Goal: Task Accomplishment & Management: Manage account settings

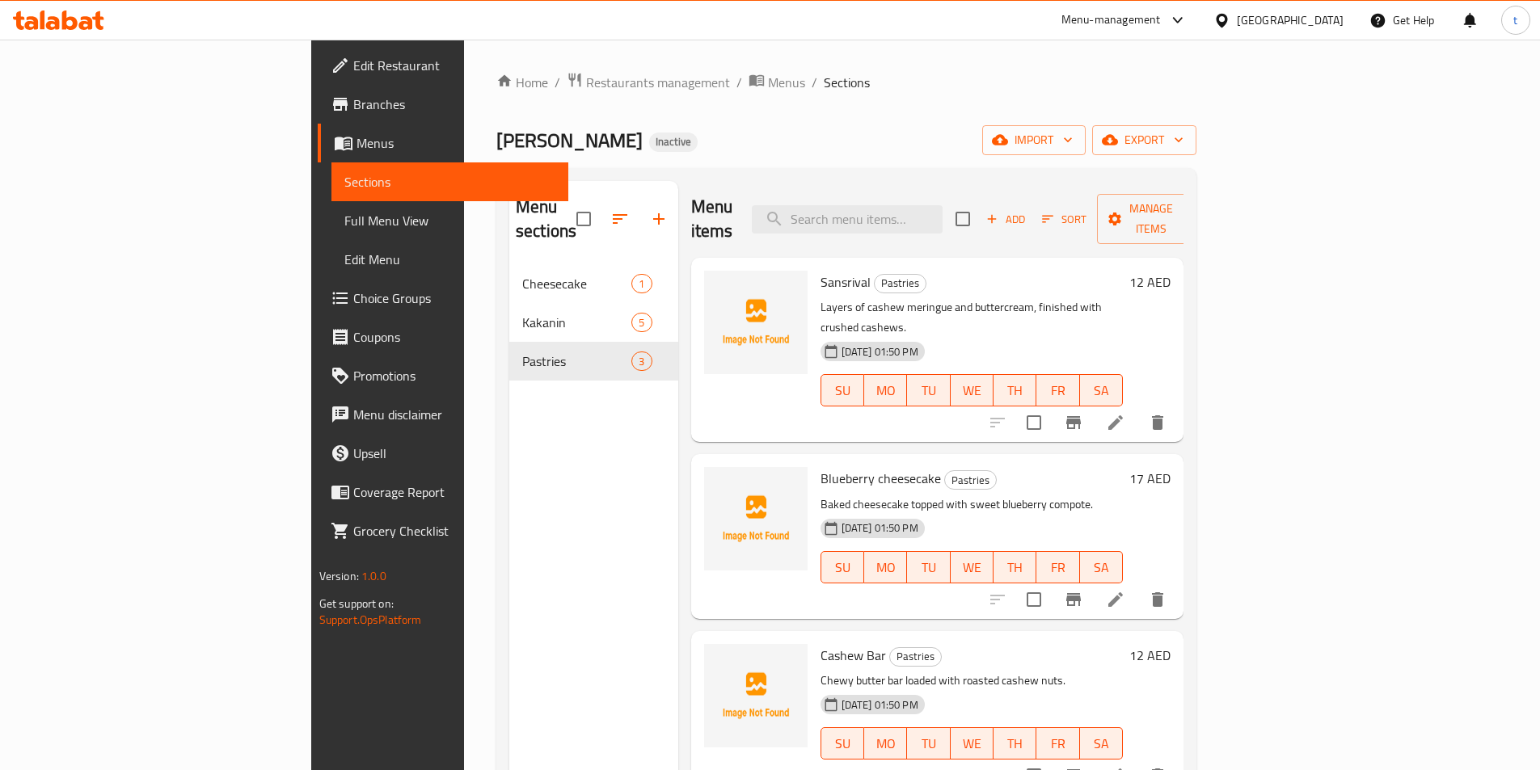
click at [1092, 82] on ol "Home / Restaurants management / Menus / Sections" at bounding box center [846, 82] width 700 height 21
click at [1073, 145] on span "import" at bounding box center [1034, 140] width 78 height 20
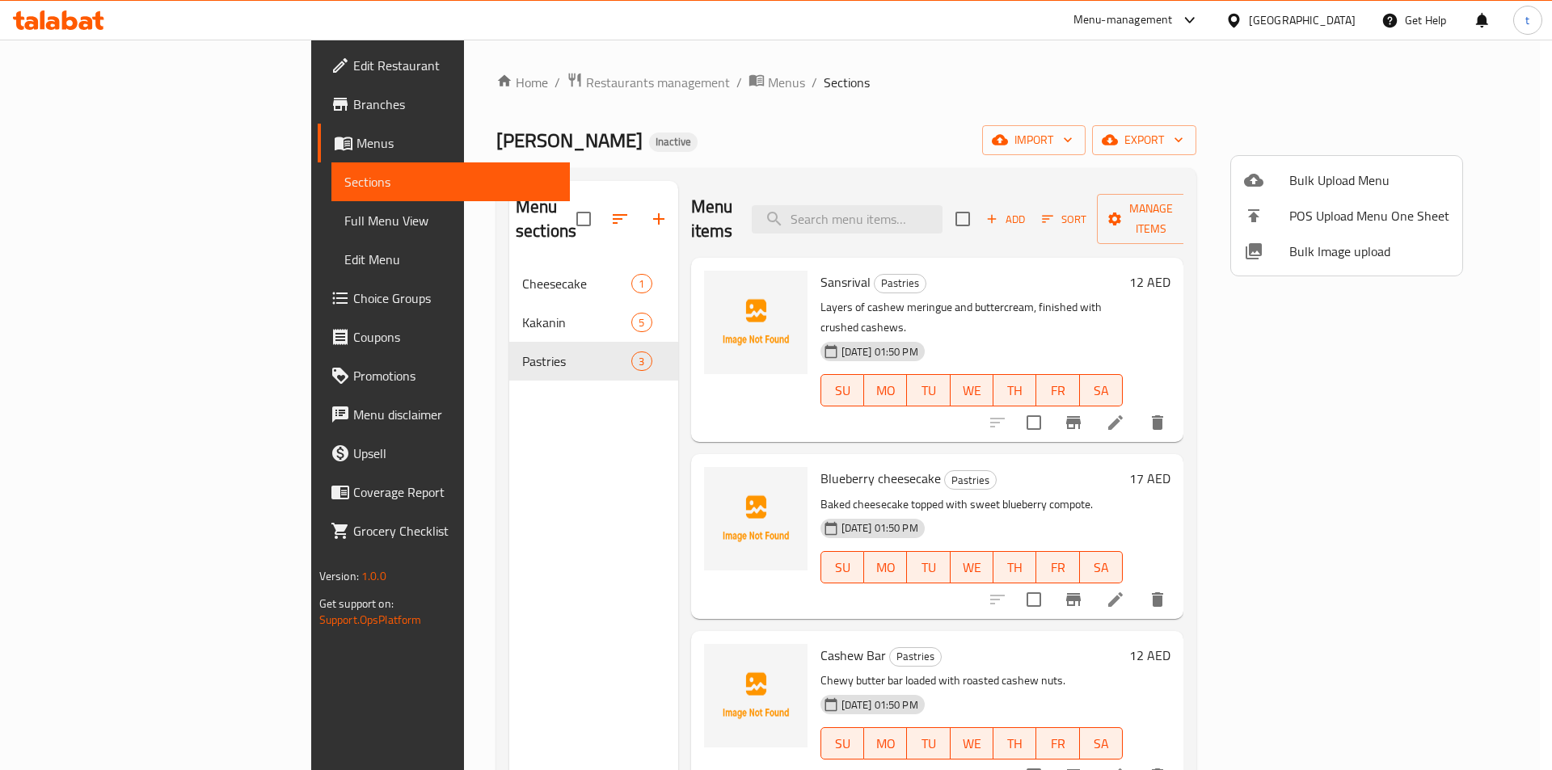
click at [1287, 179] on div at bounding box center [1266, 180] width 45 height 19
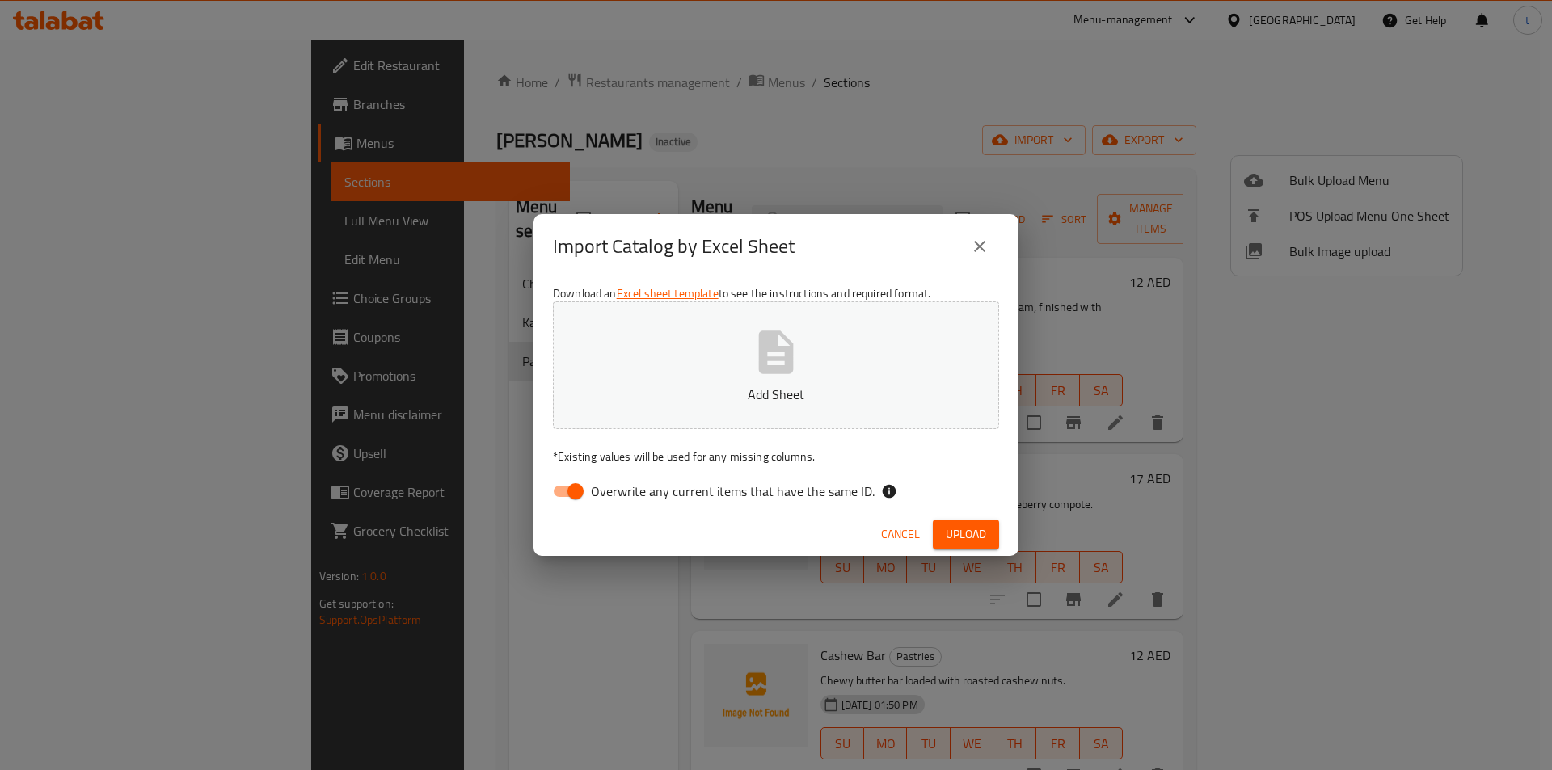
click at [579, 513] on div "Download an Excel sheet template to see the instructions and required format. A…" at bounding box center [776, 396] width 485 height 234
click at [580, 482] on input "Overwrite any current items that have the same ID." at bounding box center [576, 491] width 92 height 31
checkbox input "false"
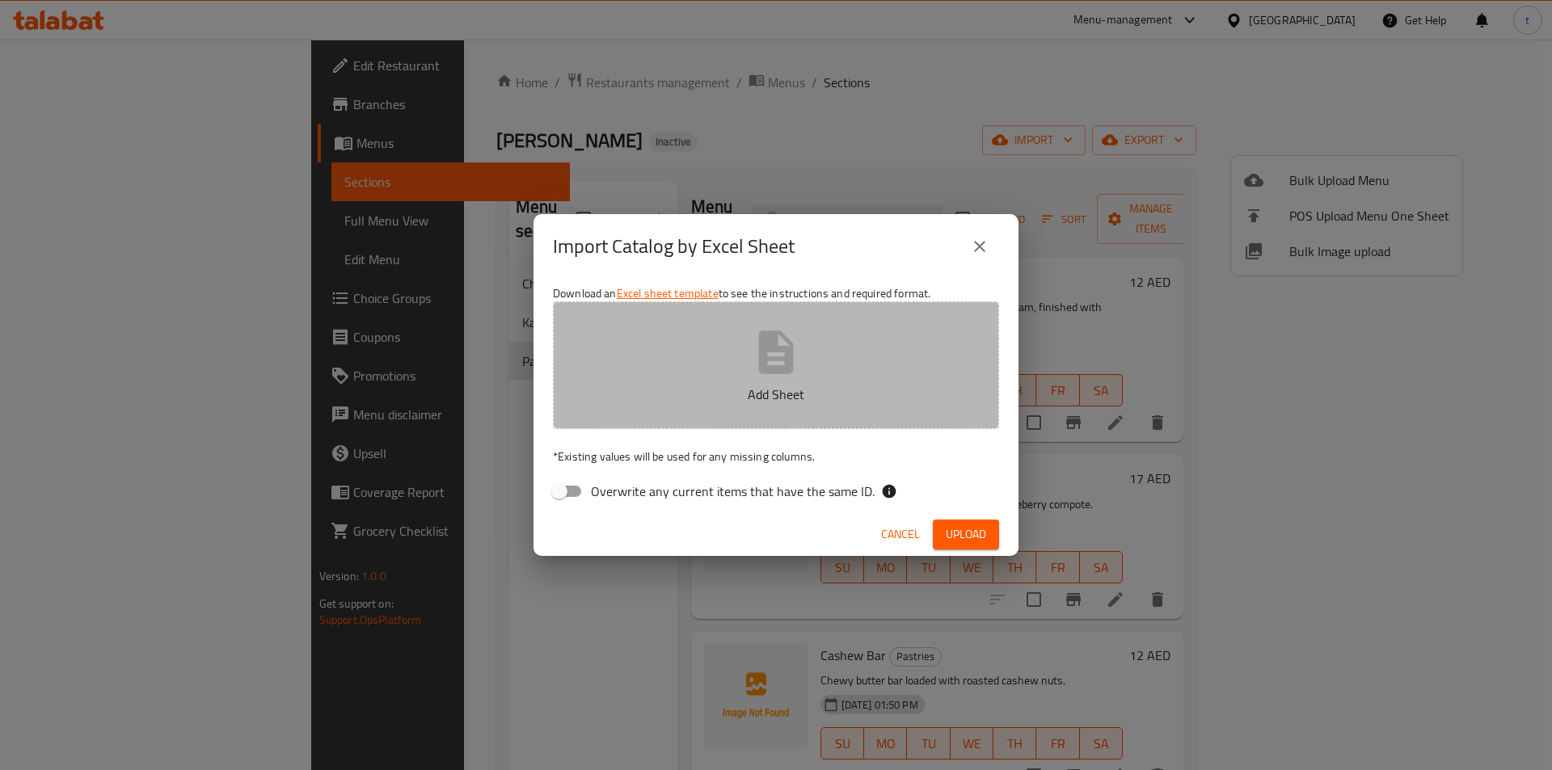
click at [755, 335] on icon "button" at bounding box center [776, 353] width 52 height 52
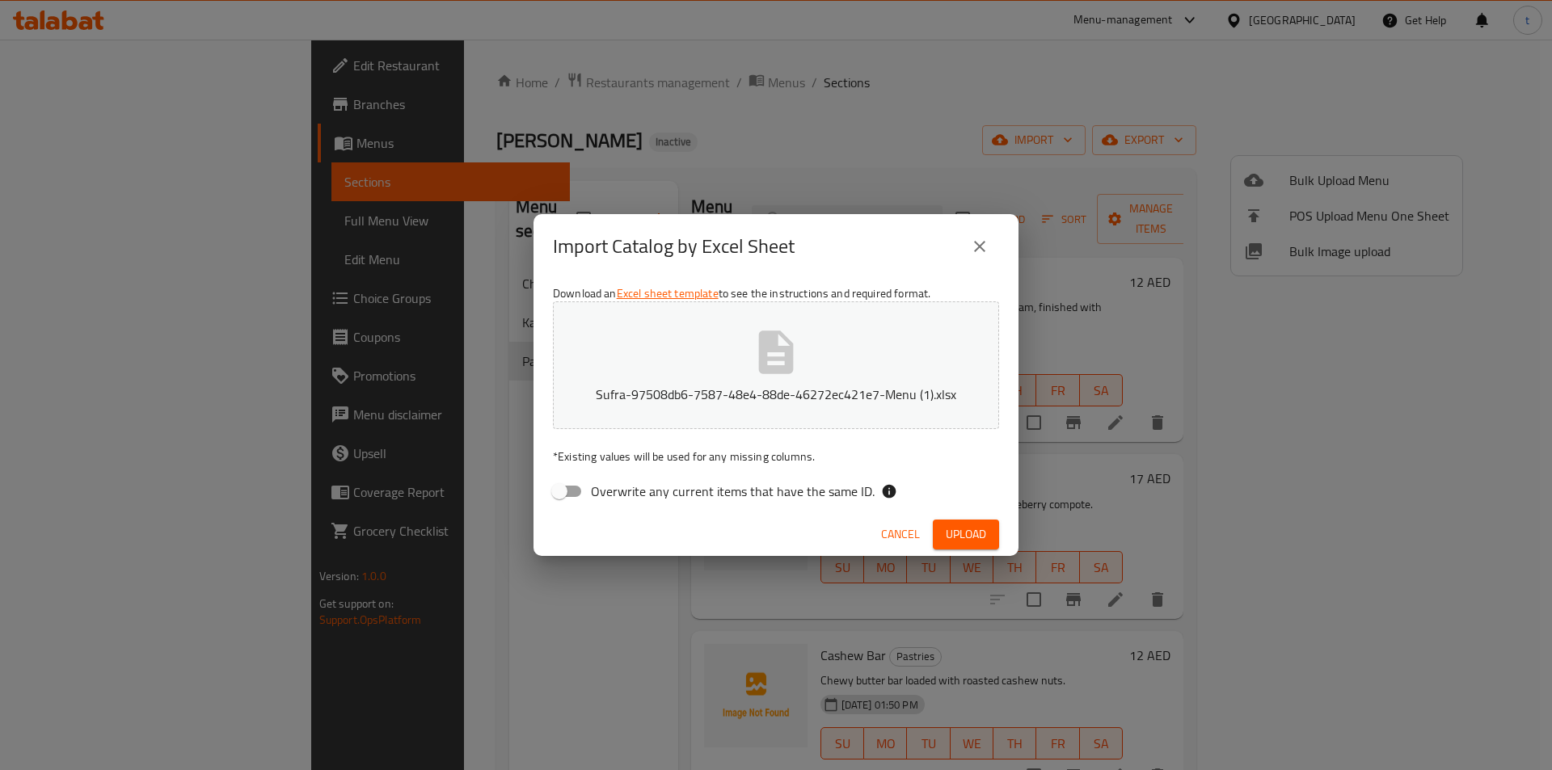
click at [950, 526] on span "Upload" at bounding box center [966, 535] width 40 height 20
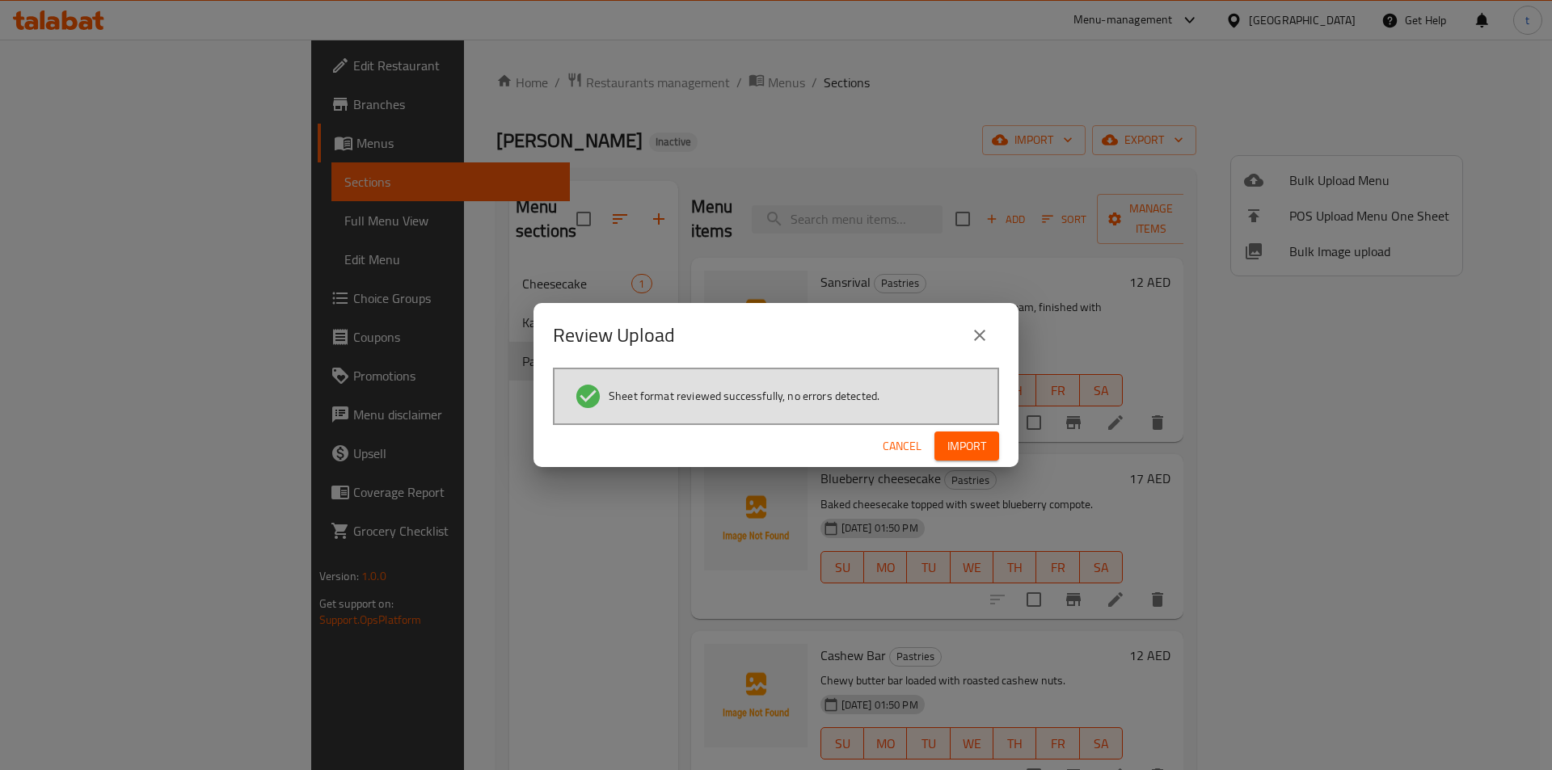
click at [972, 442] on span "Import" at bounding box center [967, 447] width 39 height 20
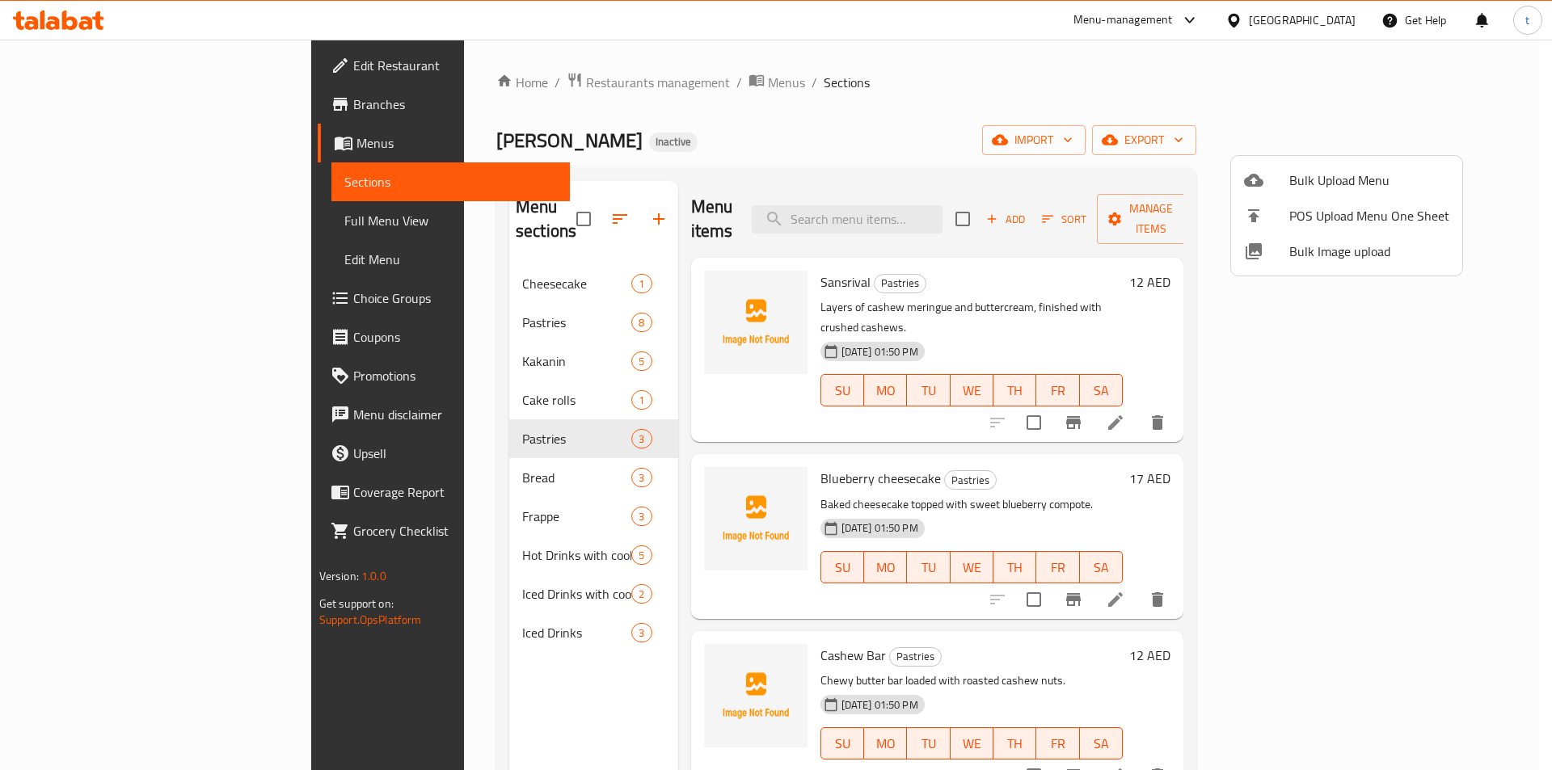
click at [1177, 108] on div at bounding box center [776, 385] width 1552 height 770
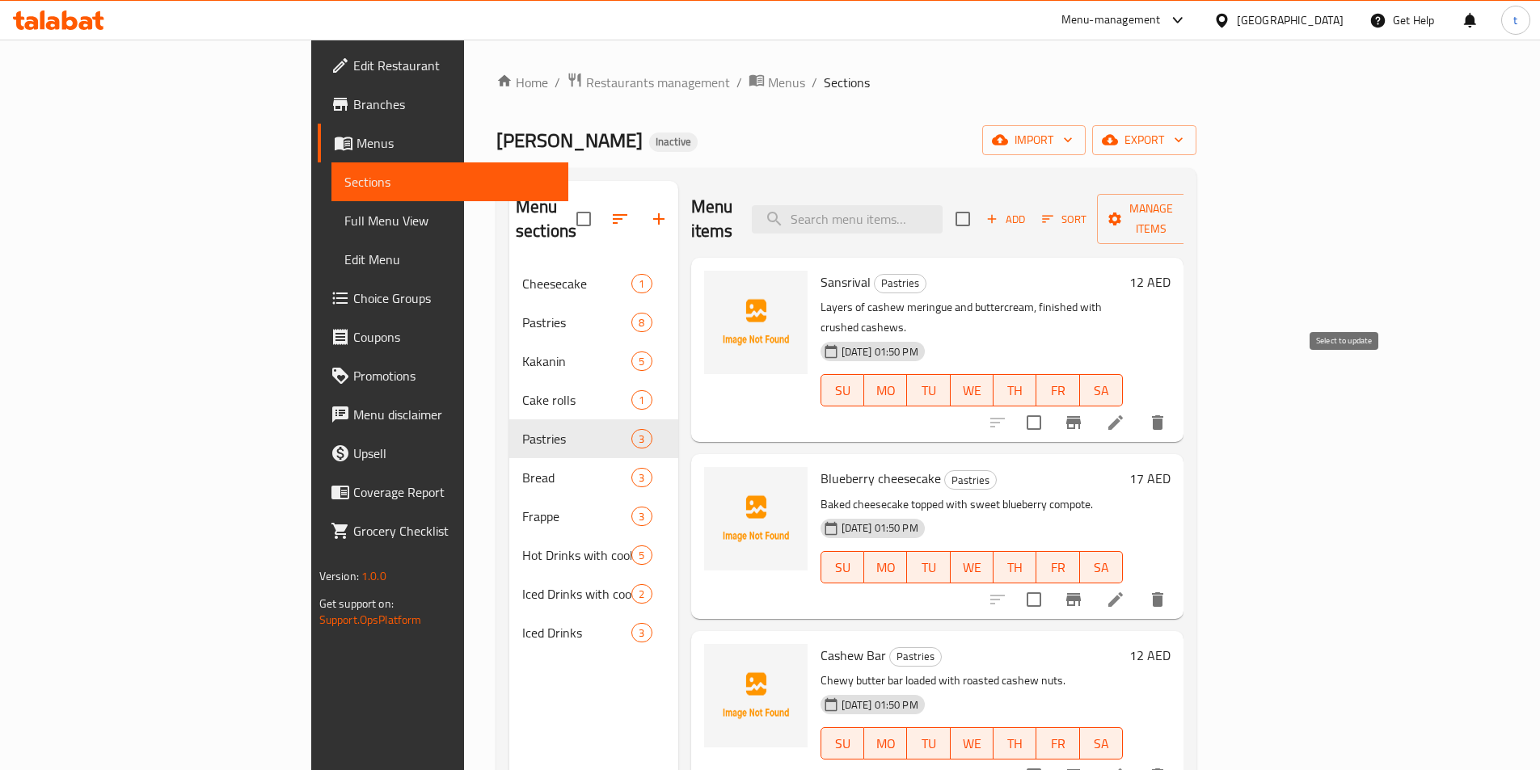
click at [1051, 406] on input "checkbox" at bounding box center [1034, 423] width 34 height 34
checkbox input "true"
click at [1051, 583] on input "checkbox" at bounding box center [1034, 600] width 34 height 34
checkbox input "true"
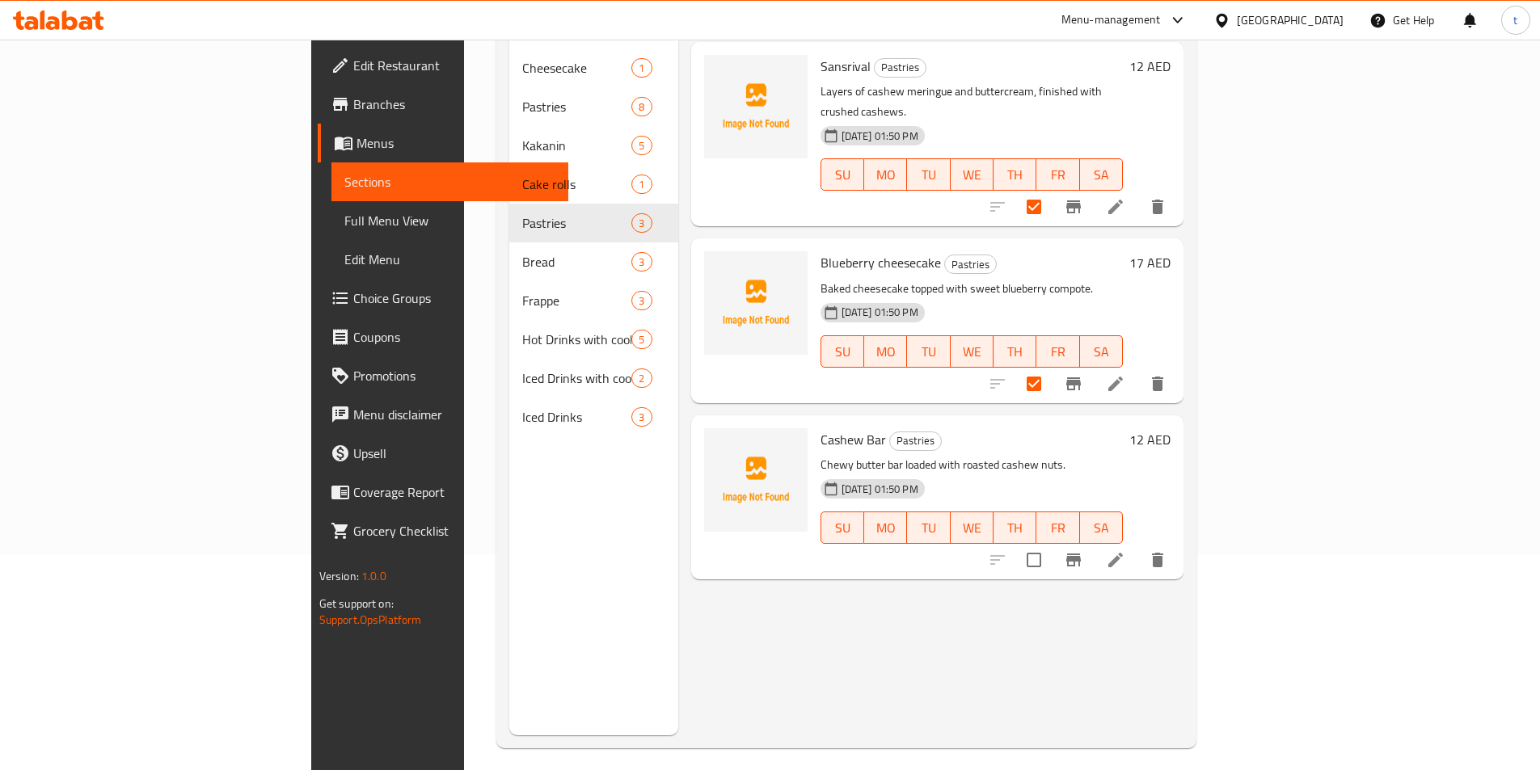
scroll to position [226, 0]
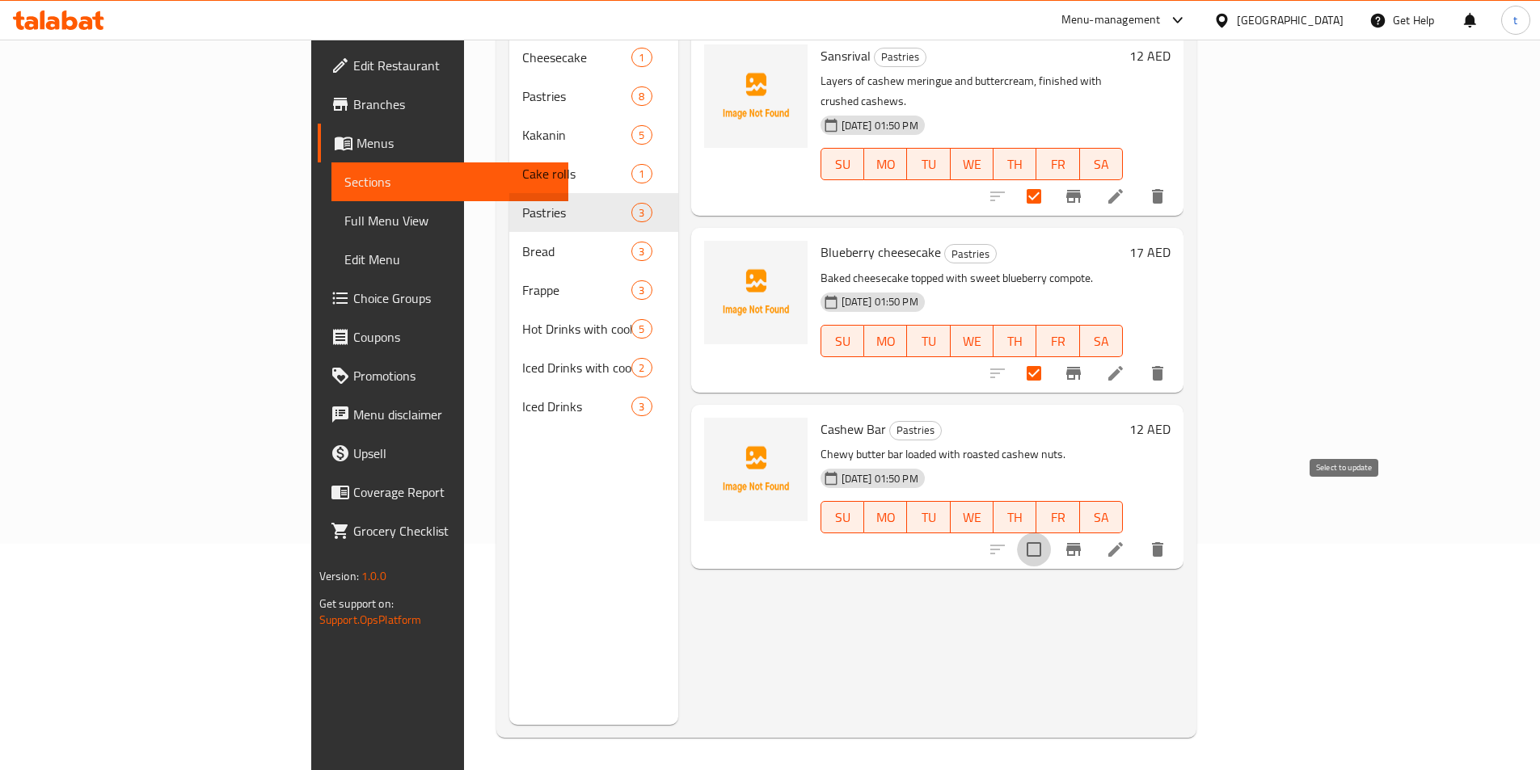
click at [1051, 533] on input "checkbox" at bounding box center [1034, 550] width 34 height 34
checkbox input "true"
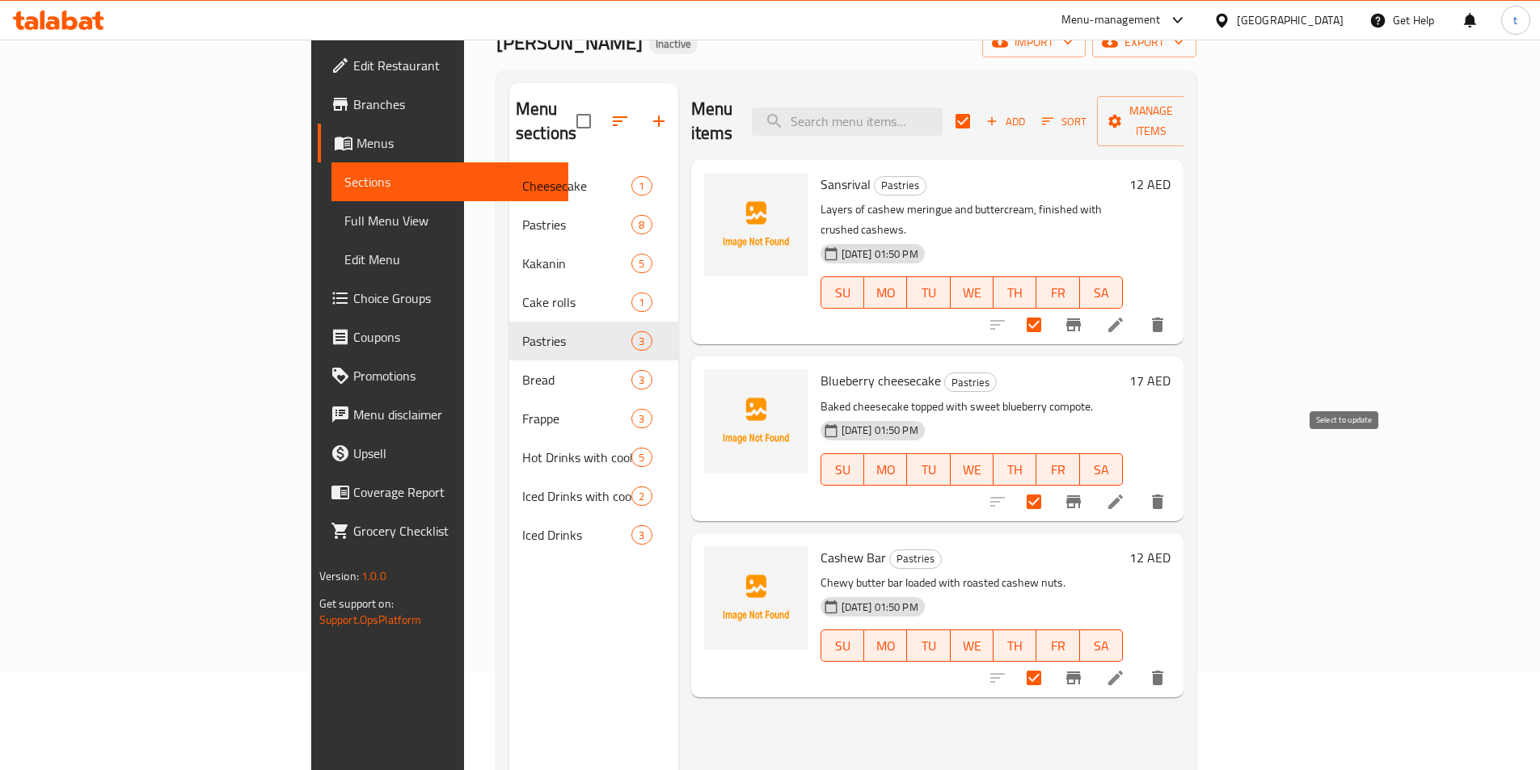
scroll to position [0, 0]
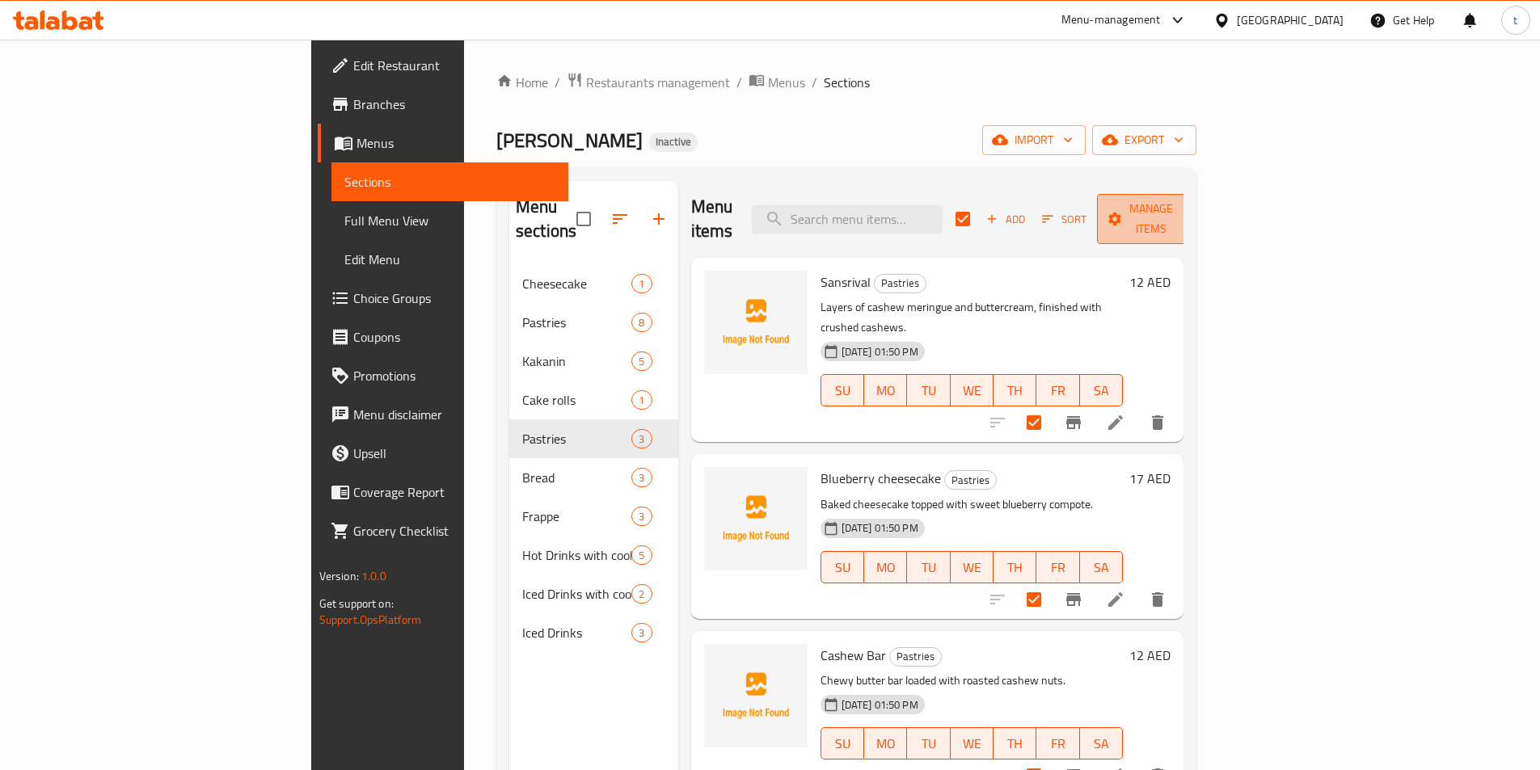
click at [1192, 206] on span "Manage items" at bounding box center [1151, 219] width 82 height 40
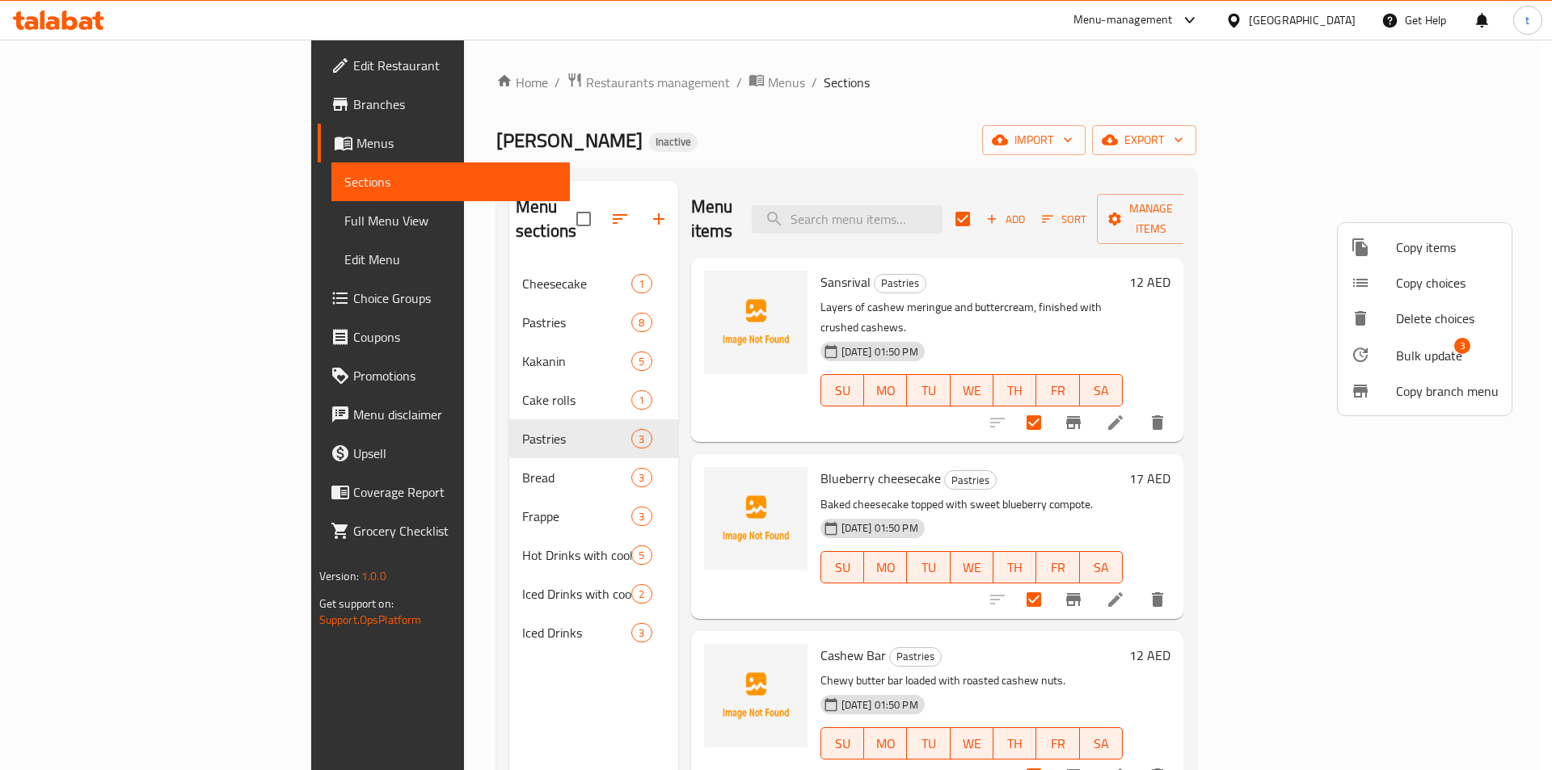
click at [1408, 365] on span "Bulk update" at bounding box center [1429, 355] width 66 height 19
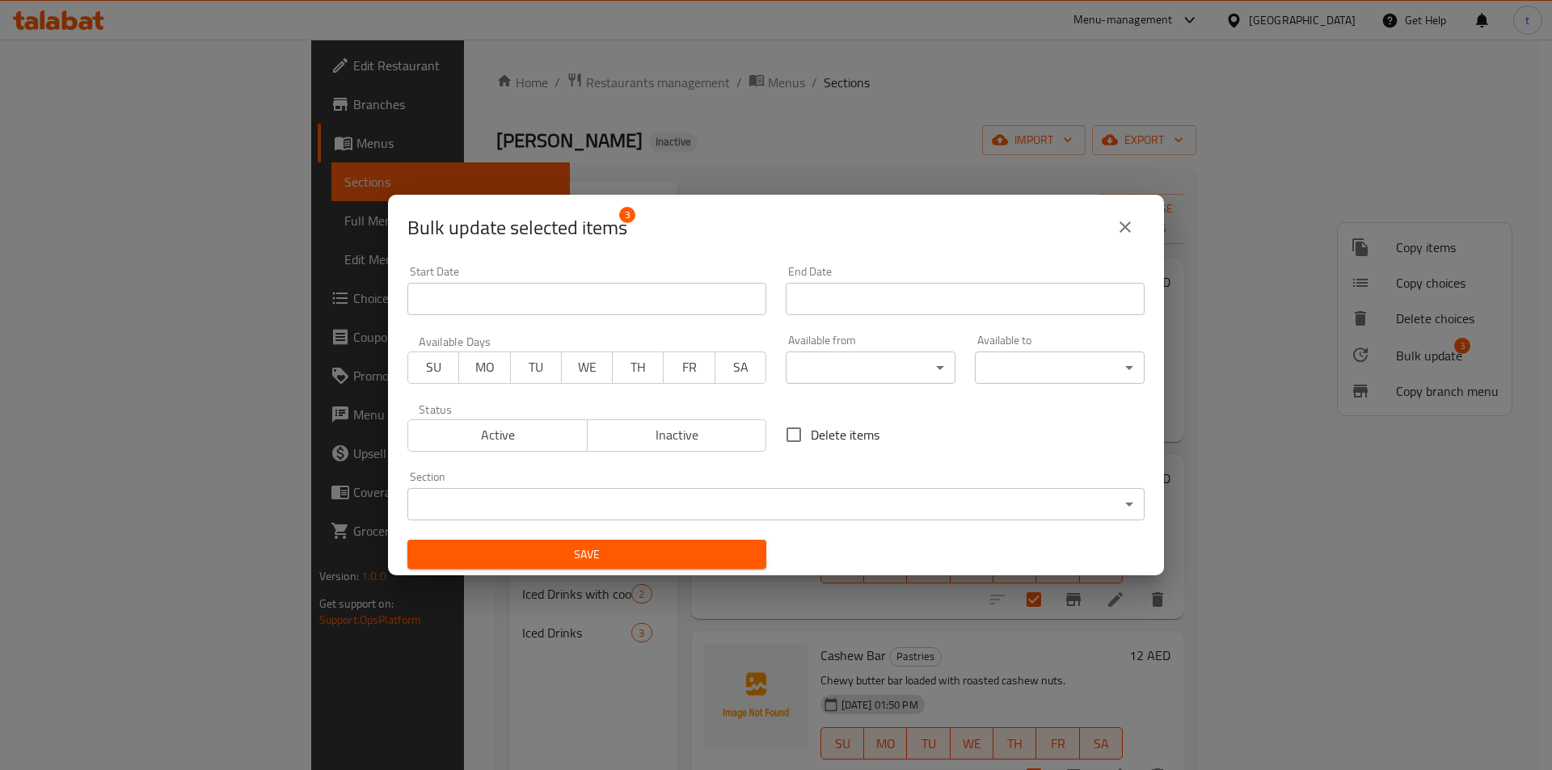
click at [739, 500] on body "​ Menu-management United Arab Emirates Get Help t Edit Restaurant Branches Menu…" at bounding box center [776, 405] width 1552 height 731
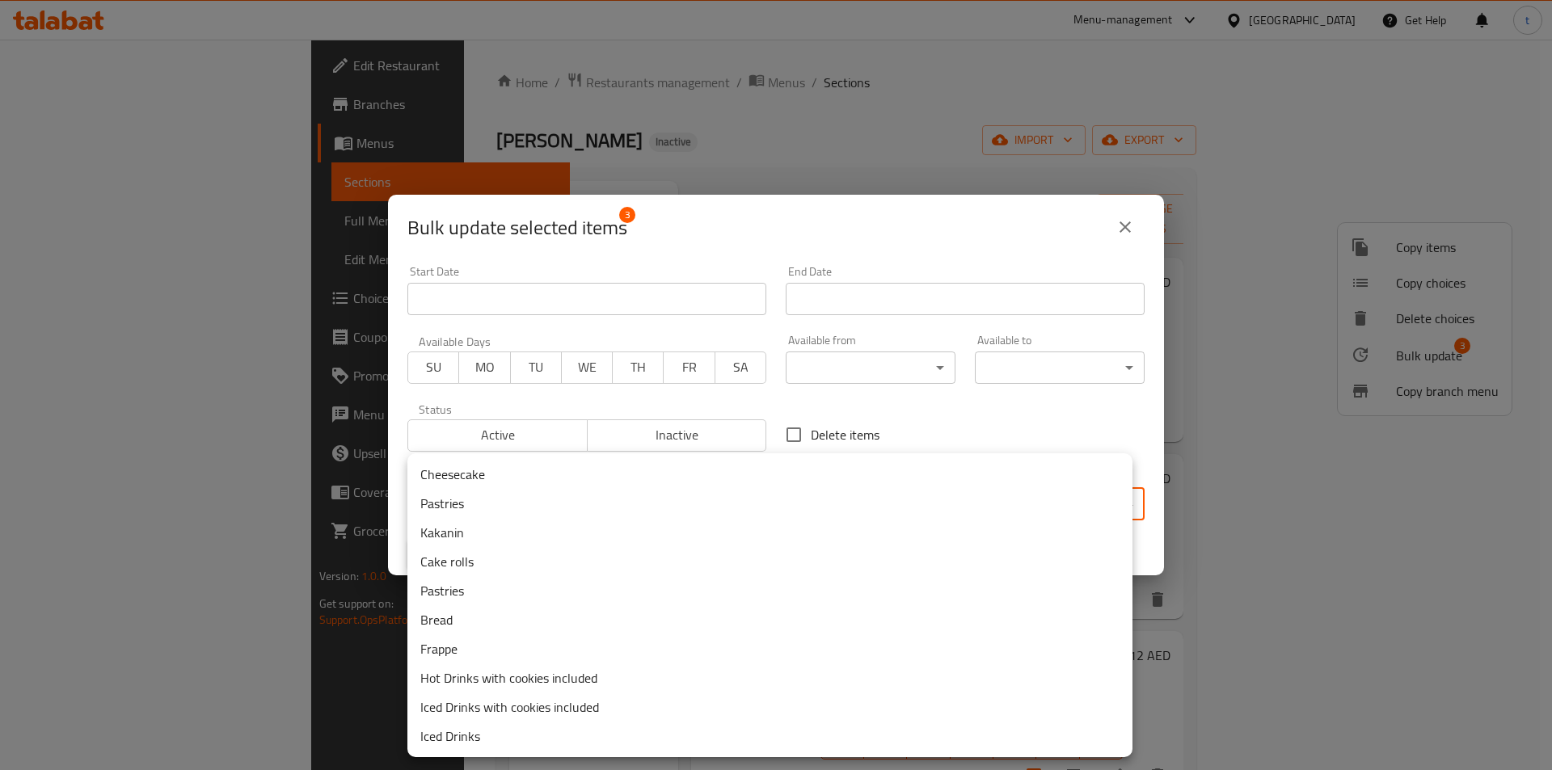
click at [526, 504] on li "Pastries" at bounding box center [769, 503] width 725 height 29
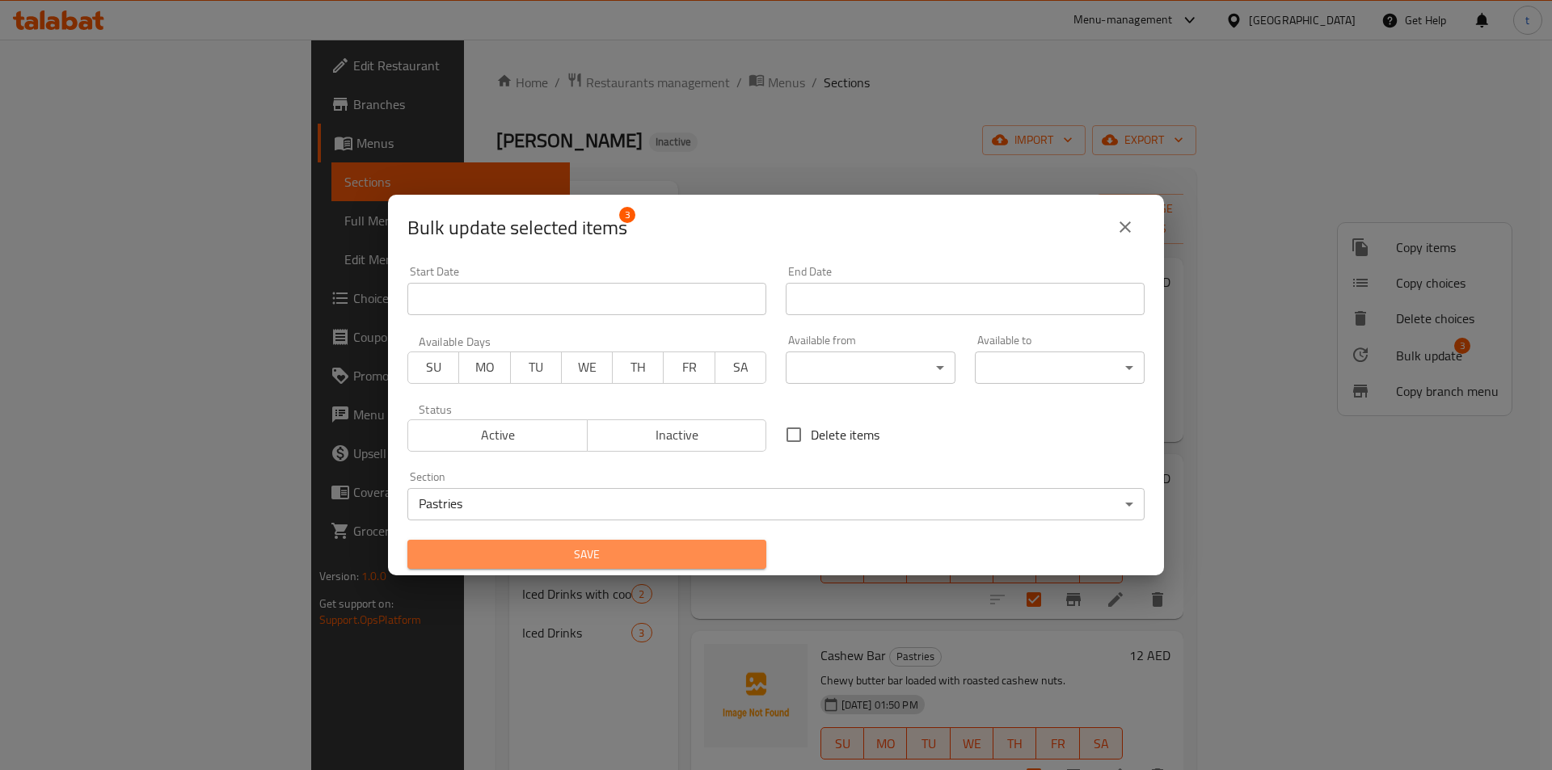
click at [610, 553] on span "Save" at bounding box center [586, 555] width 333 height 20
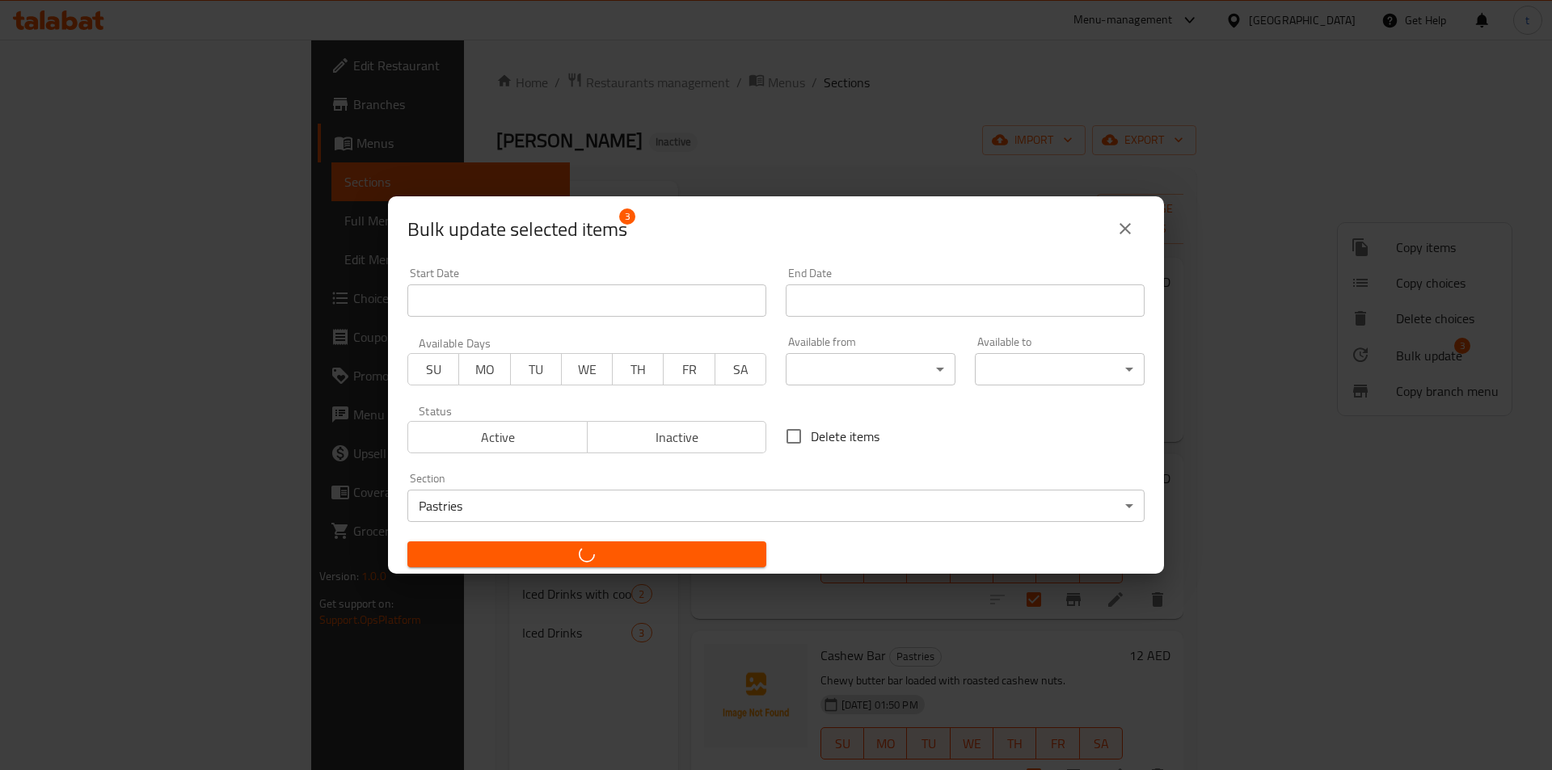
checkbox input "false"
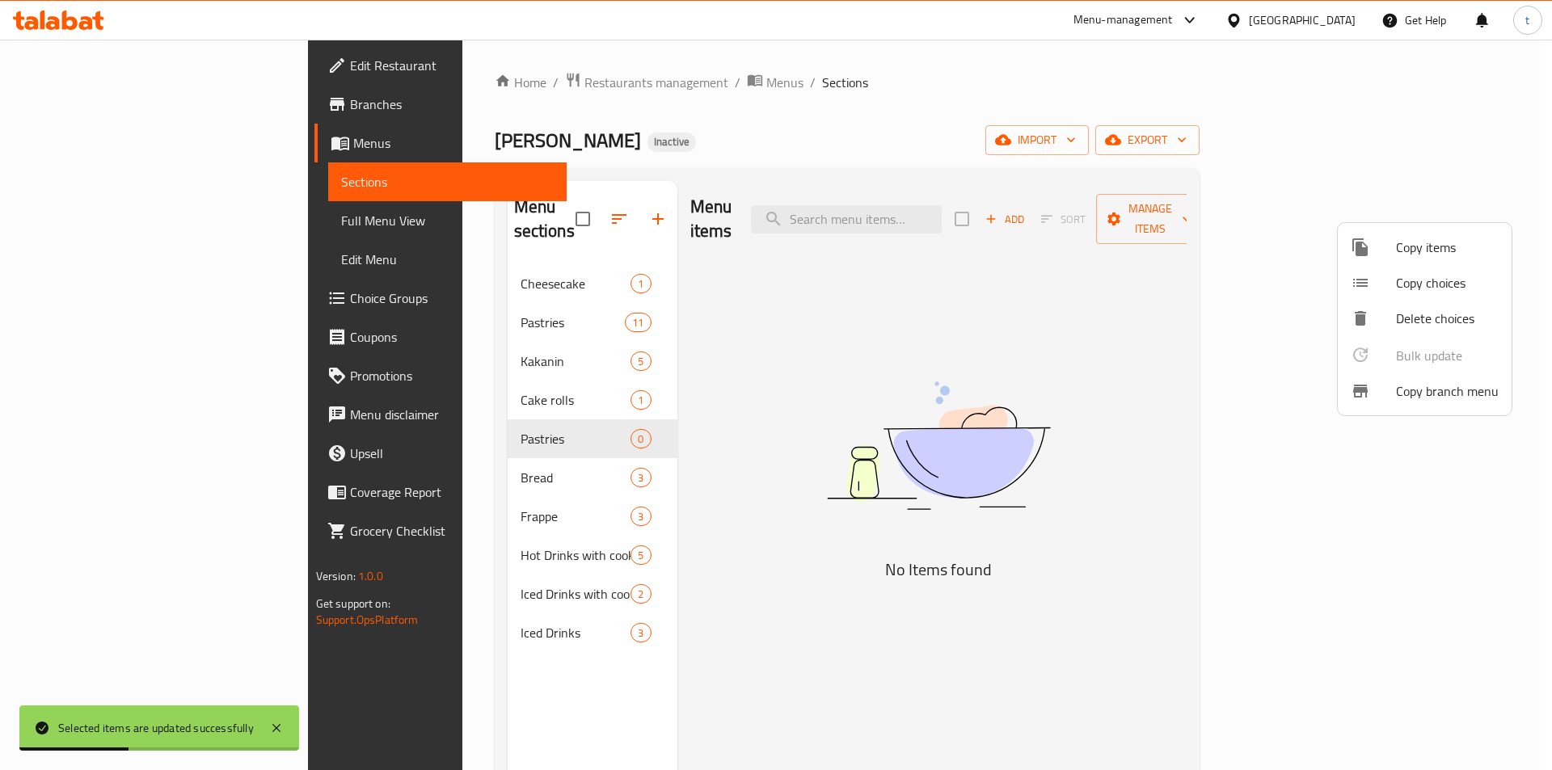
click at [469, 298] on div at bounding box center [776, 385] width 1552 height 770
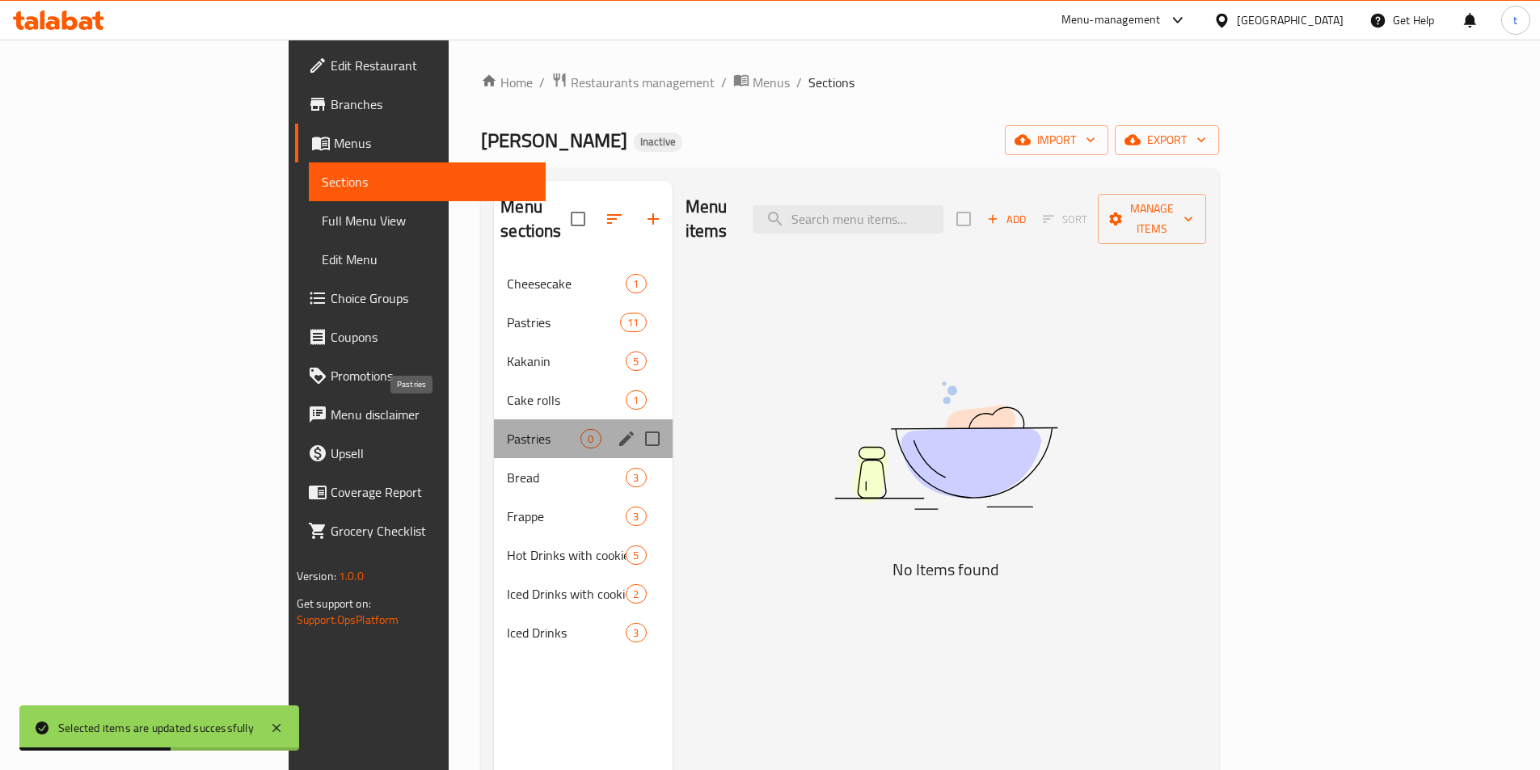
click at [507, 429] on span "Pastries" at bounding box center [544, 438] width 74 height 19
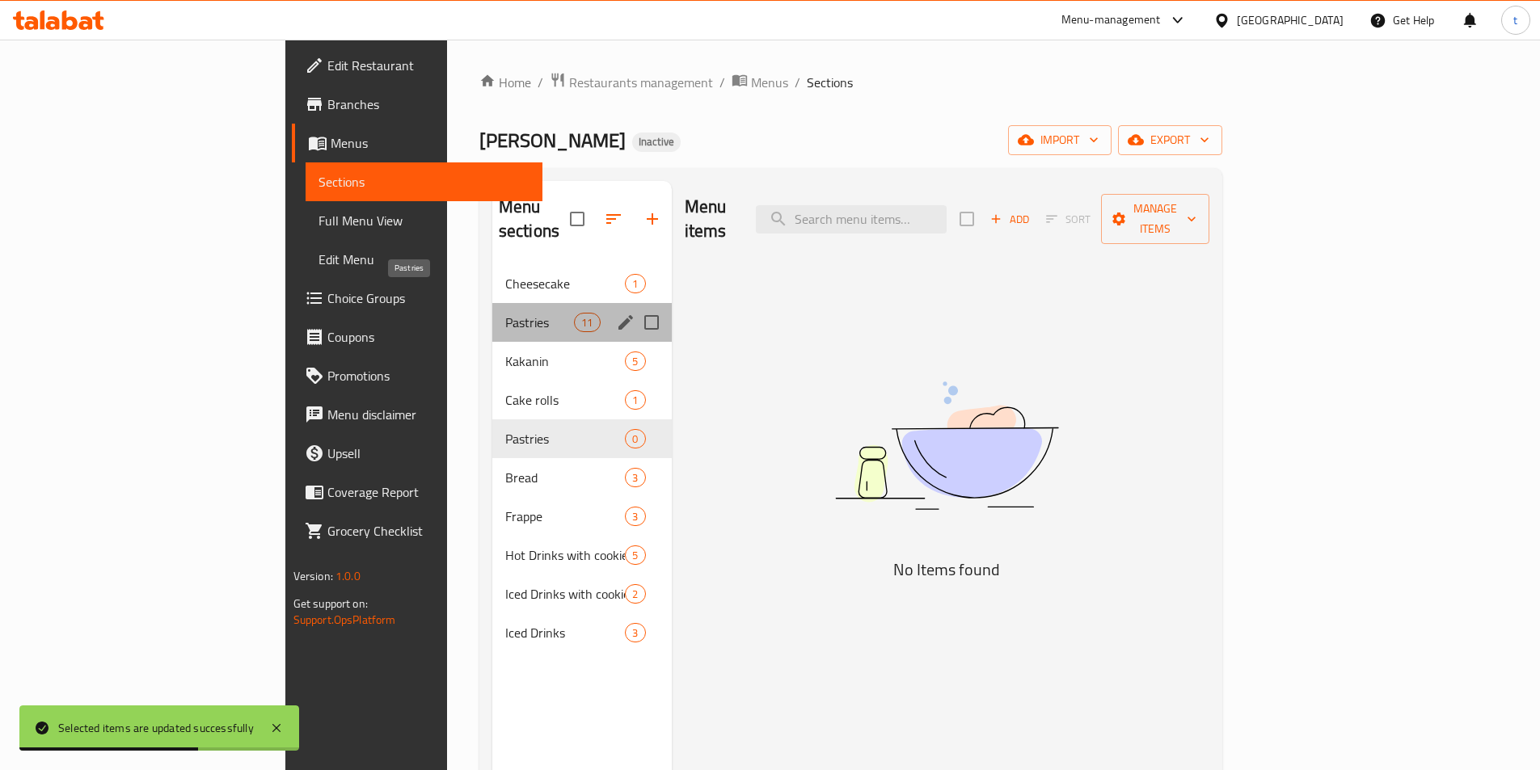
click at [505, 313] on span "Pastries" at bounding box center [539, 322] width 69 height 19
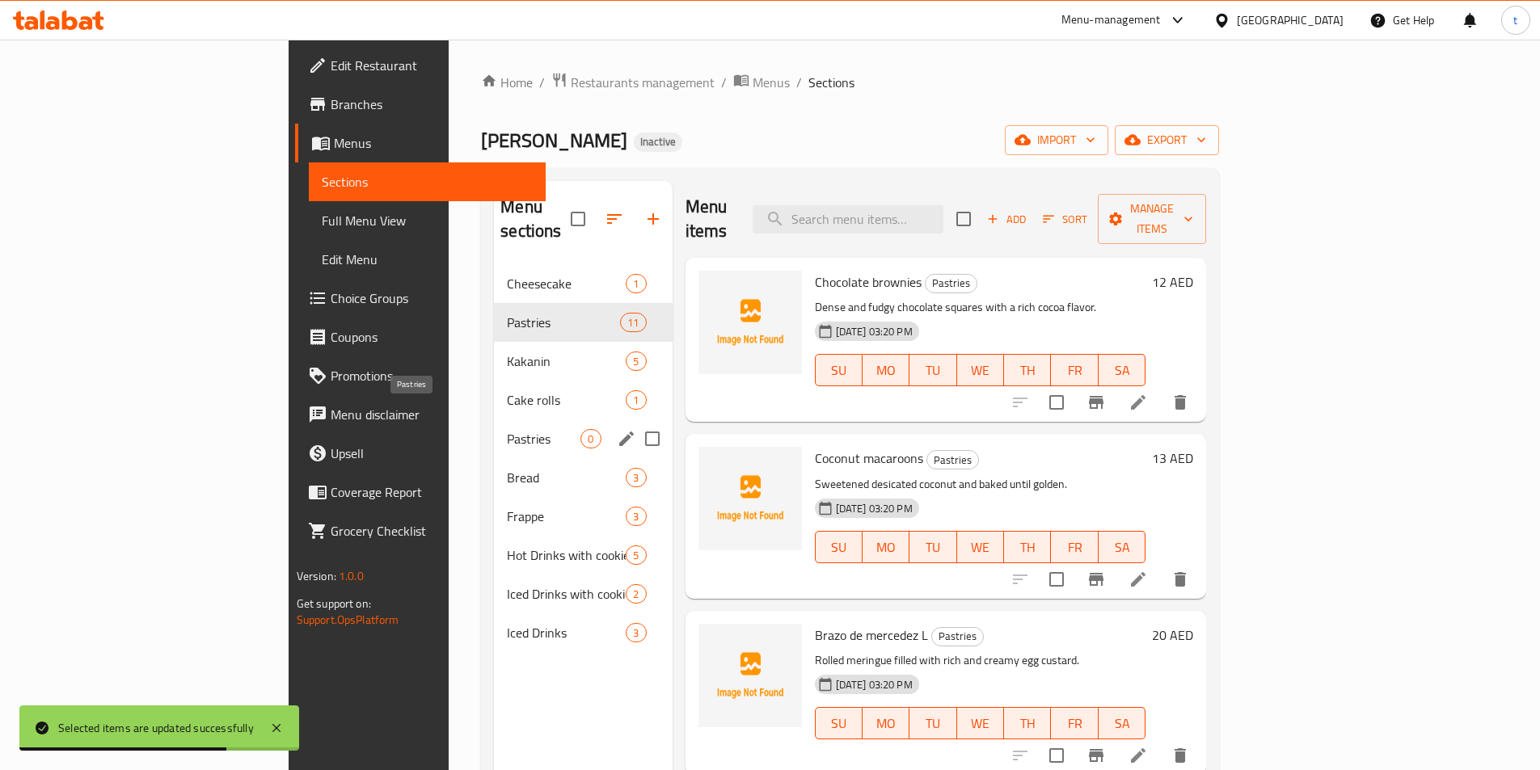
click at [507, 429] on span "Pastries" at bounding box center [544, 438] width 74 height 19
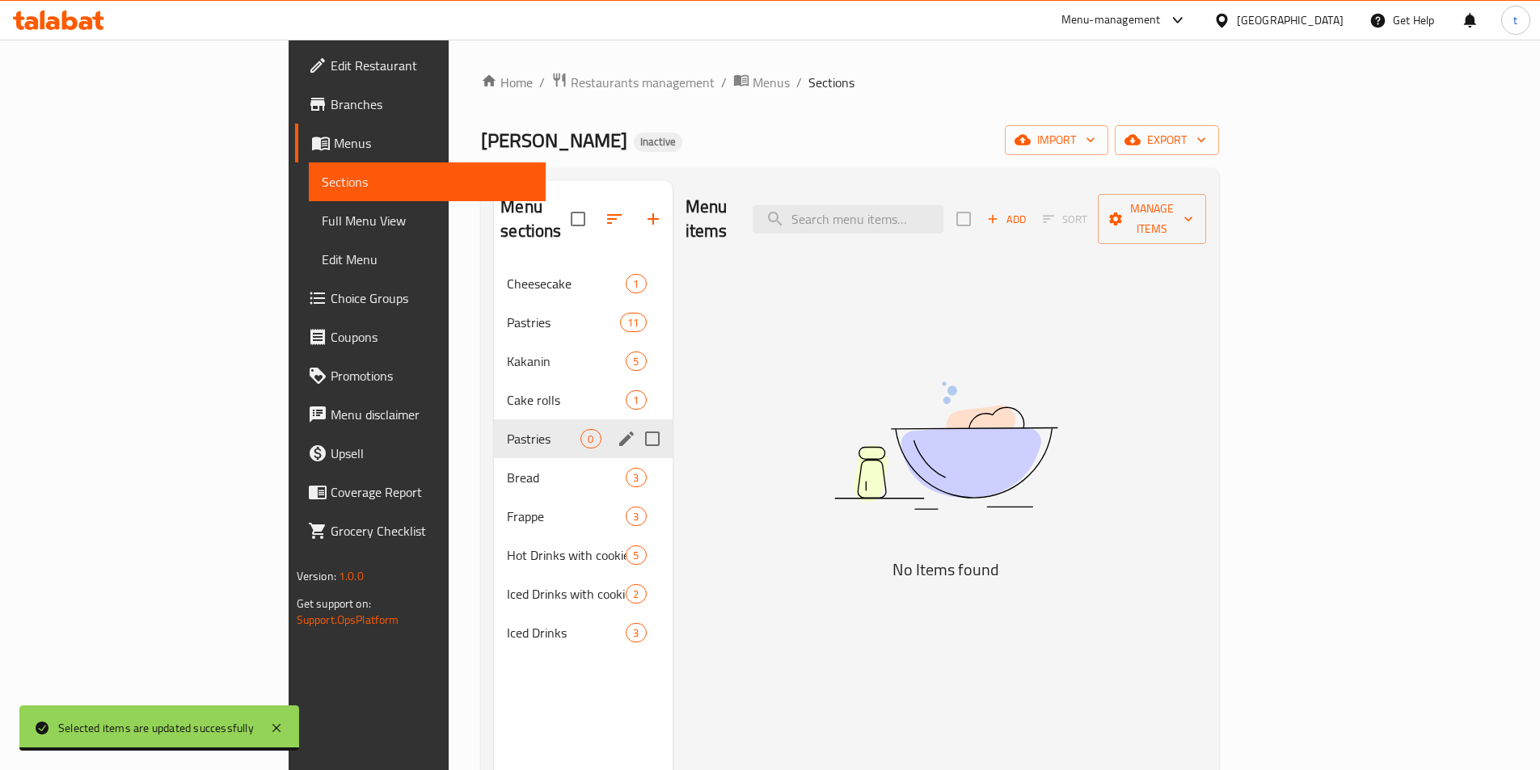
click at [635, 422] on input "Menu sections" at bounding box center [652, 439] width 34 height 34
checkbox input "true"
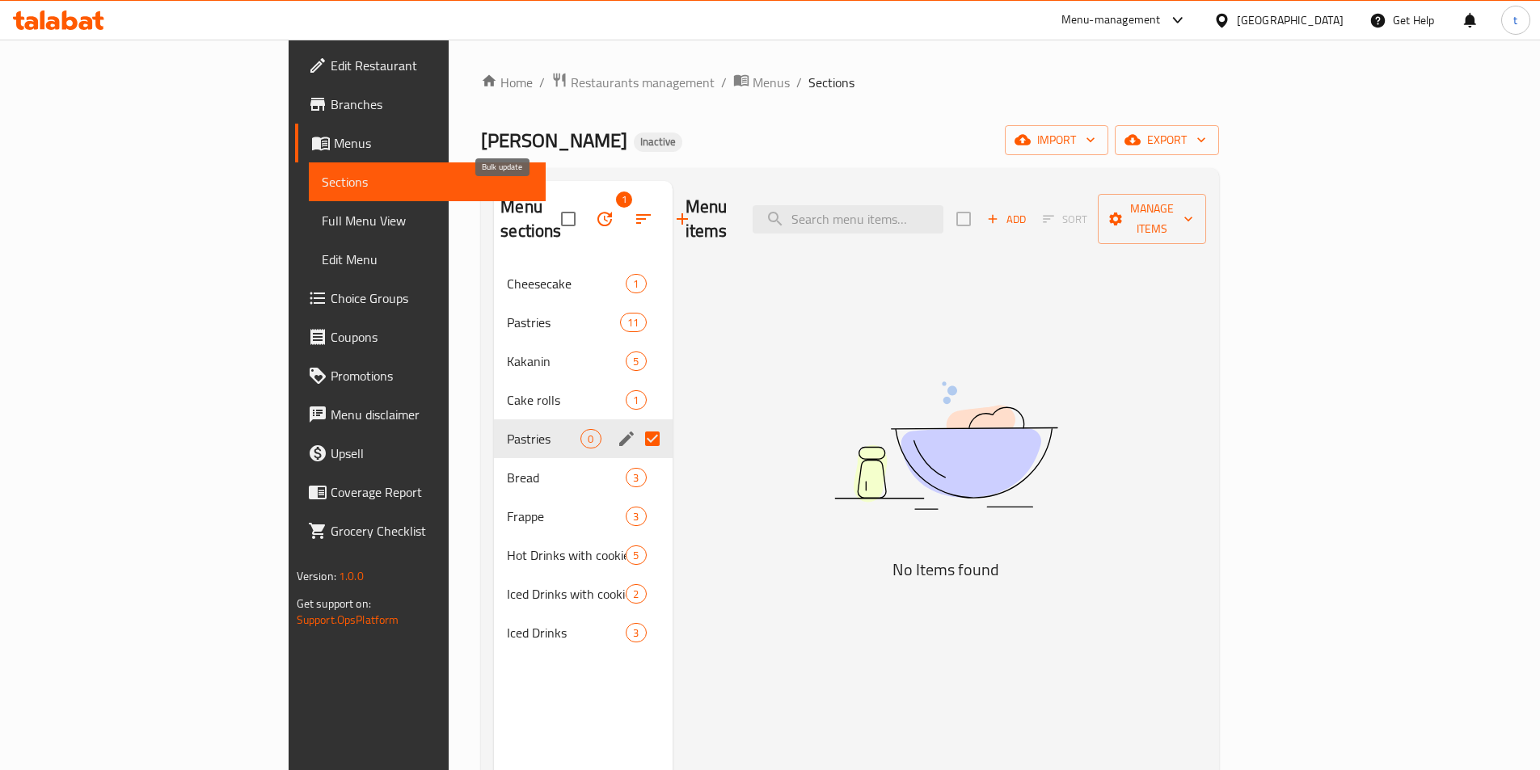
click at [585, 207] on button "button" at bounding box center [604, 219] width 39 height 39
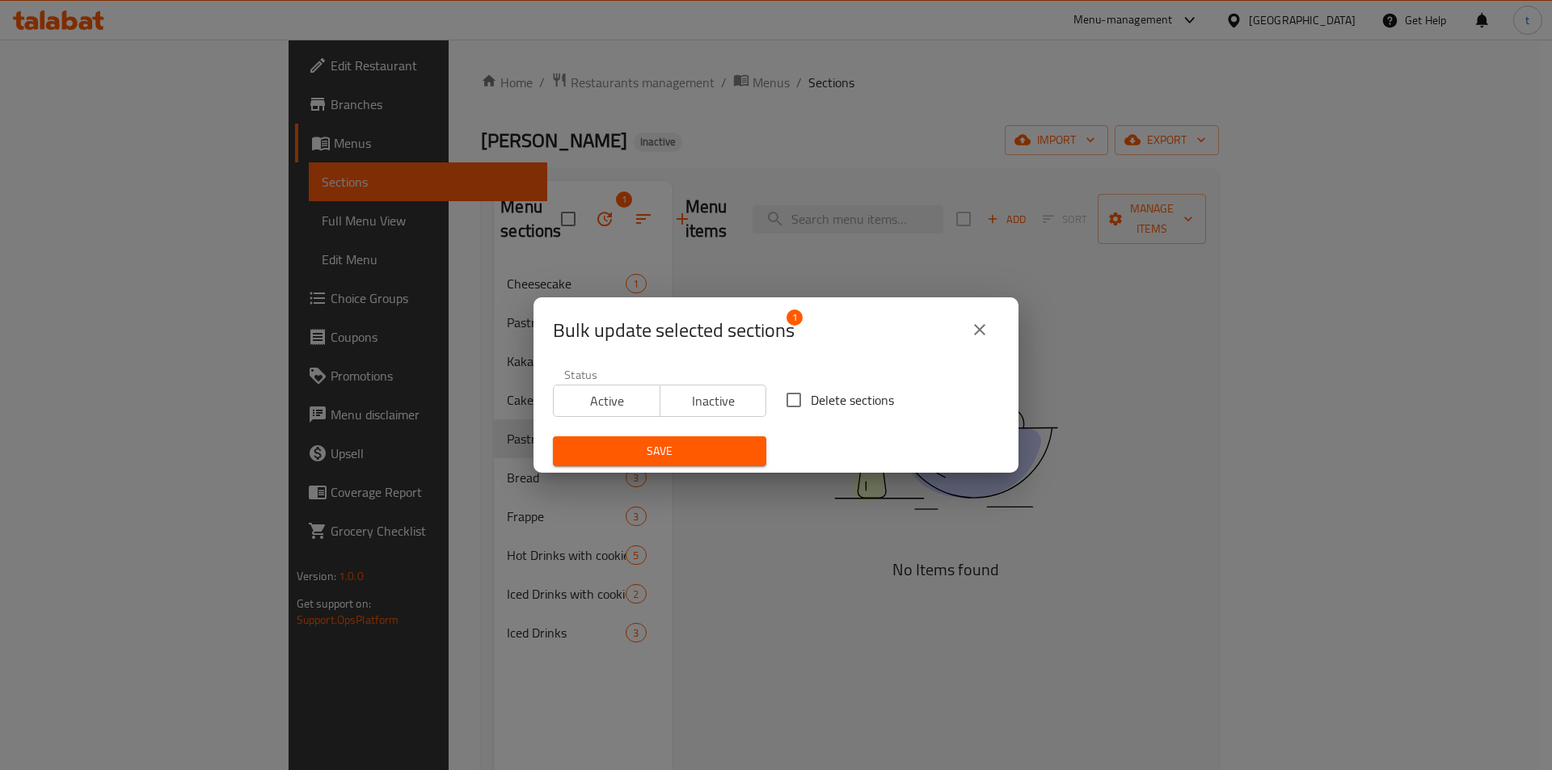
click at [796, 400] on input "Delete sections" at bounding box center [794, 400] width 34 height 34
checkbox input "true"
click at [652, 439] on button "Save" at bounding box center [659, 452] width 213 height 30
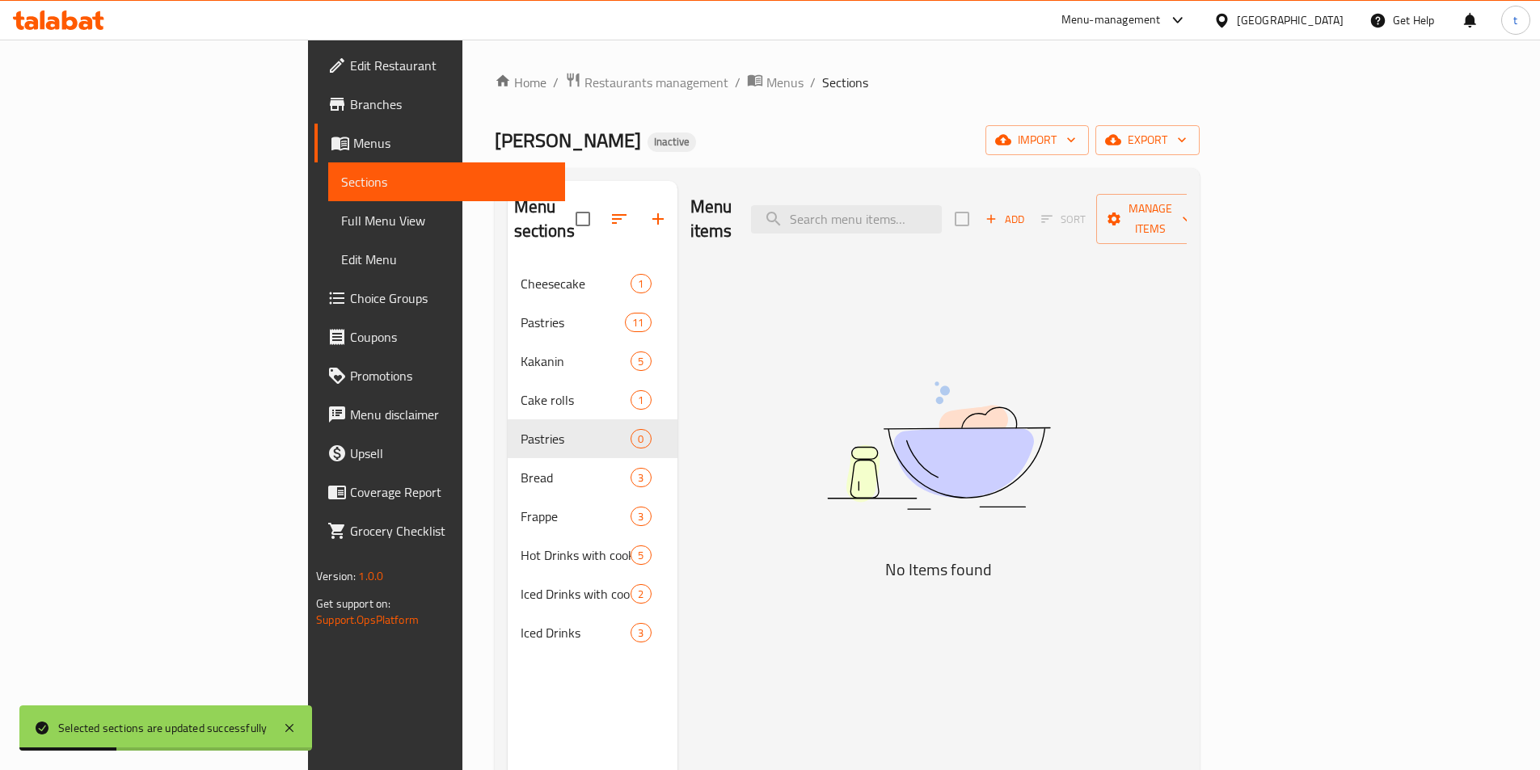
click at [341, 212] on span "Full Menu View" at bounding box center [446, 220] width 211 height 19
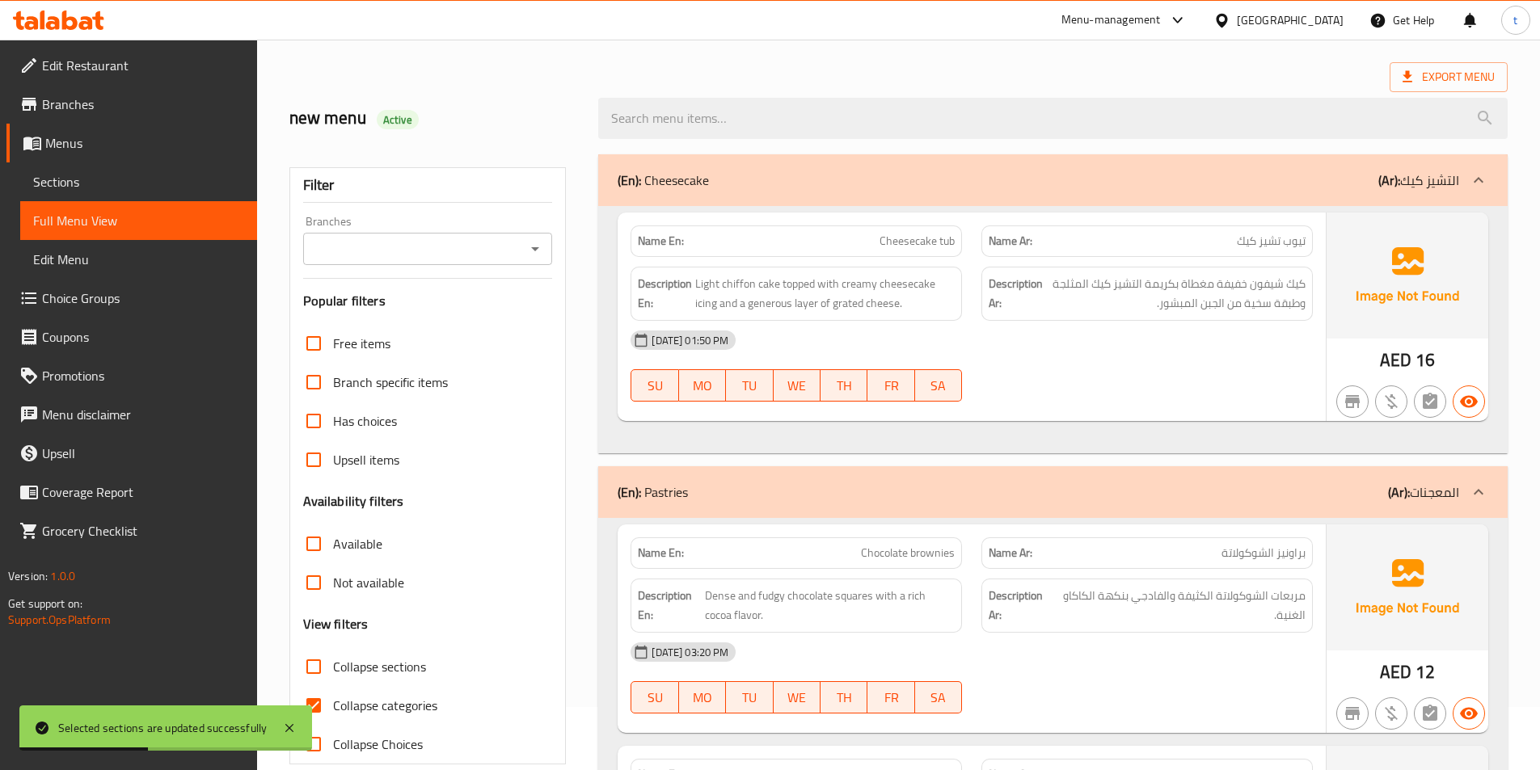
scroll to position [162, 0]
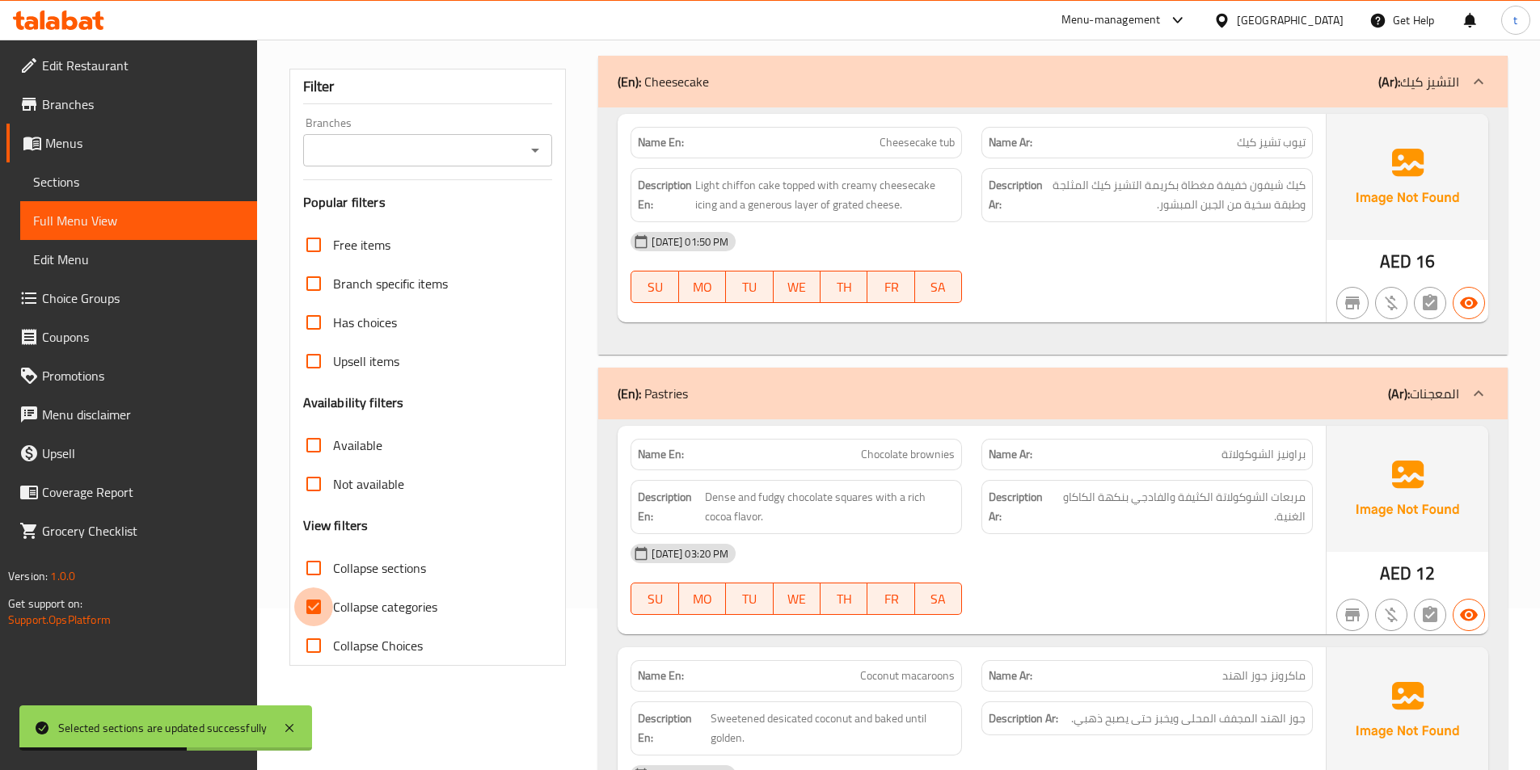
click at [314, 597] on input "Collapse categories" at bounding box center [313, 607] width 39 height 39
checkbox input "false"
click at [91, 192] on link "Sections" at bounding box center [138, 182] width 237 height 39
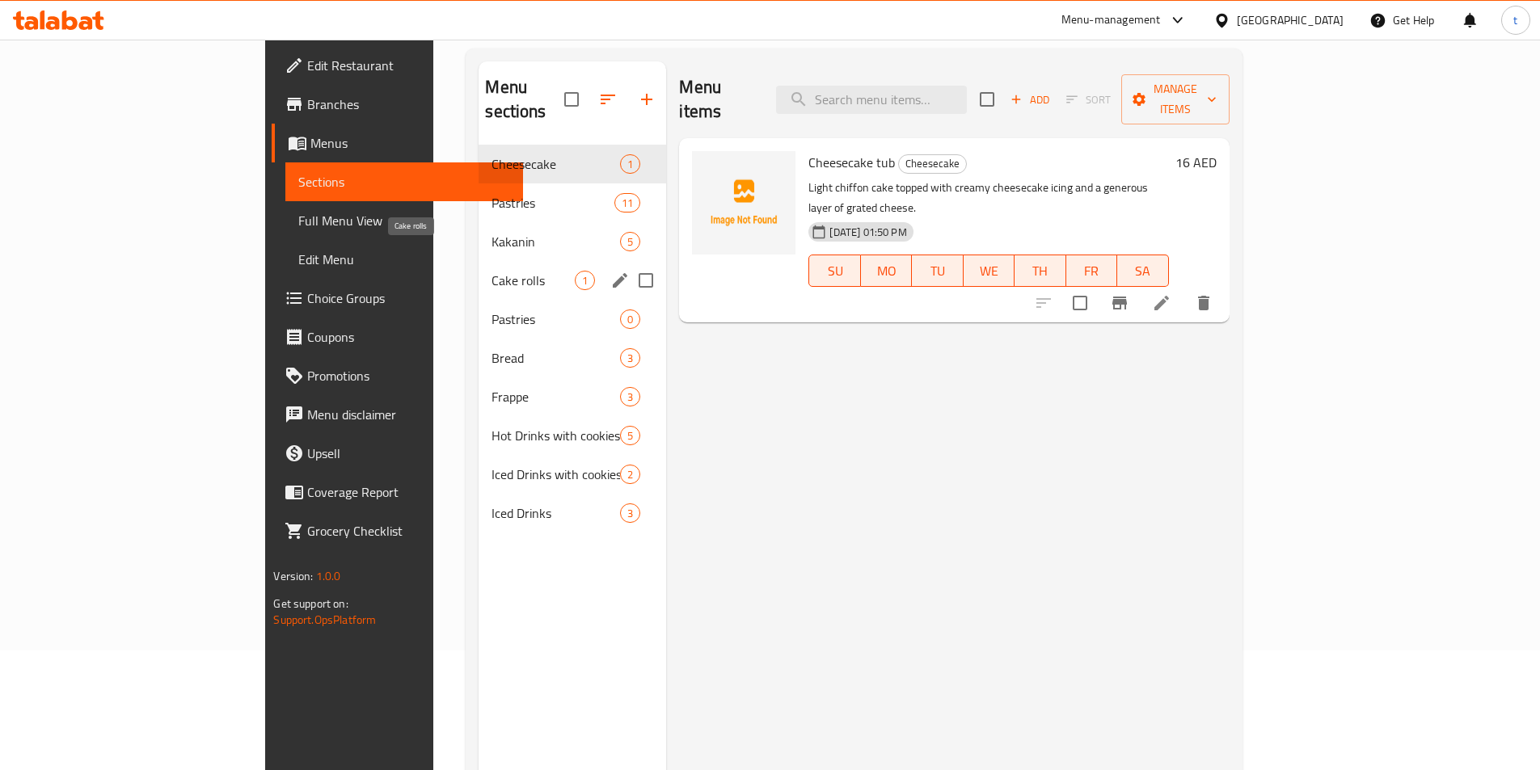
scroll to position [81, 0]
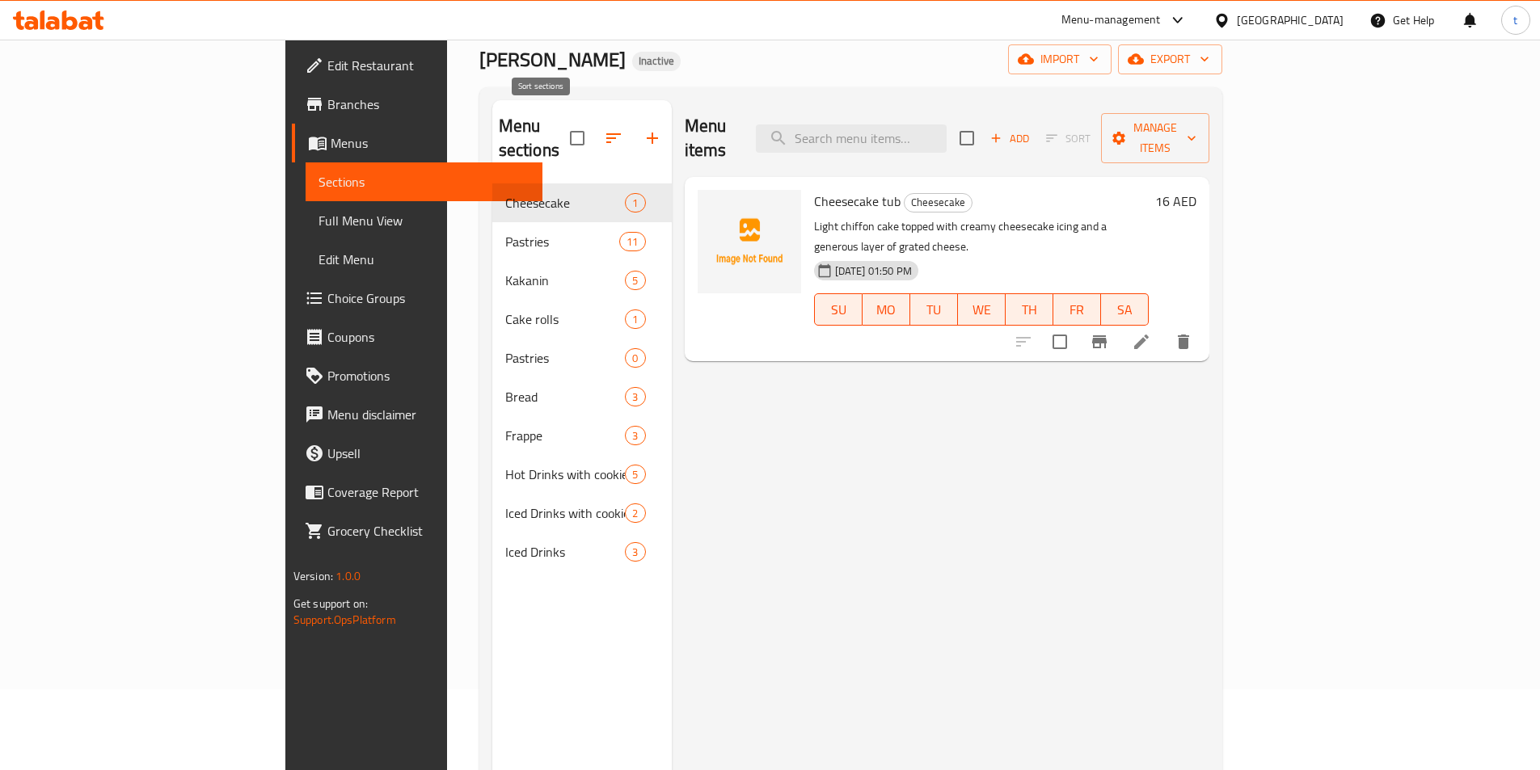
click at [604, 129] on icon "button" at bounding box center [613, 138] width 19 height 19
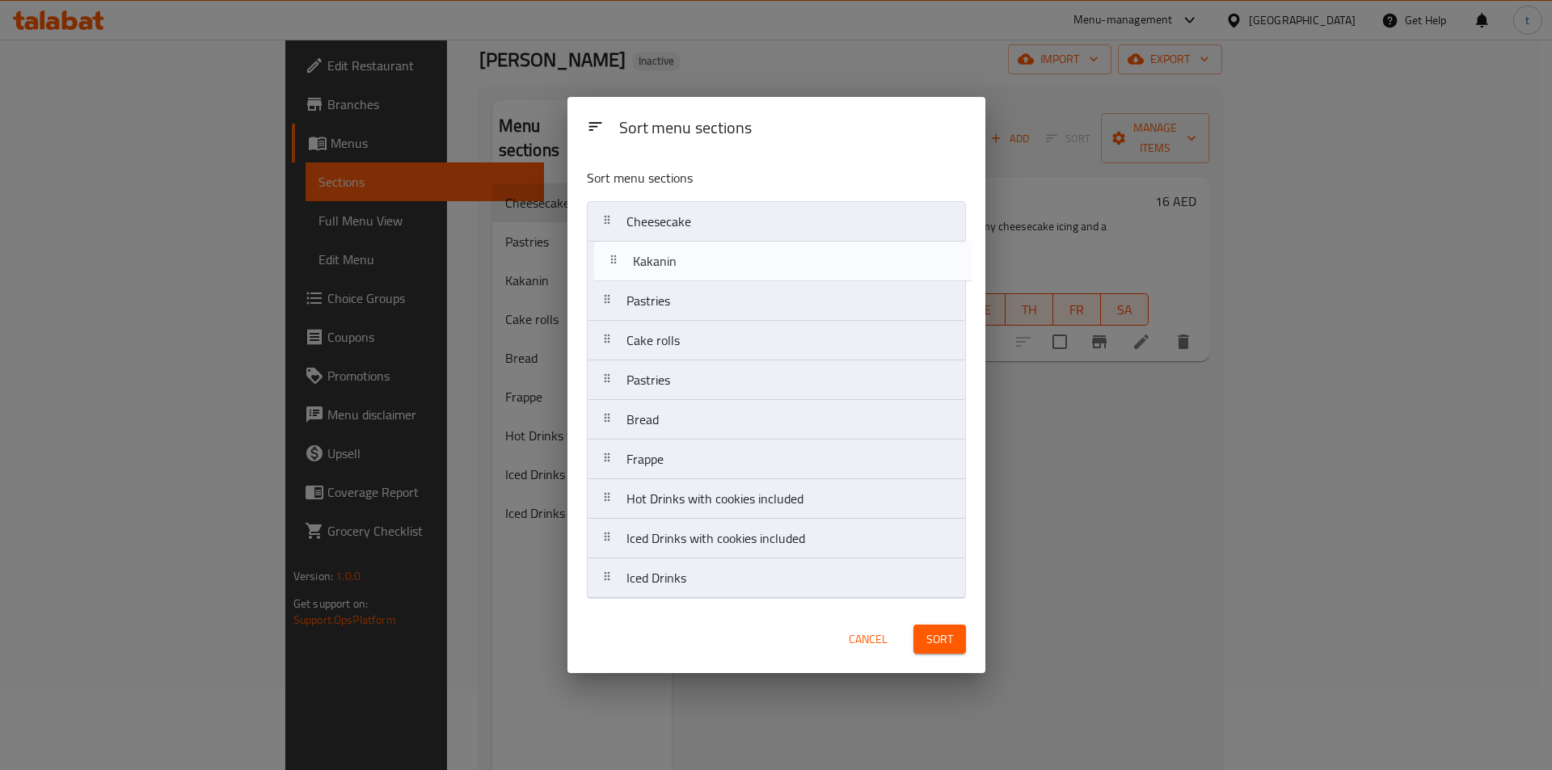
drag, startPoint x: 625, startPoint y: 306, endPoint x: 631, endPoint y: 261, distance: 44.9
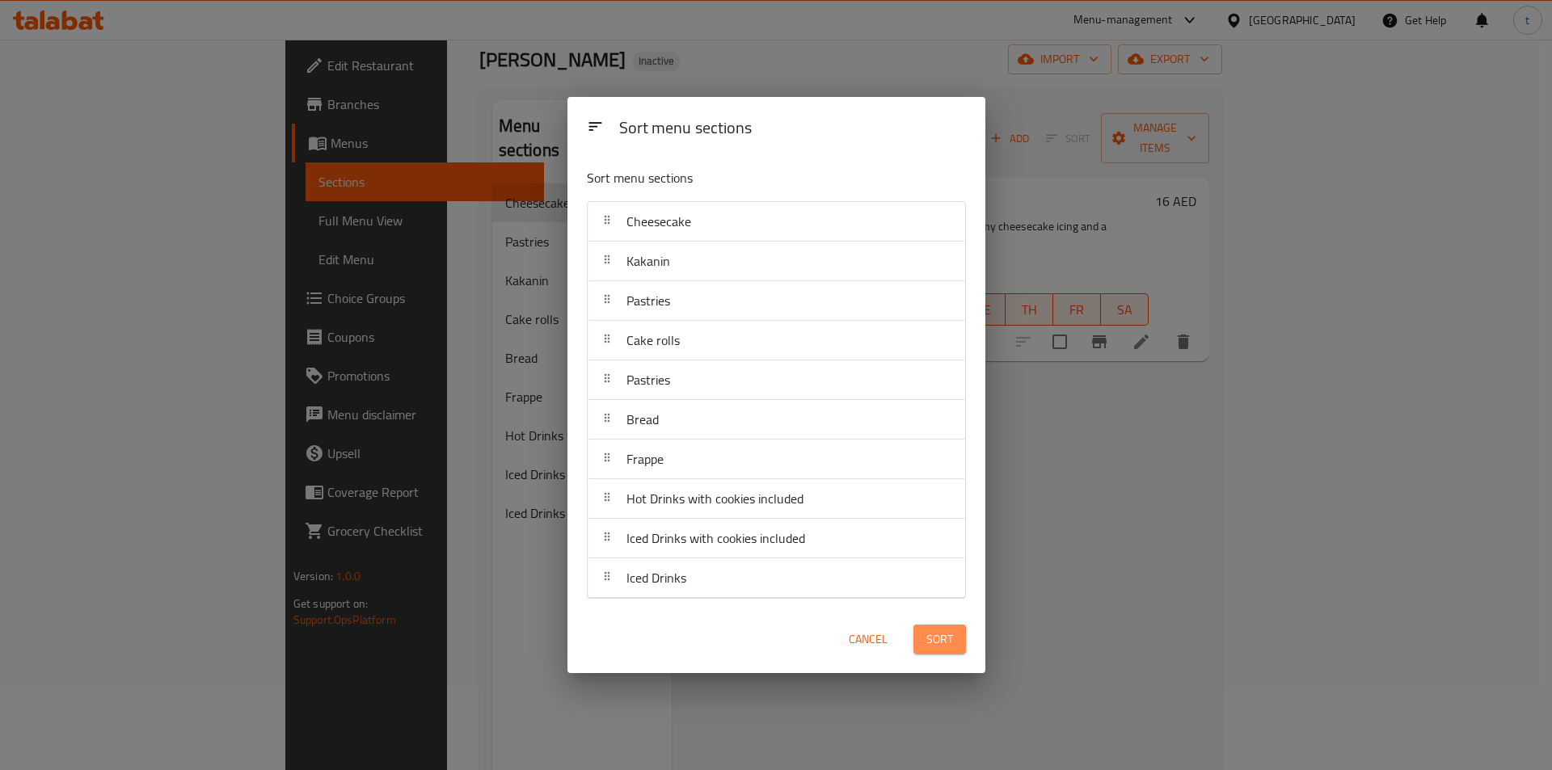
click at [942, 649] on span "Sort" at bounding box center [940, 640] width 27 height 20
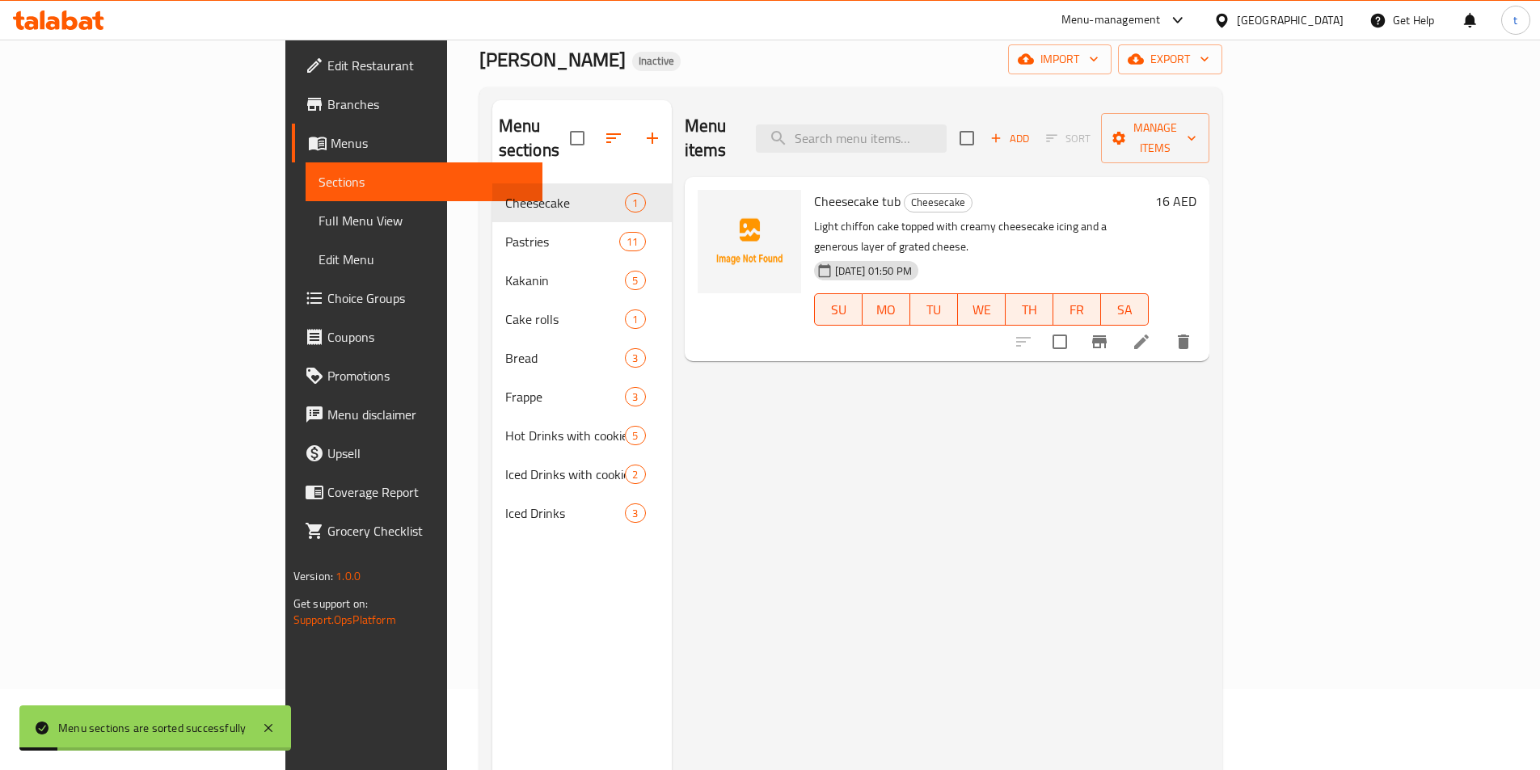
click at [319, 220] on span "Full Menu View" at bounding box center [424, 220] width 211 height 19
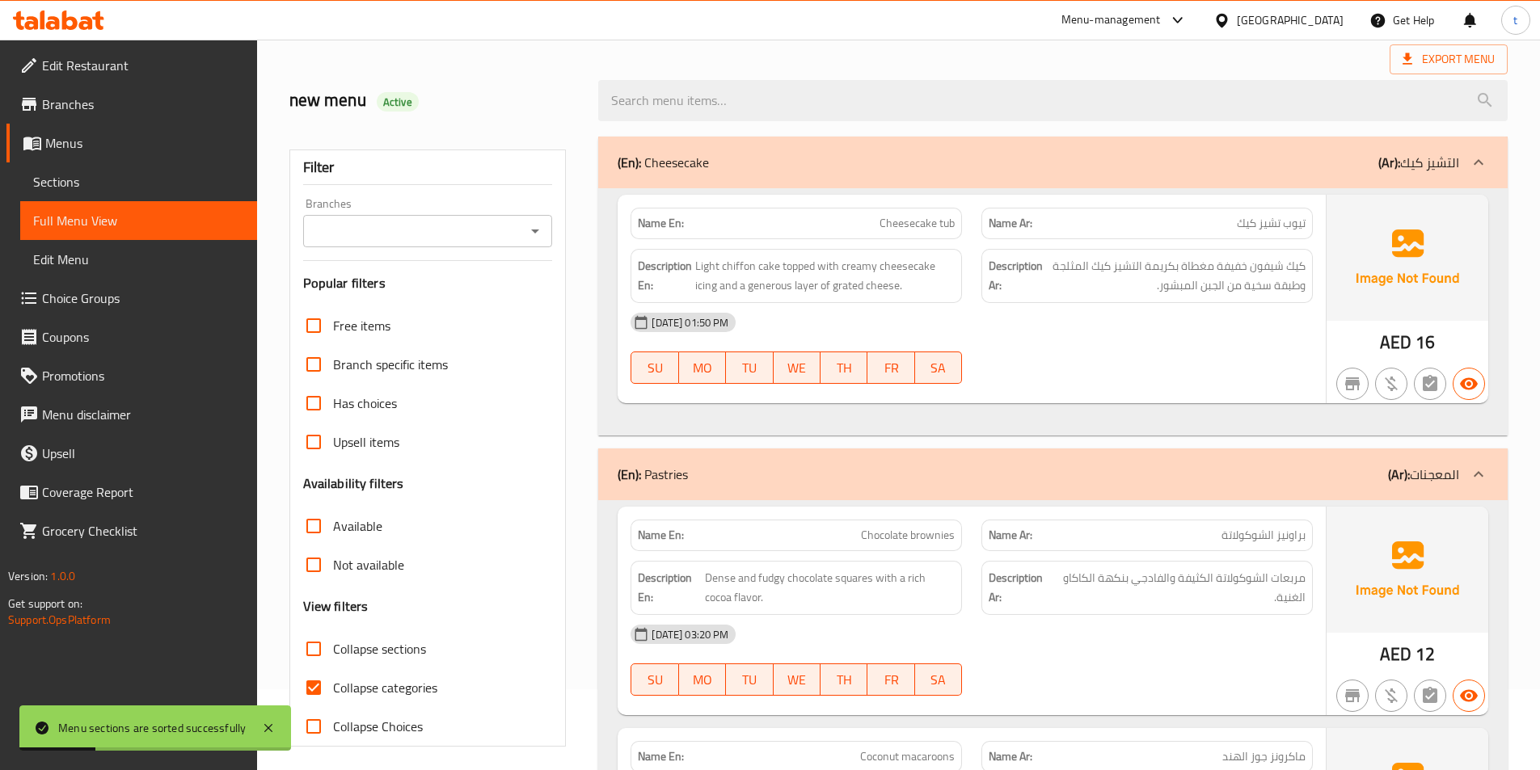
click at [290, 683] on div "Filter Branches Branches Popular filters Free items Branch specific items Has c…" at bounding box center [427, 448] width 277 height 597
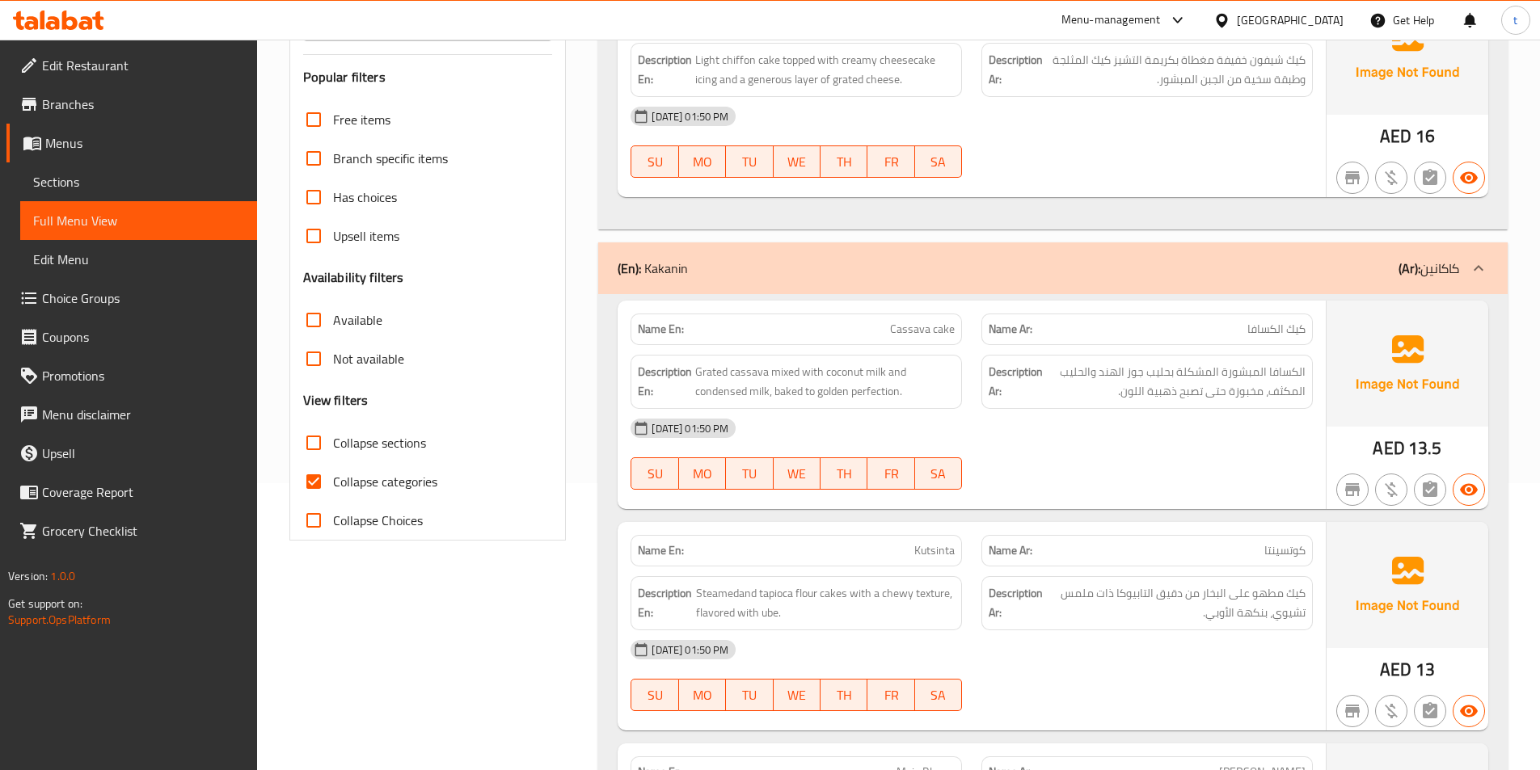
scroll to position [323, 0]
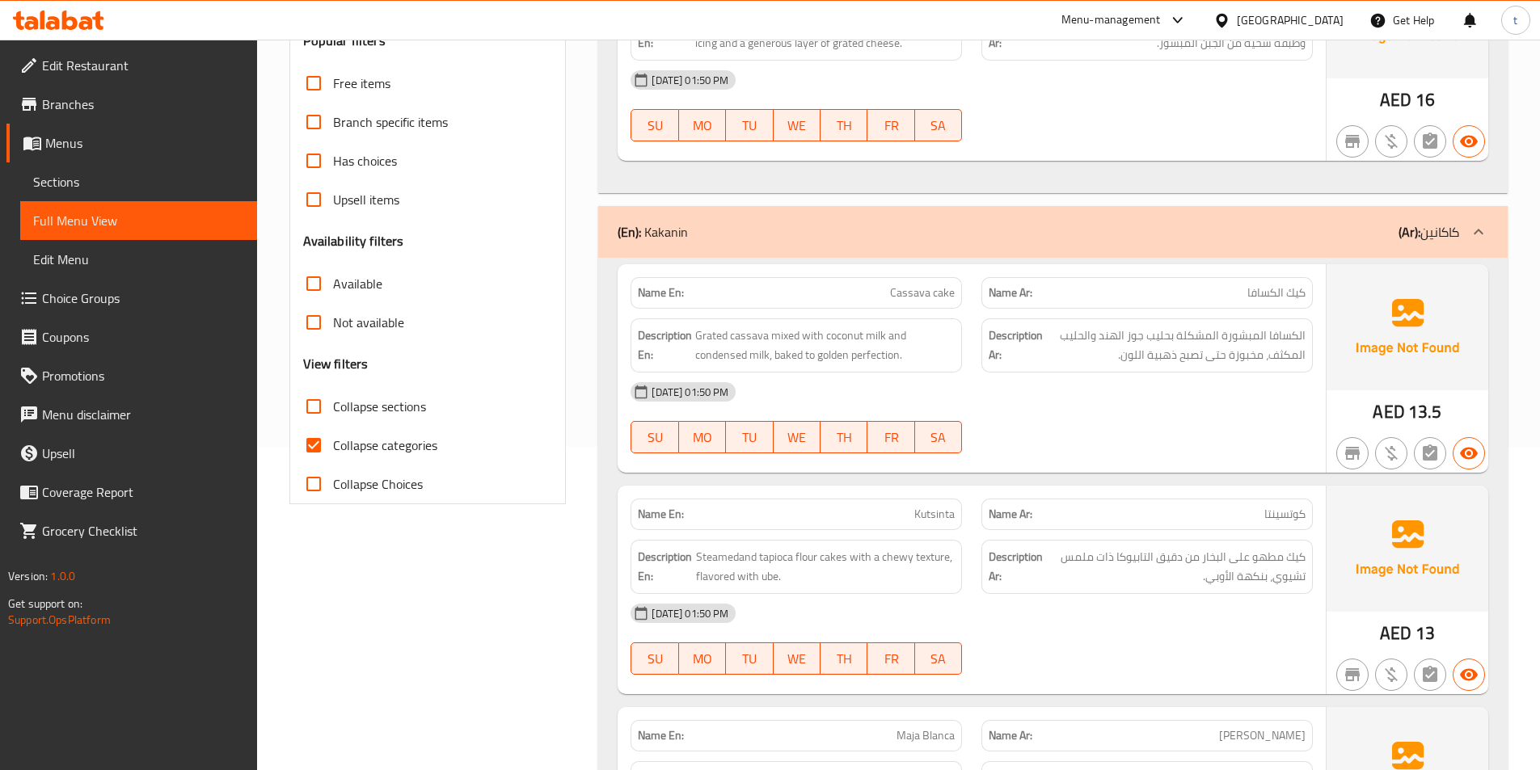
click at [317, 445] on input "Collapse categories" at bounding box center [313, 445] width 39 height 39
checkbox input "false"
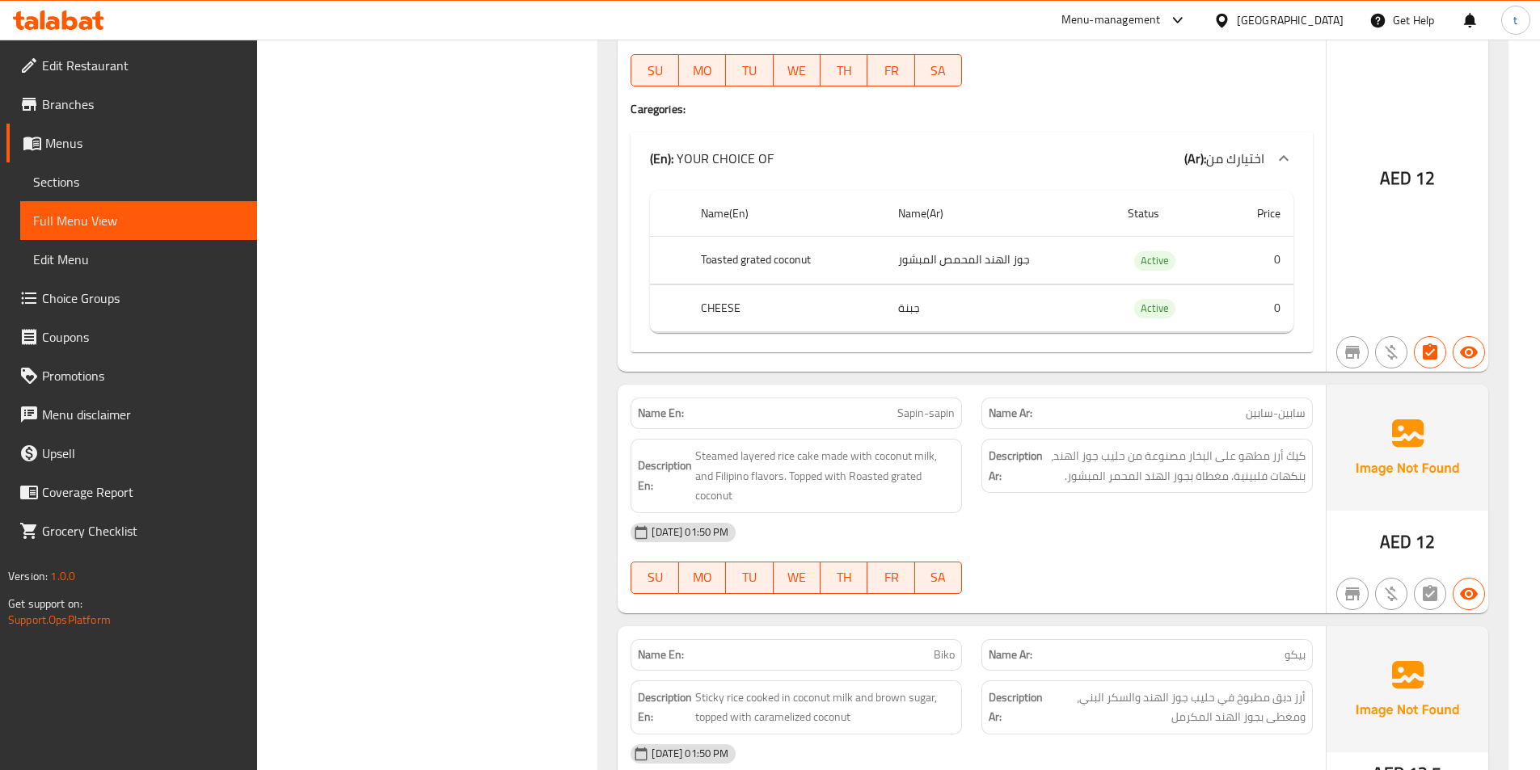
scroll to position [1132, 0]
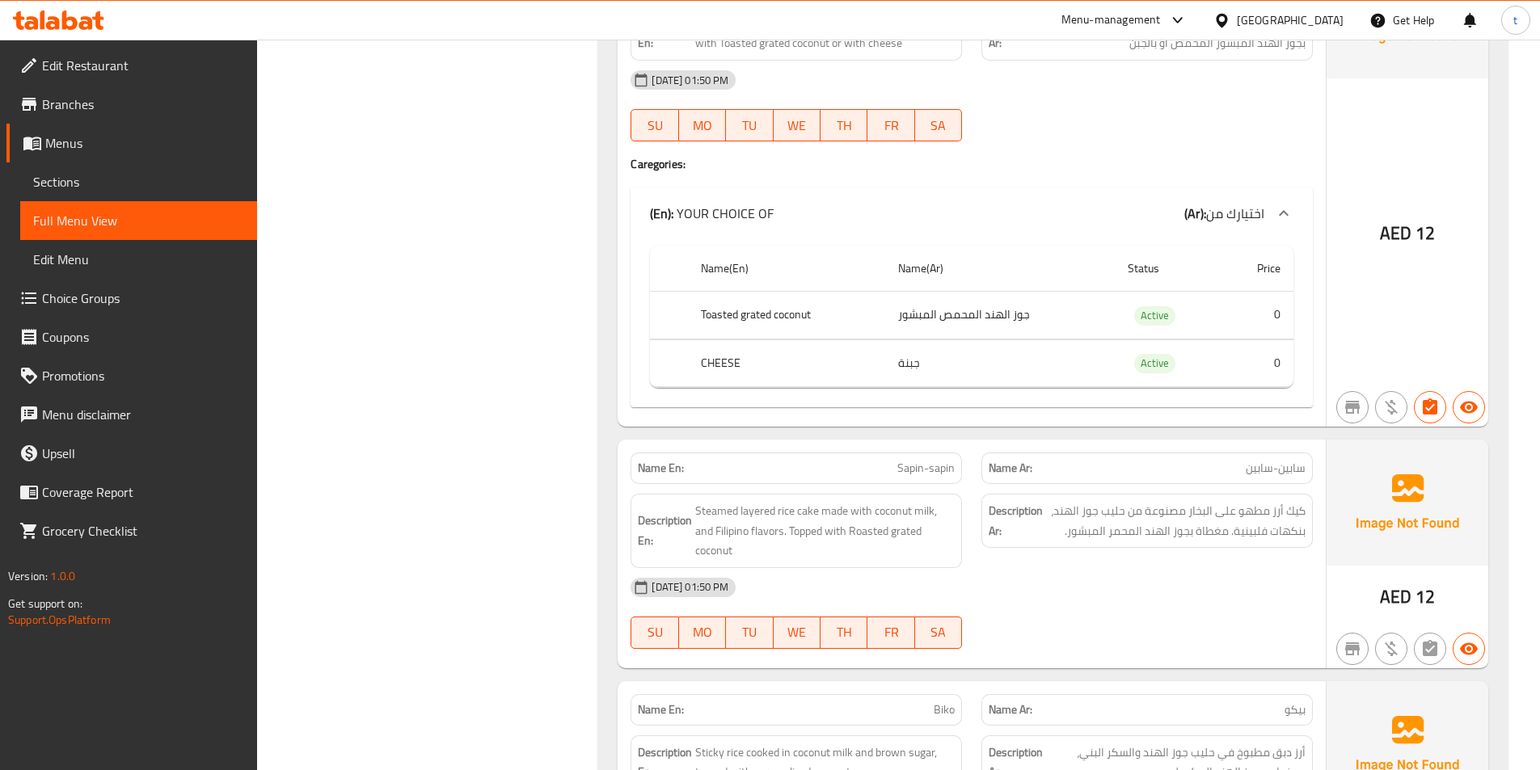
scroll to position [937, 0]
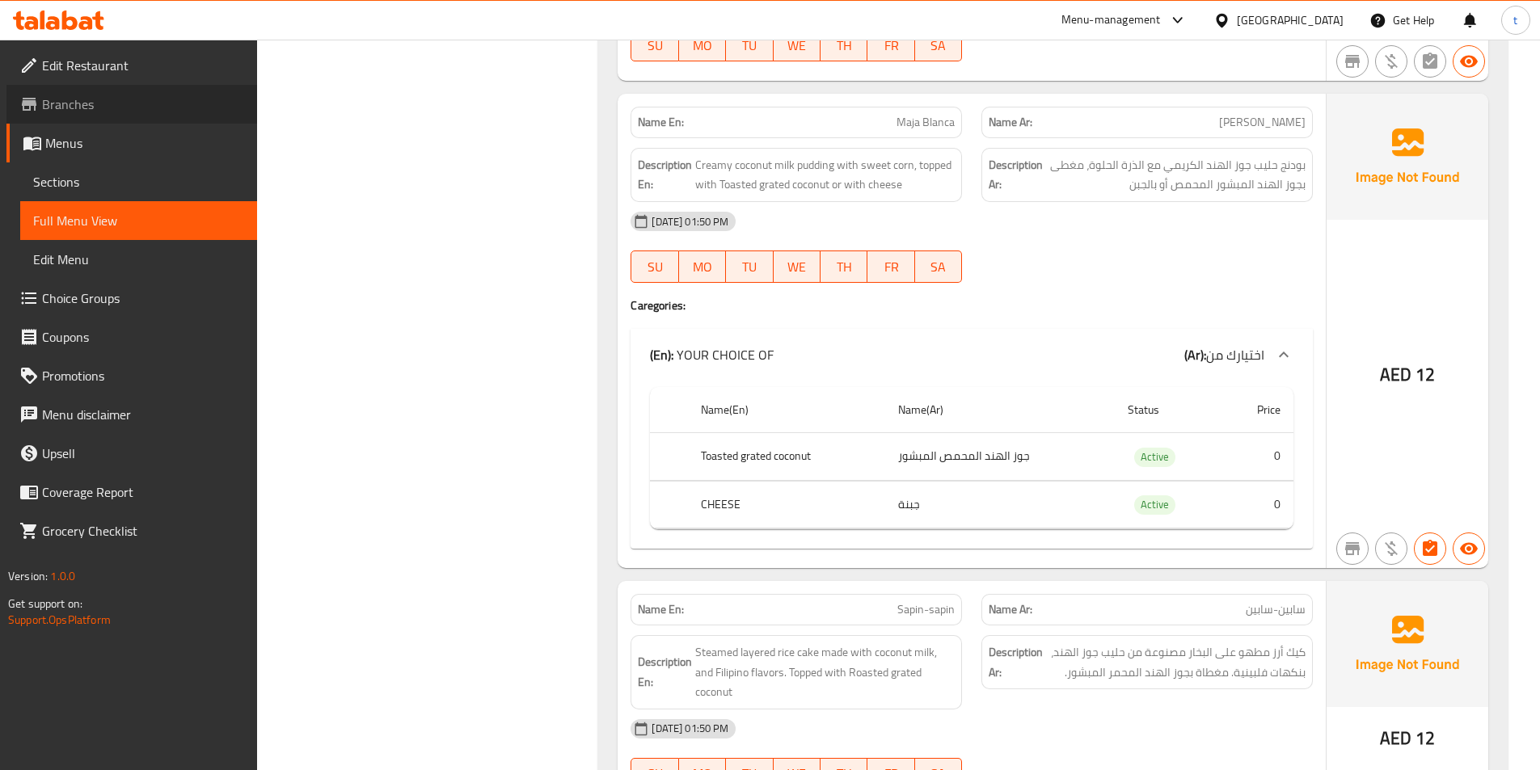
click at [123, 115] on link "Branches" at bounding box center [131, 104] width 251 height 39
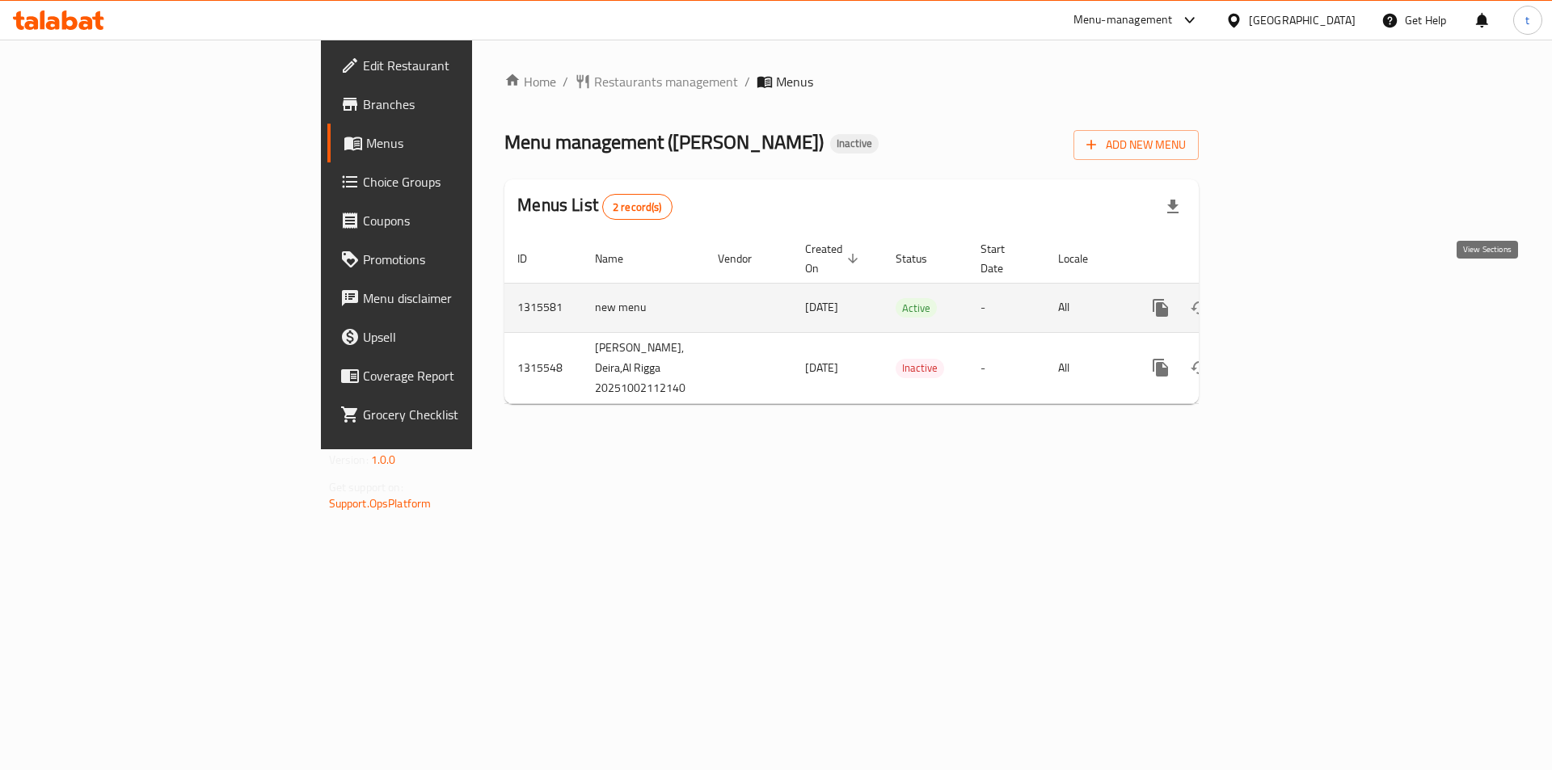
click at [1287, 298] on icon "enhanced table" at bounding box center [1277, 307] width 19 height 19
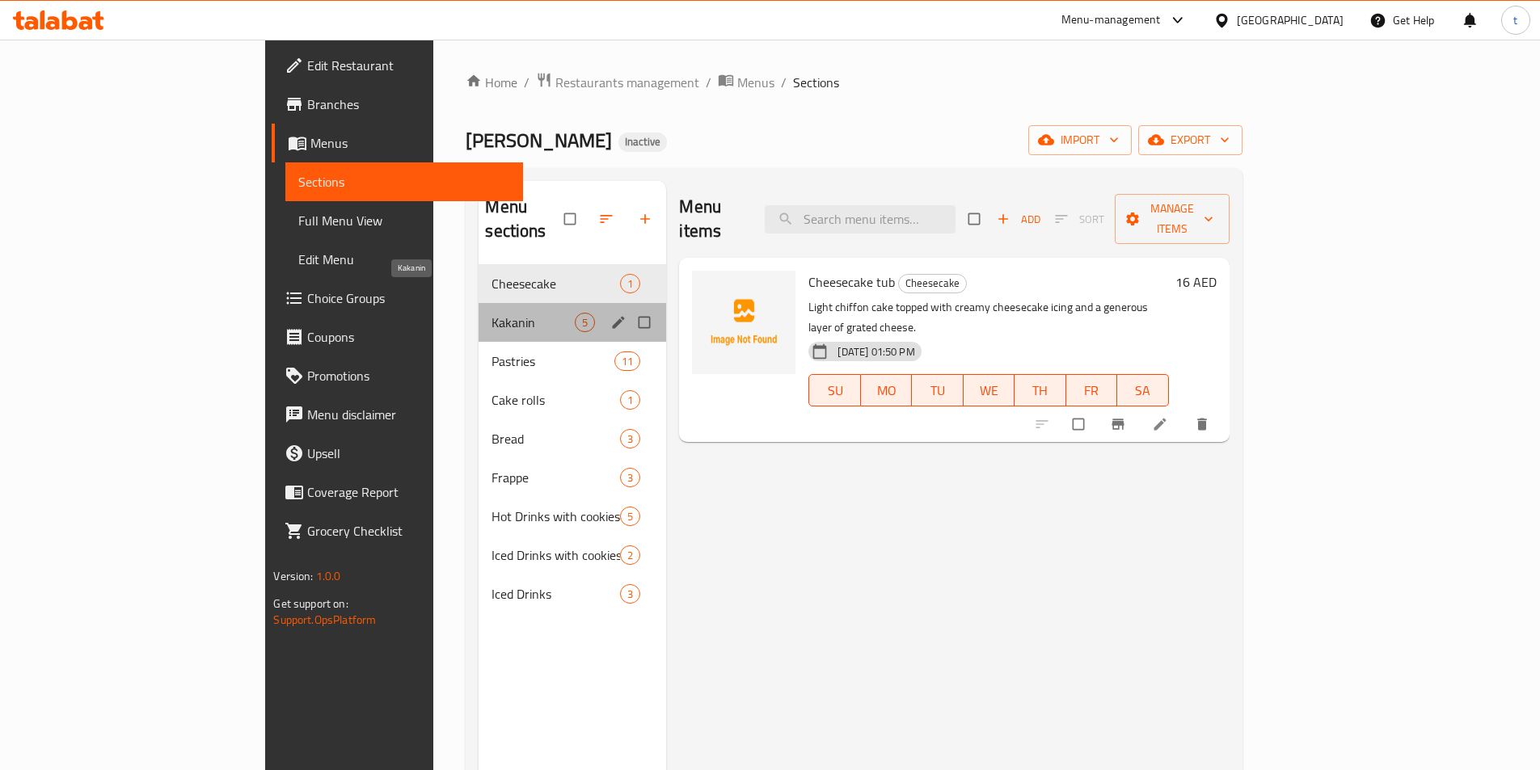
click at [492, 313] on span "Kakanin" at bounding box center [533, 322] width 83 height 19
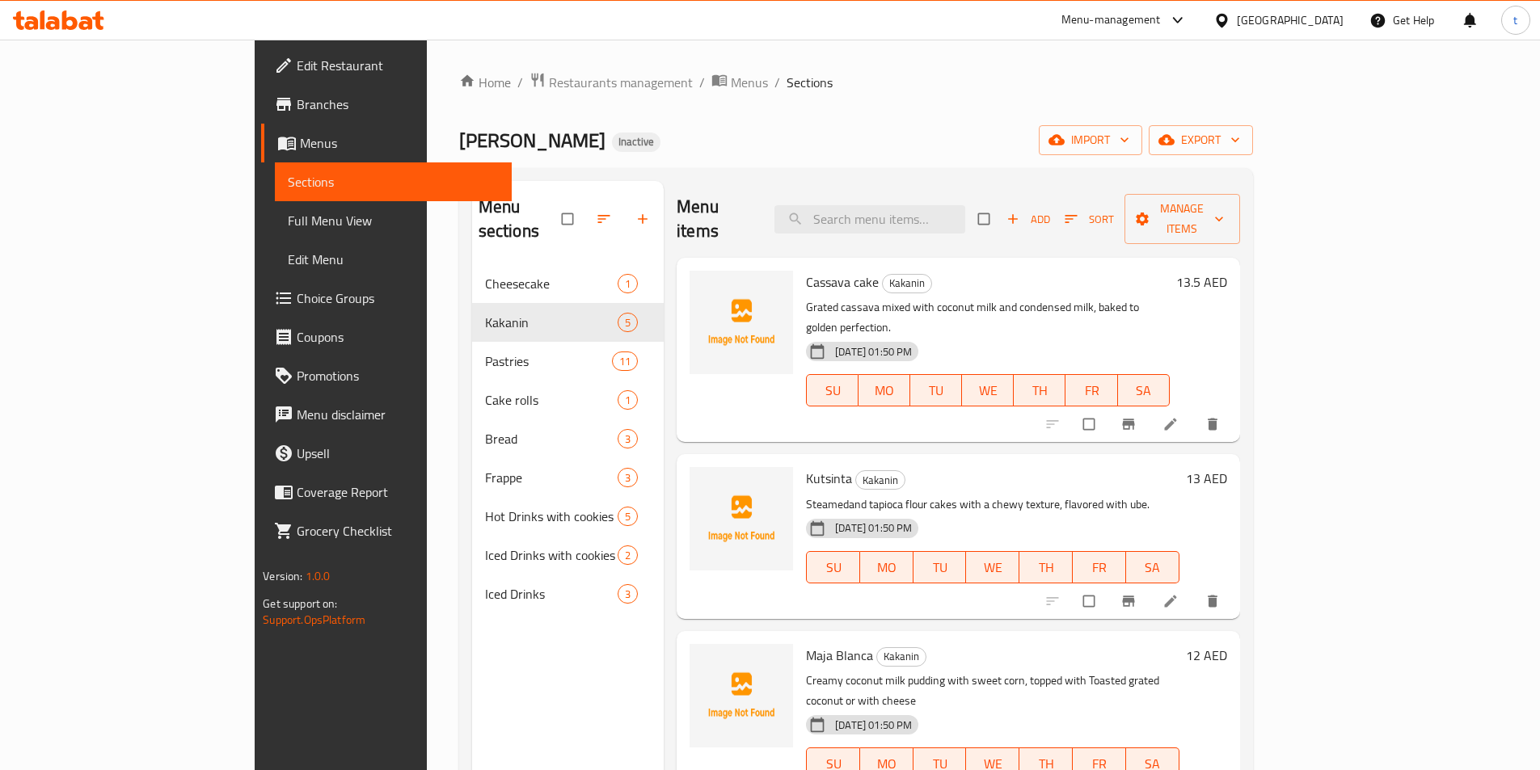
click at [297, 297] on span "Choice Groups" at bounding box center [398, 298] width 202 height 19
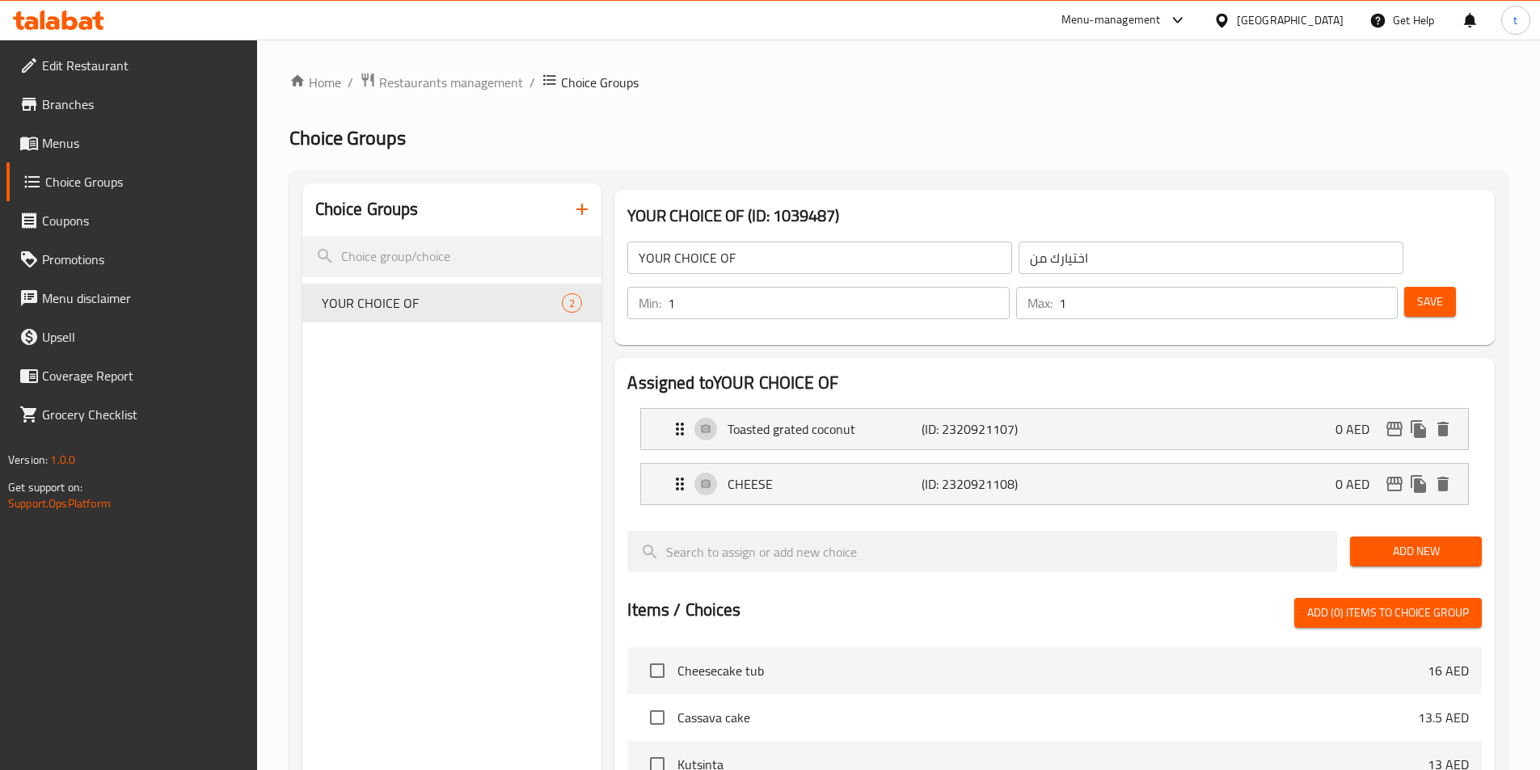
click at [580, 209] on icon "button" at bounding box center [581, 209] width 11 height 11
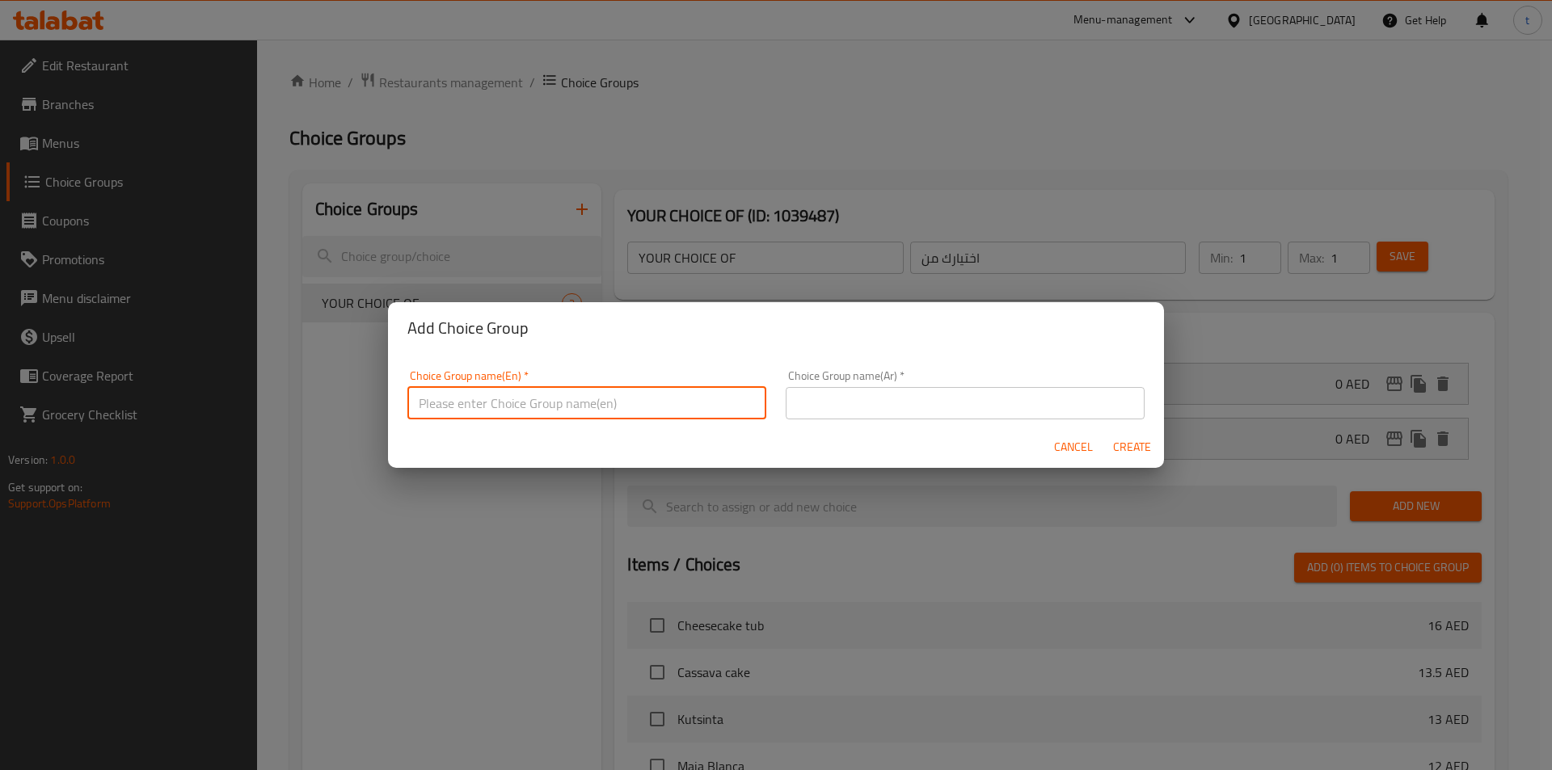
click at [648, 404] on input "text" at bounding box center [586, 403] width 359 height 32
paste input "Your Choice Of: إختيارك من:"
click at [543, 403] on input "Your Choice Of: إختيارك من:" at bounding box center [586, 403] width 359 height 32
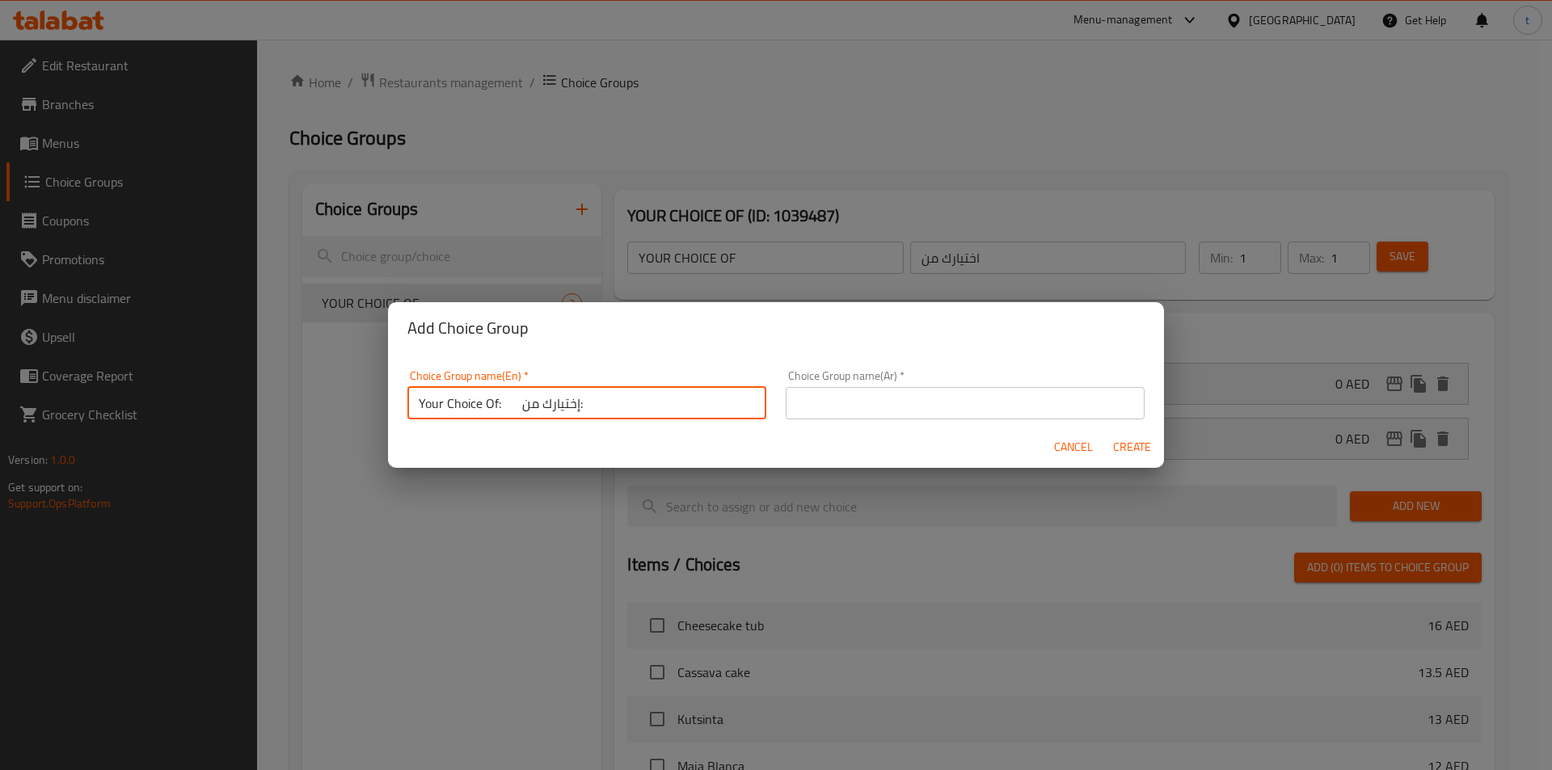
click at [543, 403] on input "Your Choice Of: إختيارك من:" at bounding box center [586, 403] width 359 height 32
drag, startPoint x: 585, startPoint y: 407, endPoint x: 563, endPoint y: 404, distance: 21.2
click at [563, 404] on input "Your Choice Of: إختيارك من:" at bounding box center [586, 403] width 359 height 32
click at [581, 400] on input "Your Choice Of: إختيارك من:" at bounding box center [586, 403] width 359 height 32
drag, startPoint x: 510, startPoint y: 405, endPoint x: 591, endPoint y: 407, distance: 80.9
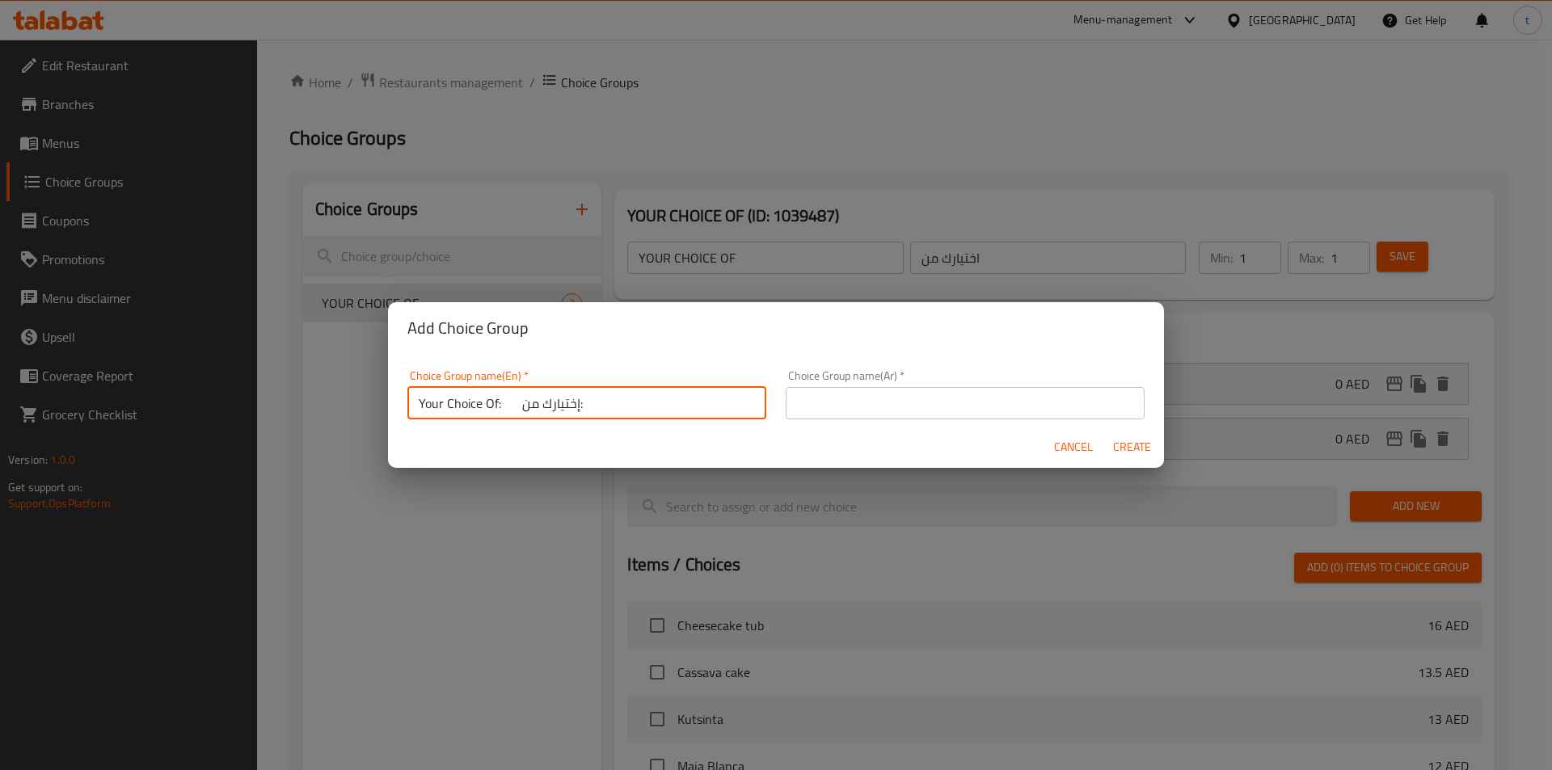
click at [591, 407] on input "Your Choice Of: إختيارك من:" at bounding box center [586, 403] width 359 height 32
type input "Your Choice Of:"
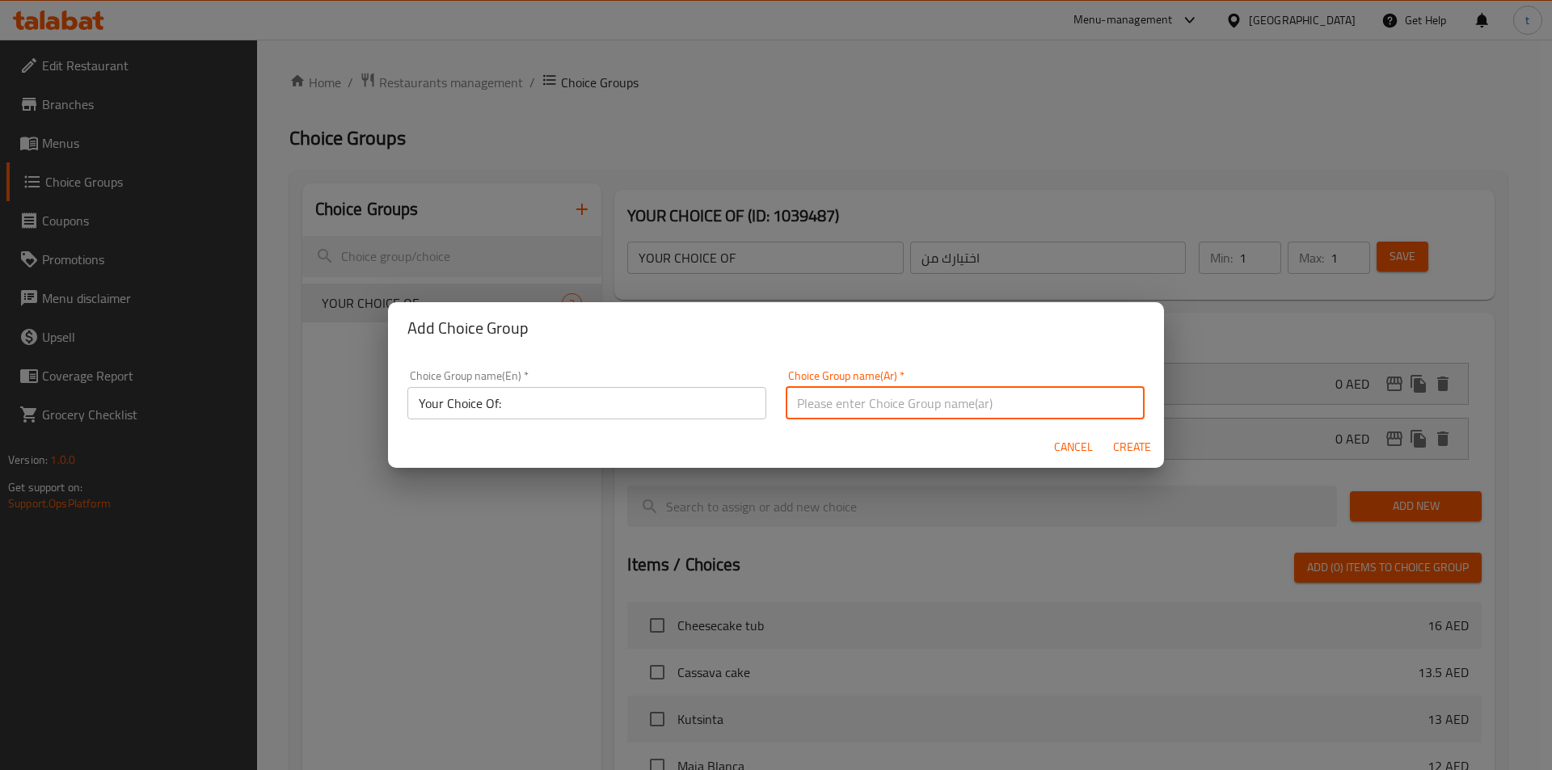
click at [910, 412] on input "text" at bounding box center [965, 403] width 359 height 32
paste input "إختيارك من:"
type input "إختيارك من:"
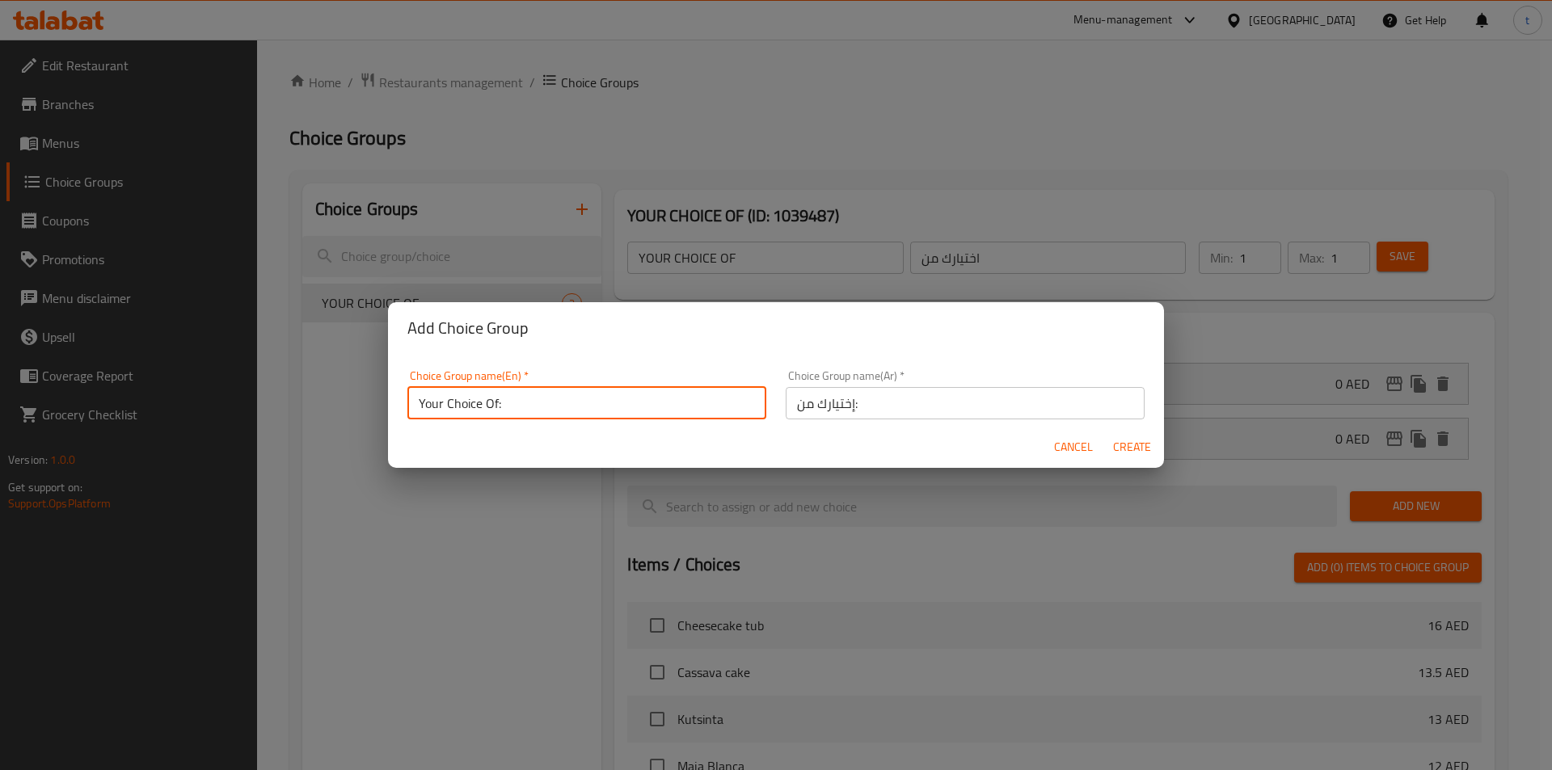
click at [658, 409] on input "Your Choice Of:" at bounding box center [586, 403] width 359 height 32
click at [1116, 447] on span "Create" at bounding box center [1131, 447] width 39 height 20
type input "Your Choice Of:"
type input "إختيارك من:"
type input "0"
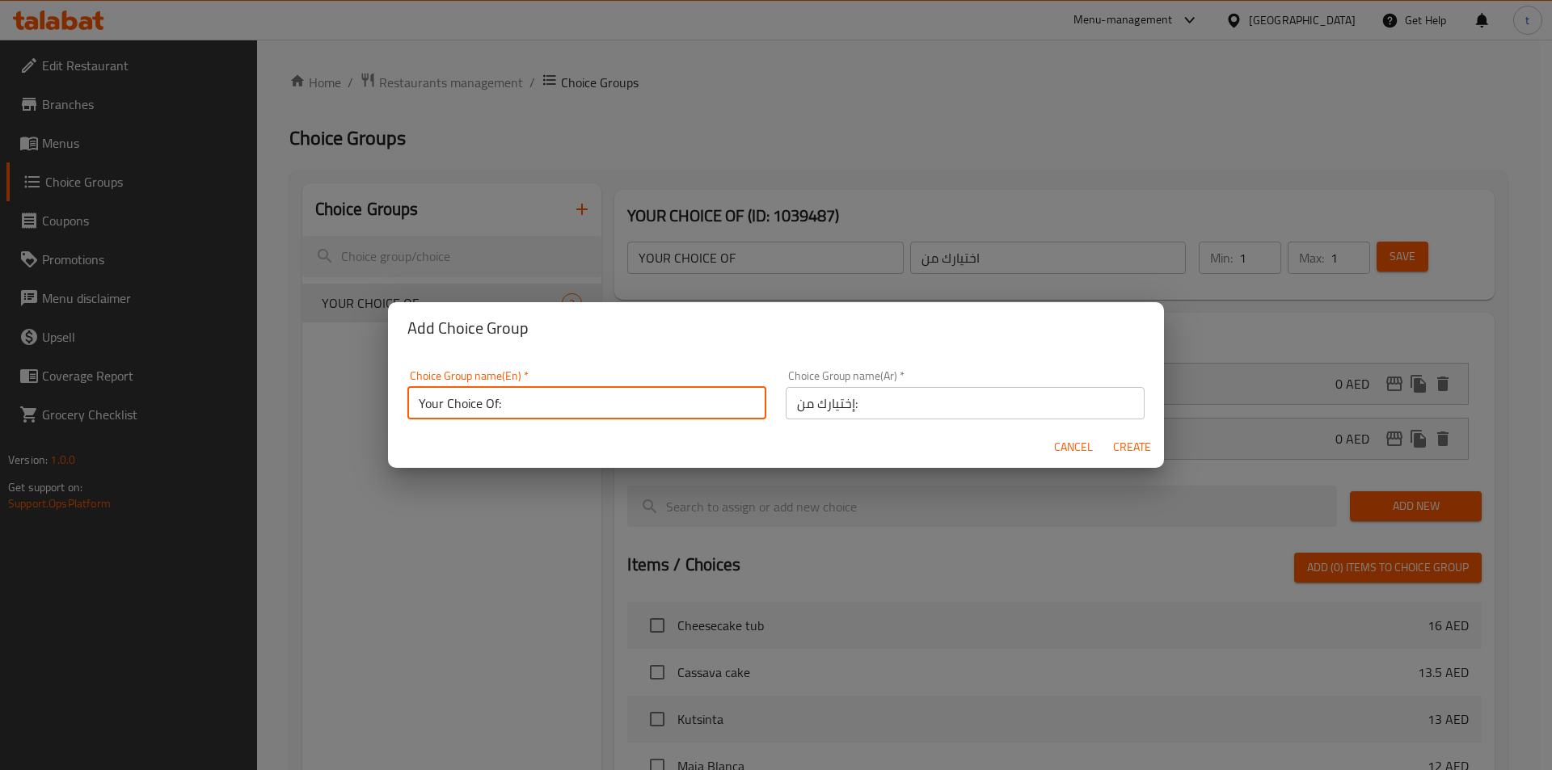
type input "0"
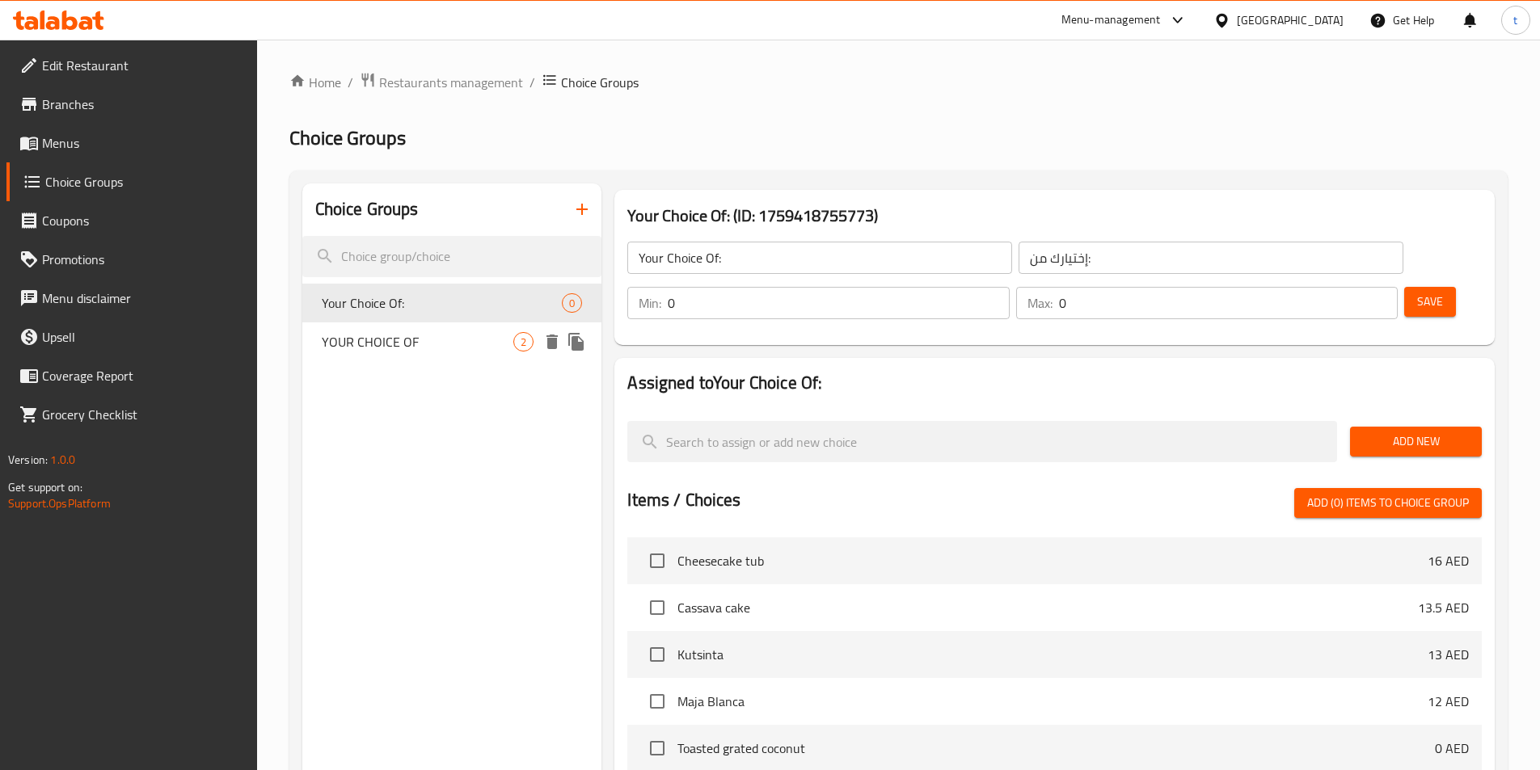
click at [454, 341] on span "YOUR CHOICE OF" at bounding box center [418, 341] width 192 height 19
type input "YOUR CHOICE OF"
type input "اختيارك من"
type input "1"
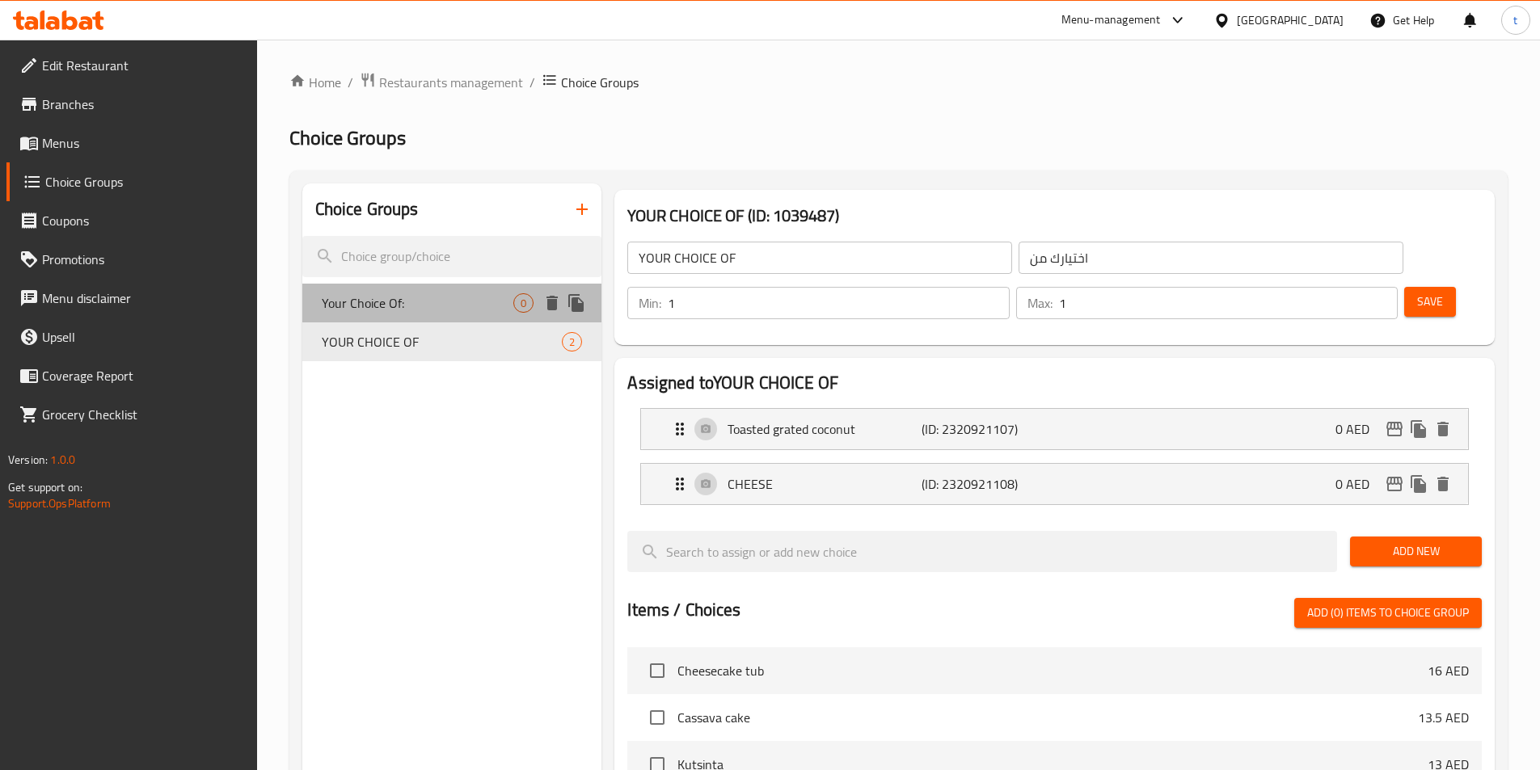
drag, startPoint x: 428, startPoint y: 313, endPoint x: 734, endPoint y: 268, distance: 309.6
click at [428, 313] on div "Your Choice Of: 0" at bounding box center [452, 303] width 300 height 39
type input "Your Choice Of:"
type input "إختيارك من:"
type input "0"
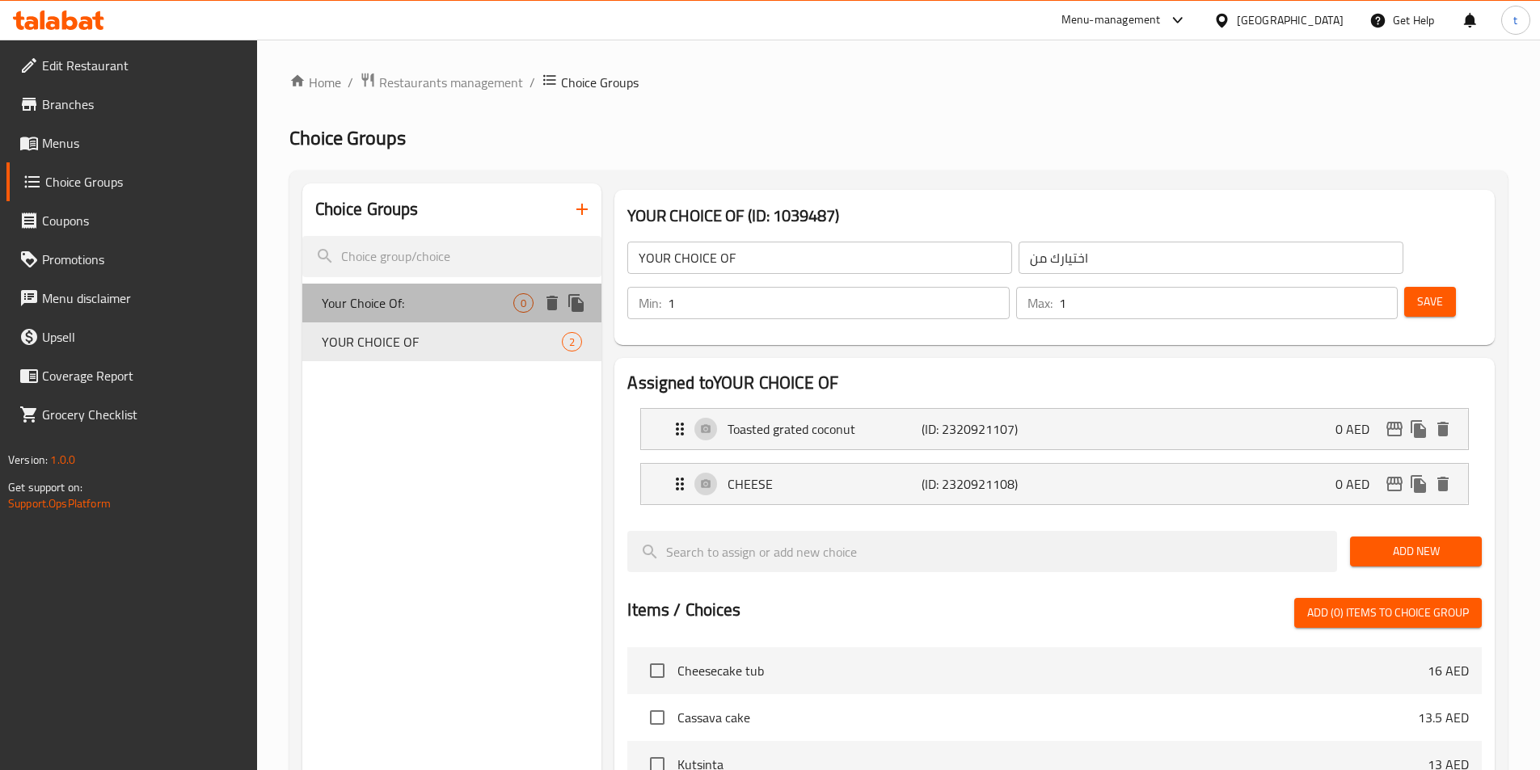
type input "0"
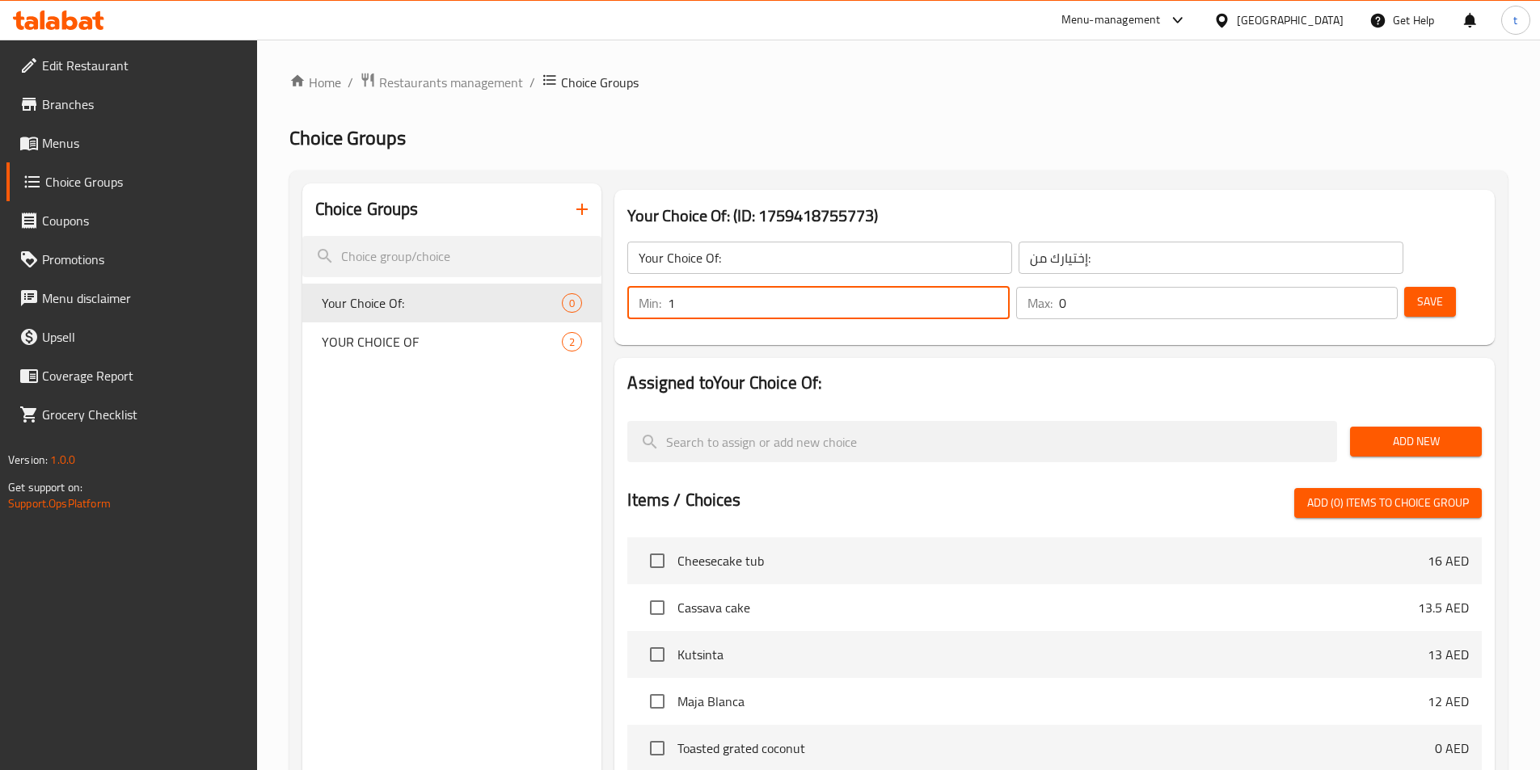
type input "1"
click at [1009, 287] on input "1" at bounding box center [838, 303] width 341 height 32
type input "1"
click at [1352, 287] on input "1" at bounding box center [1228, 303] width 339 height 32
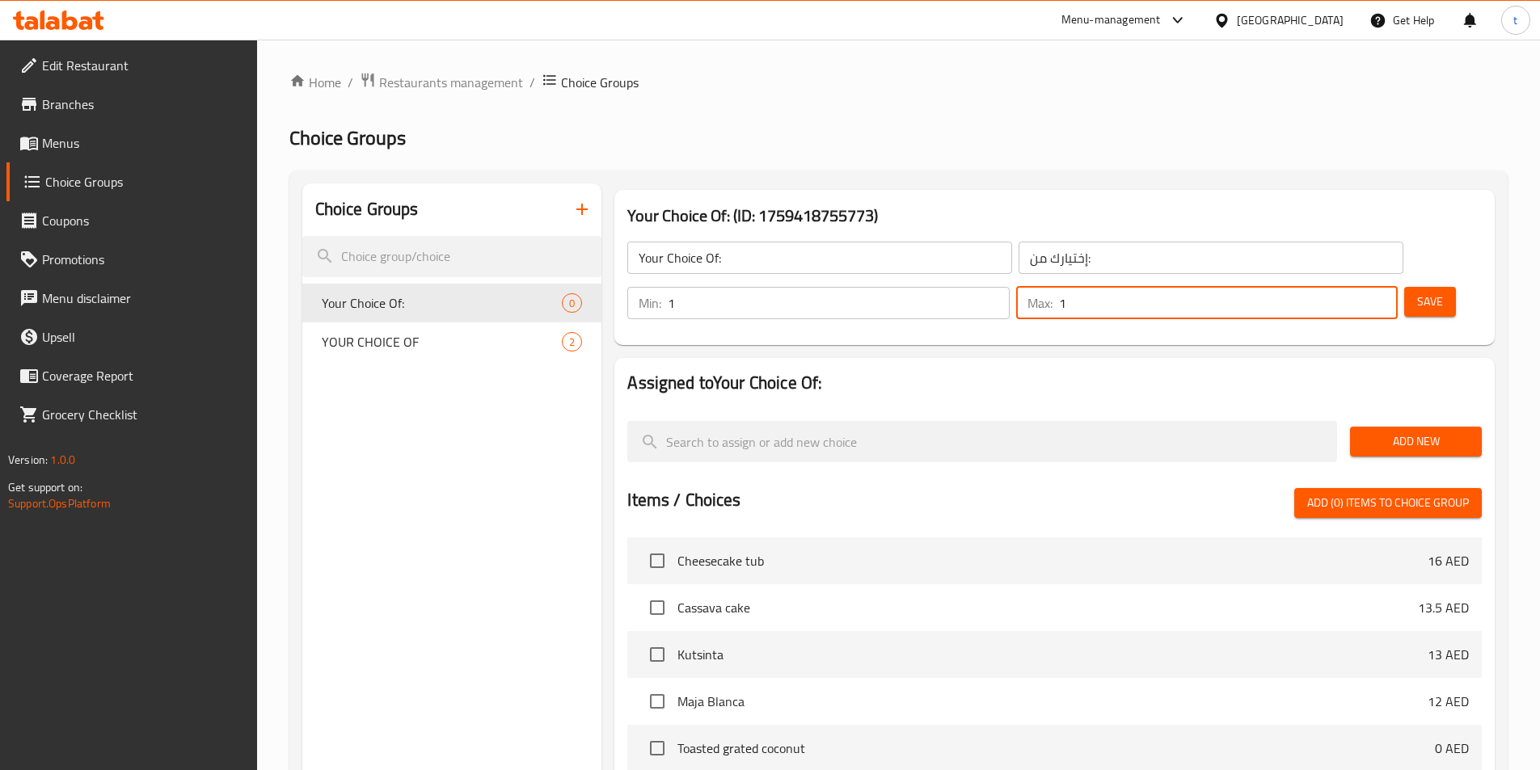
click at [1422, 415] on div "Add New" at bounding box center [1416, 442] width 145 height 54
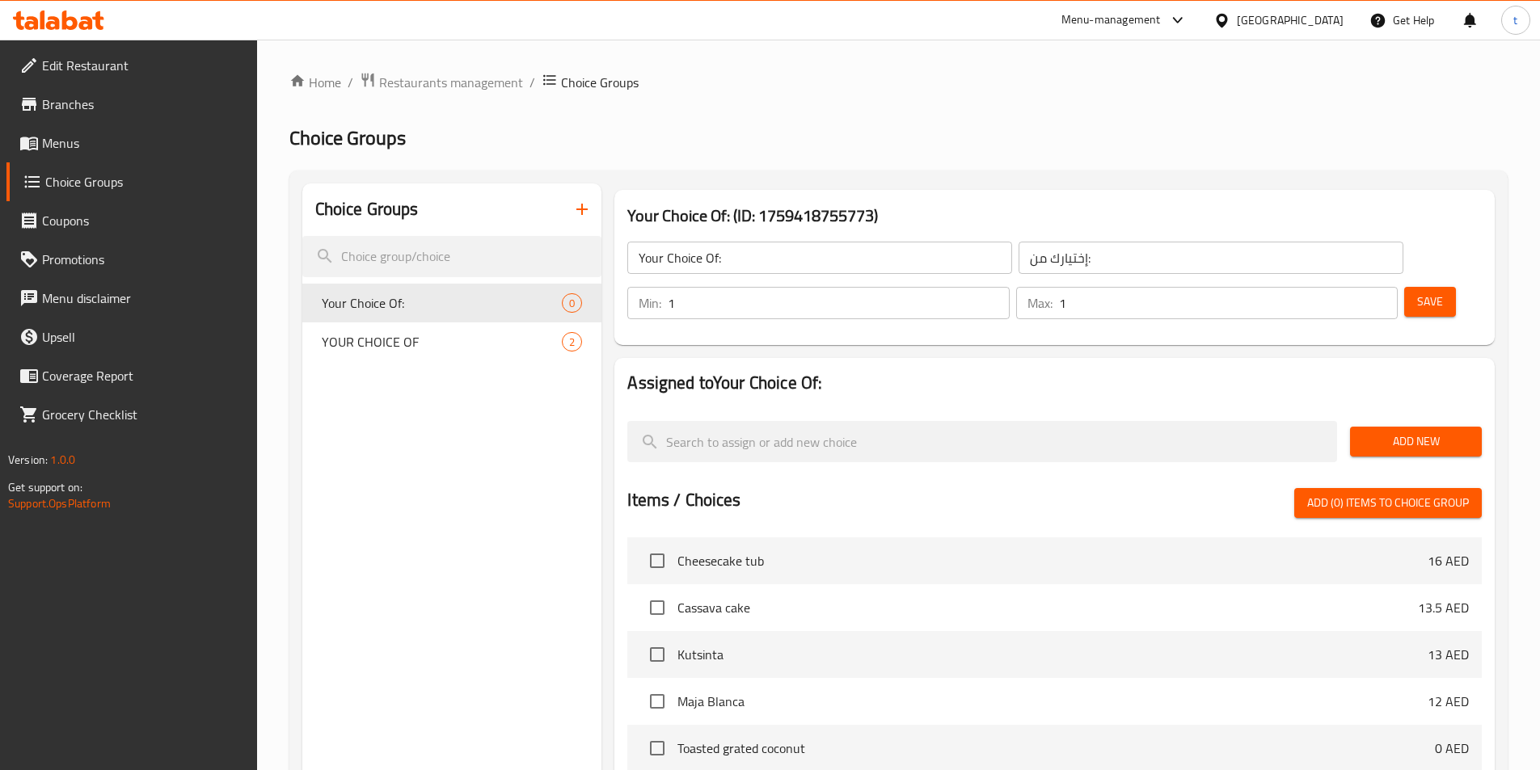
drag, startPoint x: 1420, startPoint y: 386, endPoint x: 1393, endPoint y: 394, distance: 28.4
click at [1420, 432] on span "Add New" at bounding box center [1416, 442] width 106 height 20
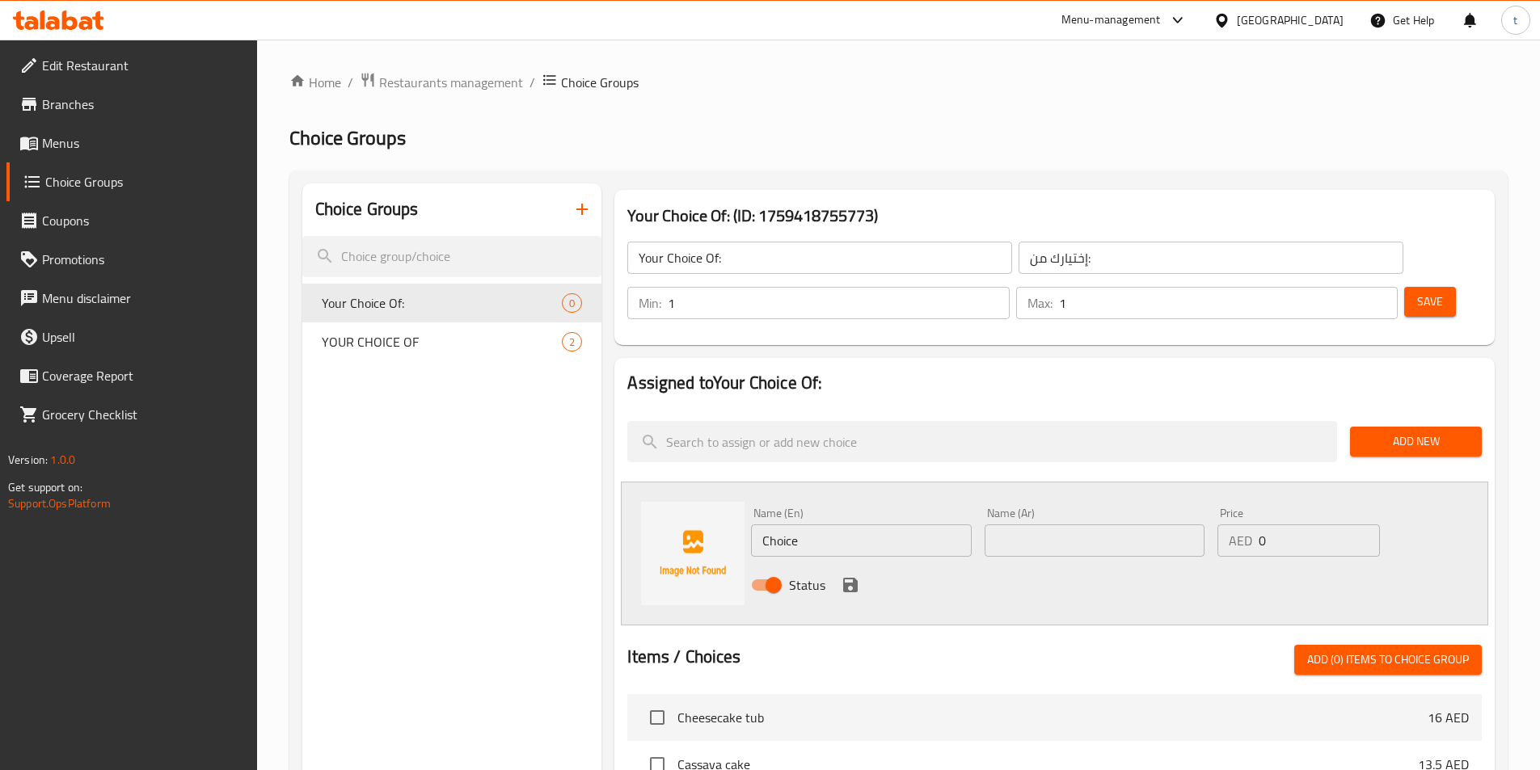
click at [890, 525] on input "Choice" at bounding box center [861, 541] width 220 height 32
paste input "ees"
type input "Cheese"
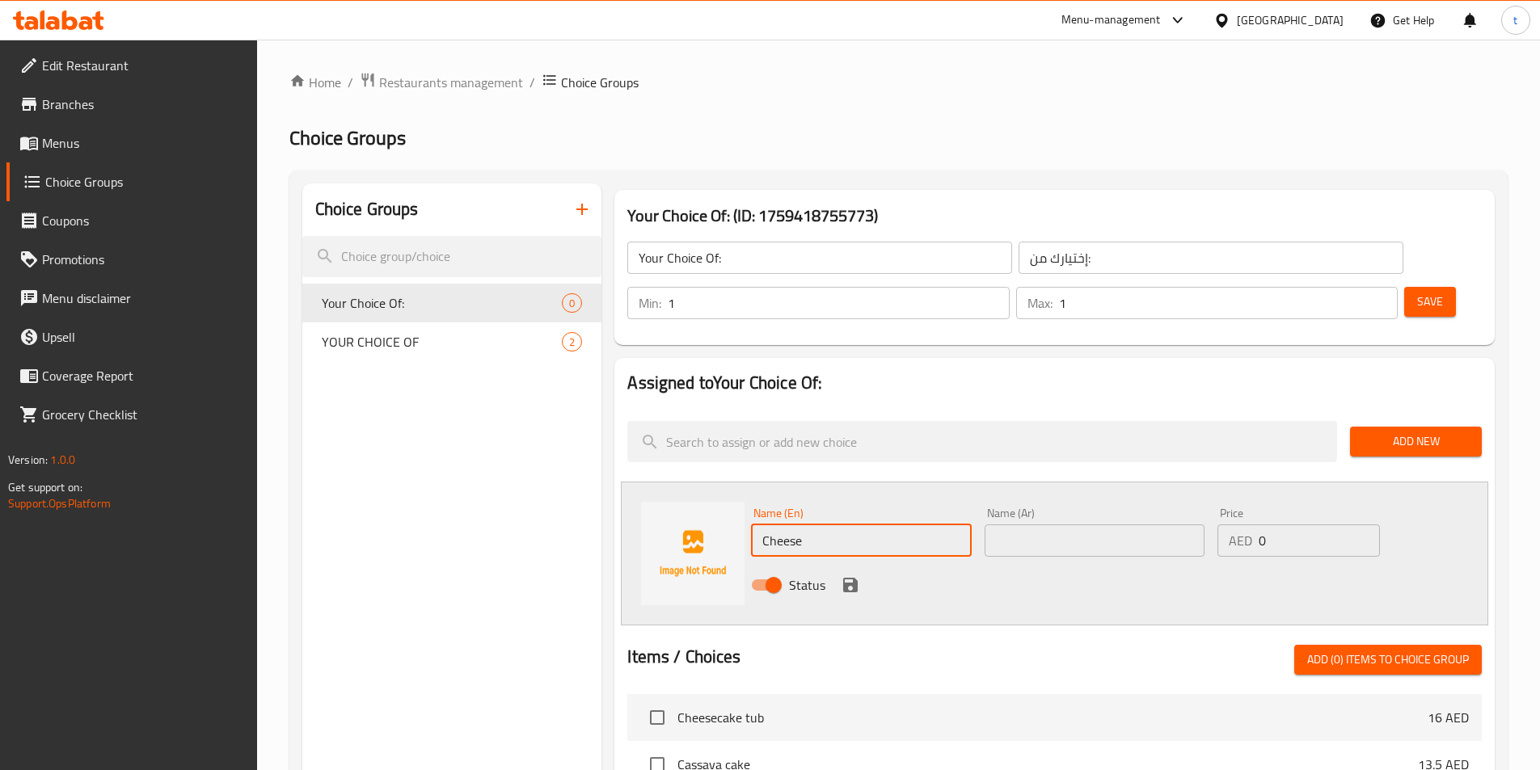
click at [1024, 525] on input "text" at bounding box center [1095, 541] width 220 height 32
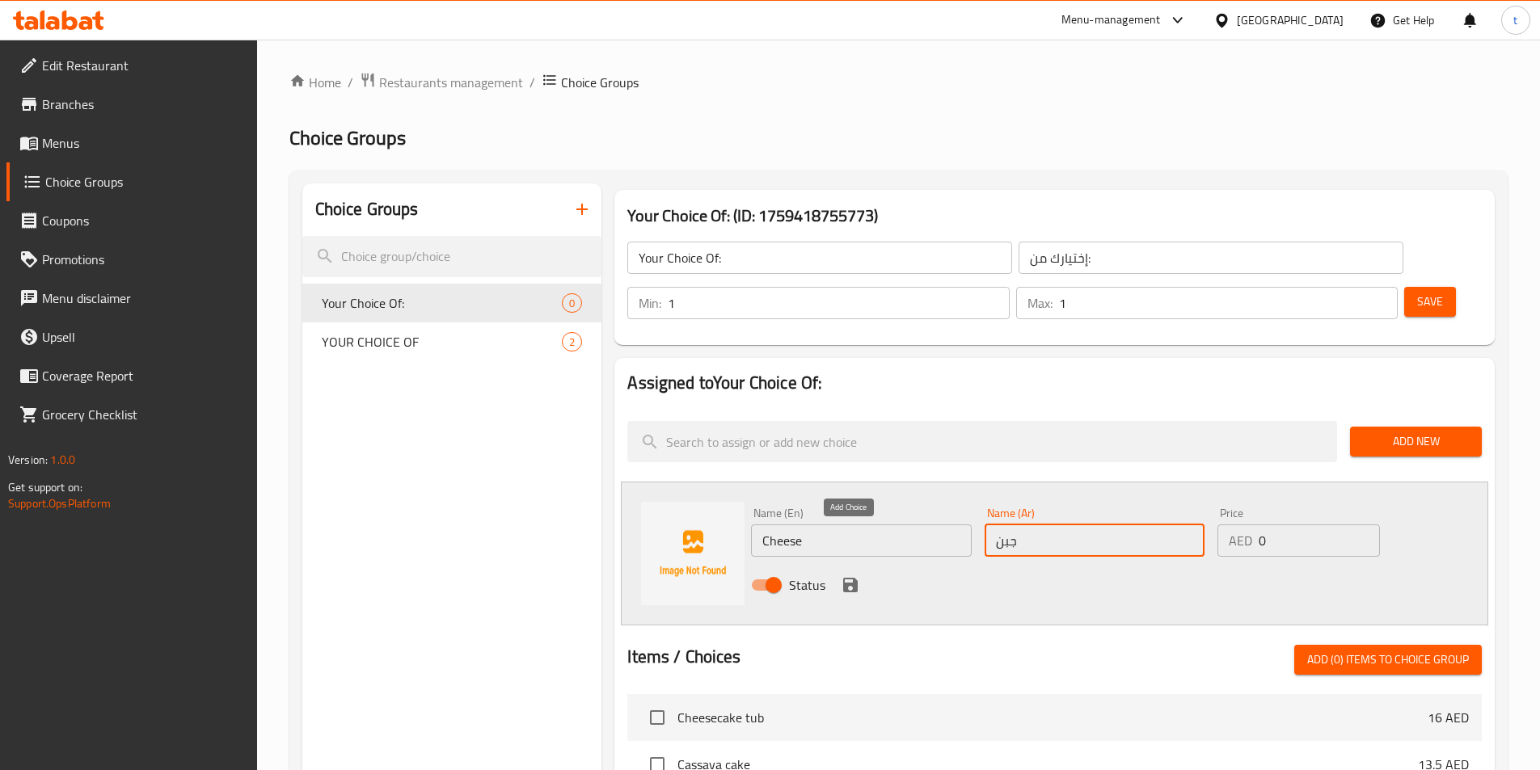
type input "جبن"
click at [846, 578] on icon "save" at bounding box center [850, 585] width 15 height 15
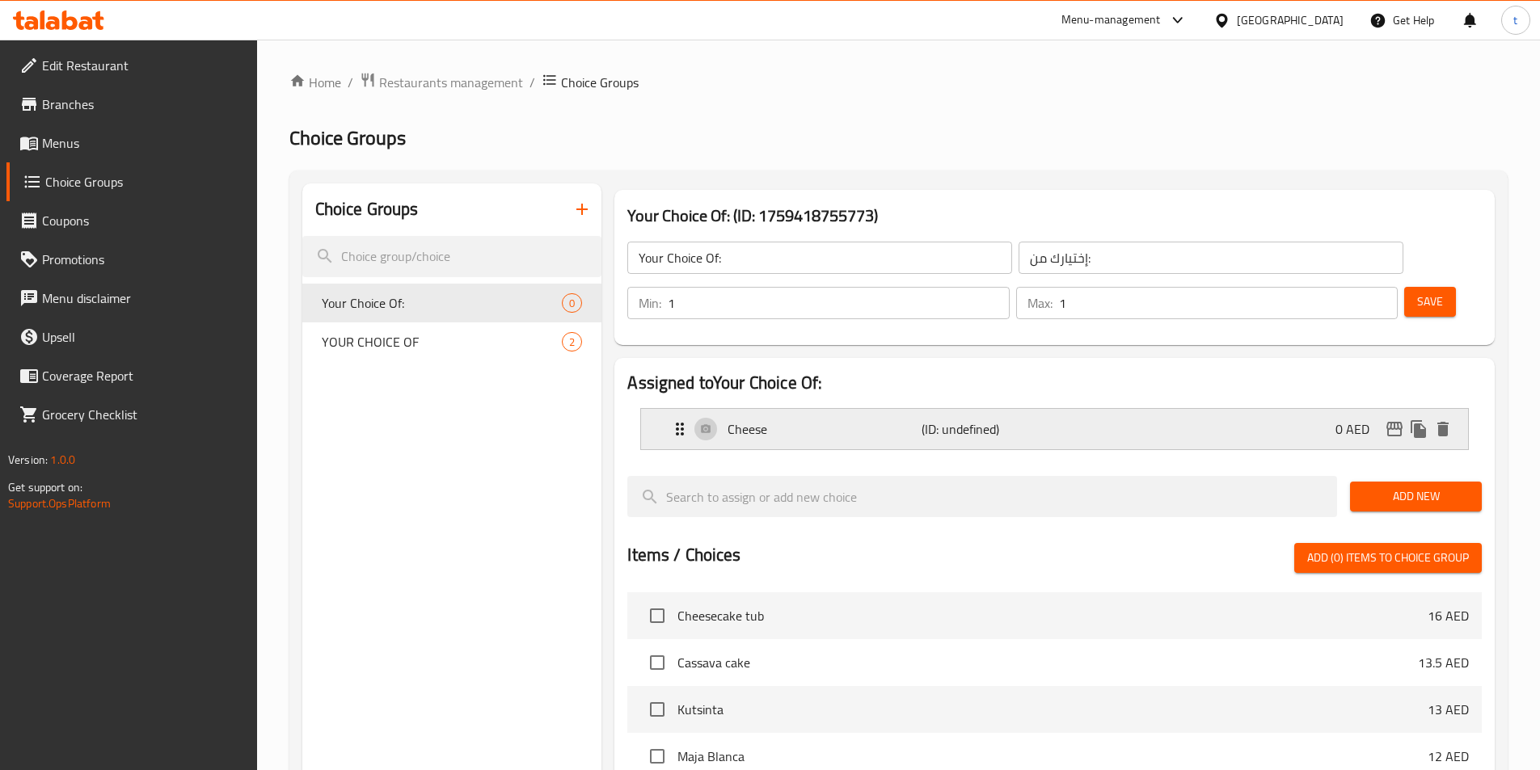
click at [794, 409] on div "Cheese (ID: undefined) 0 AED" at bounding box center [1059, 429] width 779 height 40
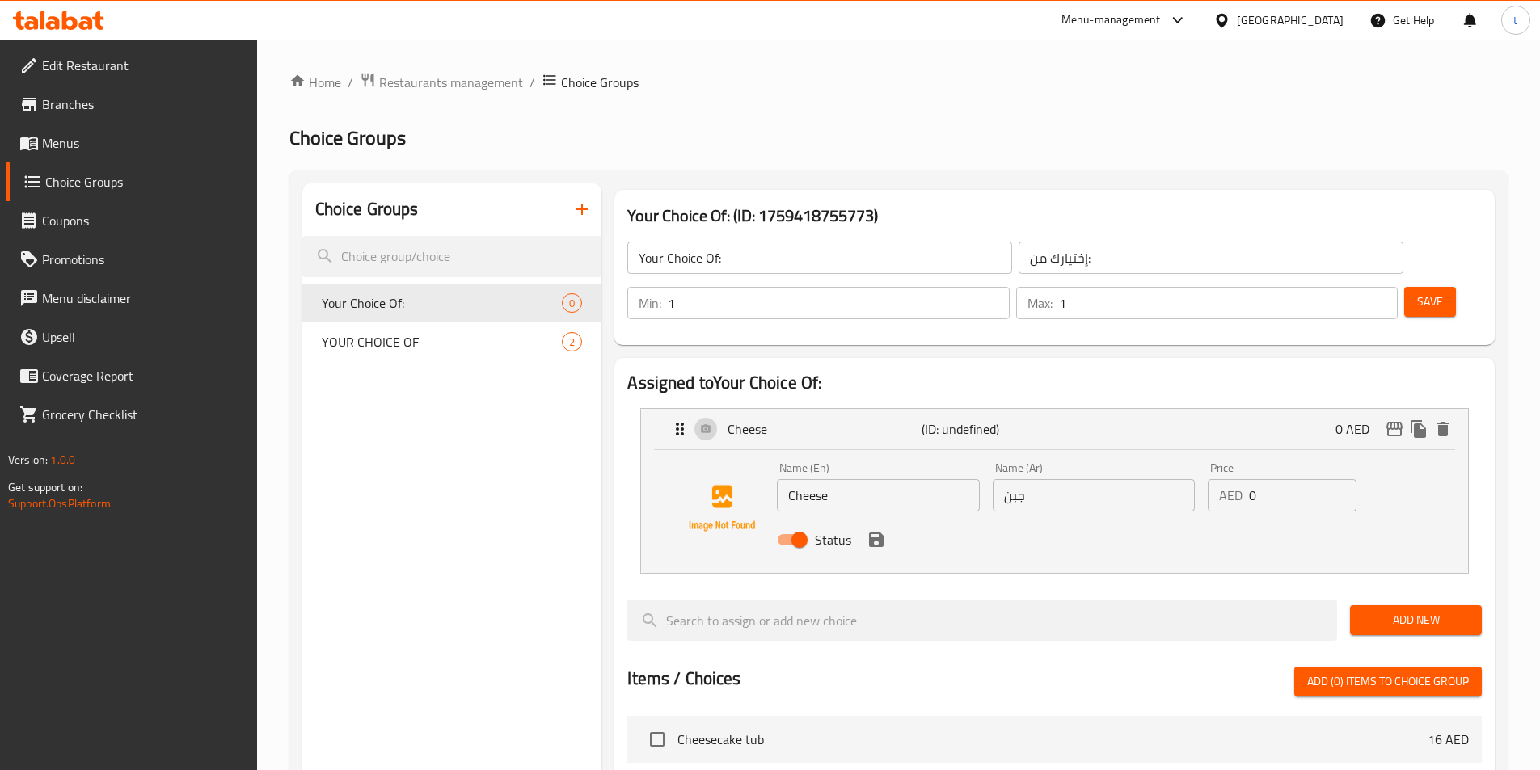
click at [863, 479] on input "Cheese" at bounding box center [878, 495] width 202 height 32
click at [882, 530] on icon "save" at bounding box center [876, 539] width 19 height 19
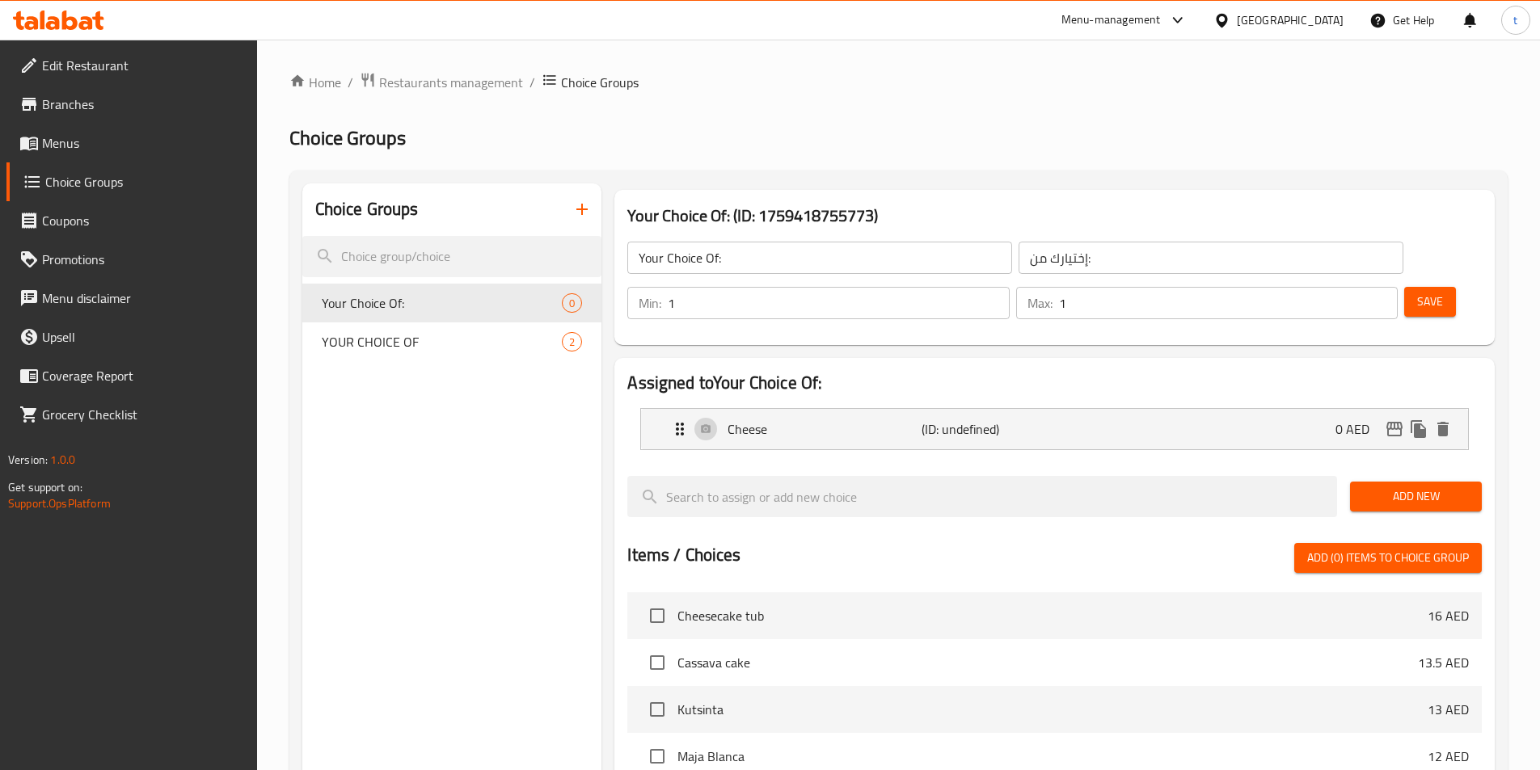
click at [1388, 487] on span "Add New" at bounding box center [1416, 497] width 106 height 20
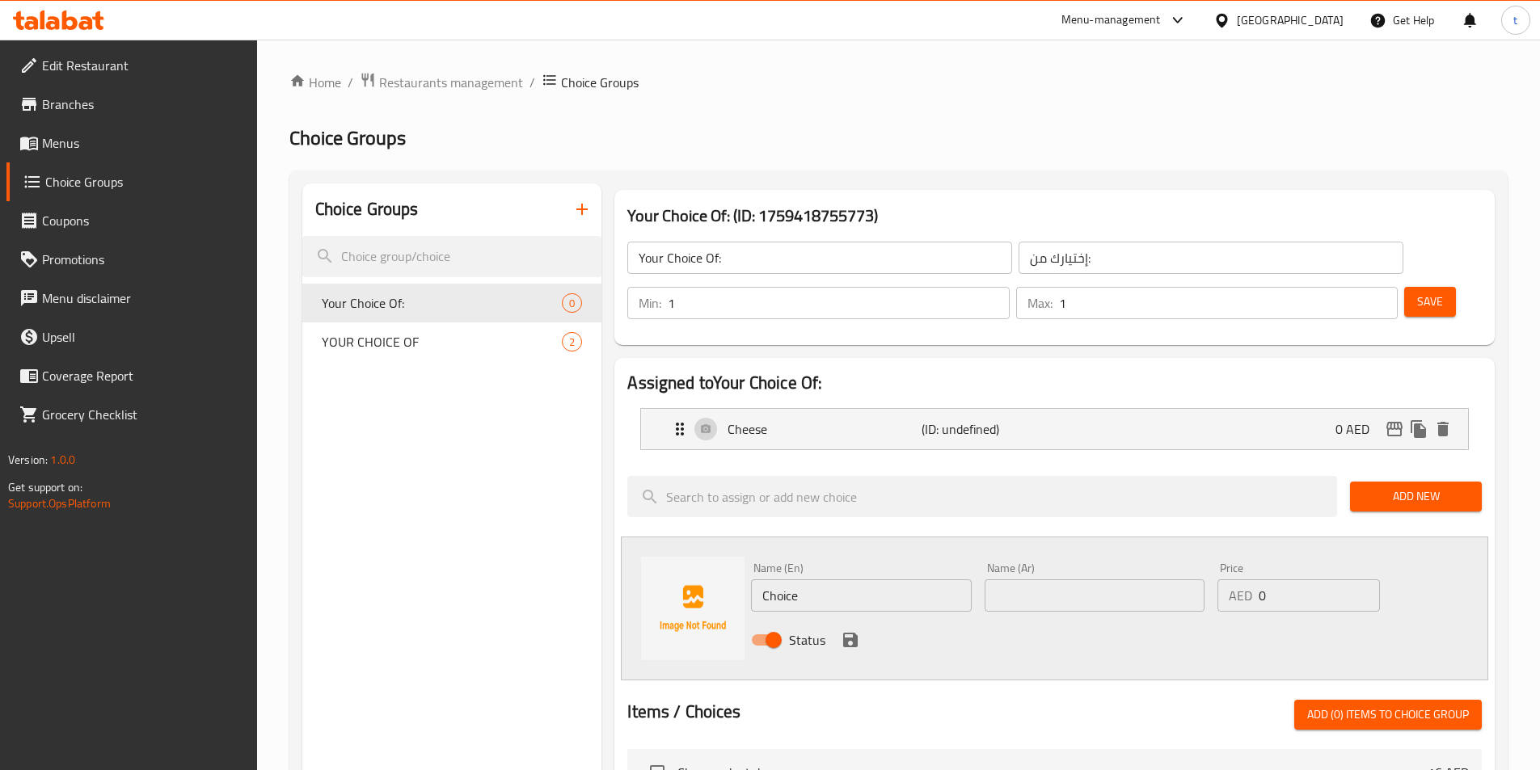
click at [790, 580] on input "Choice" at bounding box center [861, 596] width 220 height 32
paste input "Dulce"
type input "Dulce"
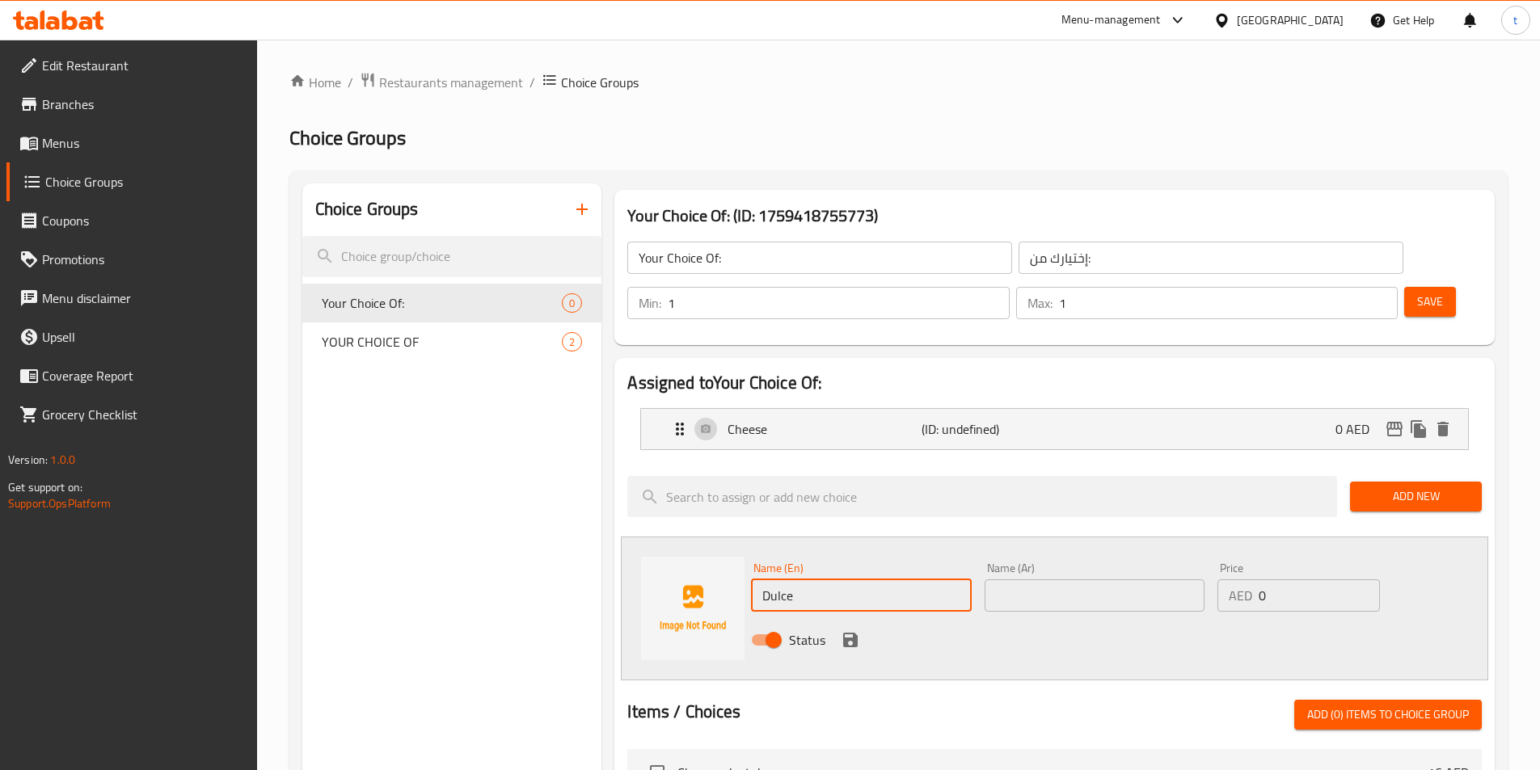
click at [996, 580] on input "text" at bounding box center [1095, 596] width 220 height 32
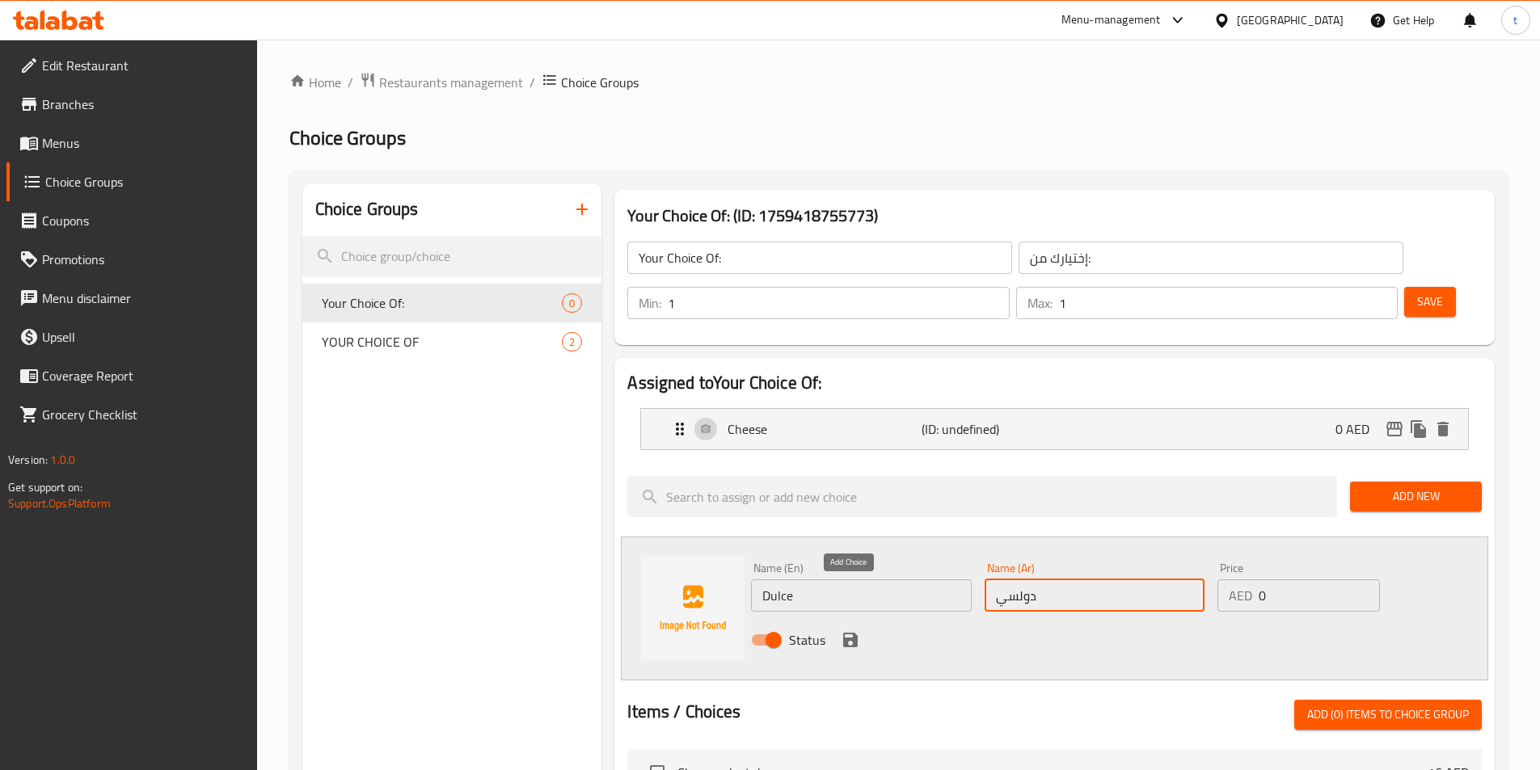
type input "دولسي"
click at [850, 631] on icon "save" at bounding box center [850, 640] width 19 height 19
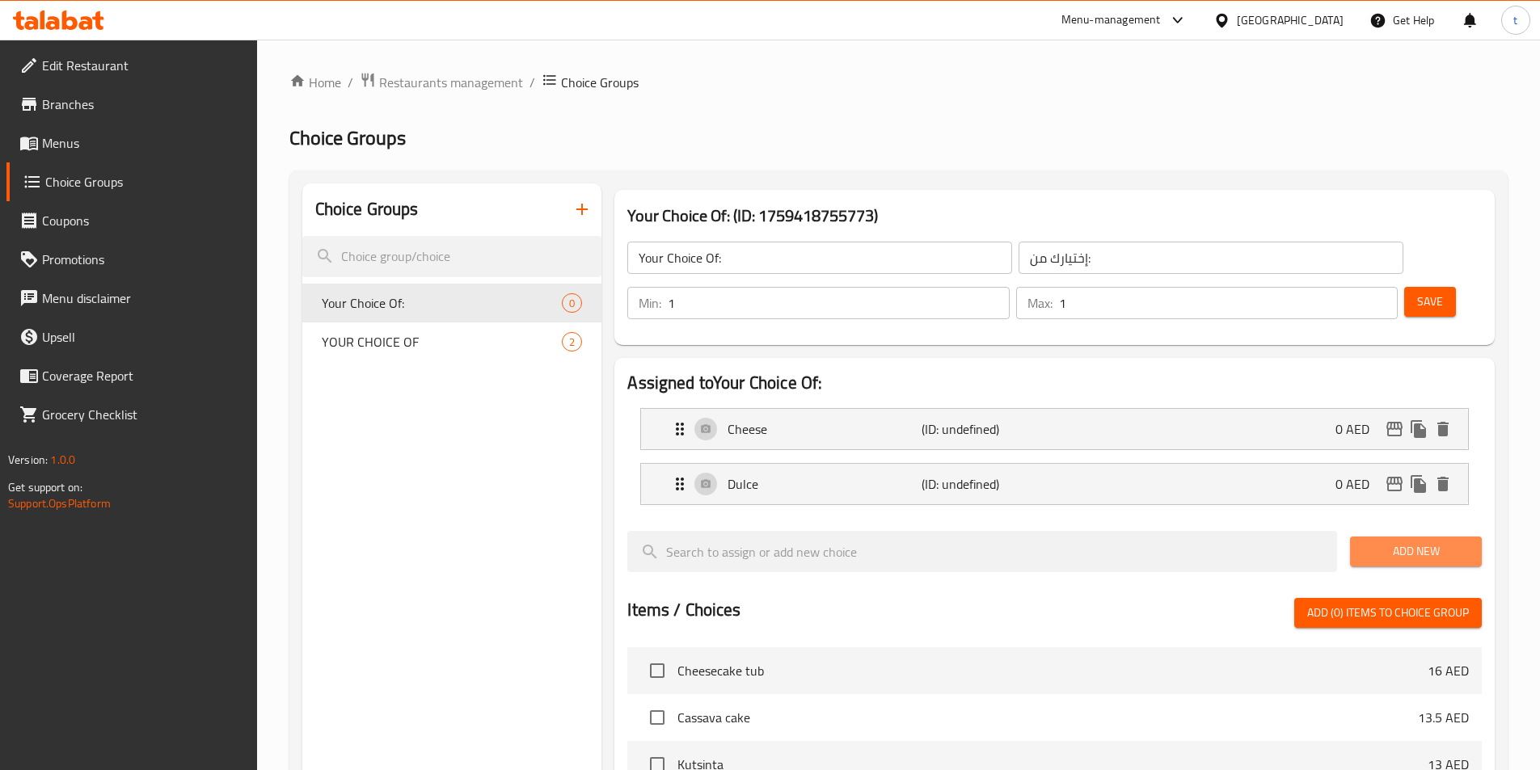
click at [1361, 537] on button "Add New" at bounding box center [1416, 552] width 132 height 30
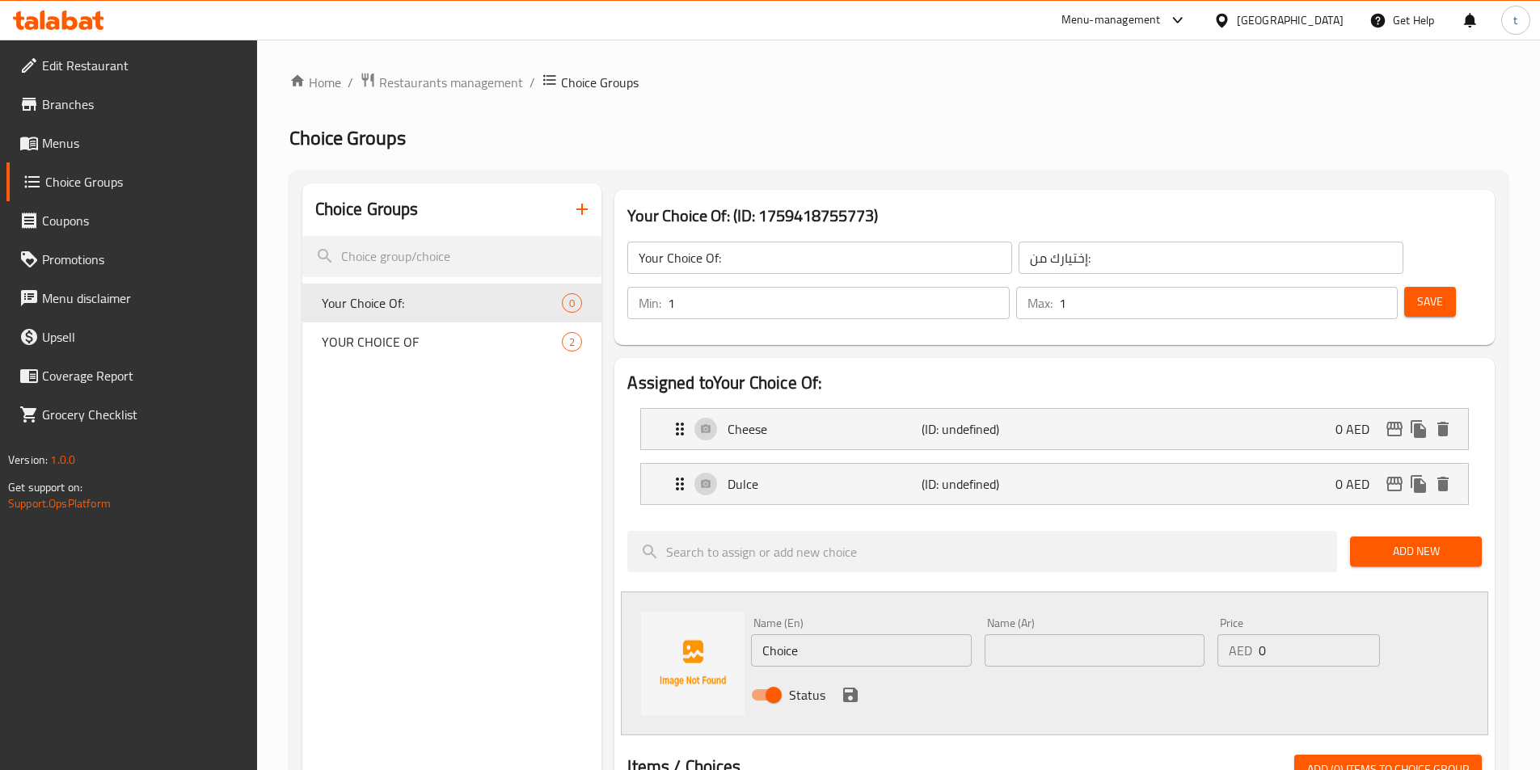
click at [818, 635] on input "Choice" at bounding box center [861, 651] width 220 height 32
click at [813, 635] on input "Choice" at bounding box center [861, 651] width 220 height 32
click at [812, 635] on input "Choice" at bounding box center [861, 651] width 220 height 32
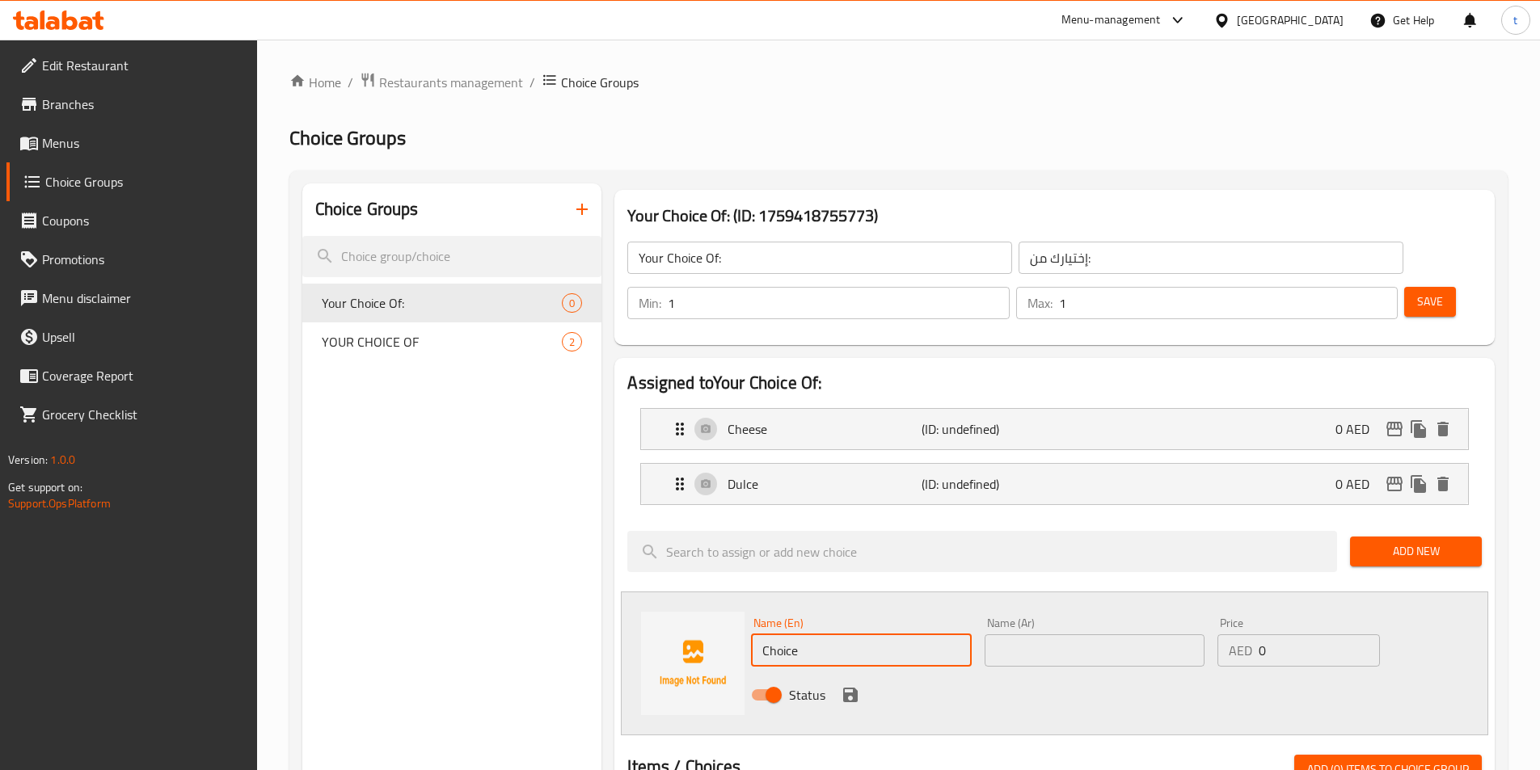
click at [812, 635] on input "Choice" at bounding box center [861, 651] width 220 height 32
paste input "Toasted Grated Coconu"
click at [905, 635] on input "Toasted Grated Coconu" at bounding box center [861, 651] width 220 height 32
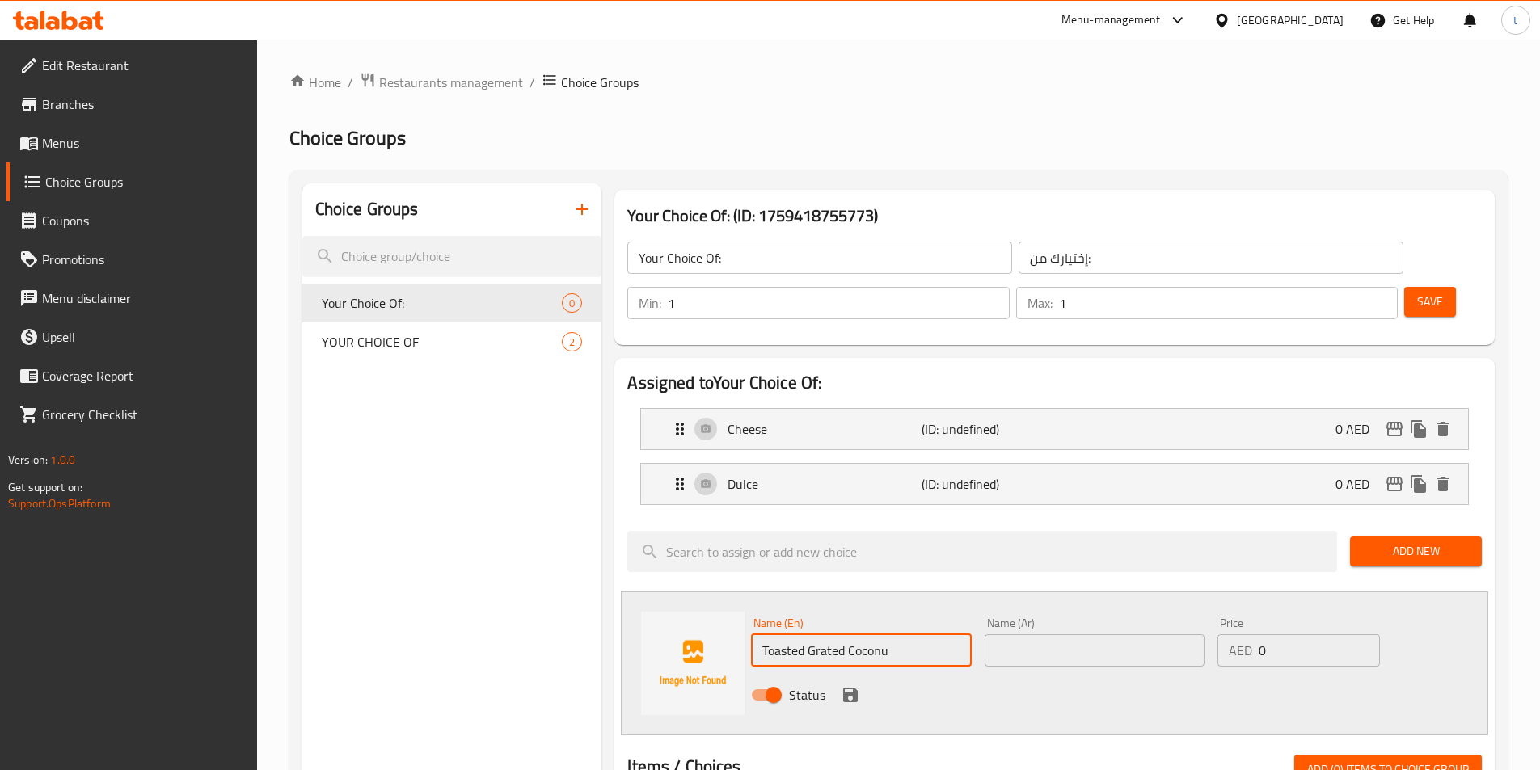
click at [905, 635] on input "Toasted Grated Coconu" at bounding box center [861, 651] width 220 height 32
paste input "t"
type input "Toasted Grated Coconut"
click at [1094, 635] on input "text" at bounding box center [1095, 651] width 220 height 32
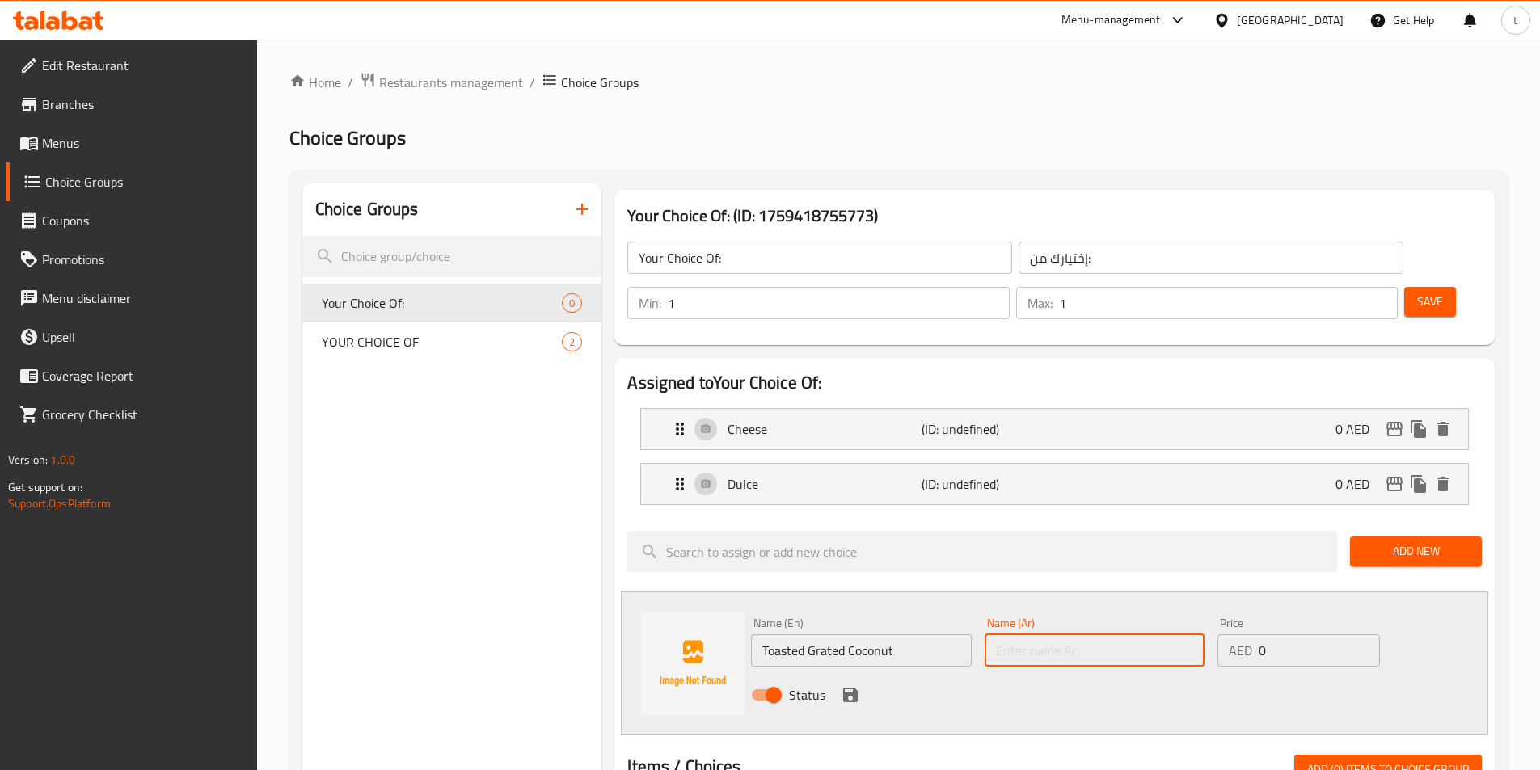
paste input "جوز الهند المبشور المحمص"
type input "جوز الهند المبشور المحمص"
click at [854, 686] on icon "save" at bounding box center [850, 695] width 19 height 19
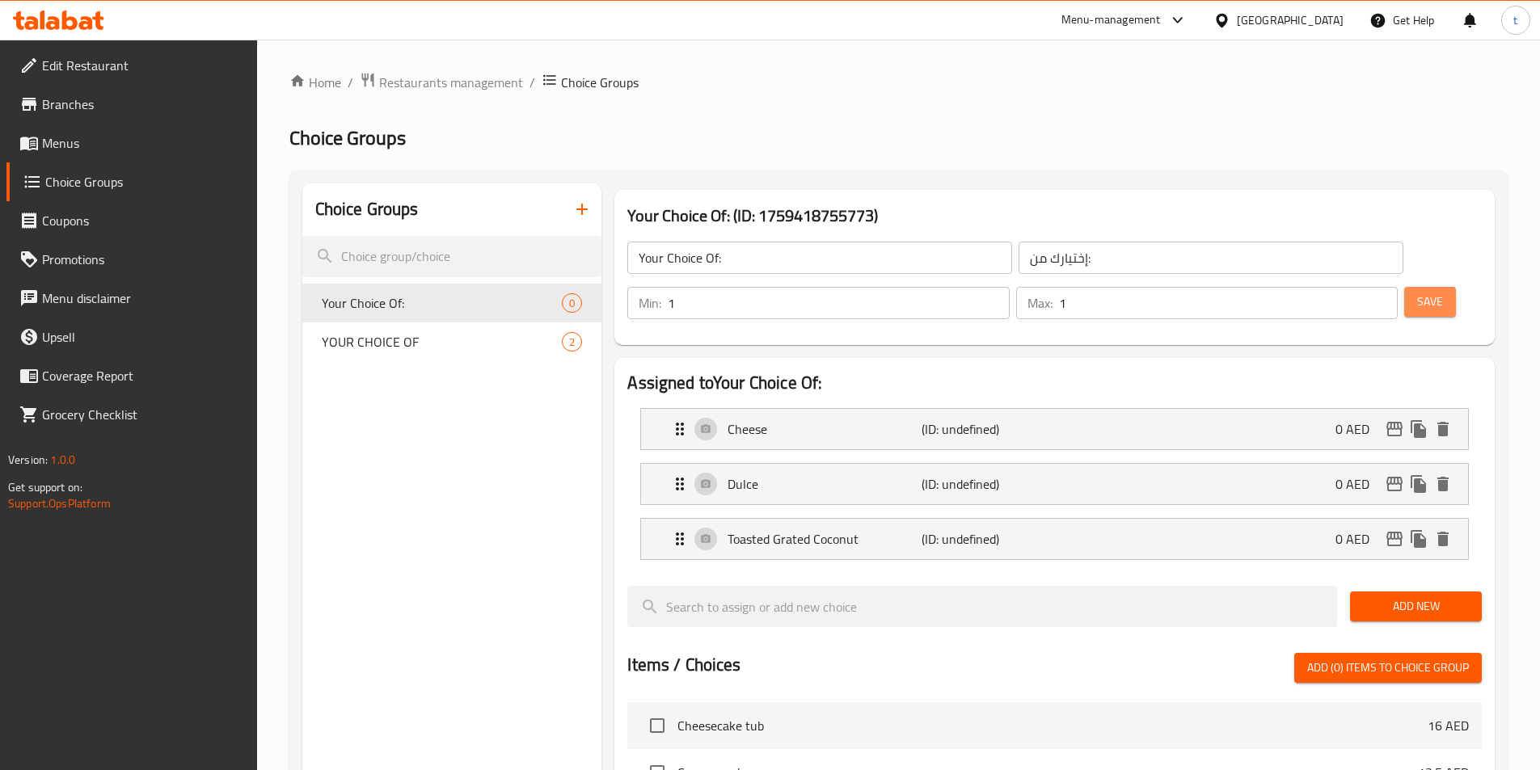
click at [1417, 292] on span "Save" at bounding box center [1430, 302] width 26 height 20
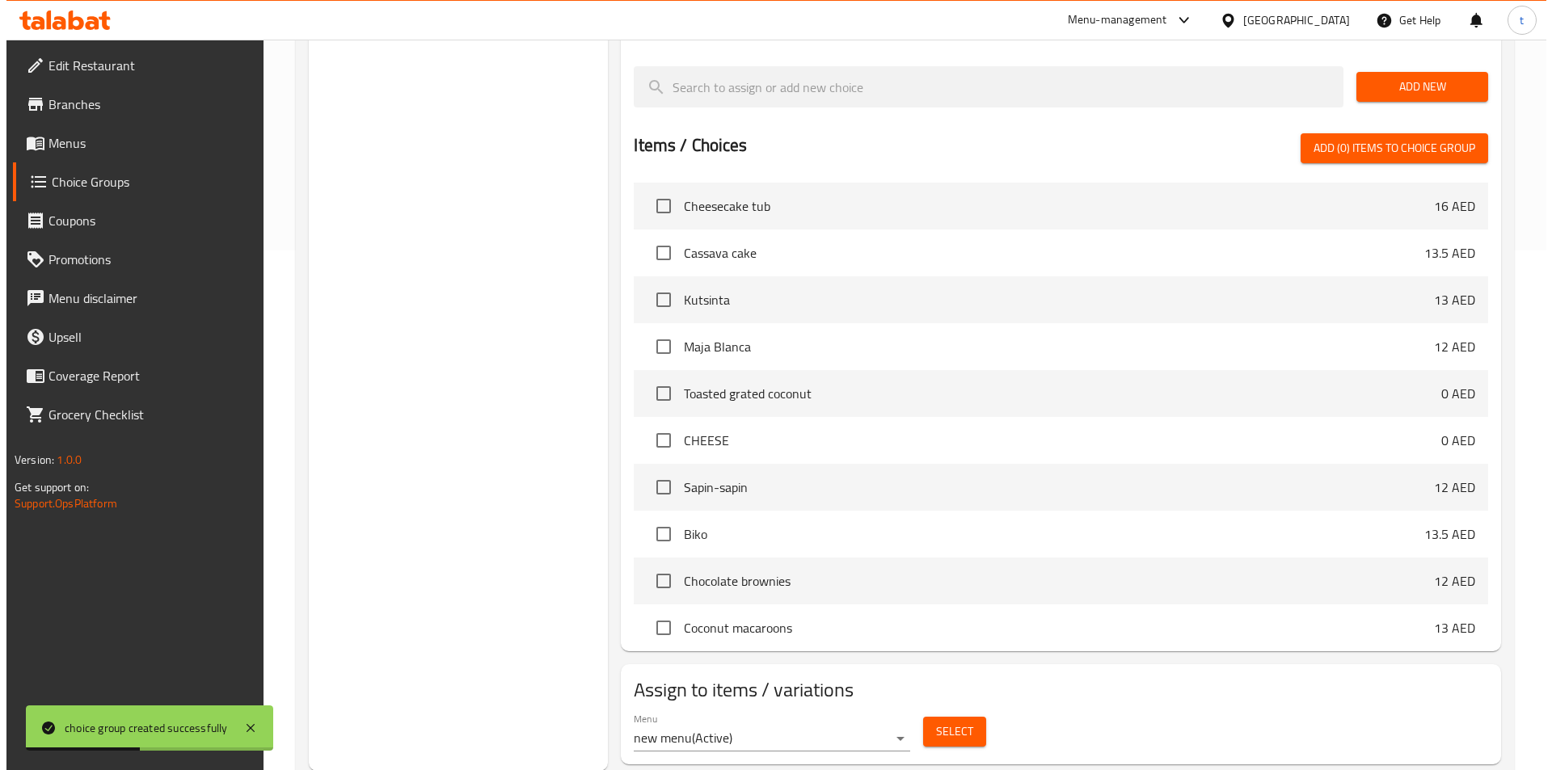
scroll to position [521, 0]
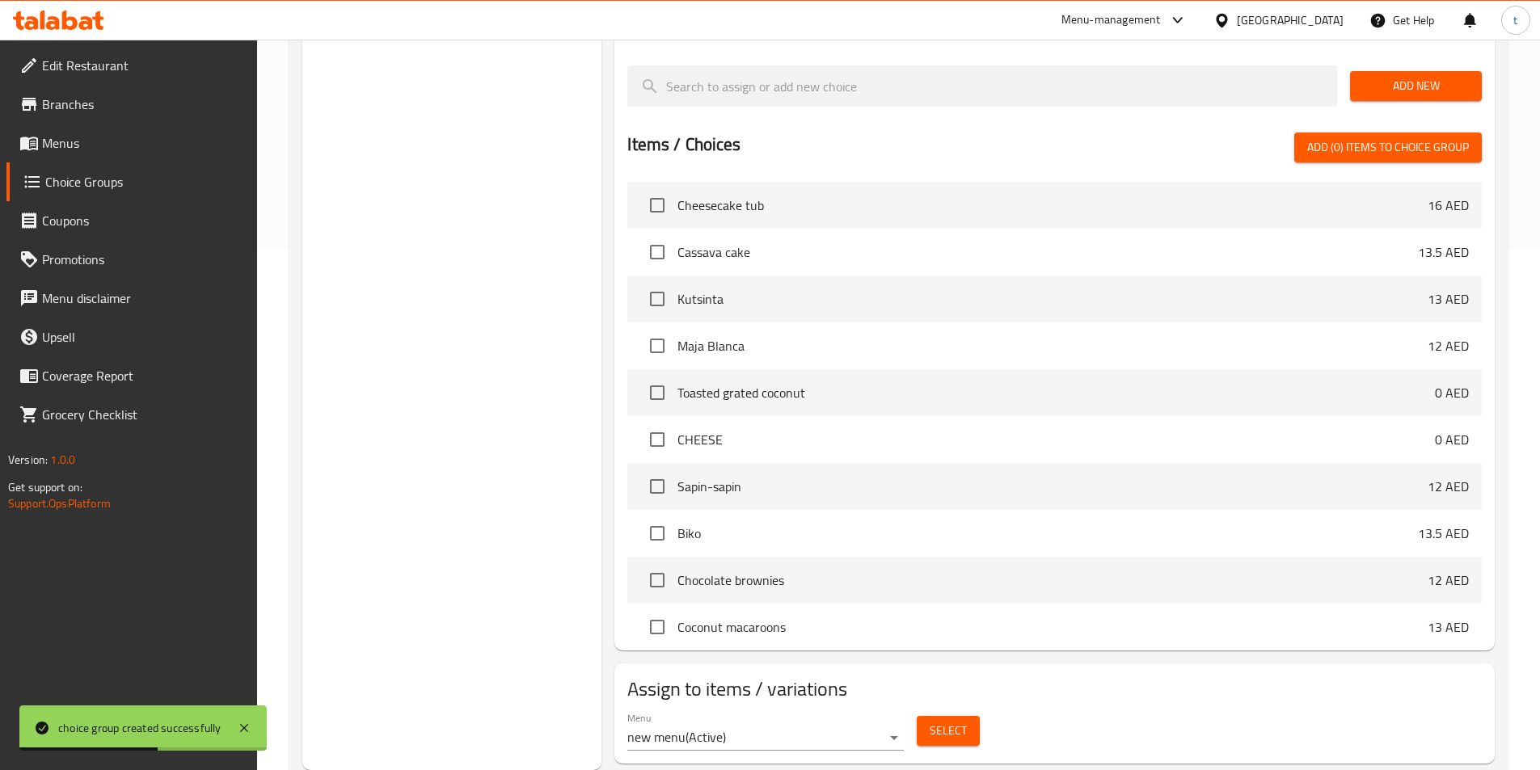
click at [955, 716] on button "Select" at bounding box center [948, 731] width 63 height 30
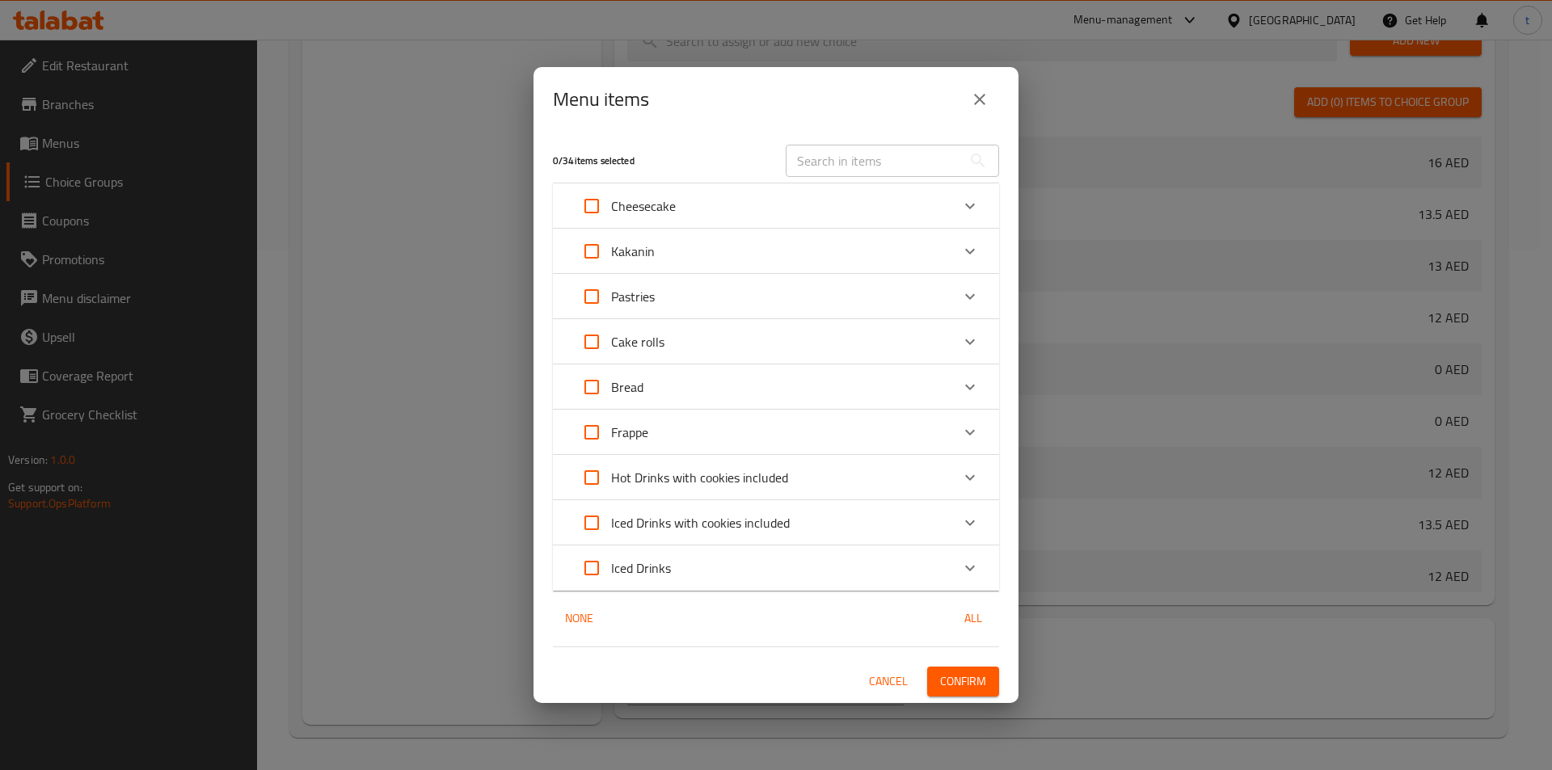
click at [649, 248] on p "Kakanin" at bounding box center [633, 251] width 44 height 19
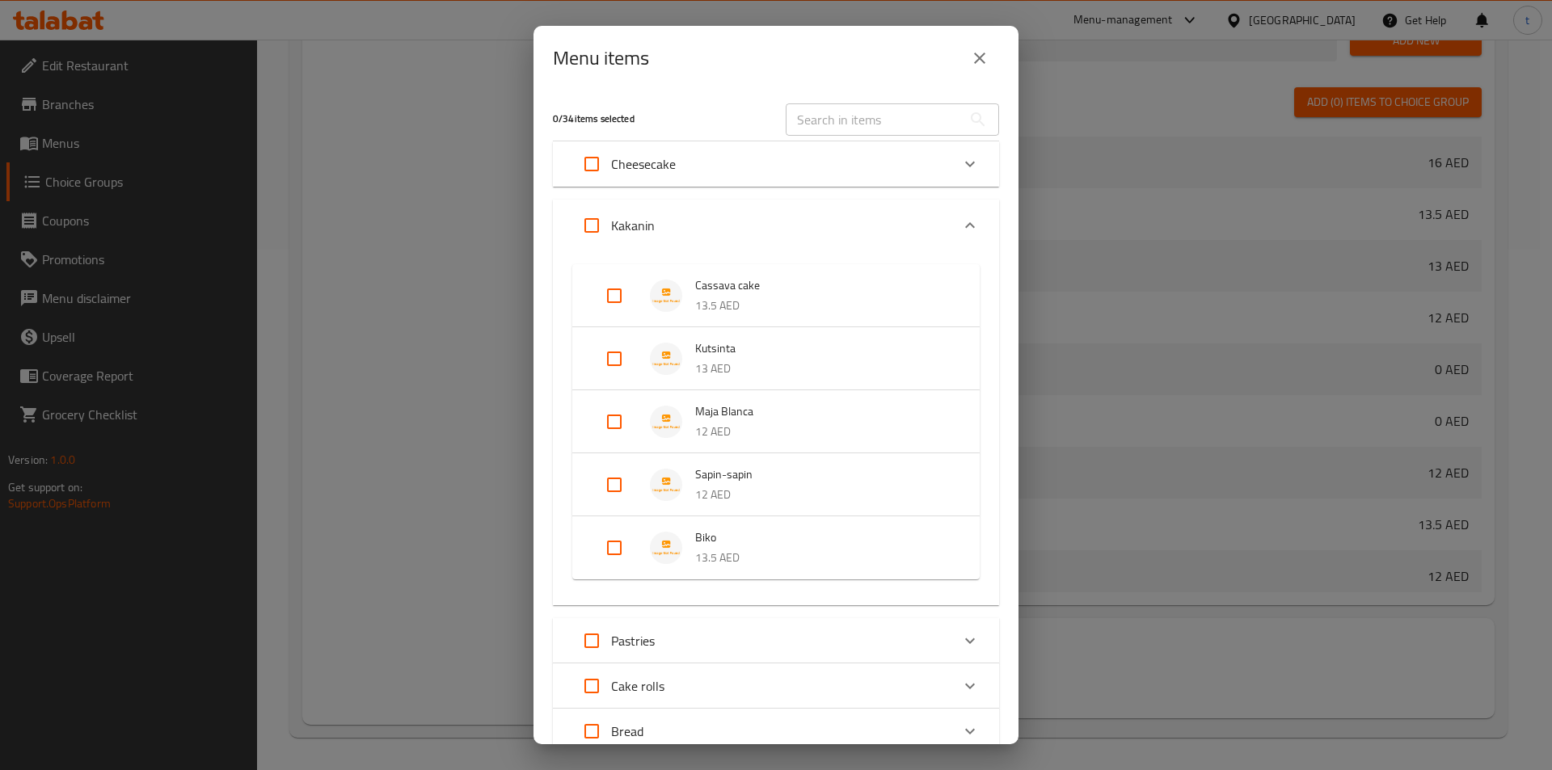
click at [620, 361] on input "Expand" at bounding box center [614, 359] width 39 height 39
checkbox input "true"
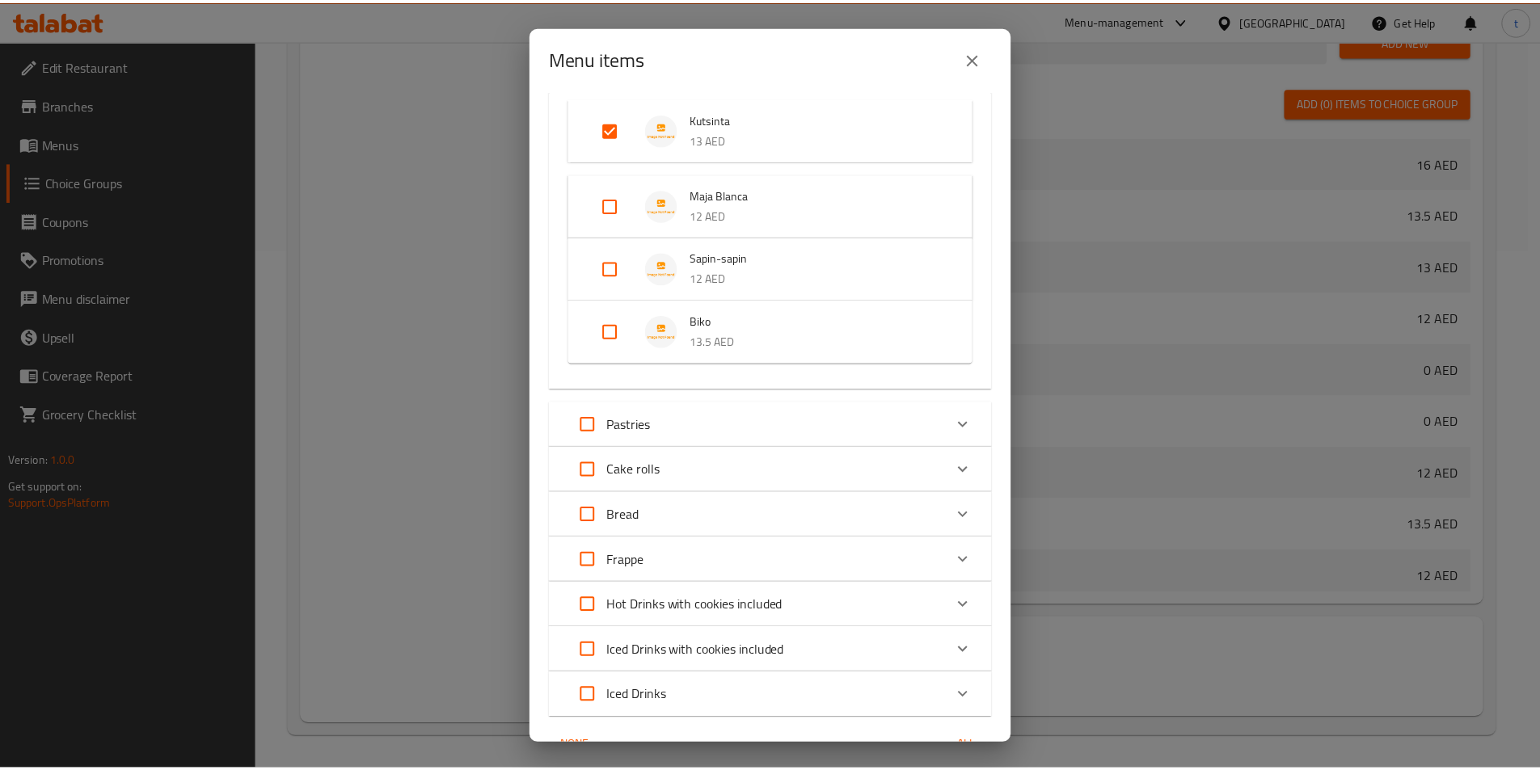
scroll to position [329, 0]
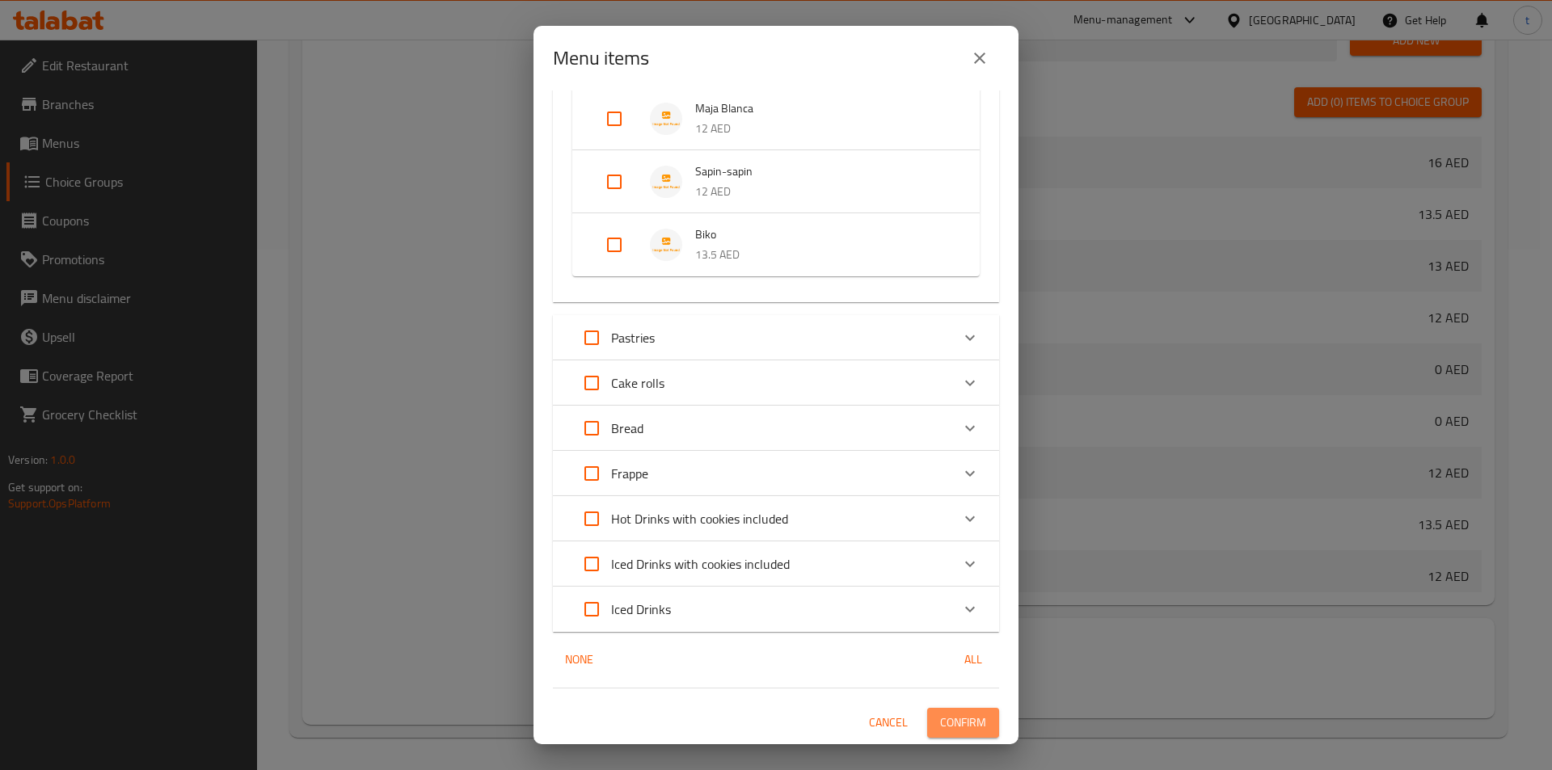
click at [951, 729] on span "Confirm" at bounding box center [963, 723] width 46 height 20
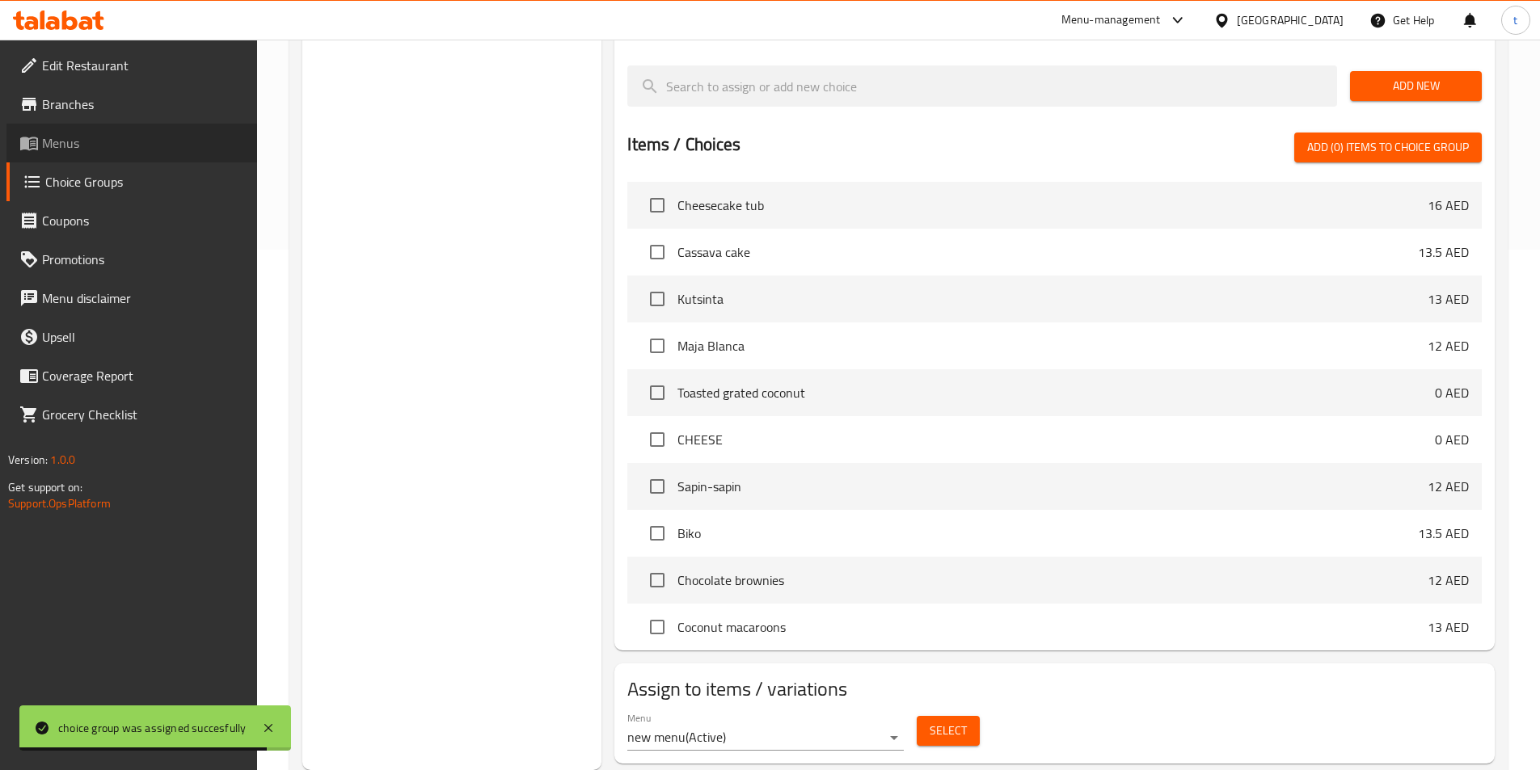
click at [87, 158] on link "Menus" at bounding box center [131, 143] width 251 height 39
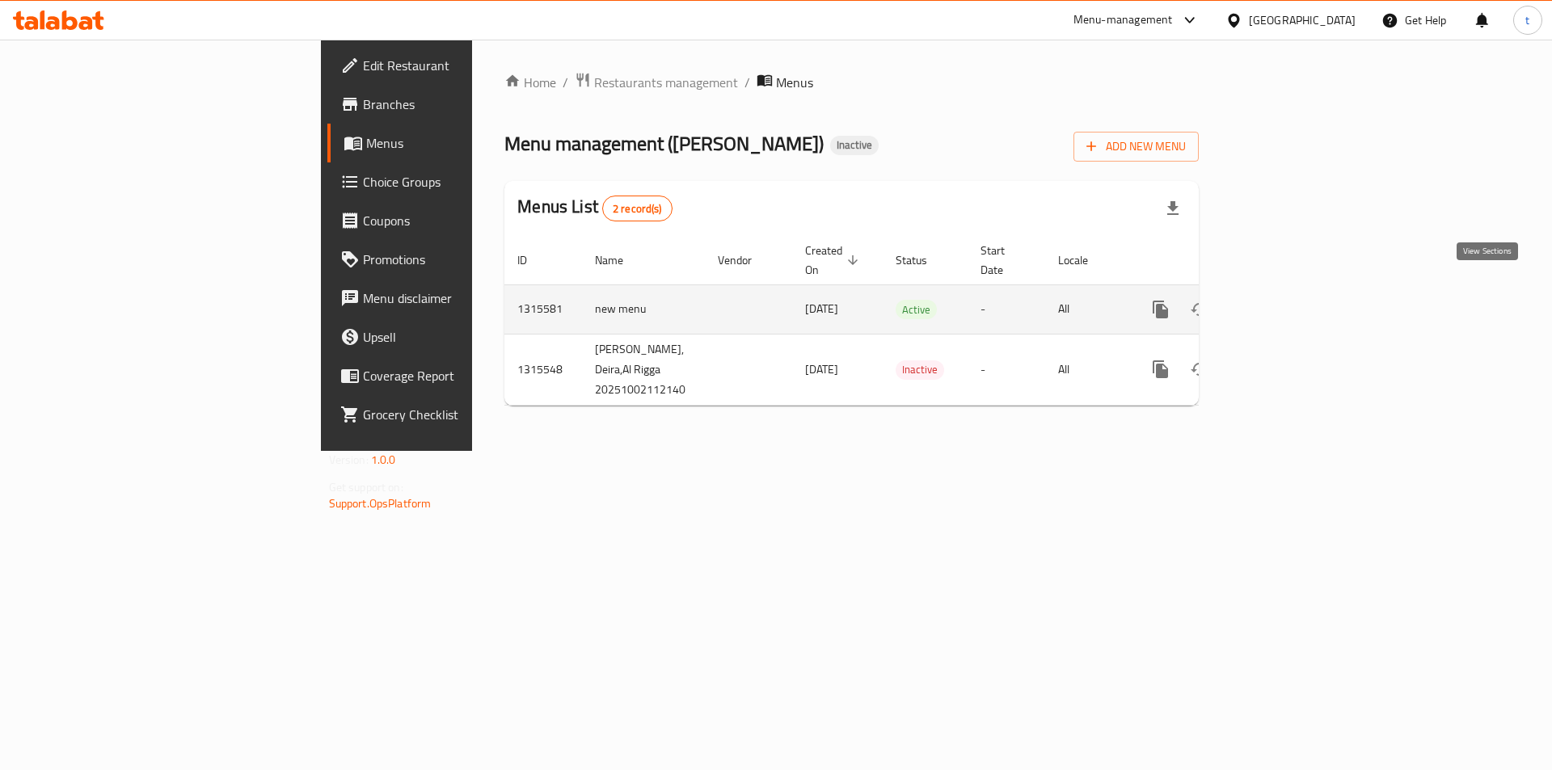
click at [1287, 300] on icon "enhanced table" at bounding box center [1277, 309] width 19 height 19
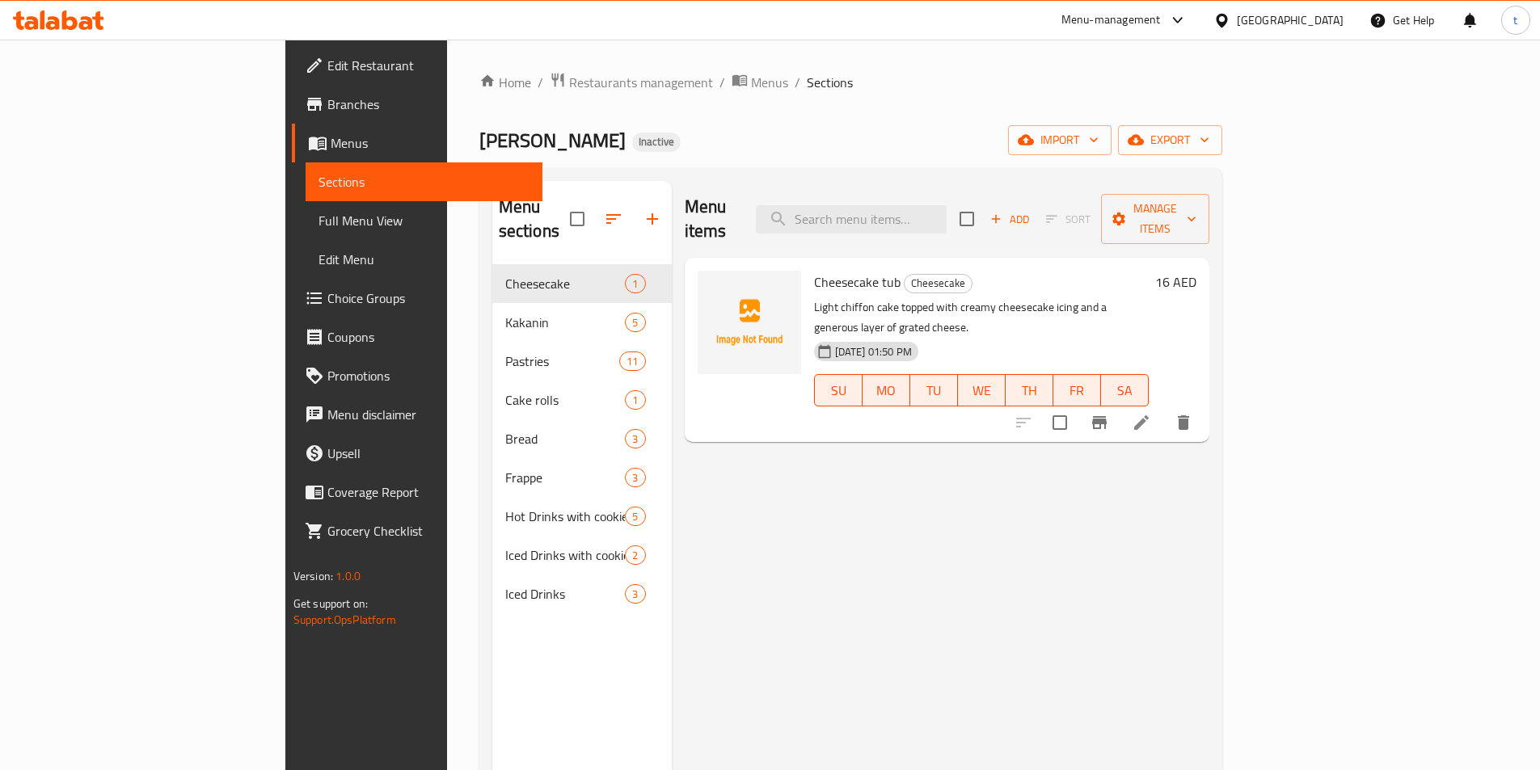
click at [306, 232] on link "Full Menu View" at bounding box center [424, 220] width 237 height 39
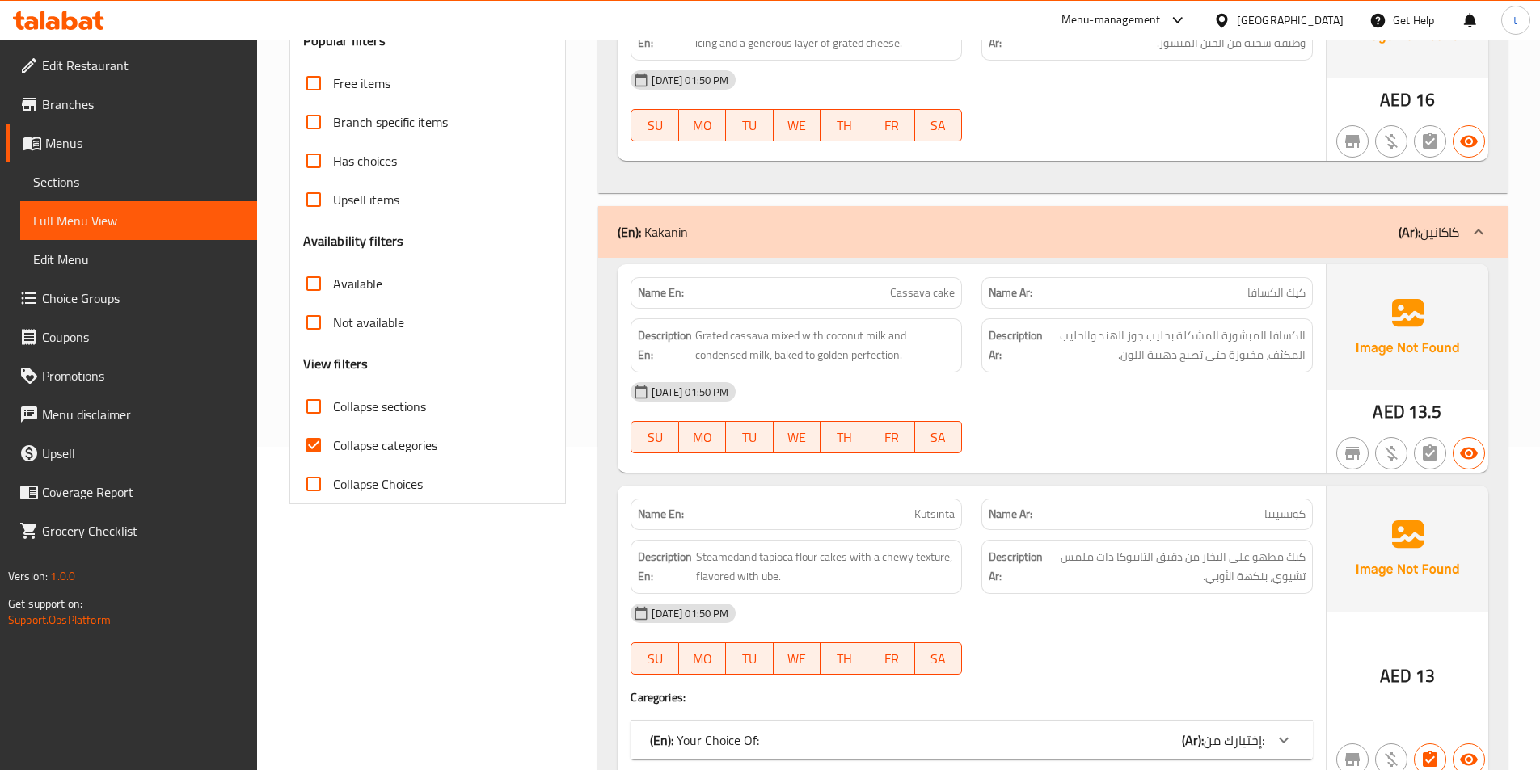
scroll to position [566, 0]
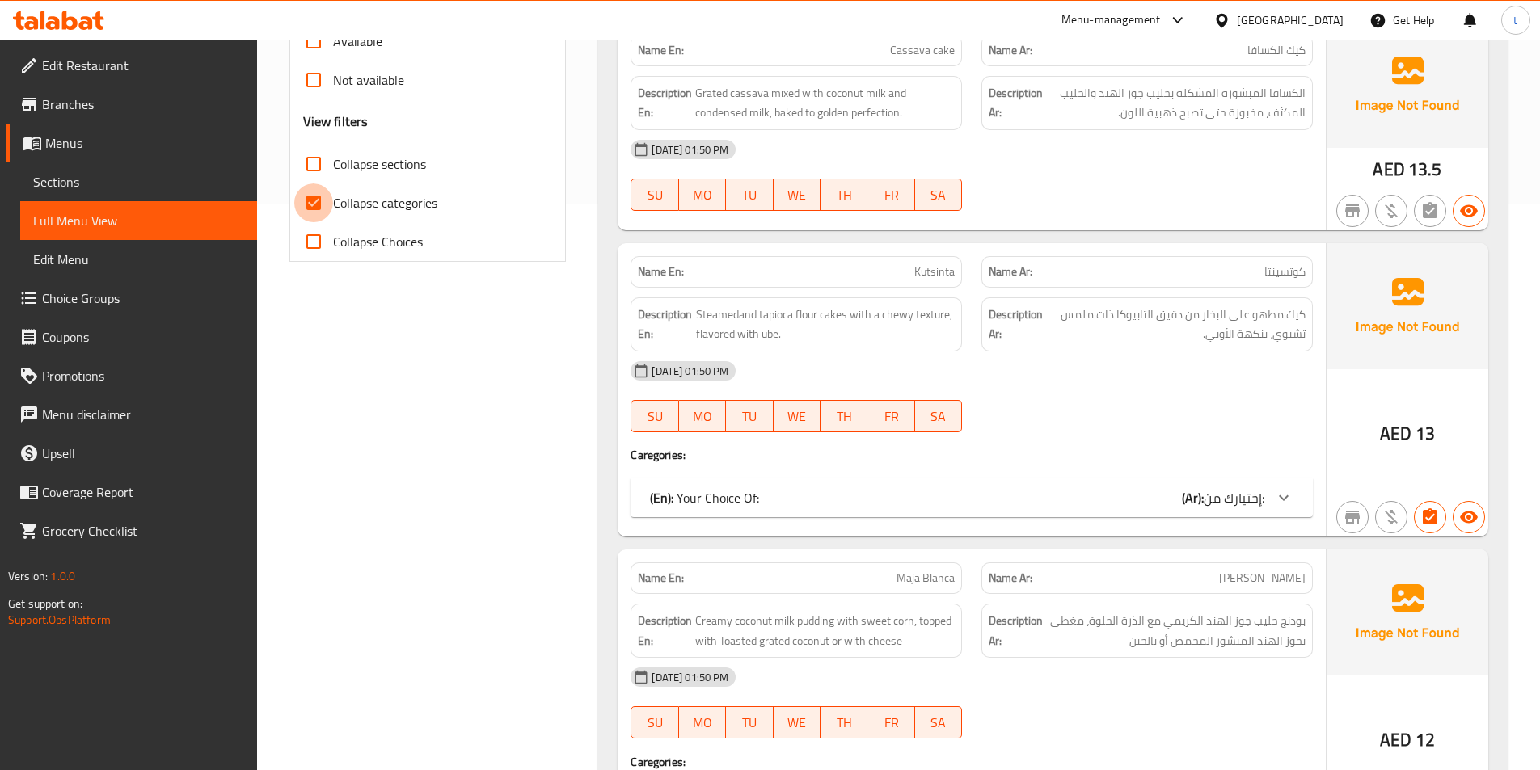
click at [297, 196] on input "Collapse categories" at bounding box center [313, 203] width 39 height 39
checkbox input "false"
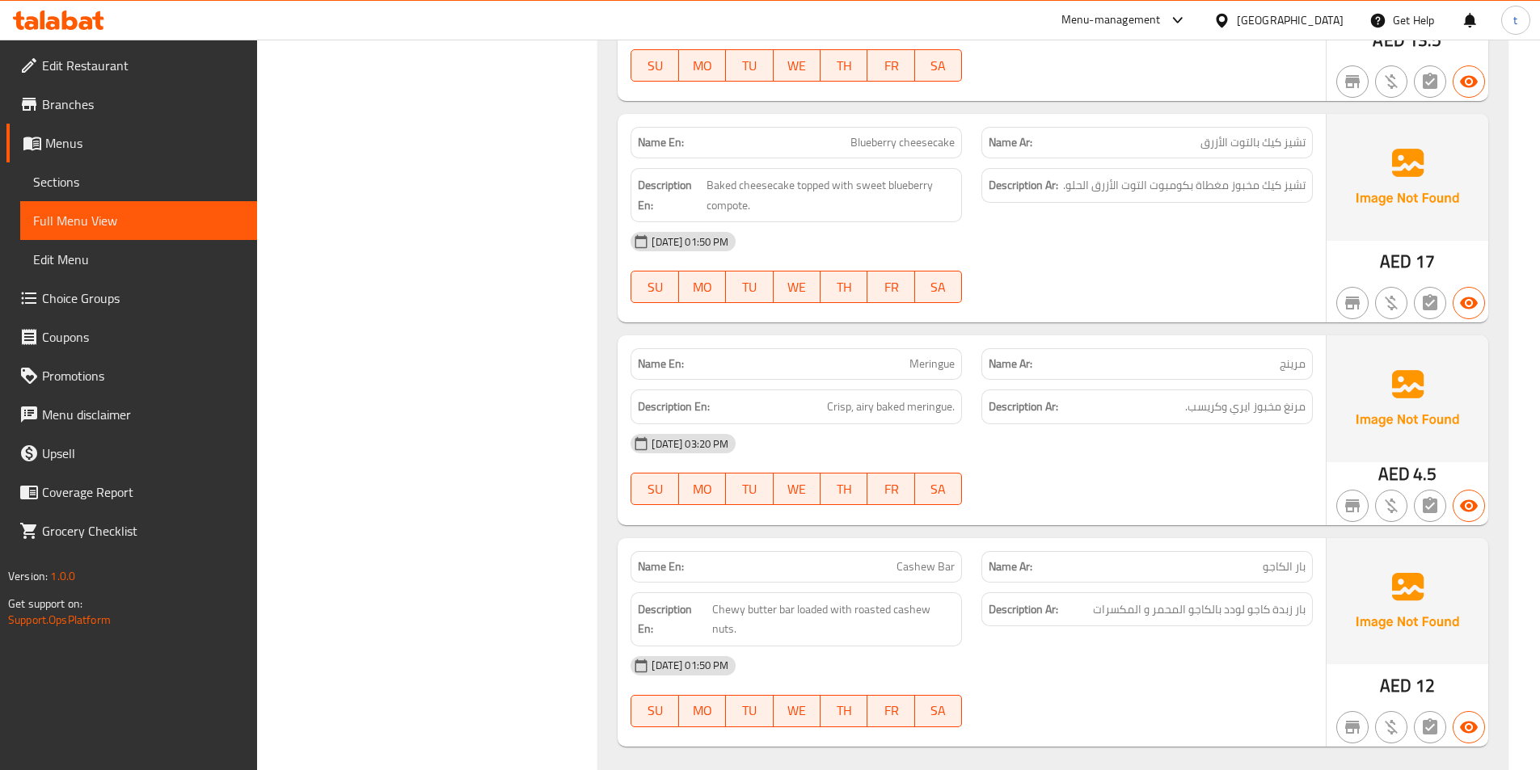
scroll to position [4042, 0]
click at [922, 561] on span "Cashew Bar" at bounding box center [926, 568] width 58 height 17
click at [923, 372] on span "Meringue" at bounding box center [932, 365] width 45 height 17
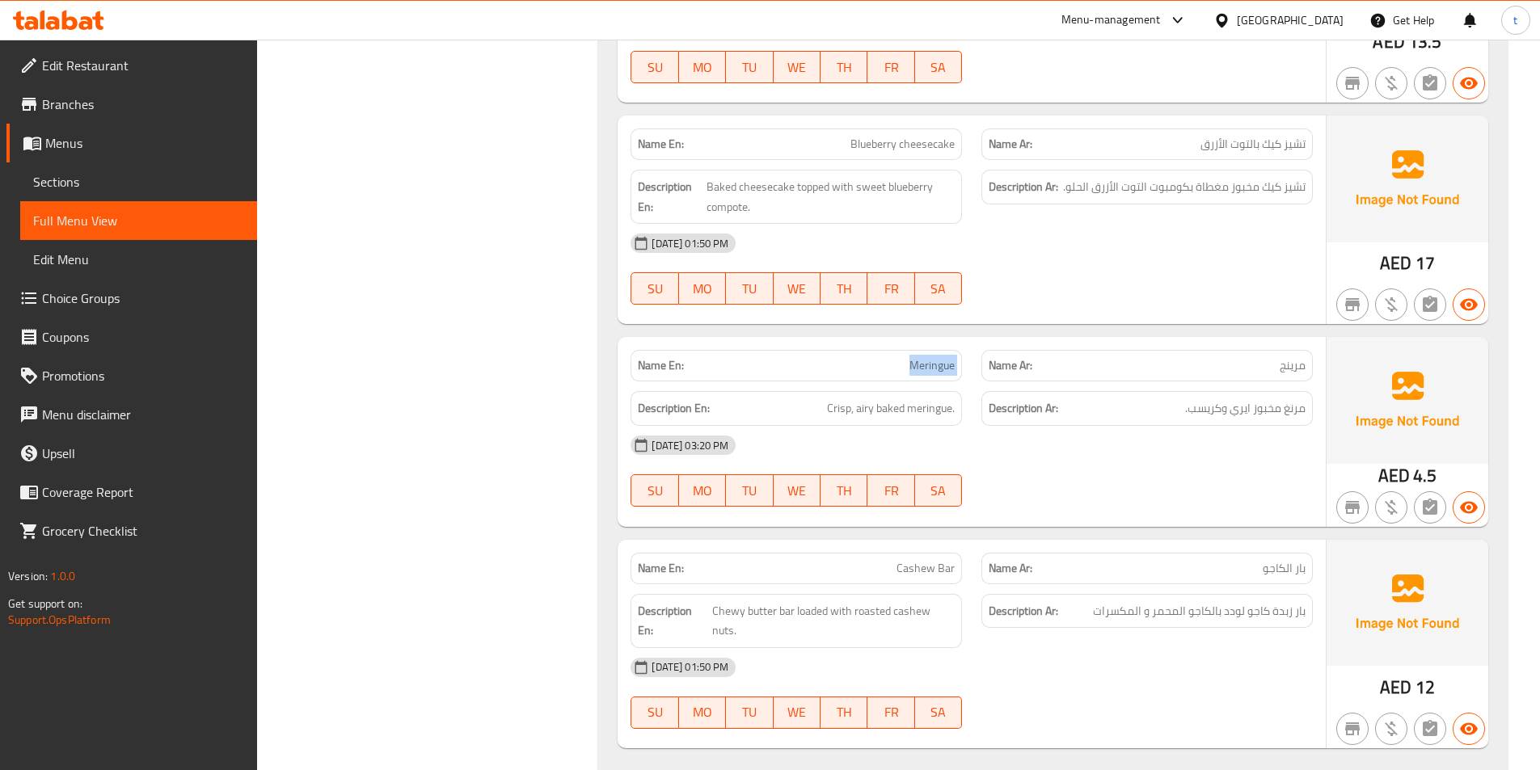
click at [923, 372] on span "Meringue" at bounding box center [932, 365] width 45 height 17
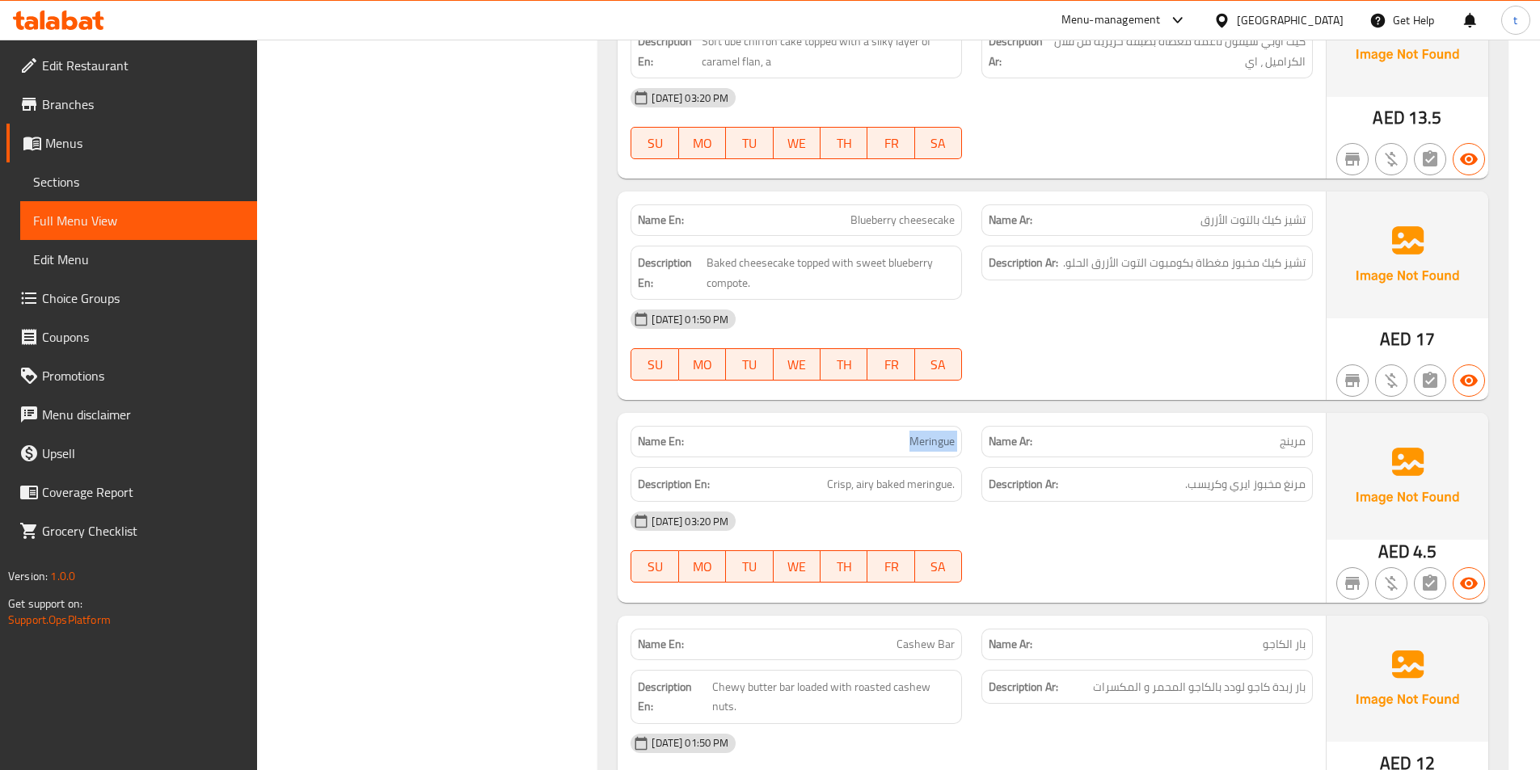
scroll to position [3881, 0]
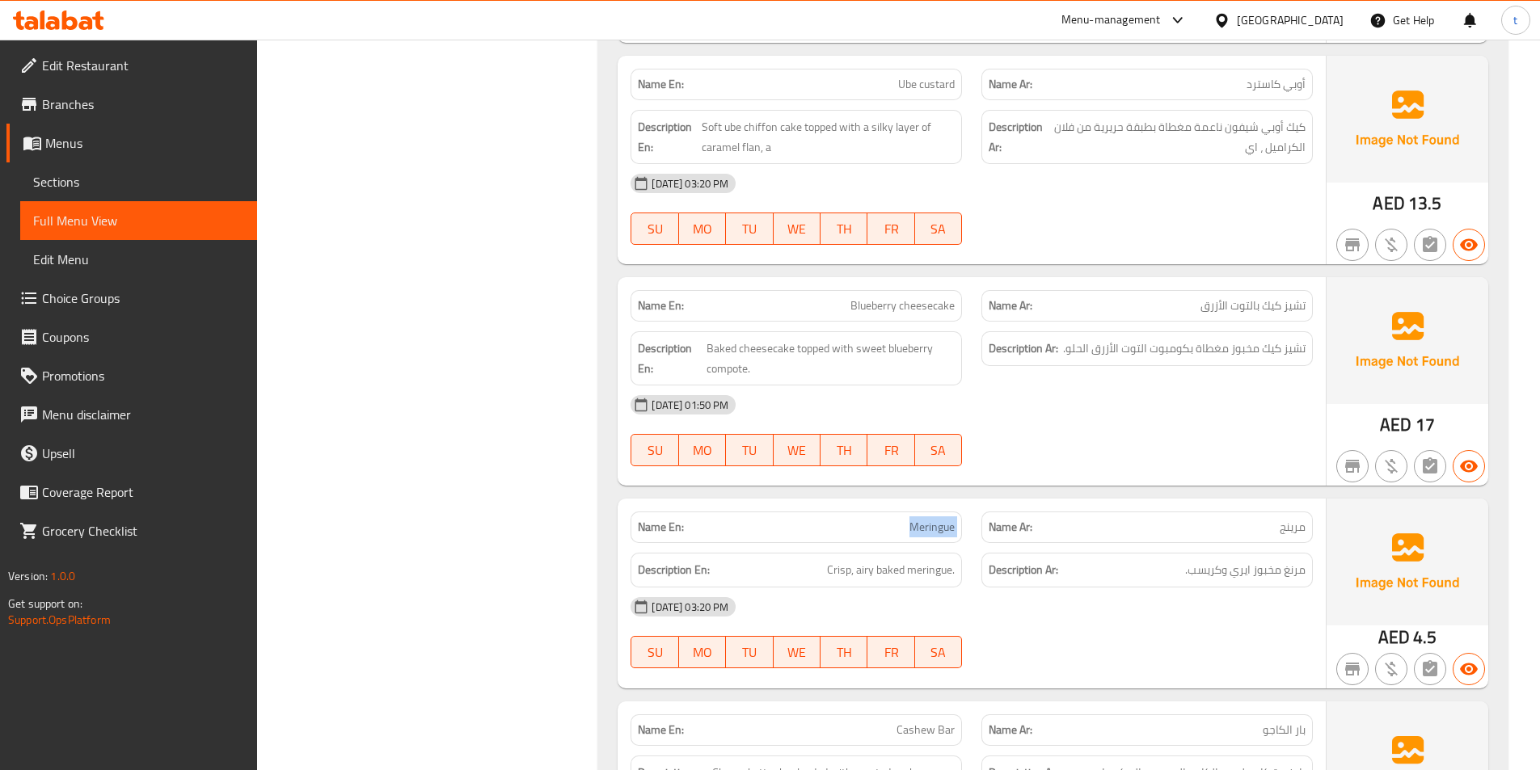
click at [121, 193] on link "Sections" at bounding box center [138, 182] width 237 height 39
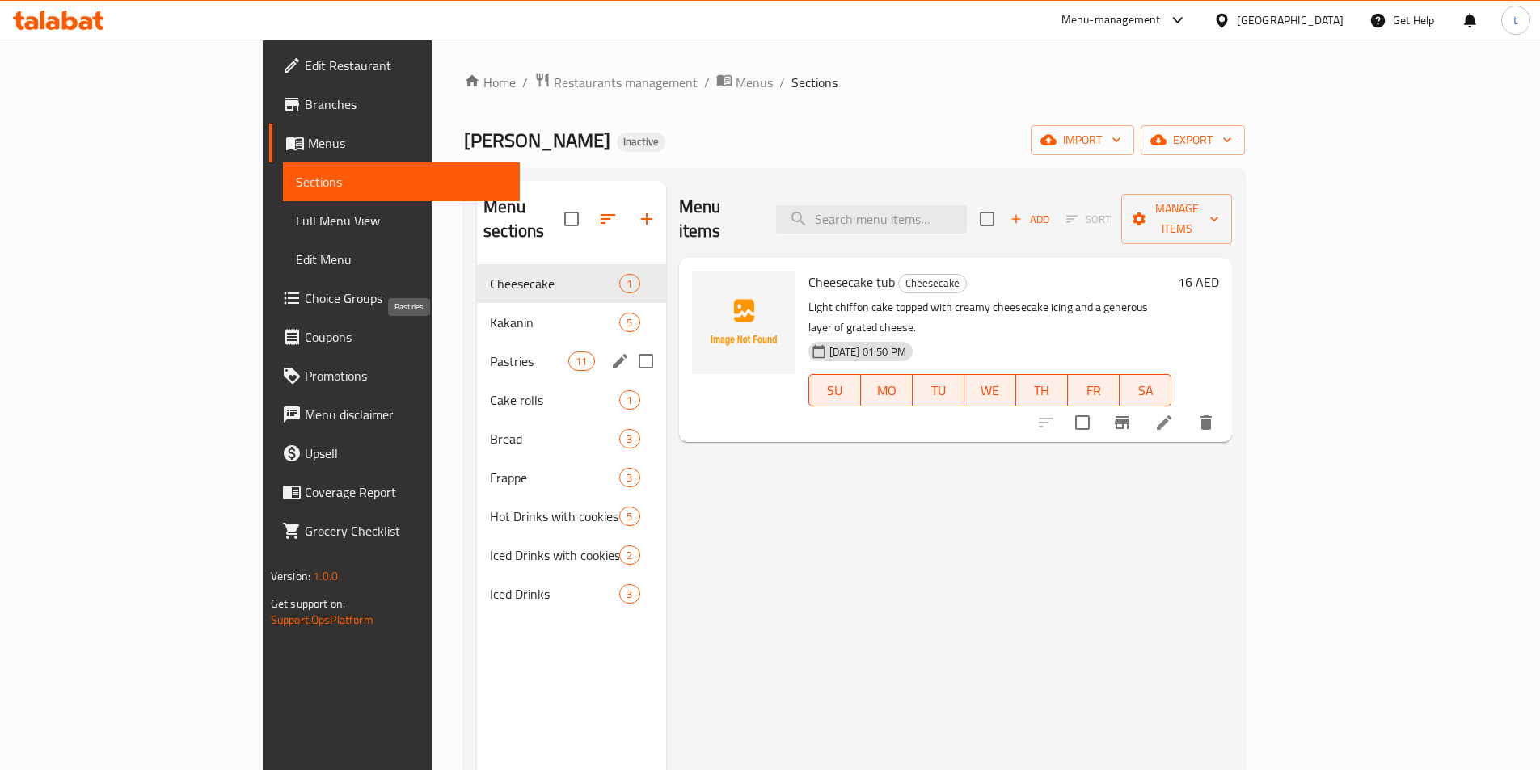
click at [490, 352] on span "Pastries" at bounding box center [529, 361] width 78 height 19
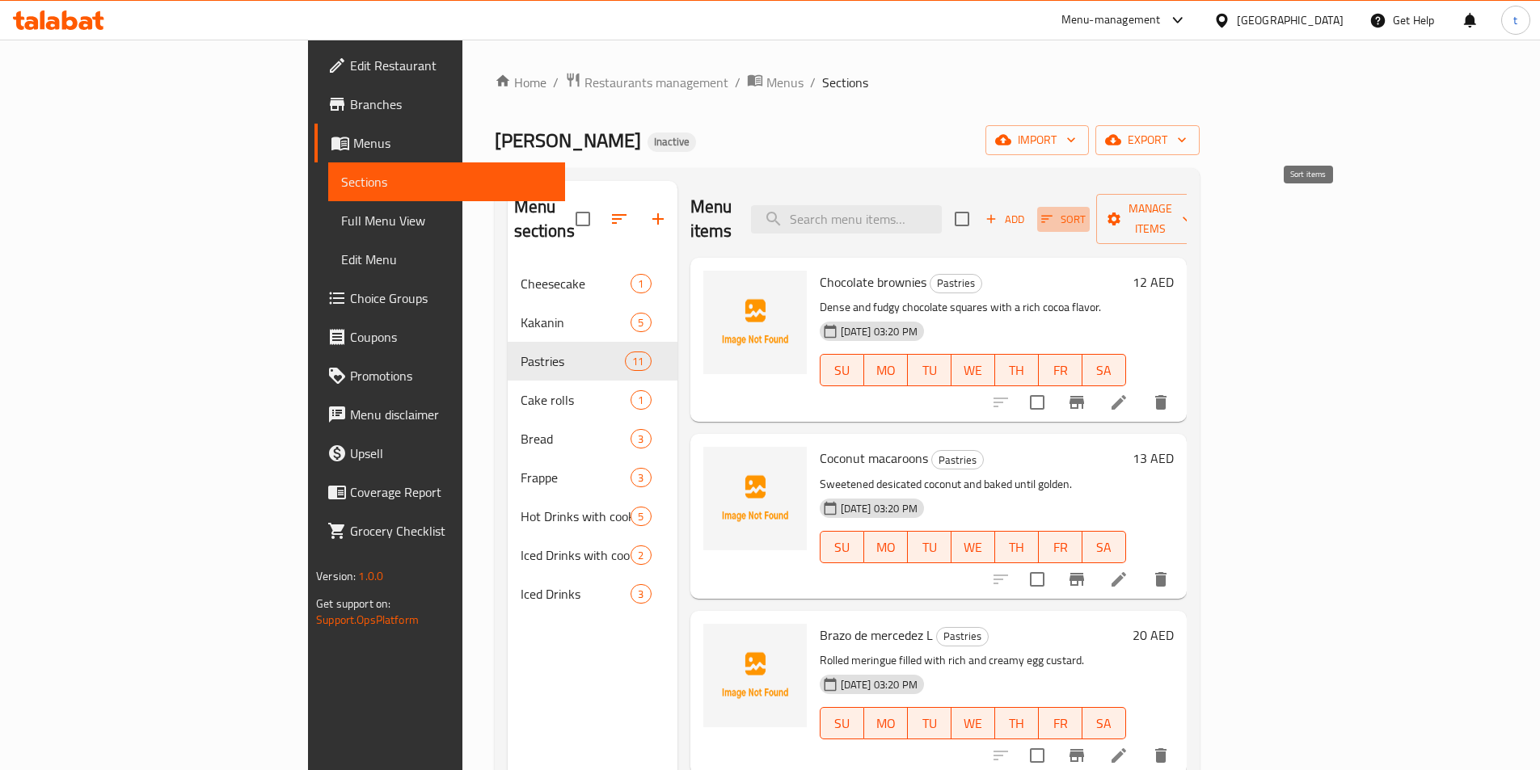
click at [1053, 216] on icon "button" at bounding box center [1047, 219] width 11 height 7
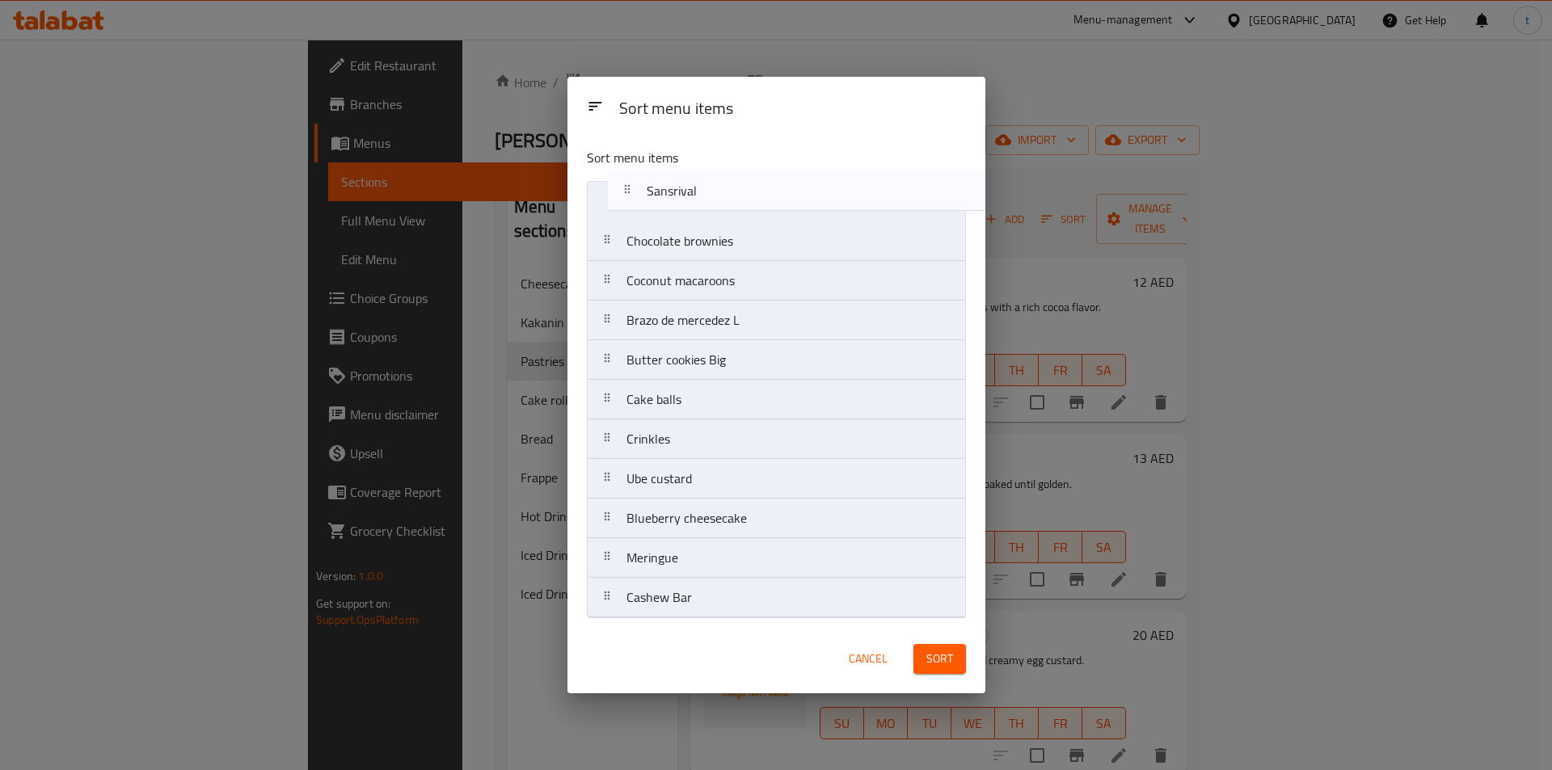
drag, startPoint x: 640, startPoint y: 456, endPoint x: 662, endPoint y: 204, distance: 253.2
click at [662, 204] on nav "Chocolate brownies Coconut macaroons Brazo de mercedez L Butter cookies Big Cak…" at bounding box center [776, 399] width 379 height 437
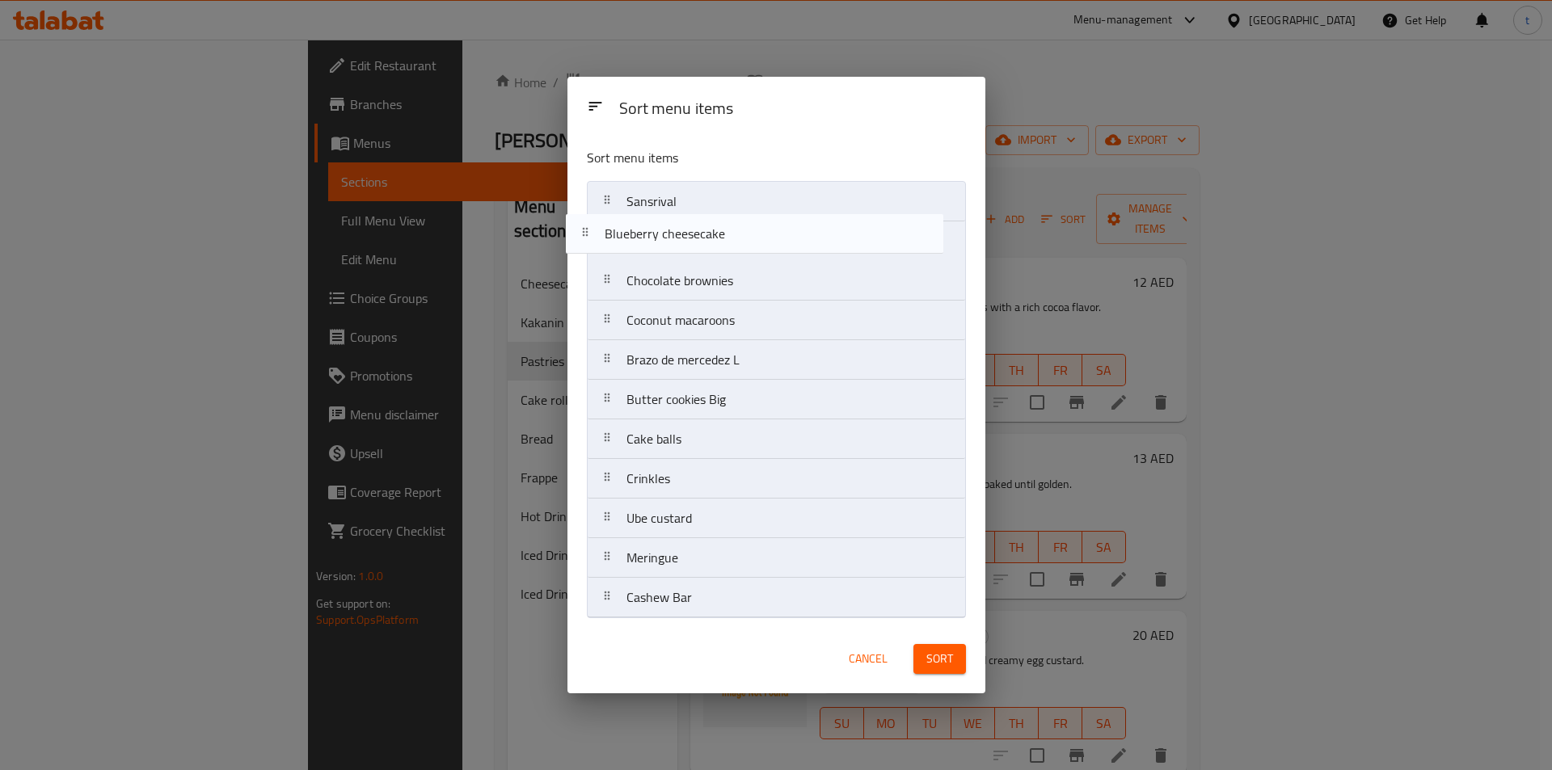
drag, startPoint x: 668, startPoint y: 529, endPoint x: 646, endPoint y: 238, distance: 291.1
click at [646, 238] on nav "Sansrival Chocolate brownies Coconut macaroons Brazo de mercedez L Butter cooki…" at bounding box center [776, 399] width 379 height 437
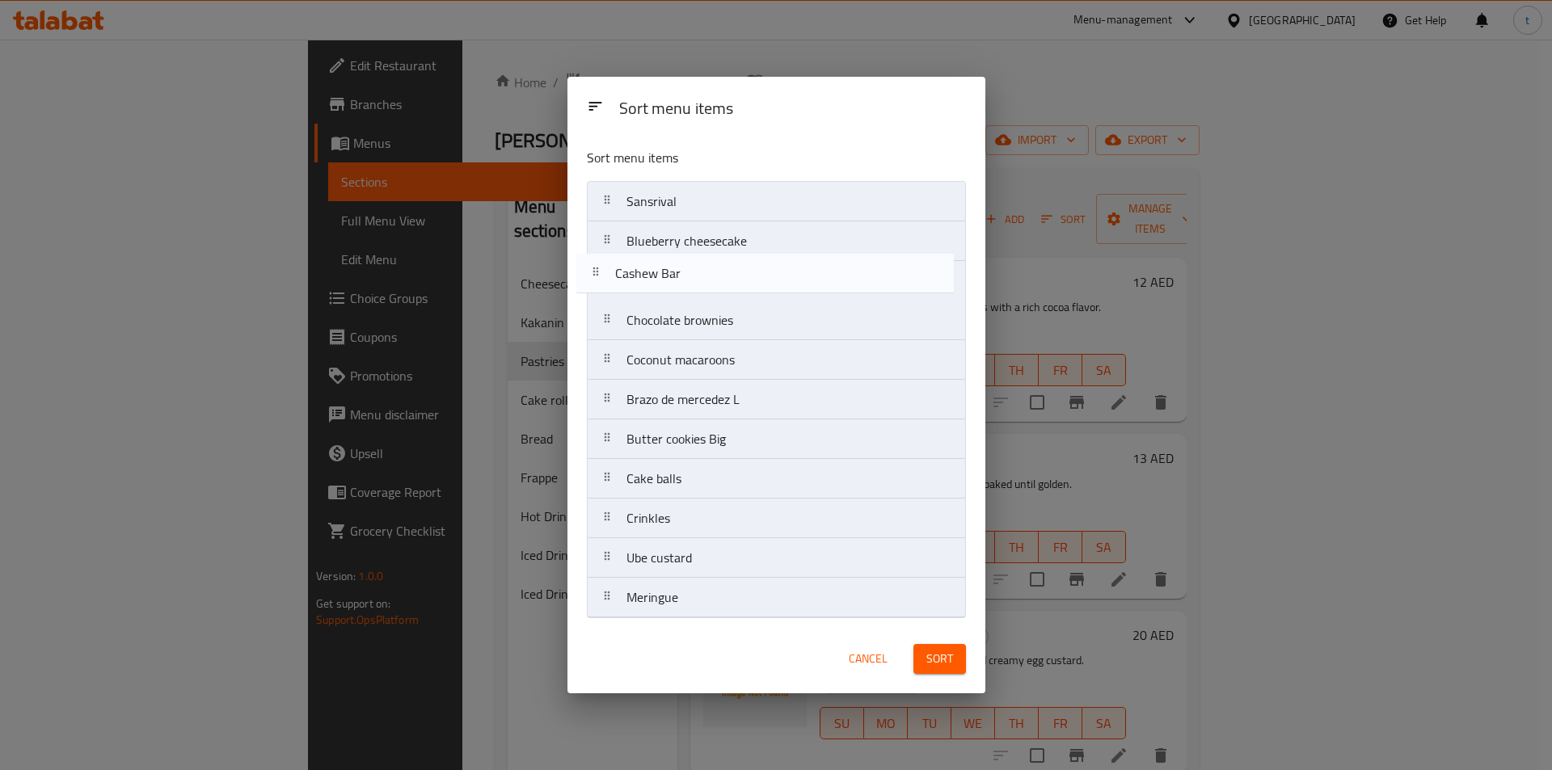
drag, startPoint x: 666, startPoint y: 601, endPoint x: 657, endPoint y: 268, distance: 333.2
click at [657, 268] on nav "Sansrival Blueberry cheesecake Chocolate brownies Coconut macaroons Brazo de me…" at bounding box center [776, 399] width 379 height 437
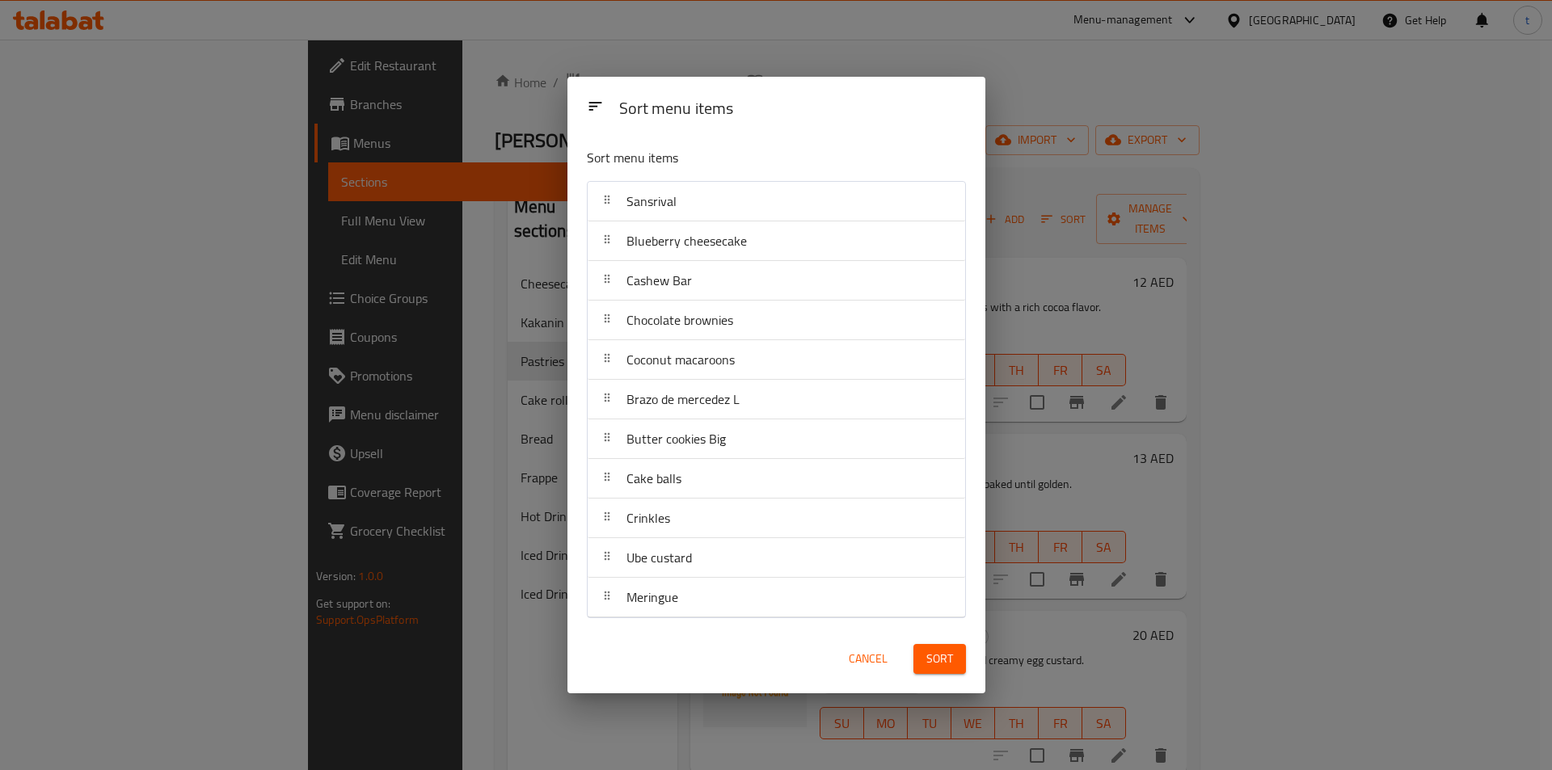
click at [940, 656] on span "Sort" at bounding box center [940, 659] width 27 height 20
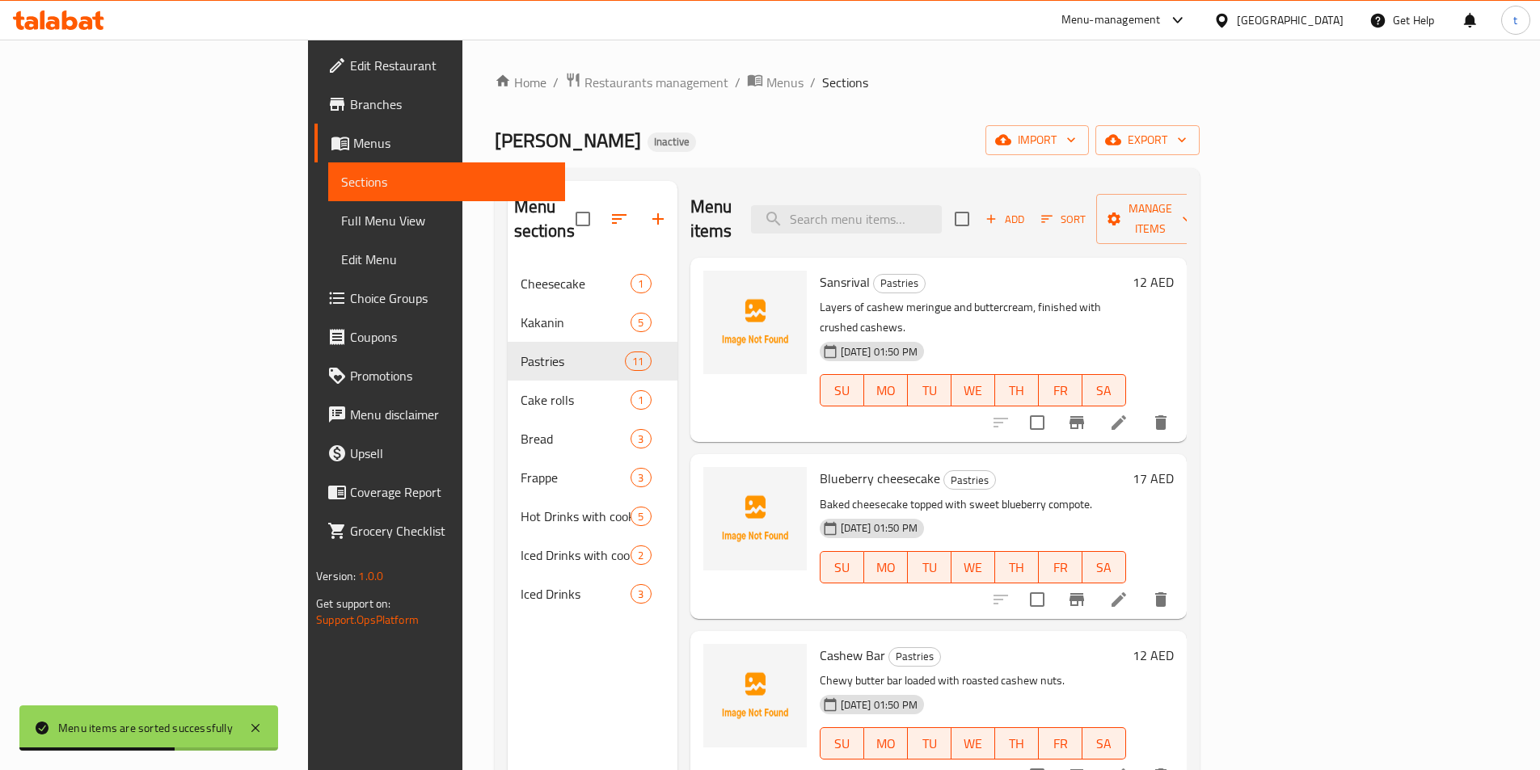
click at [341, 213] on span "Full Menu View" at bounding box center [446, 220] width 211 height 19
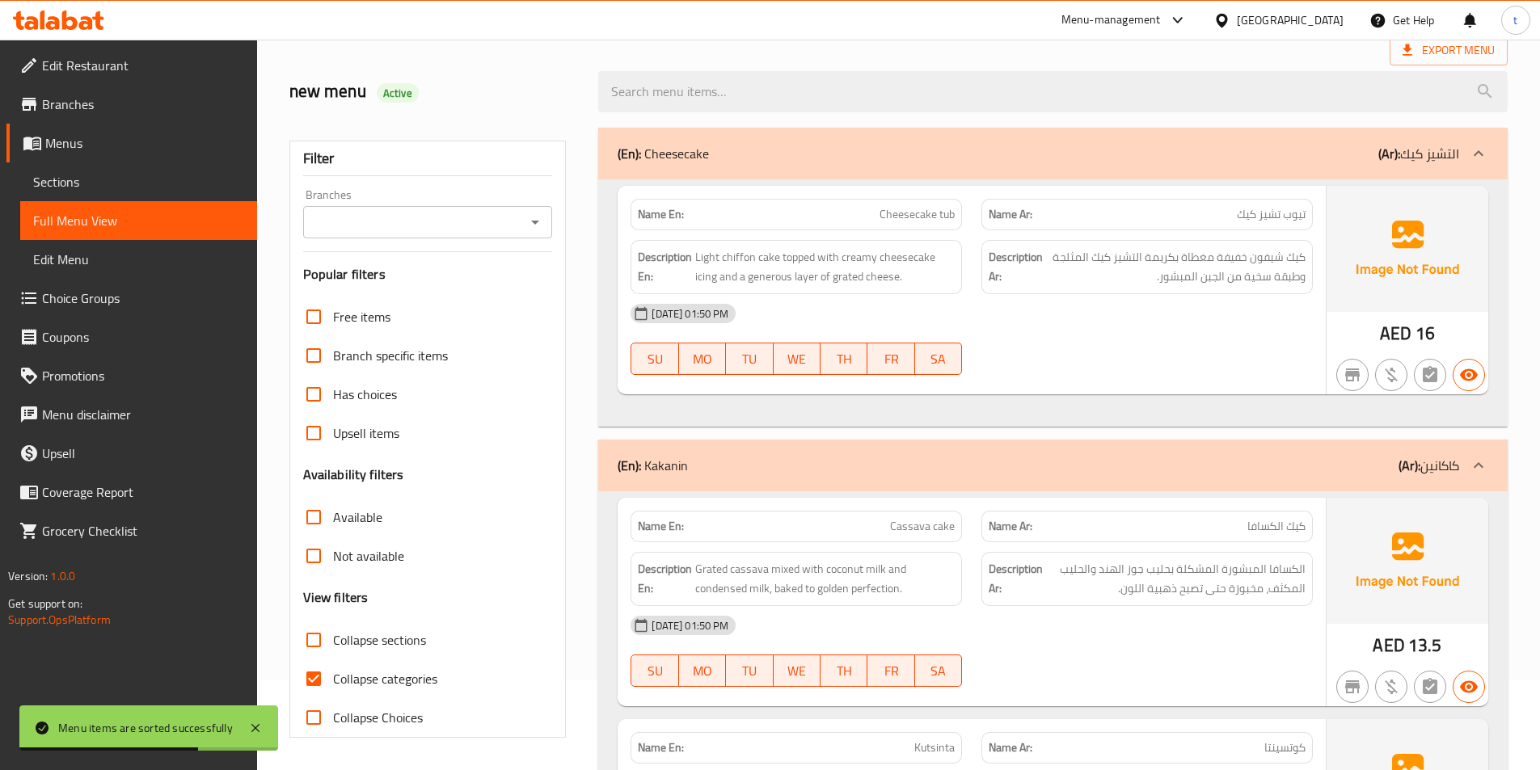
scroll to position [323, 0]
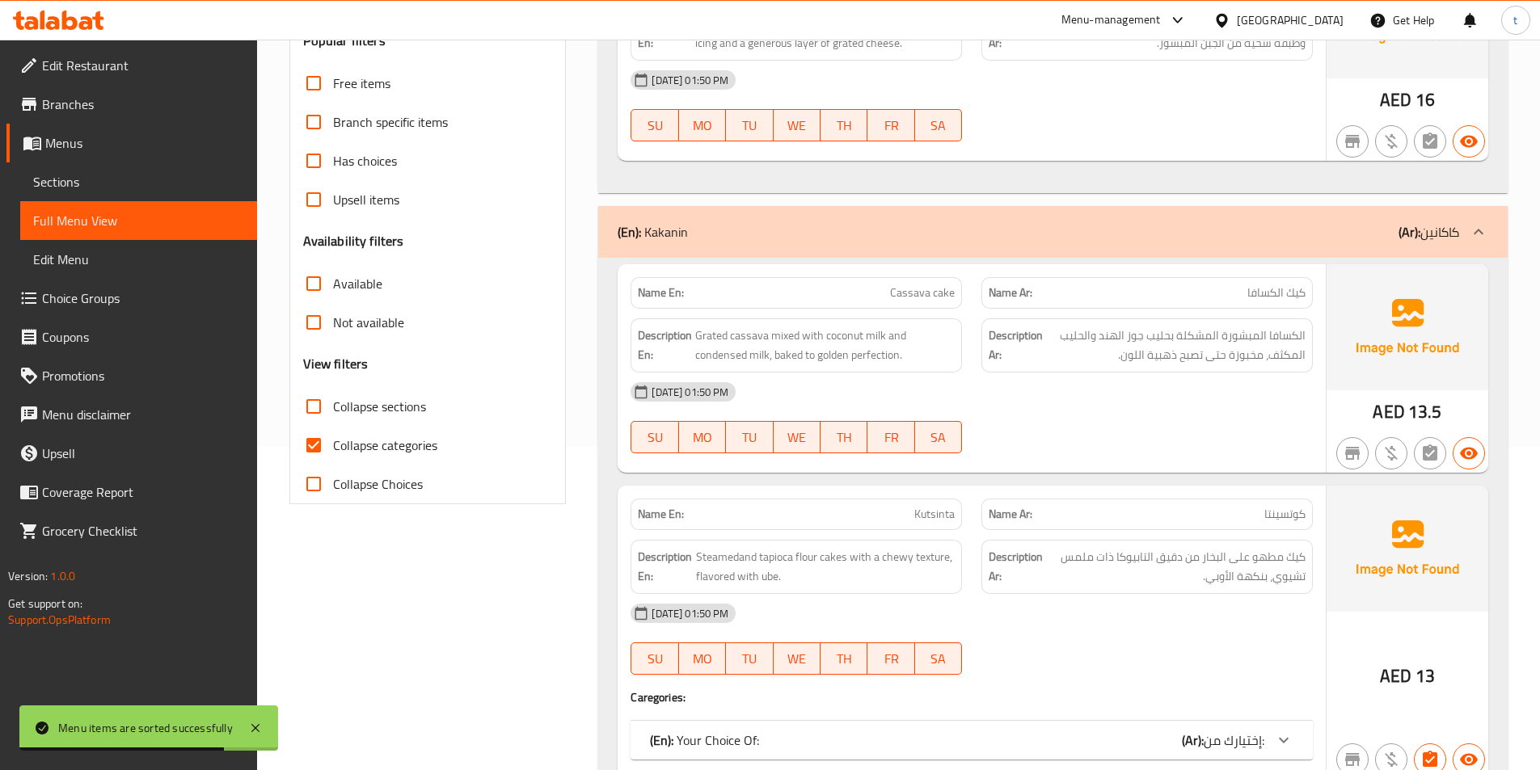
click at [317, 450] on input "Collapse categories" at bounding box center [313, 445] width 39 height 39
checkbox input "false"
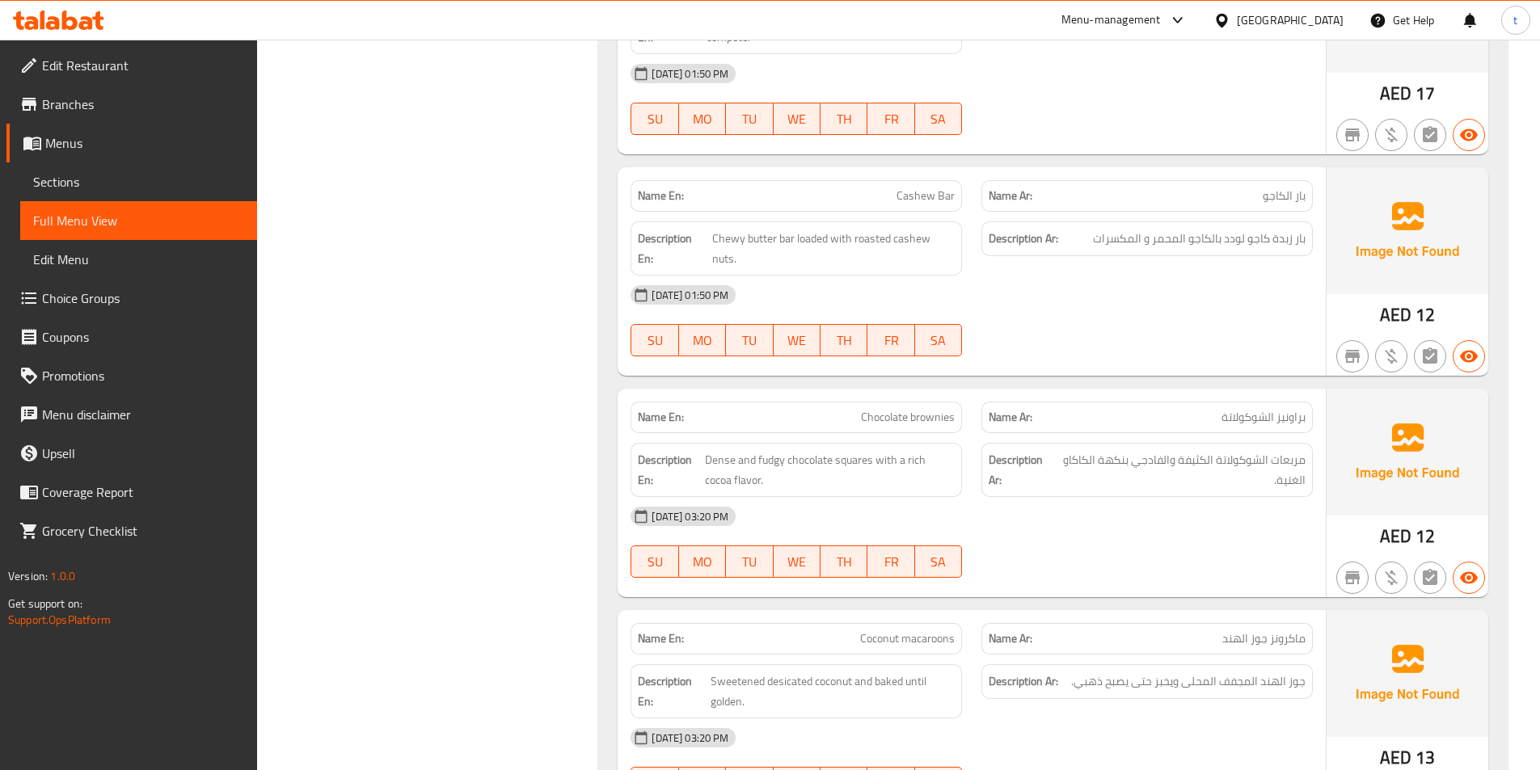
scroll to position [2749, 0]
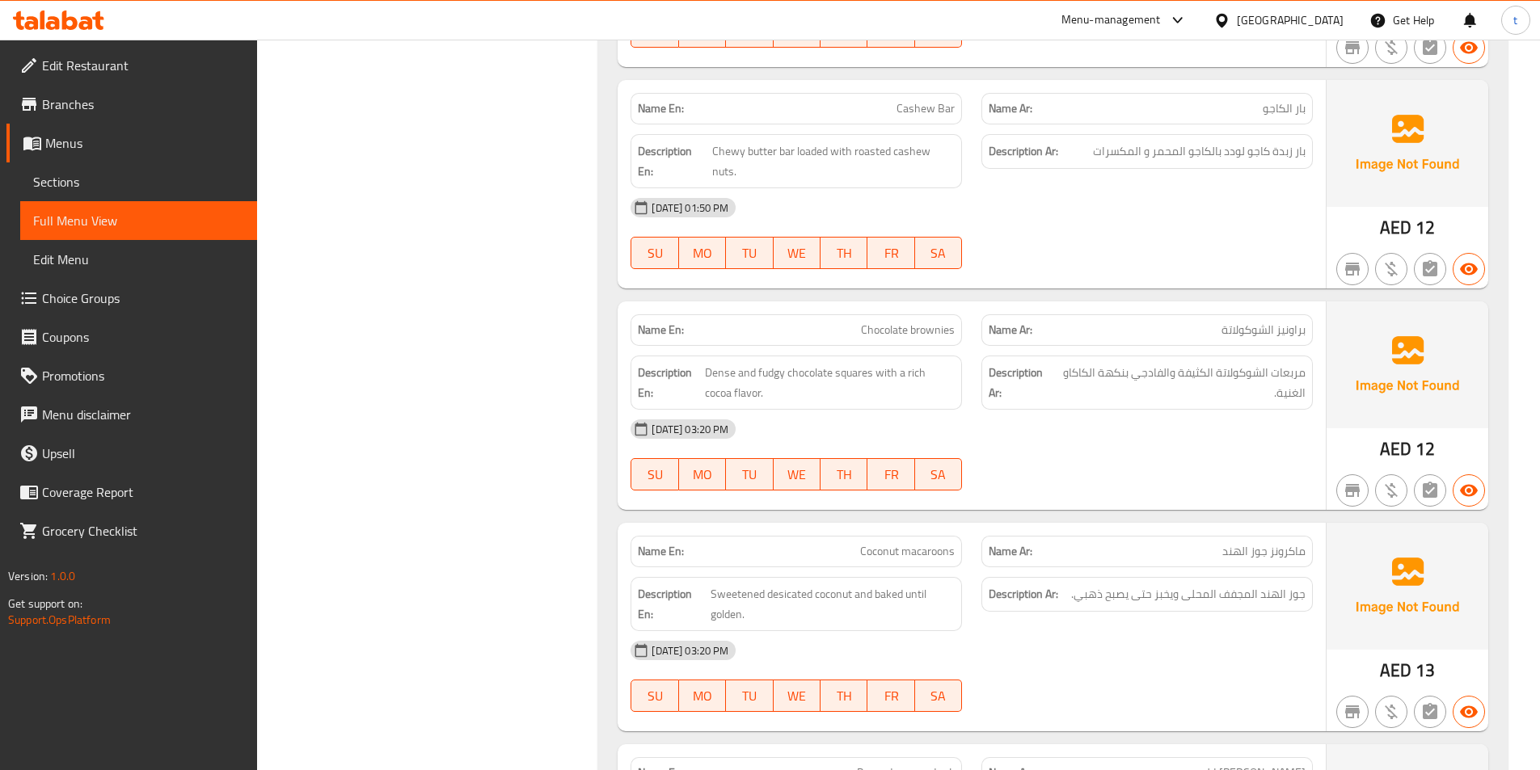
click at [1243, 318] on div "Name Ar: براونيز الشوكولاتة" at bounding box center [1146, 330] width 331 height 32
click at [882, 336] on span "Chocolate brownies" at bounding box center [908, 330] width 94 height 17
drag, startPoint x: 882, startPoint y: 336, endPoint x: 939, endPoint y: 332, distance: 57.5
click at [892, 335] on span "Chocolate brownies" at bounding box center [908, 330] width 94 height 17
click at [942, 332] on span "Chocolate brownies" at bounding box center [908, 330] width 94 height 17
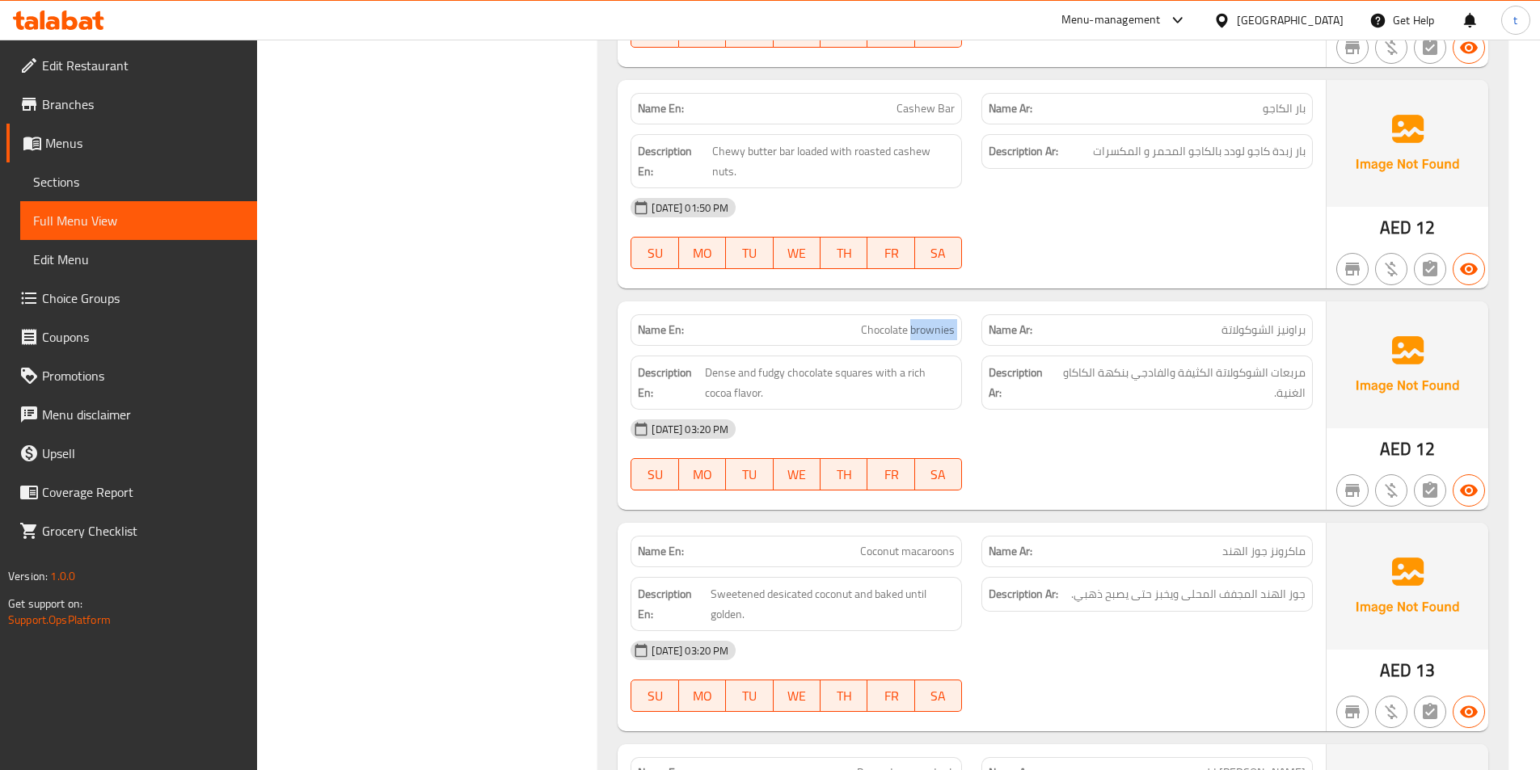
drag, startPoint x: 942, startPoint y: 332, endPoint x: 1285, endPoint y: 327, distance: 343.6
click at [969, 327] on div "Name En: Chocolate brownies" at bounding box center [796, 330] width 351 height 51
click at [1294, 326] on span "براونيز الشوكولاتة" at bounding box center [1264, 330] width 84 height 17
click at [1233, 327] on span "براونيز الشوكولاتة" at bounding box center [1264, 330] width 84 height 17
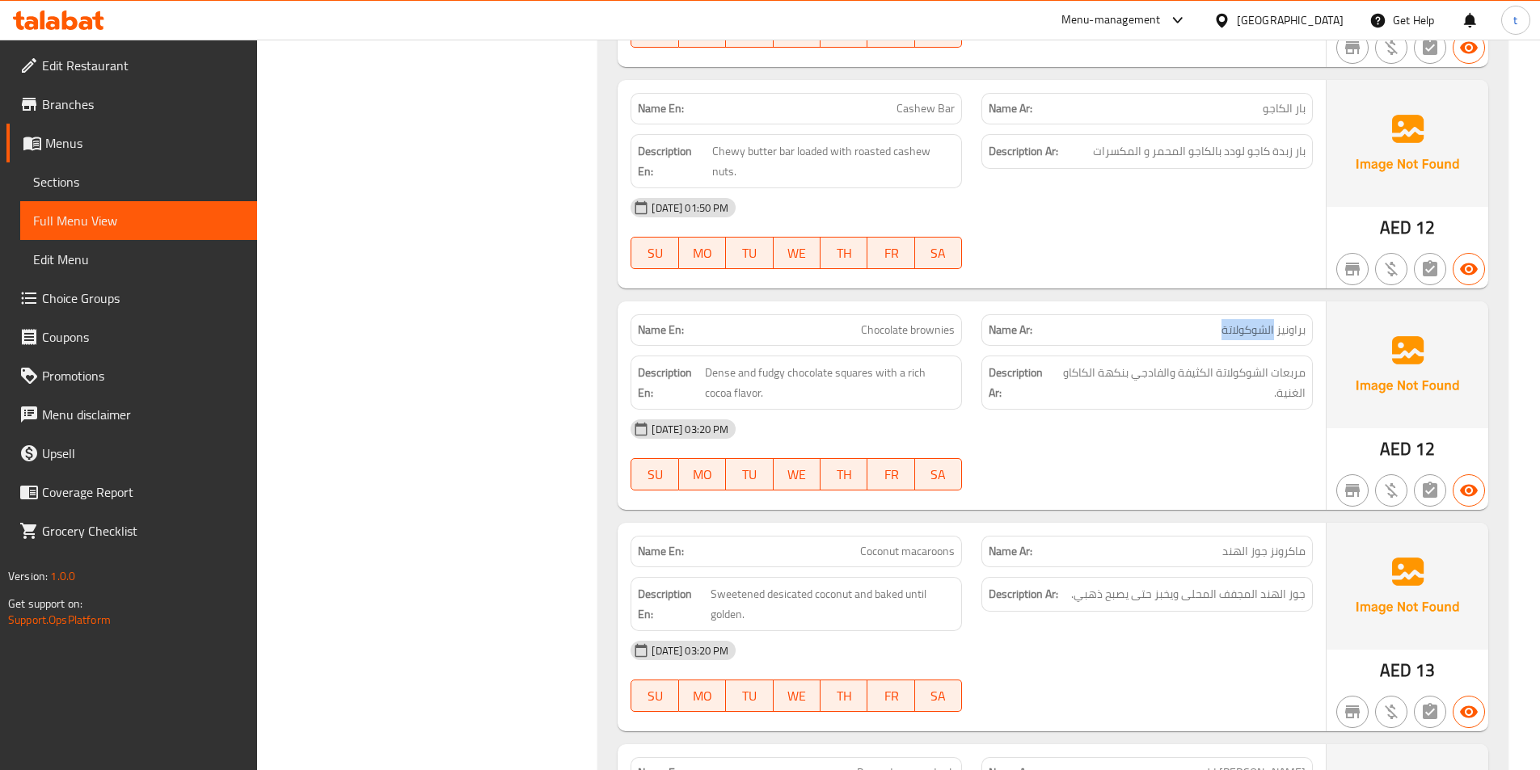
drag, startPoint x: 1233, startPoint y: 327, endPoint x: 877, endPoint y: 343, distance: 356.1
click at [1232, 328] on span "براونيز الشوكولاتة" at bounding box center [1264, 330] width 84 height 17
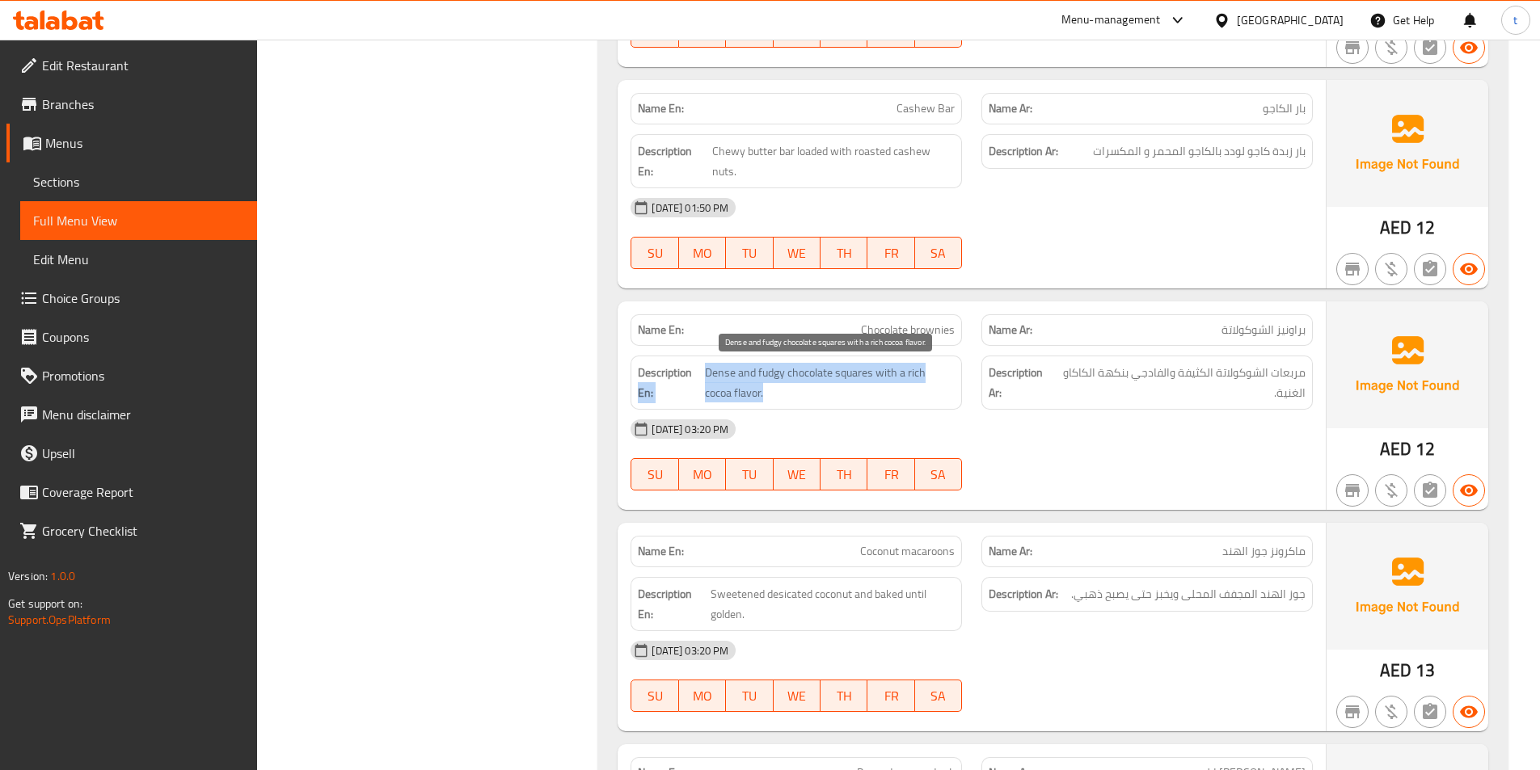
drag, startPoint x: 699, startPoint y: 366, endPoint x: 933, endPoint y: 389, distance: 234.7
click at [933, 389] on h6 "Description En: Dense and fudgy chocolate squares with a rich cocoa flavor." at bounding box center [796, 383] width 317 height 40
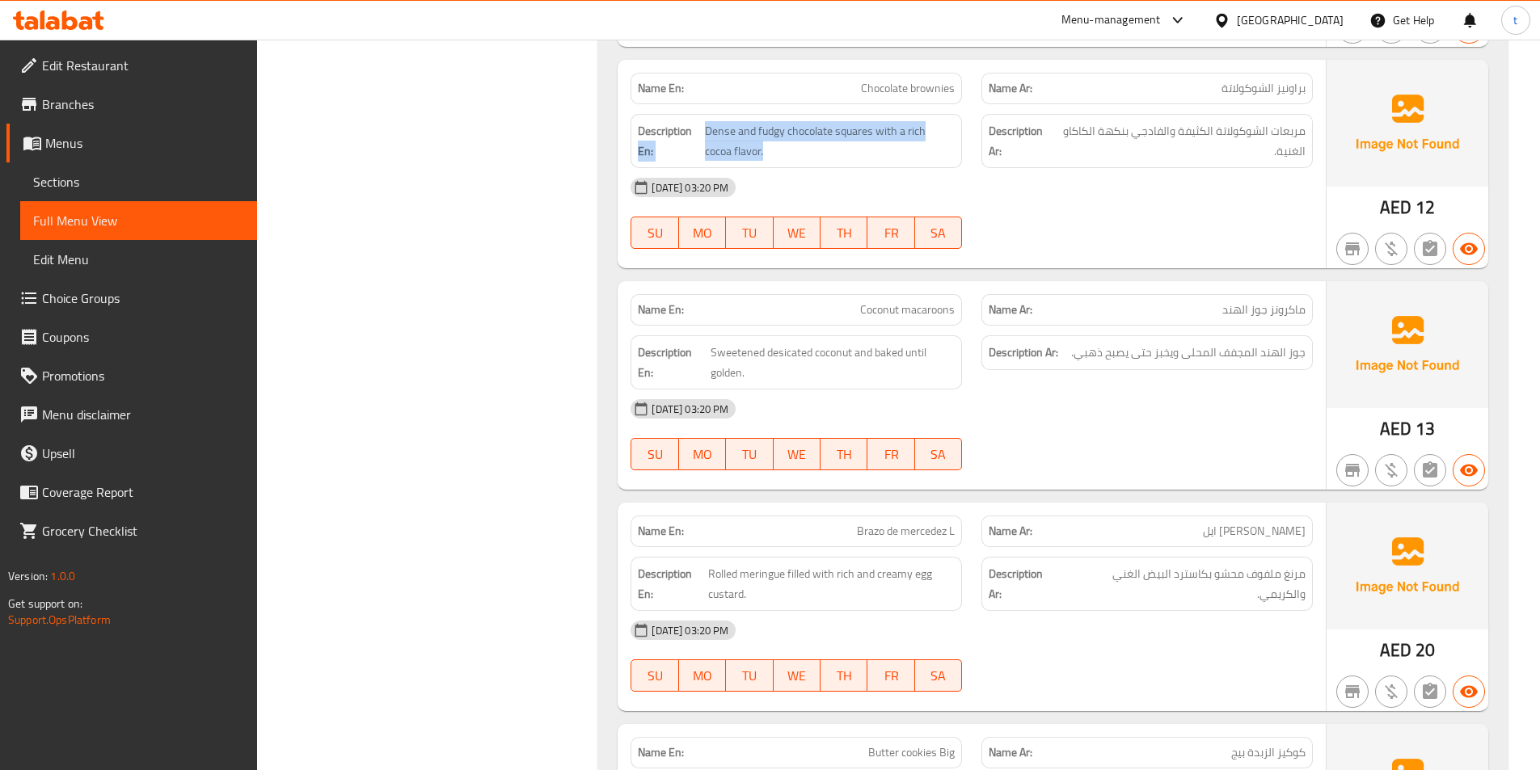
scroll to position [2991, 0]
click at [1280, 310] on span "ماكرونز جوز الهند" at bounding box center [1263, 309] width 83 height 17
click at [858, 304] on p "Name En: Coconut macaroons" at bounding box center [796, 309] width 317 height 17
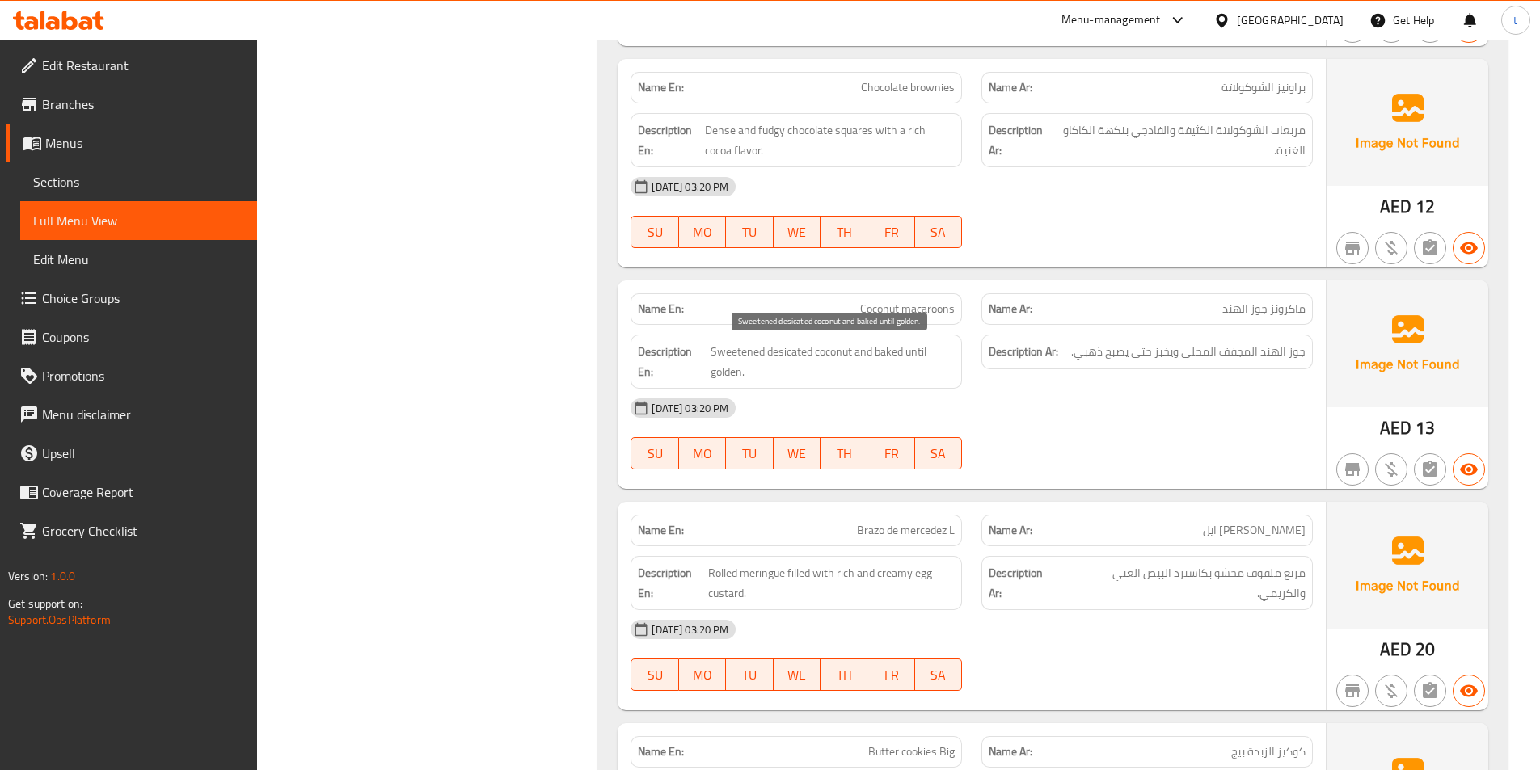
click at [715, 345] on span "Sweetened desicated coconut and baked until golden." at bounding box center [833, 362] width 244 height 40
click at [1205, 356] on span "جوز الهند المجفف المحلى ويخبز حتى يصبح ذهبي." at bounding box center [1188, 352] width 234 height 20
click at [798, 352] on span "Sweetened desicated coconut and baked until golden." at bounding box center [833, 362] width 244 height 40
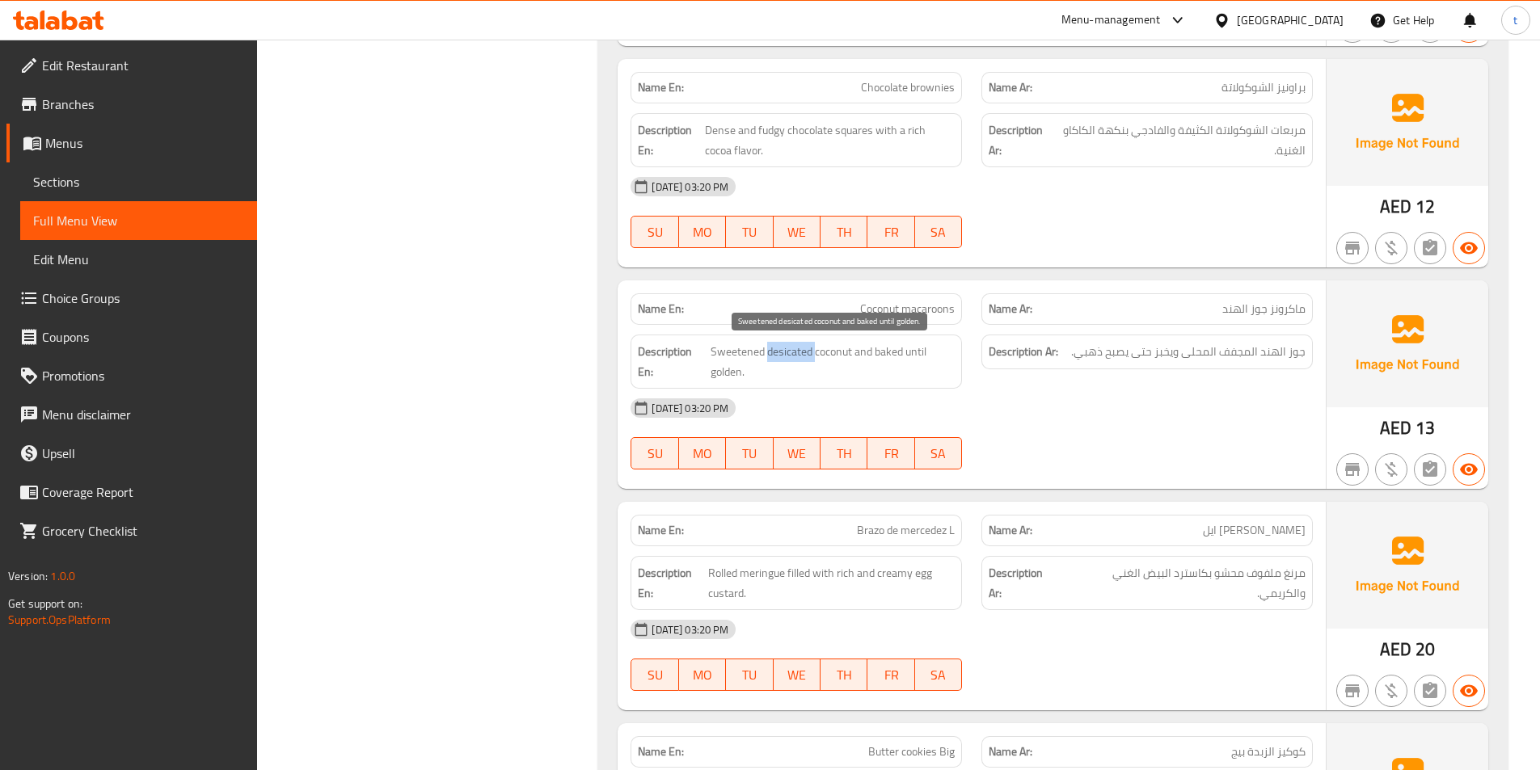
click at [798, 352] on span "Sweetened desicated coconut and baked until golden." at bounding box center [833, 362] width 244 height 40
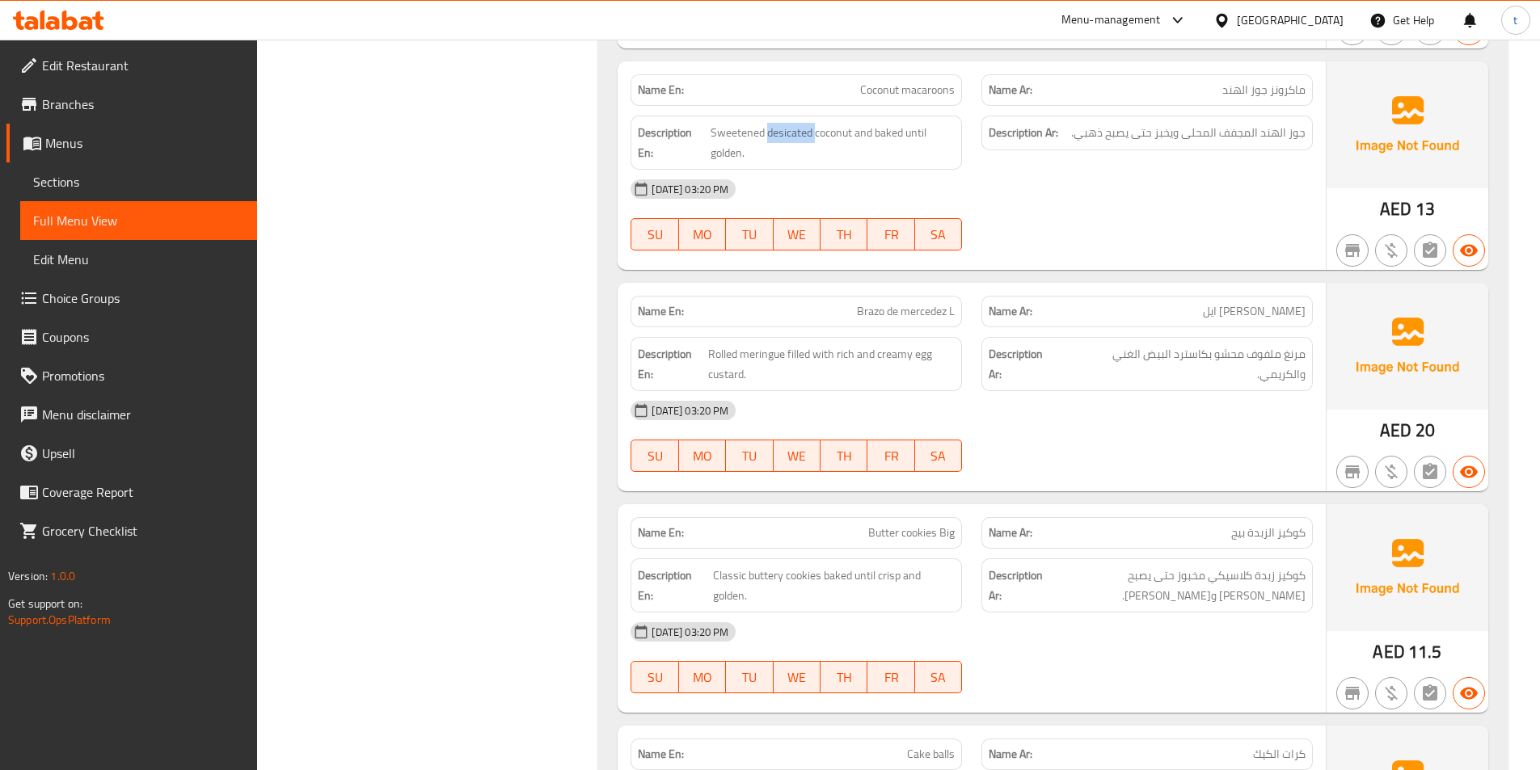
scroll to position [3234, 0]
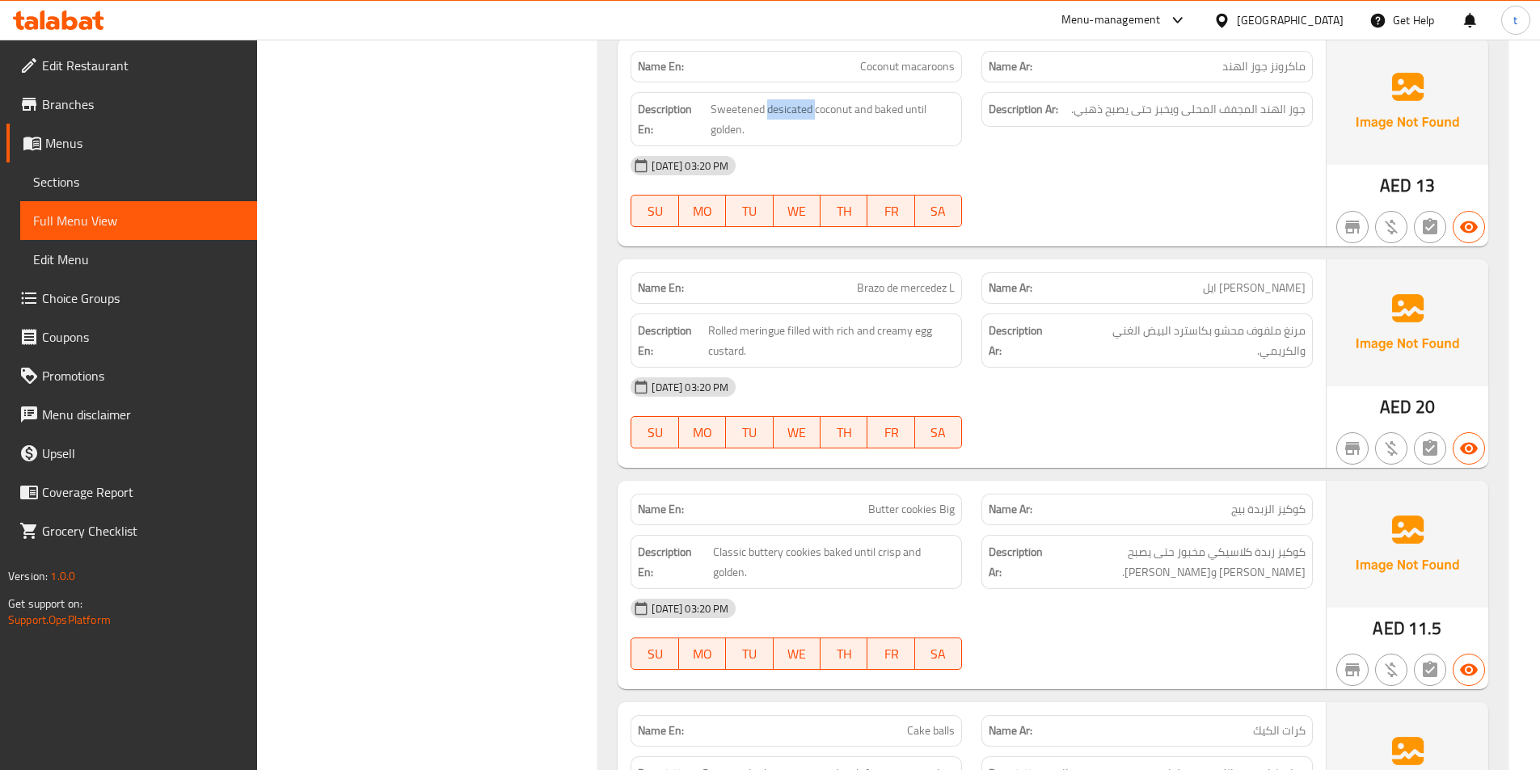
click at [1238, 289] on span "[PERSON_NAME] ايل" at bounding box center [1254, 288] width 103 height 17
click at [948, 289] on span "Brazo de mercedez L" at bounding box center [906, 288] width 98 height 17
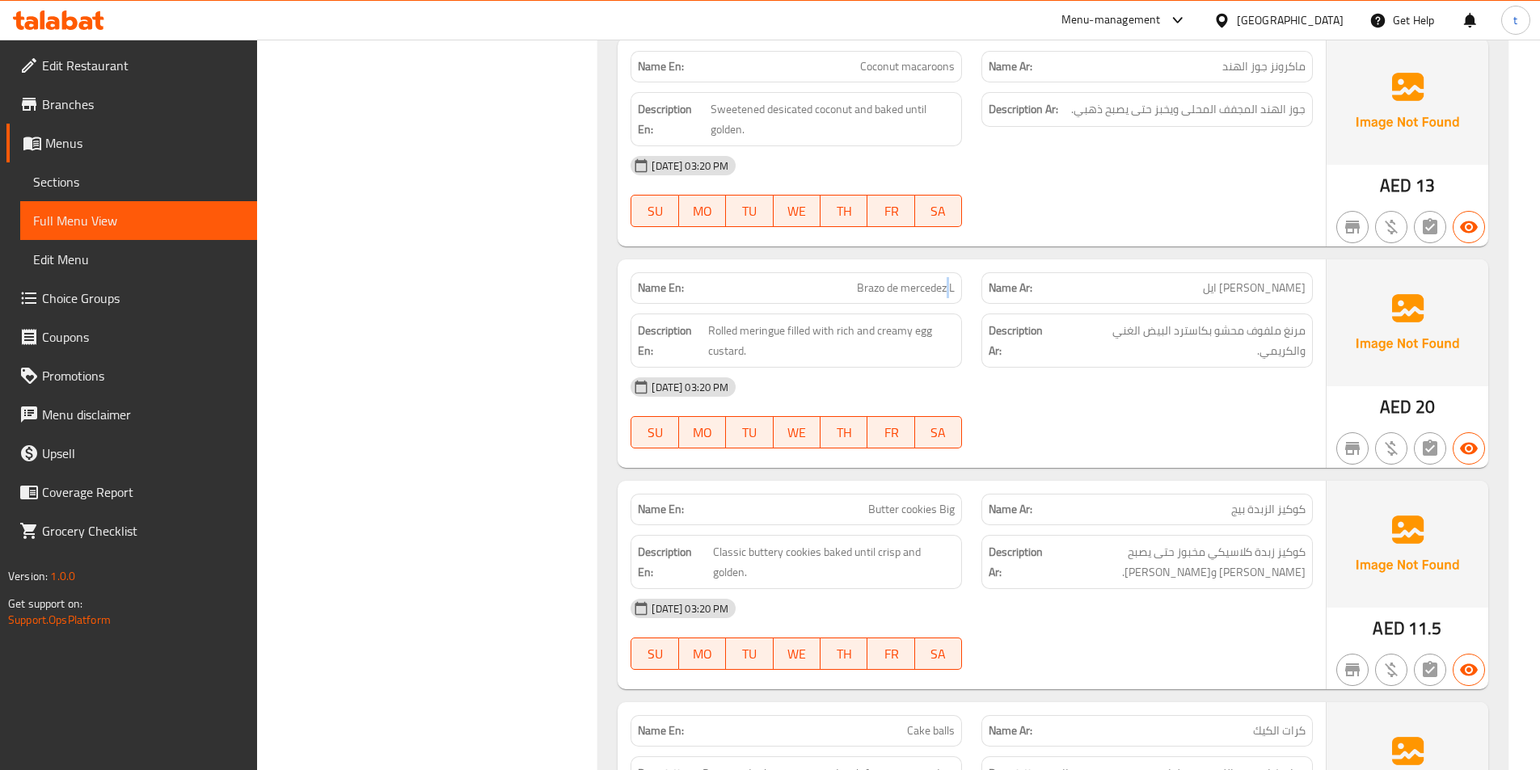
click at [949, 291] on span "Brazo de mercedez L" at bounding box center [906, 288] width 98 height 17
drag, startPoint x: 714, startPoint y: 327, endPoint x: 910, endPoint y: 340, distance: 196.9
click at [910, 340] on span "Rolled meringue filled with rich and creamy egg custard." at bounding box center [831, 341] width 247 height 40
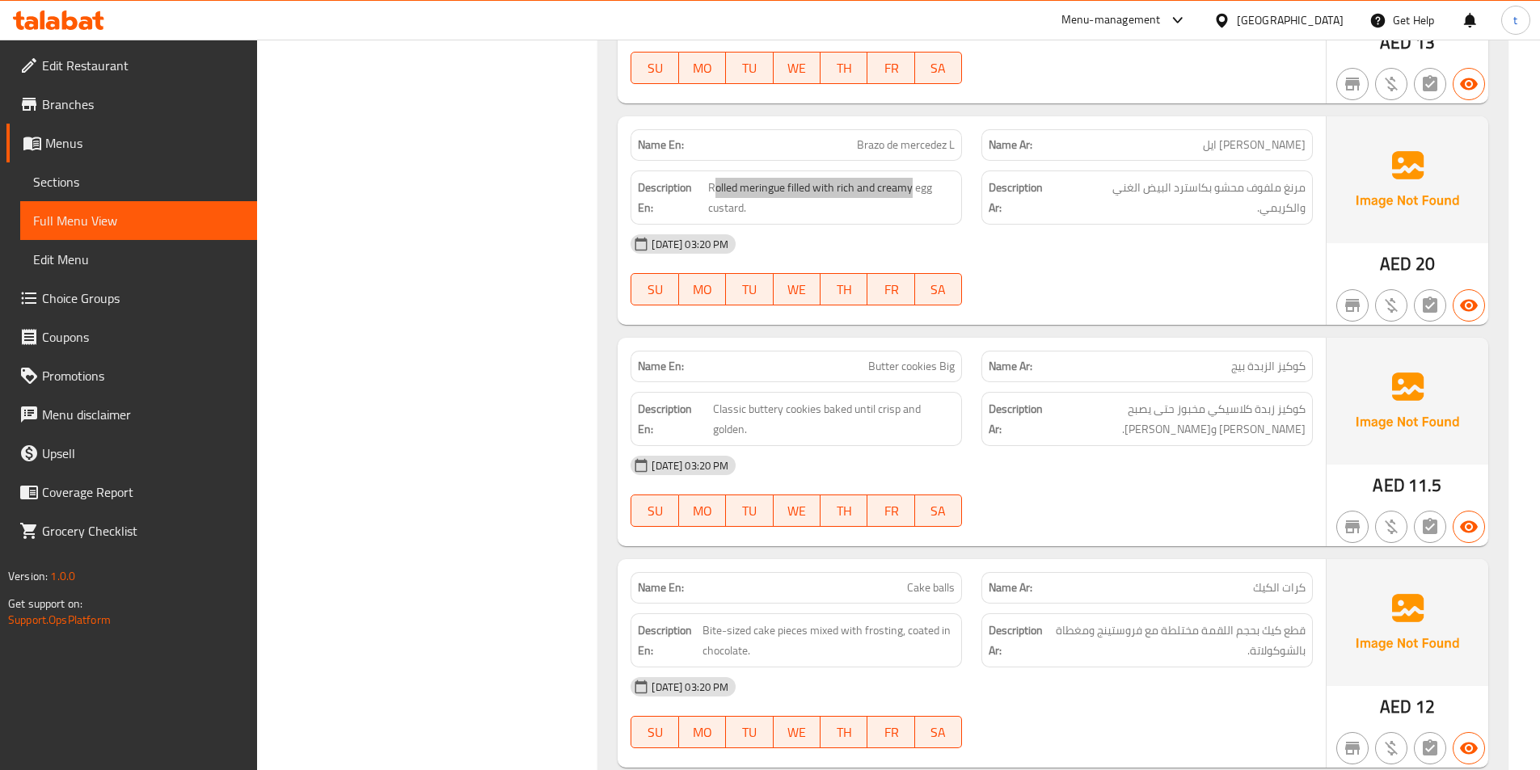
scroll to position [3396, 0]
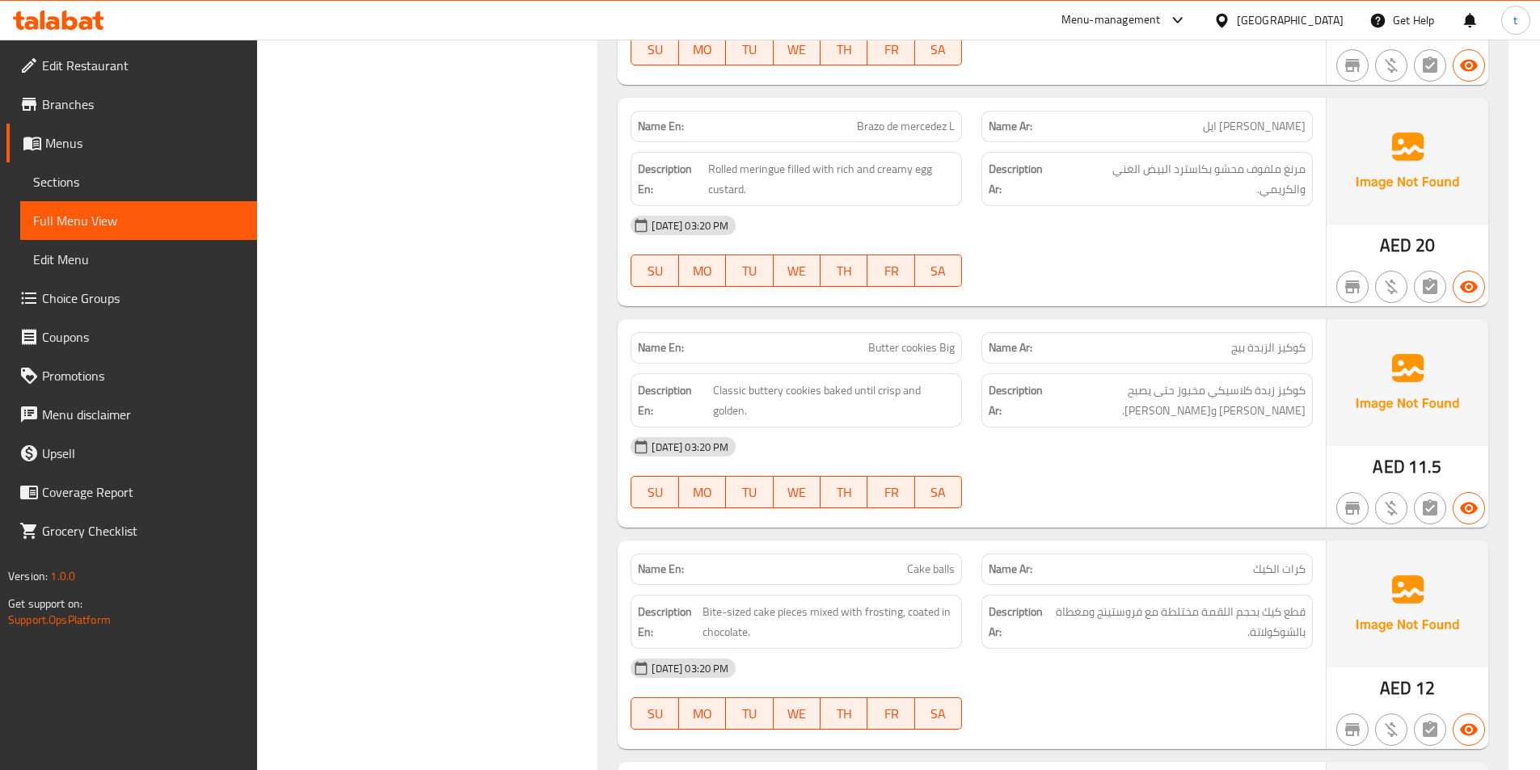
click at [1251, 342] on span "كوكيز الزبدة بيج" at bounding box center [1268, 348] width 74 height 17
click at [894, 341] on span "Butter cookies Big" at bounding box center [911, 348] width 87 height 17
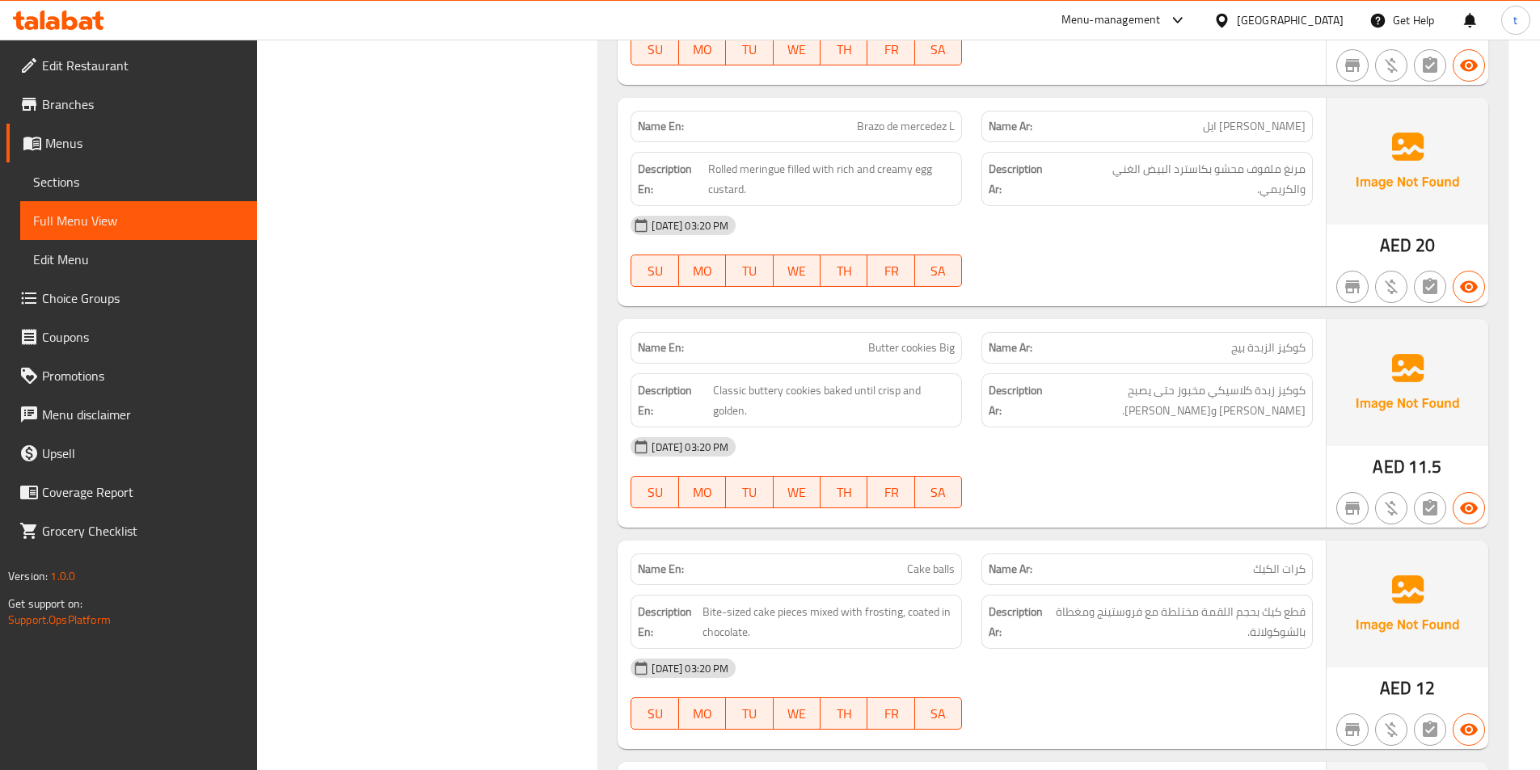
click at [923, 353] on span "Butter cookies Big" at bounding box center [911, 348] width 87 height 17
click at [716, 383] on span "Classic buttery cookies baked until crisp and golden." at bounding box center [834, 401] width 243 height 40
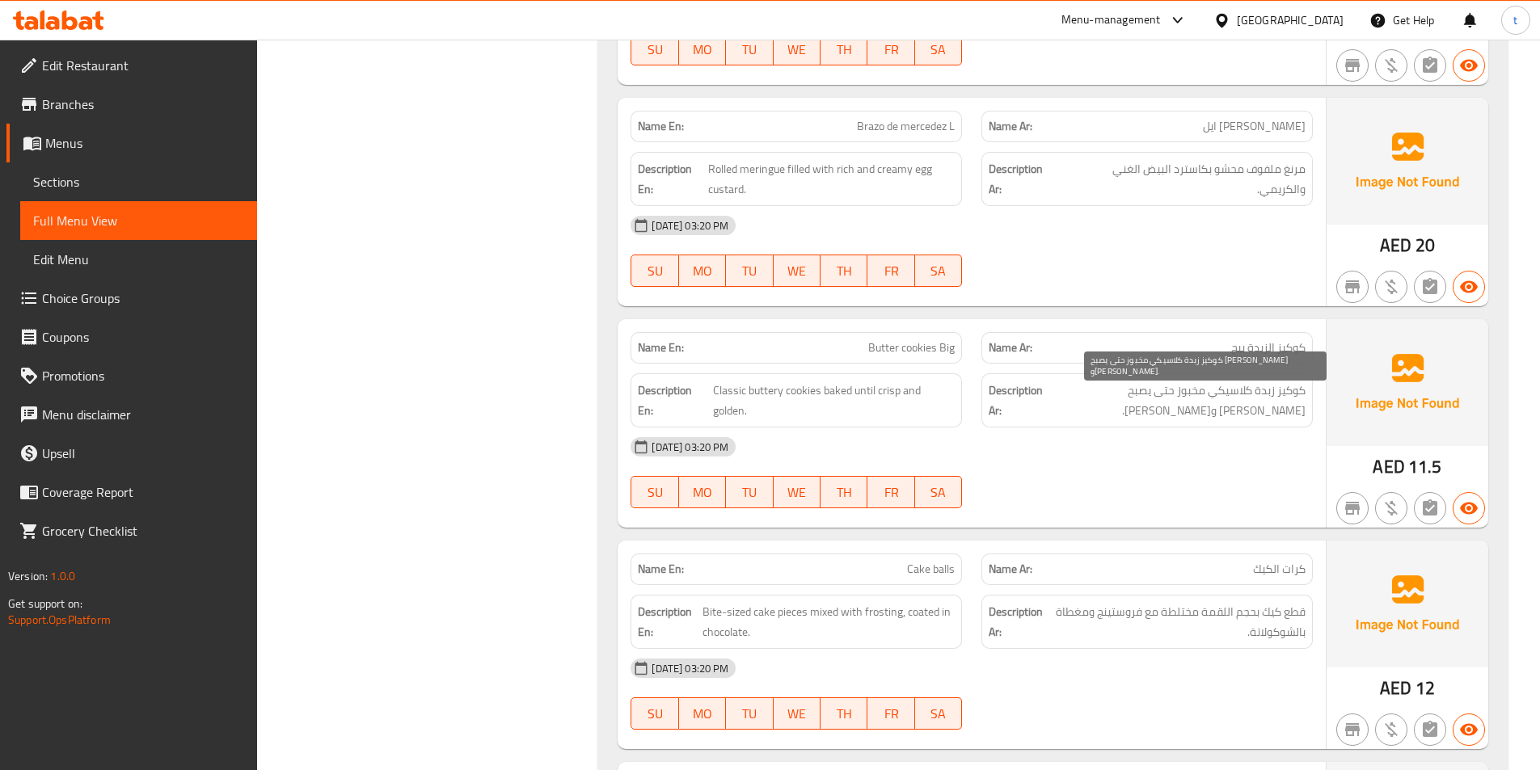
click at [1236, 390] on span "كوكيز زبدة كلاسيكي مخبوز حتى يصبح [PERSON_NAME] و[PERSON_NAME]." at bounding box center [1176, 401] width 260 height 40
drag, startPoint x: 1236, startPoint y: 390, endPoint x: 809, endPoint y: 369, distance: 427.4
click at [1231, 390] on span "كوكيز زبدة كلاسيكي مخبوز حتى يصبح [PERSON_NAME] و[PERSON_NAME]." at bounding box center [1176, 401] width 260 height 40
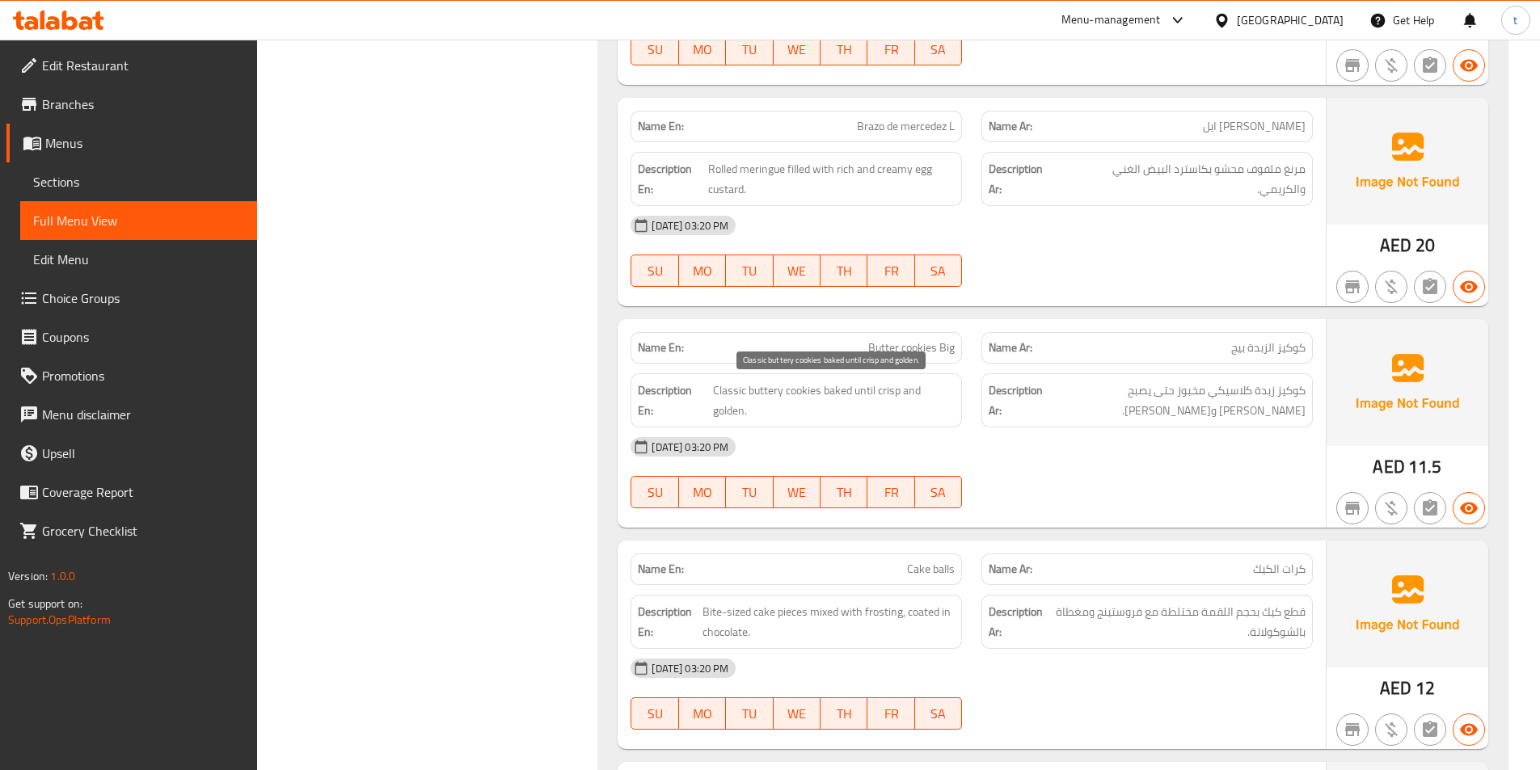
click at [754, 394] on span "Classic buttery cookies baked until crisp and golden." at bounding box center [834, 401] width 243 height 40
drag, startPoint x: 754, startPoint y: 394, endPoint x: 888, endPoint y: 395, distance: 133.4
click at [772, 394] on span "Classic buttery cookies baked until crisp and golden." at bounding box center [834, 401] width 243 height 40
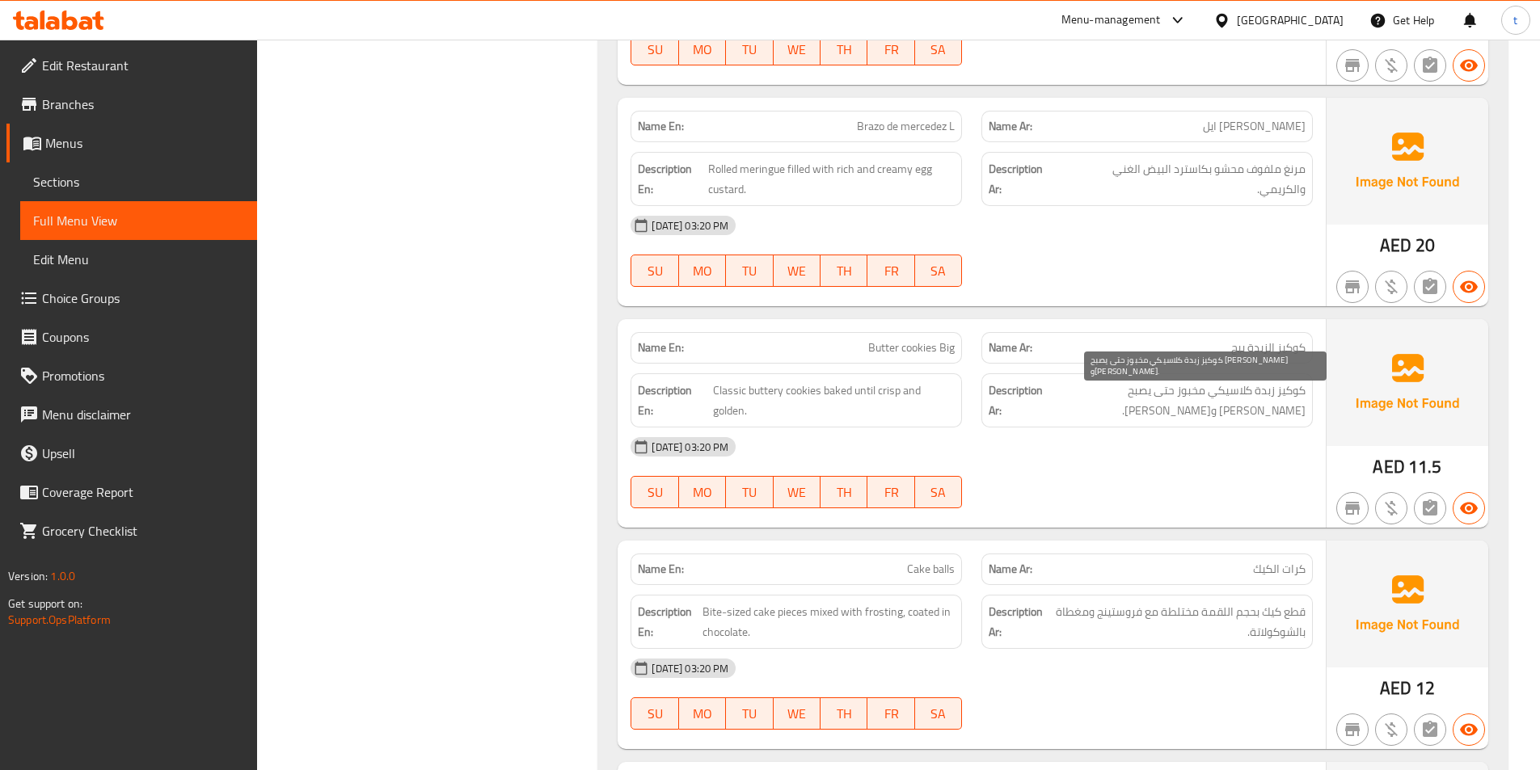
click at [1266, 397] on span "كوكيز زبدة كلاسيكي مخبوز حتى يصبح [PERSON_NAME] و[PERSON_NAME]." at bounding box center [1176, 401] width 260 height 40
drag, startPoint x: 1266, startPoint y: 397, endPoint x: 939, endPoint y: 386, distance: 326.8
click at [1259, 397] on span "كوكيز زبدة كلاسيكي مخبوز حتى يصبح [PERSON_NAME] و[PERSON_NAME]." at bounding box center [1176, 401] width 260 height 40
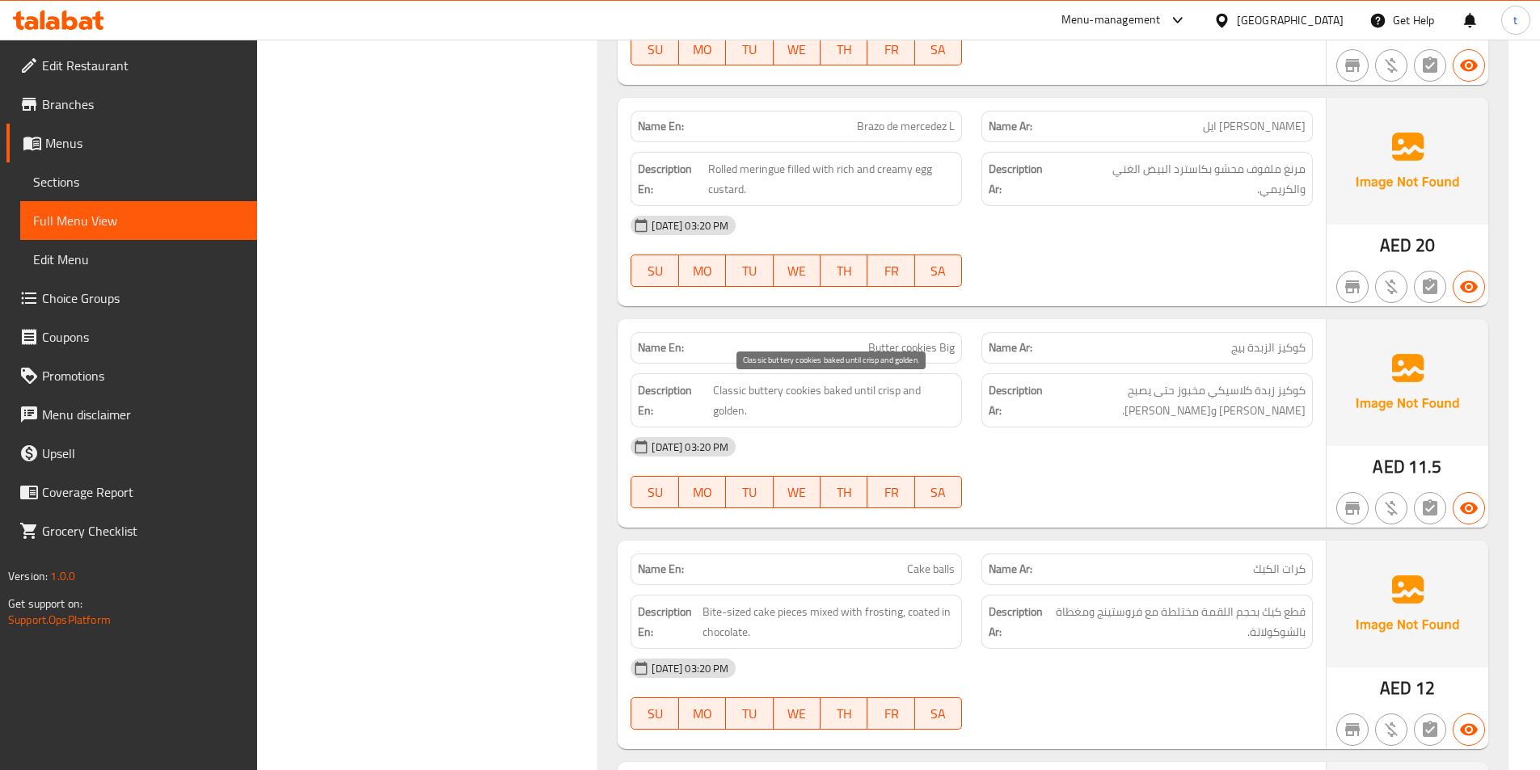
click at [802, 382] on span "Classic buttery cookies baked until crisp and golden." at bounding box center [834, 401] width 243 height 40
click at [849, 395] on span "Classic buttery cookies baked until crisp and golden." at bounding box center [834, 401] width 243 height 40
drag, startPoint x: 849, startPoint y: 395, endPoint x: 1067, endPoint y: 404, distance: 218.5
click at [859, 395] on span "Classic buttery cookies baked until crisp and golden." at bounding box center [834, 401] width 243 height 40
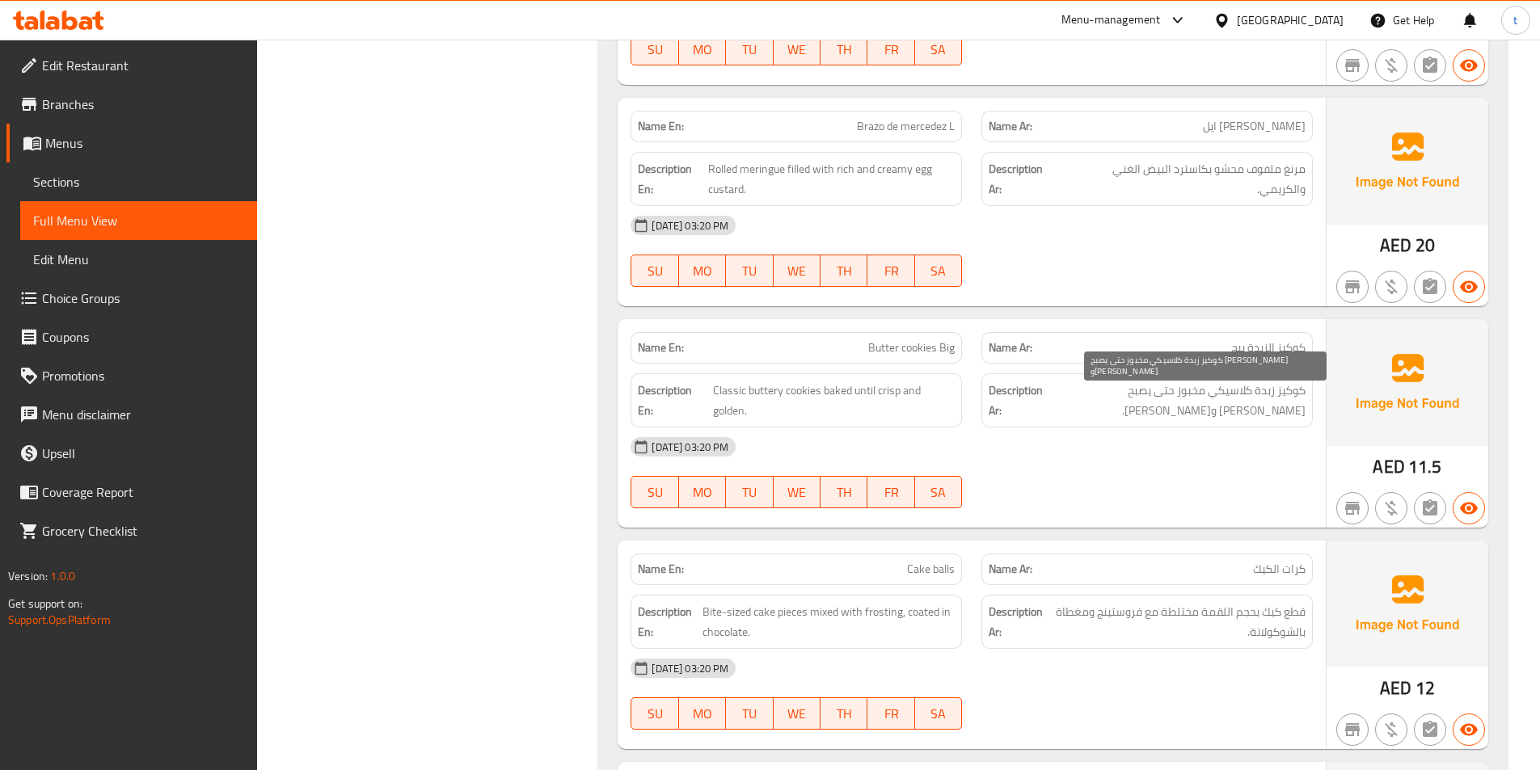
click at [1188, 395] on span "كوكيز زبدة كلاسيكي مخبوز حتى يصبح [PERSON_NAME] و[PERSON_NAME]." at bounding box center [1176, 401] width 260 height 40
drag, startPoint x: 889, startPoint y: 391, endPoint x: 902, endPoint y: 425, distance: 36.6
click at [902, 425] on div "Description En: Classic buttery cookies baked until crisp and golden." at bounding box center [796, 401] width 331 height 54
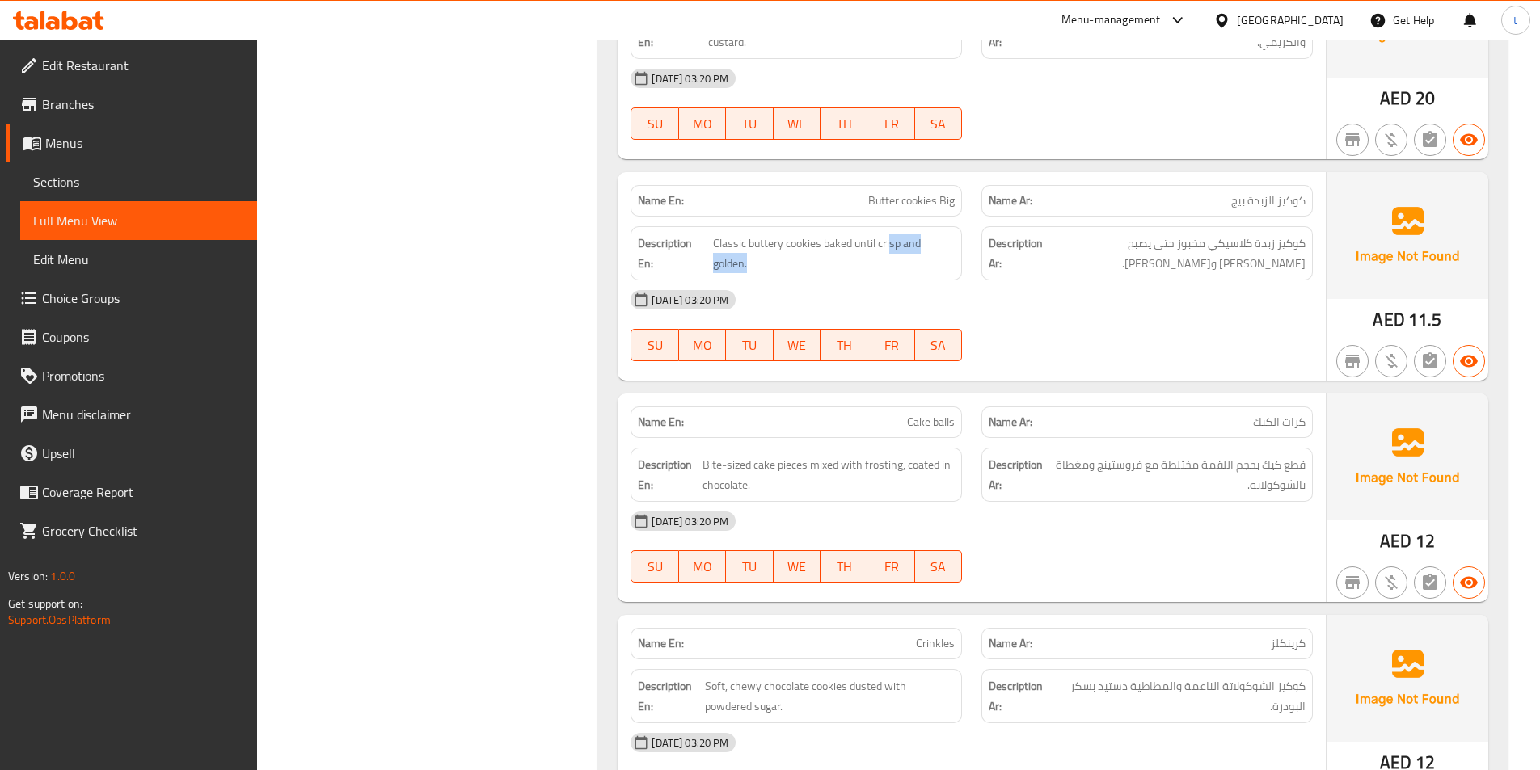
scroll to position [3557, 0]
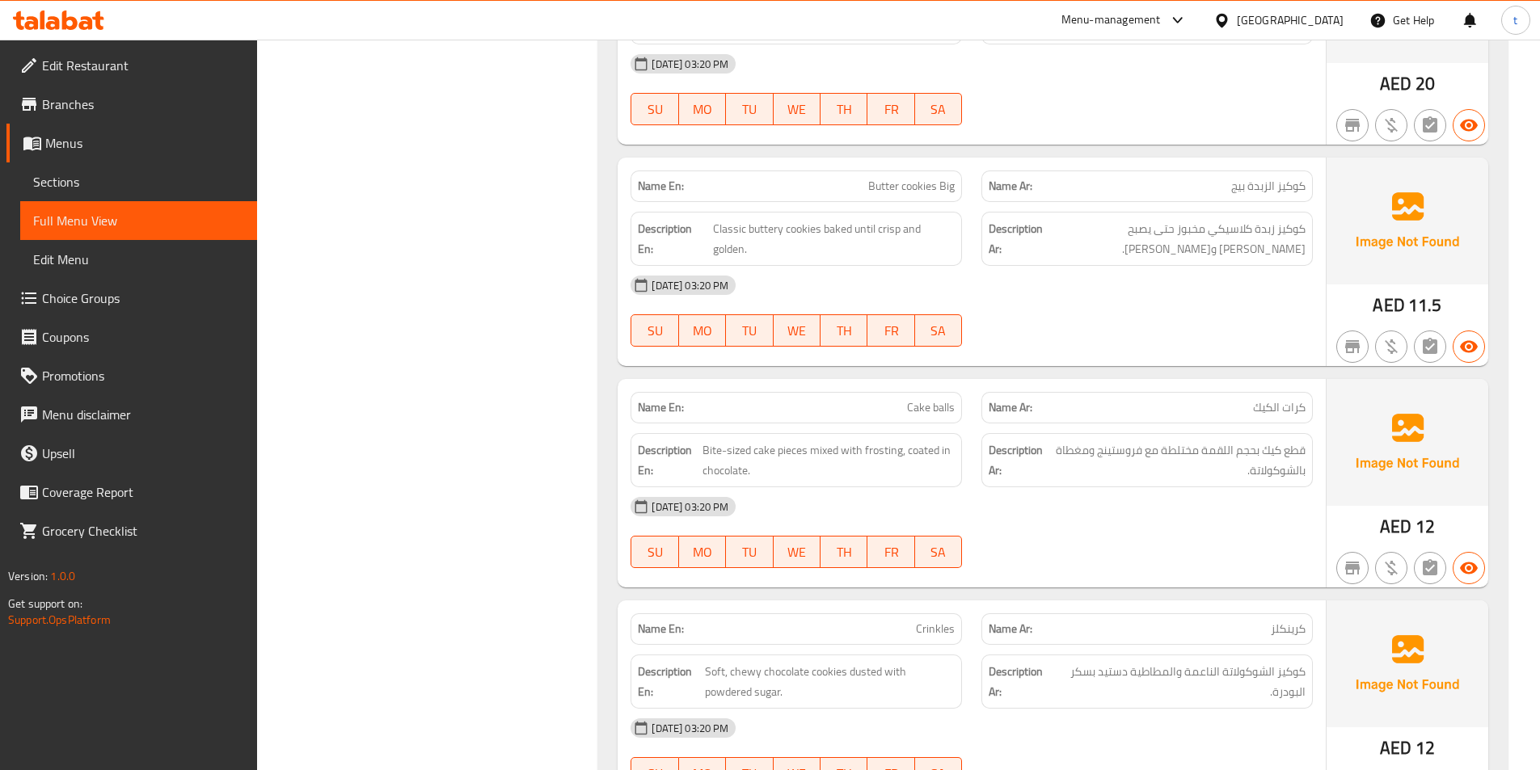
click at [1254, 407] on span "كرات الكيك" at bounding box center [1279, 407] width 53 height 17
click at [947, 409] on span "Cake balls" at bounding box center [931, 407] width 48 height 17
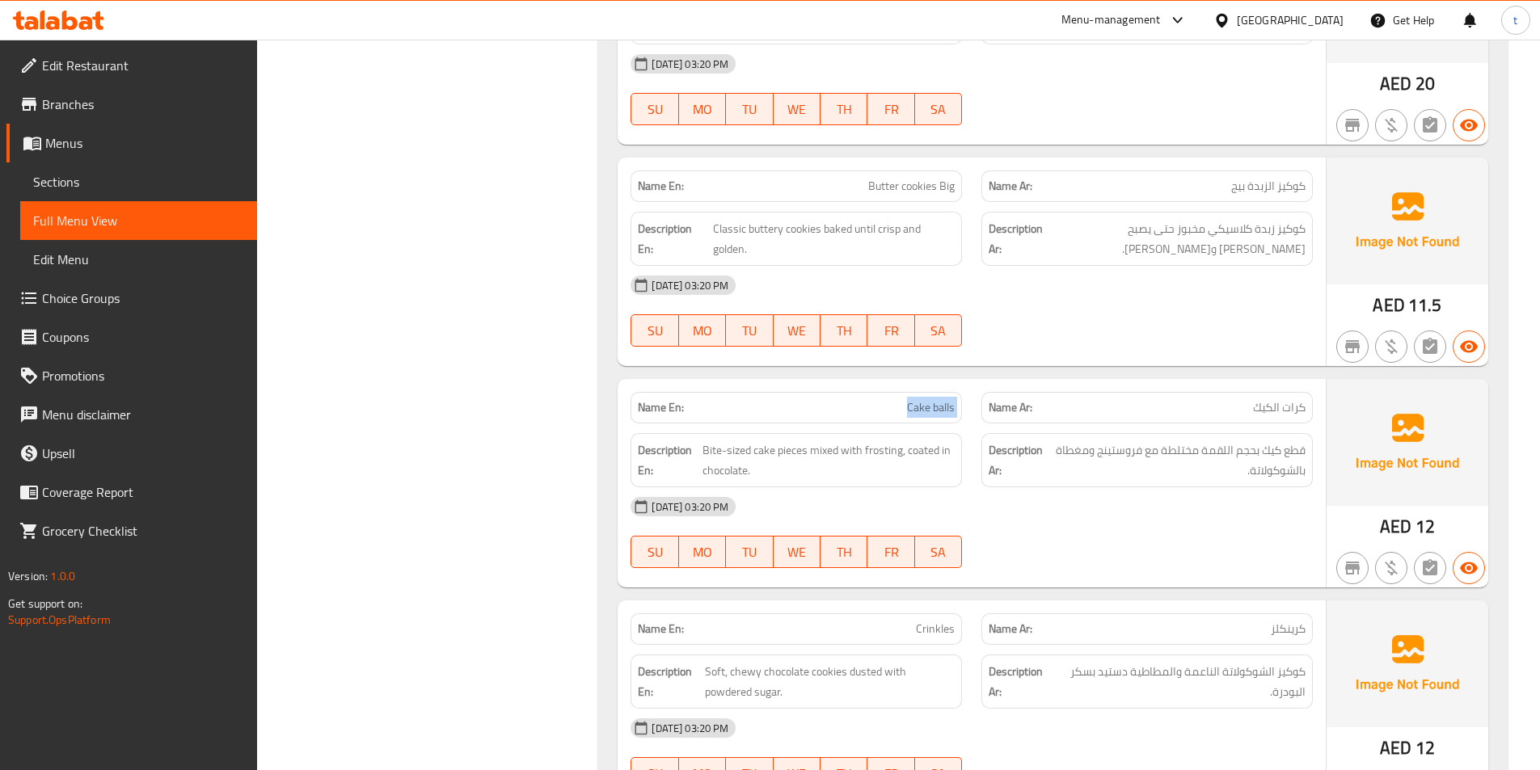
click at [947, 409] on span "Cake balls" at bounding box center [931, 407] width 48 height 17
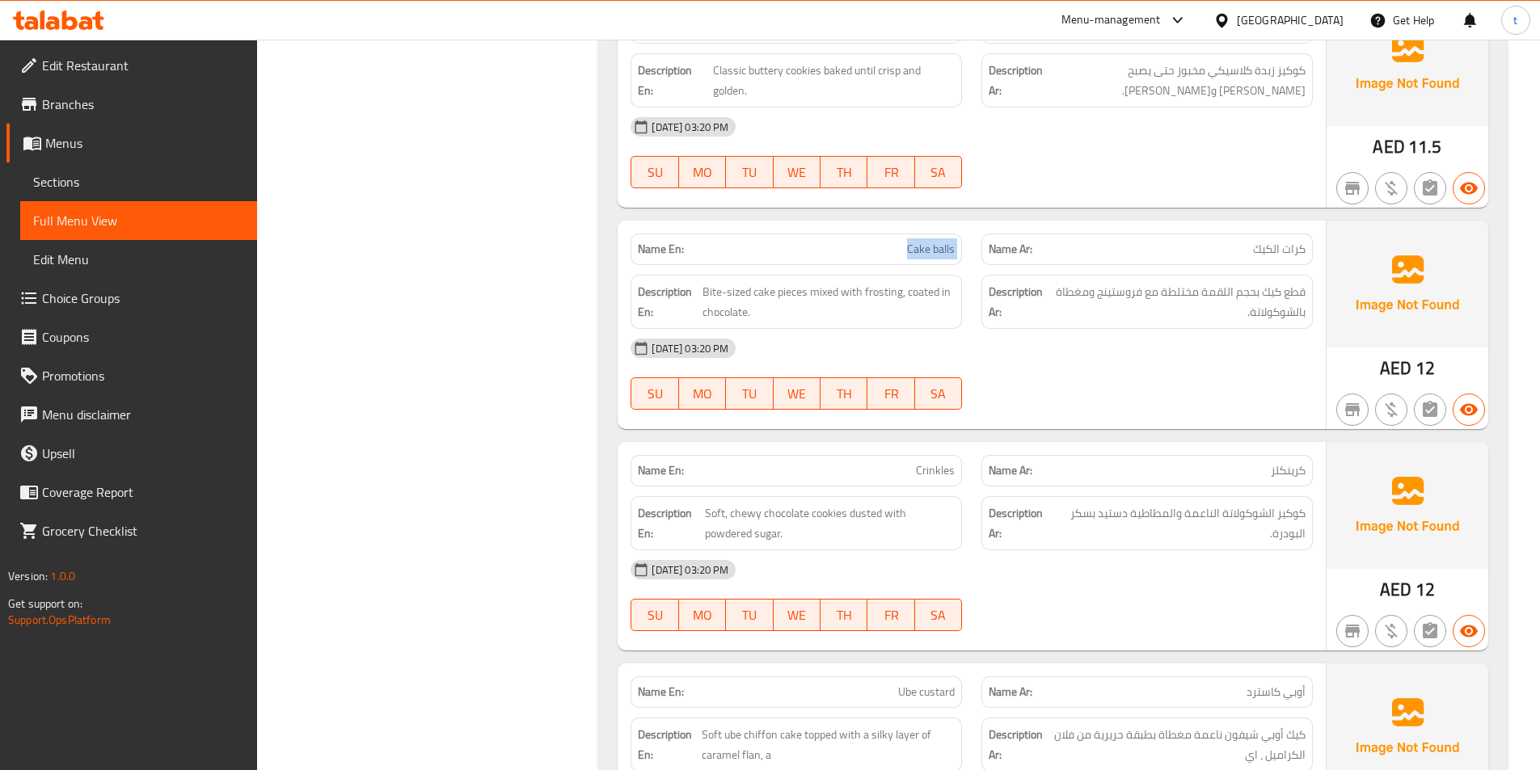
scroll to position [3719, 0]
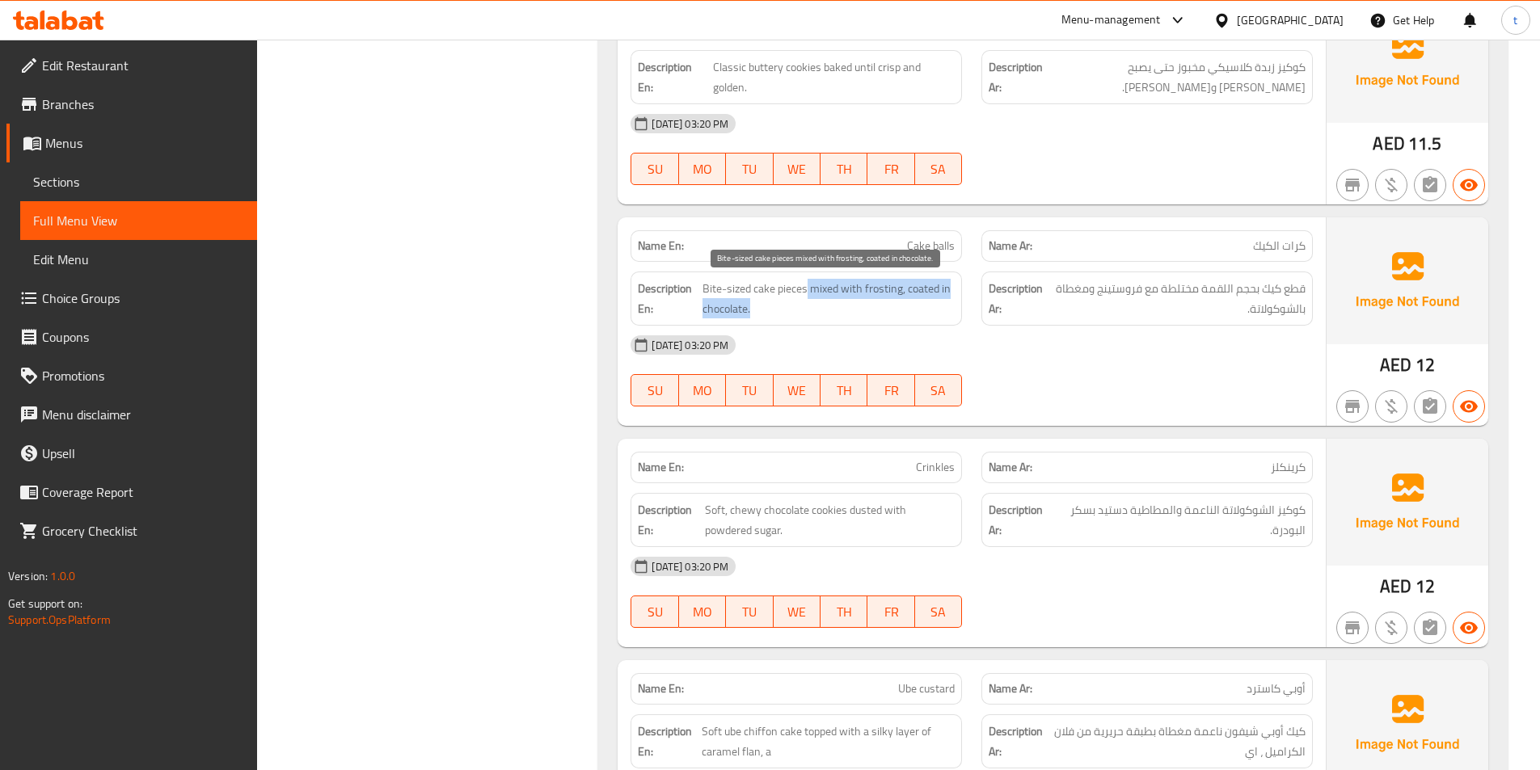
drag, startPoint x: 805, startPoint y: 293, endPoint x: 945, endPoint y: 311, distance: 141.0
click at [945, 311] on span "Bite-sized cake pieces mixed with frosting, coated in chocolate." at bounding box center [829, 299] width 252 height 40
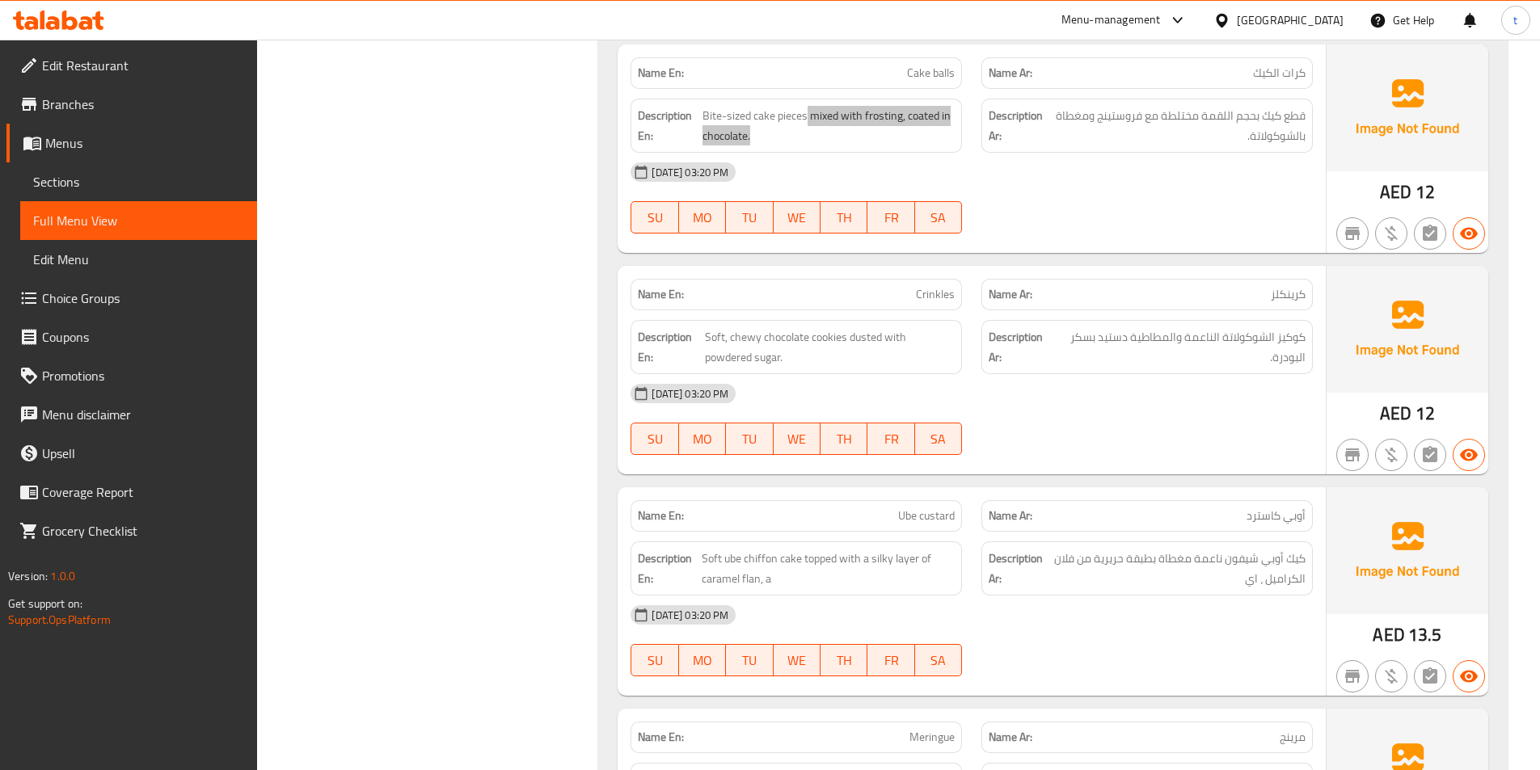
scroll to position [3961, 0]
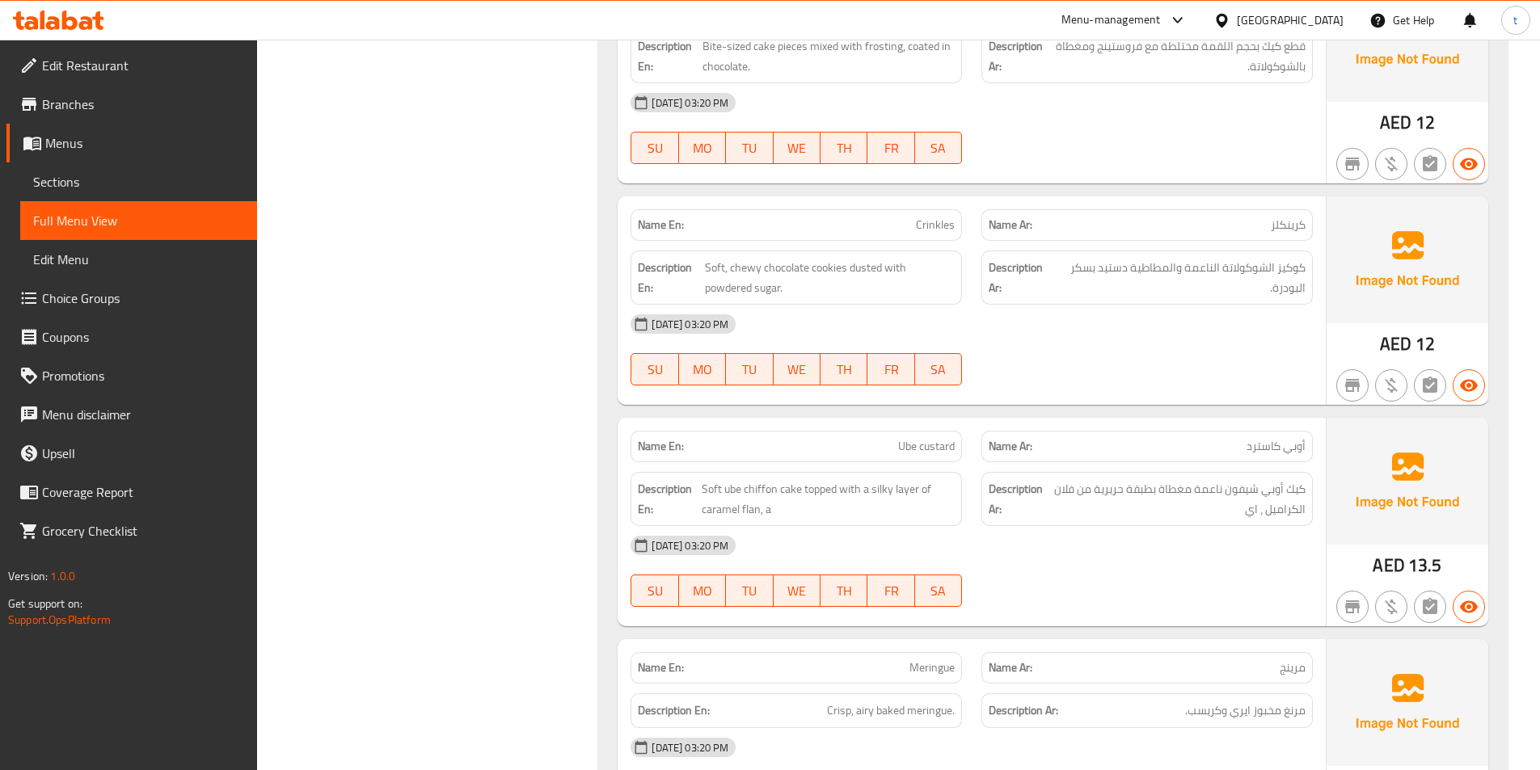
click at [1294, 221] on span "كرينكلز" at bounding box center [1288, 225] width 35 height 17
drag, startPoint x: 1294, startPoint y: 221, endPoint x: 656, endPoint y: 209, distance: 638.0
click at [1280, 221] on span "كرينكلز" at bounding box center [1288, 225] width 35 height 17
drag, startPoint x: 719, startPoint y: 275, endPoint x: 969, endPoint y: 276, distance: 250.6
click at [723, 274] on span "Soft, chewy chocolate cookies dusted with powdered sugar." at bounding box center [830, 278] width 250 height 40
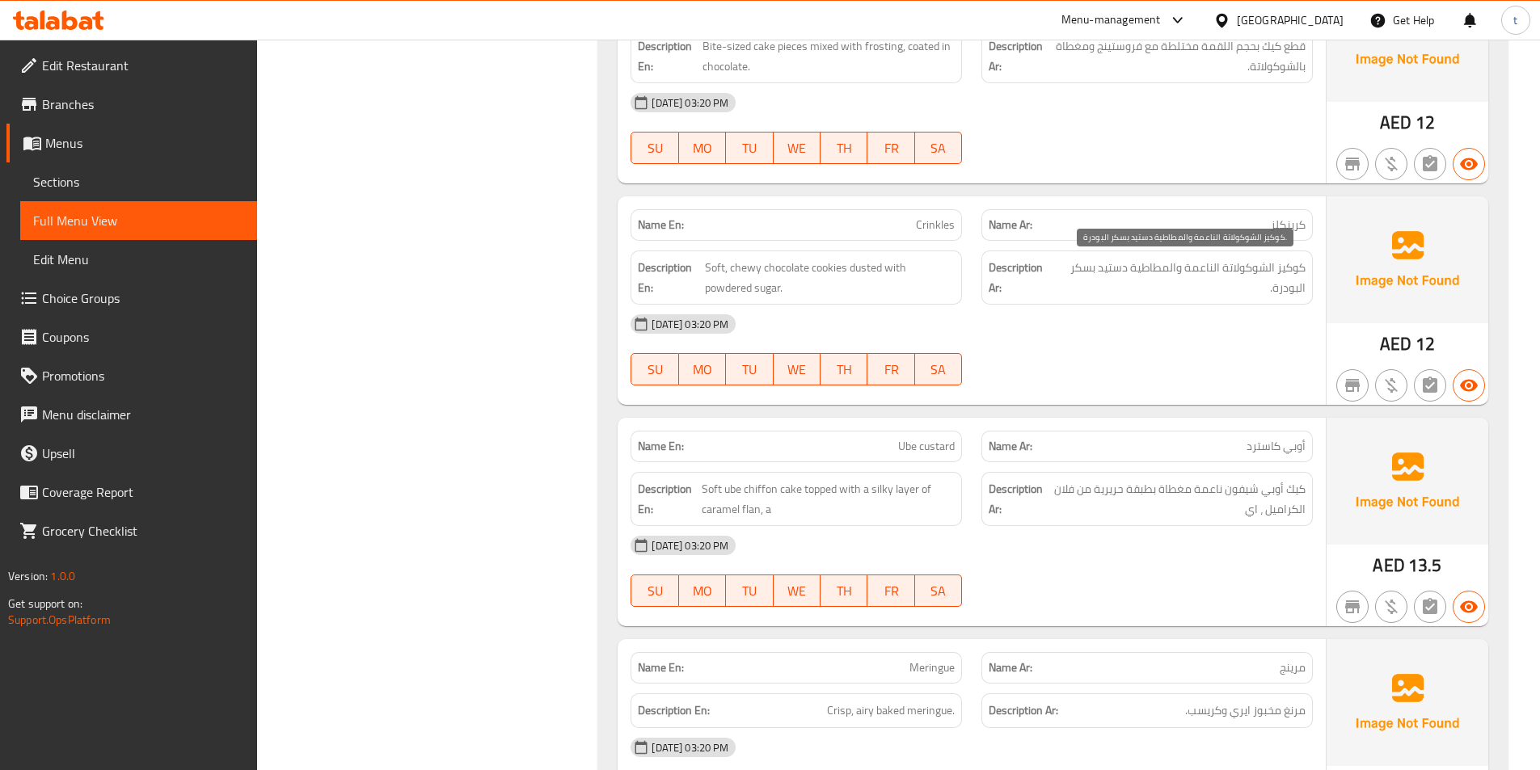
click at [1194, 267] on span "كوكيز الشوكولاتة الناعمة والمطاطية دستيد بسكر البودرة." at bounding box center [1181, 278] width 250 height 40
drag, startPoint x: 741, startPoint y: 265, endPoint x: 806, endPoint y: 270, distance: 65.7
click at [806, 270] on span "Soft, chewy chocolate cookies dusted with powdered sugar." at bounding box center [830, 278] width 250 height 40
click at [829, 270] on span "Soft, chewy chocolate cookies dusted with powdered sugar." at bounding box center [830, 278] width 250 height 40
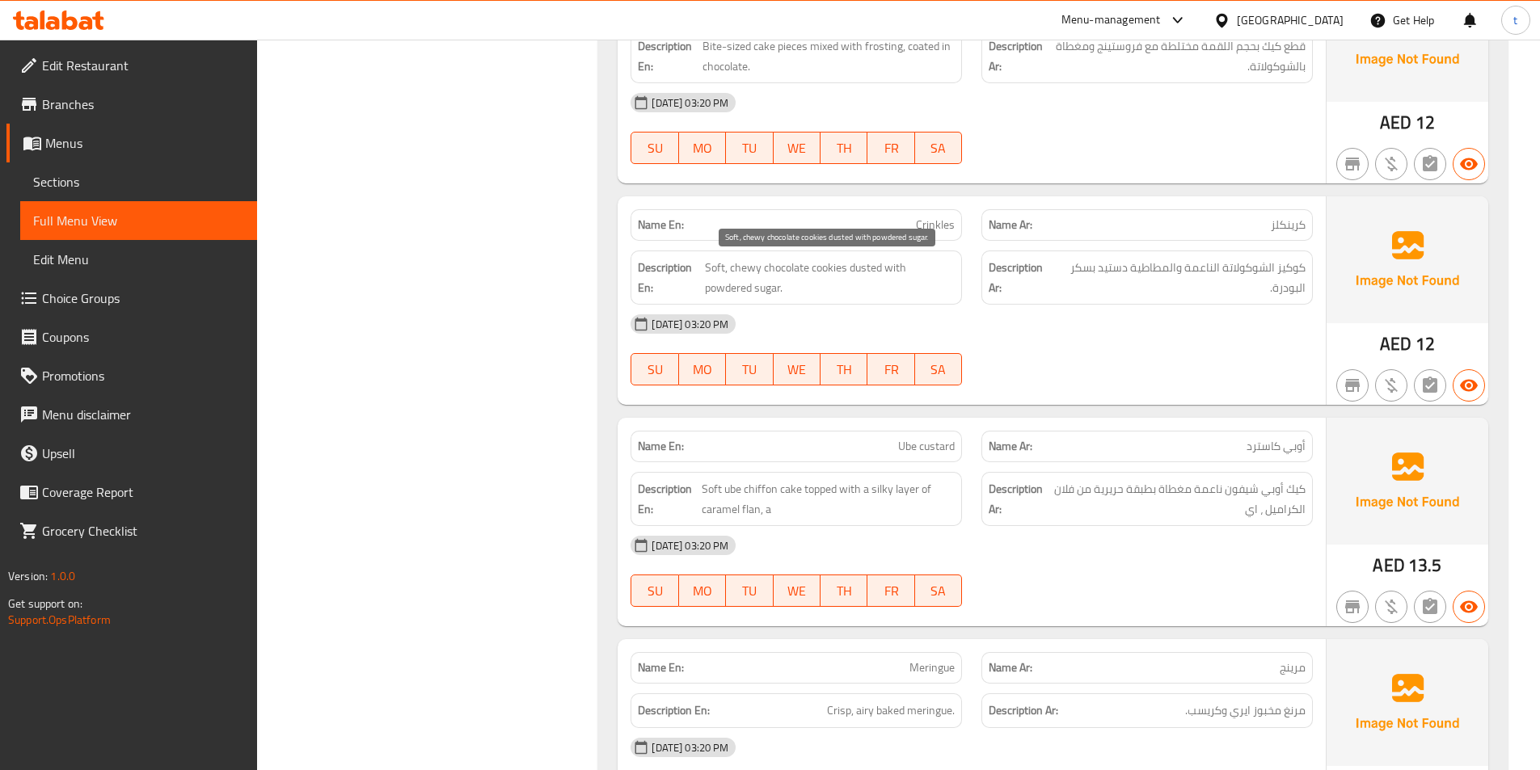
click at [870, 269] on span "Soft, chewy chocolate cookies dusted with powdered sugar." at bounding box center [830, 278] width 250 height 40
click at [896, 267] on span "Soft, chewy chocolate cookies dusted with powdered sugar." at bounding box center [830, 278] width 250 height 40
click at [724, 296] on span "Soft, chewy chocolate cookies dusted with powdered sugar." at bounding box center [830, 278] width 250 height 40
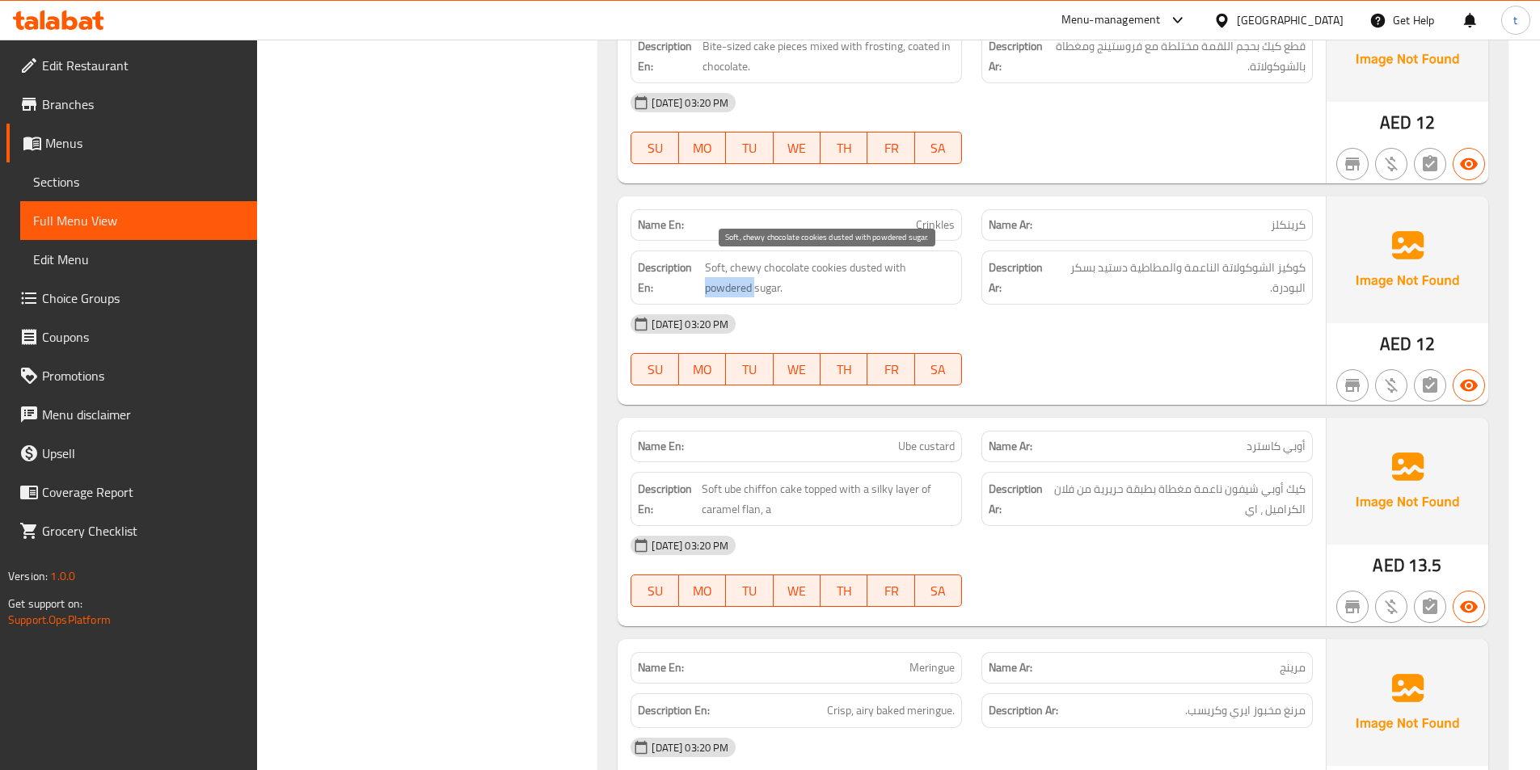
click at [724, 296] on span "Soft, chewy chocolate cookies dusted with powdered sugar." at bounding box center [830, 278] width 250 height 40
click at [787, 295] on span "Soft, chewy chocolate cookies dusted with powdered sugar." at bounding box center [830, 278] width 250 height 40
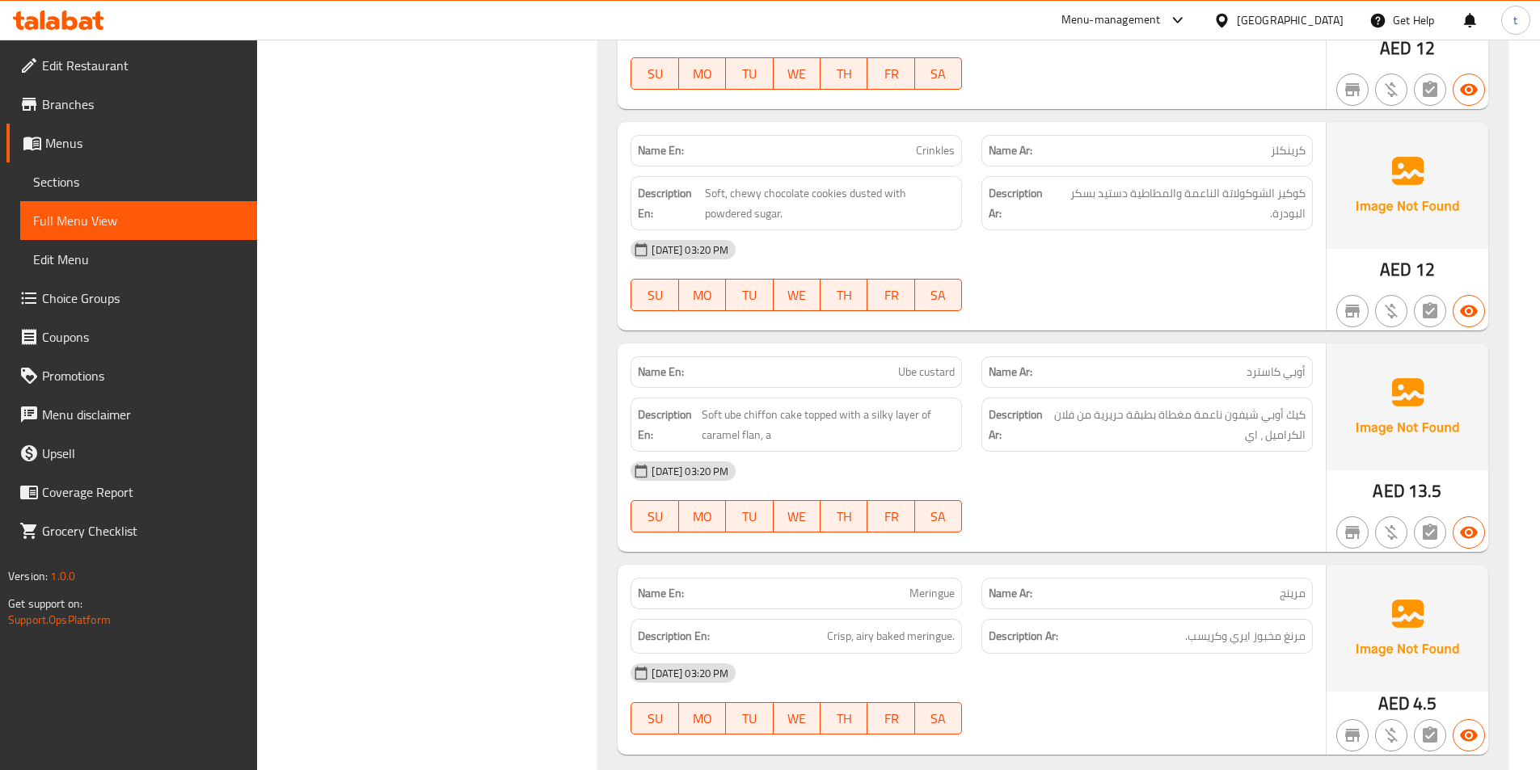
scroll to position [4042, 0]
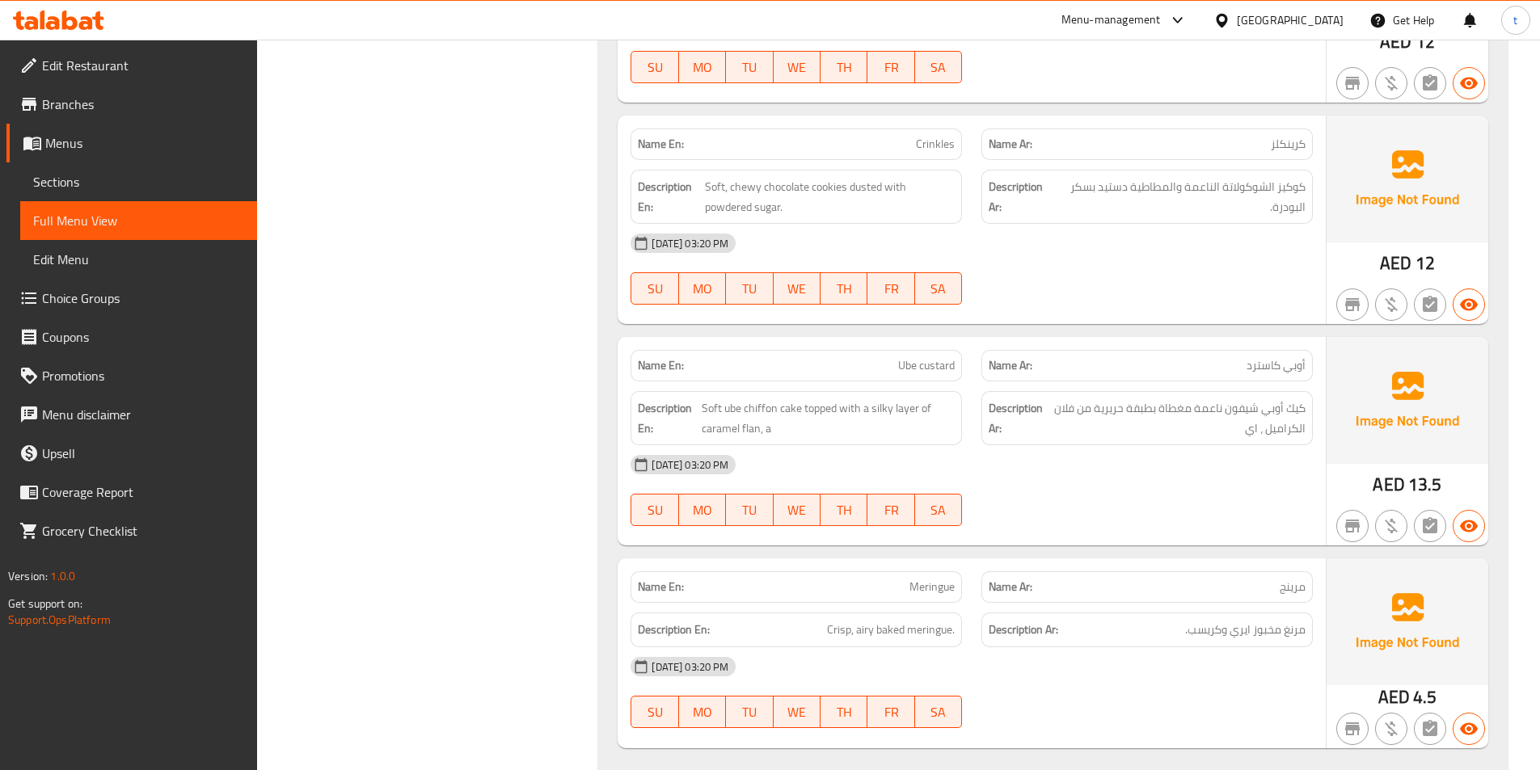
click at [1256, 357] on span "أوبي كاسترد" at bounding box center [1276, 365] width 59 height 17
click at [716, 415] on span "Soft ube chiffon cake topped with a silky layer of caramel flan, a" at bounding box center [828, 419] width 253 height 40
click at [732, 417] on span "Soft ube chiffon cake topped with a silky layer of caramel flan, a" at bounding box center [828, 419] width 253 height 40
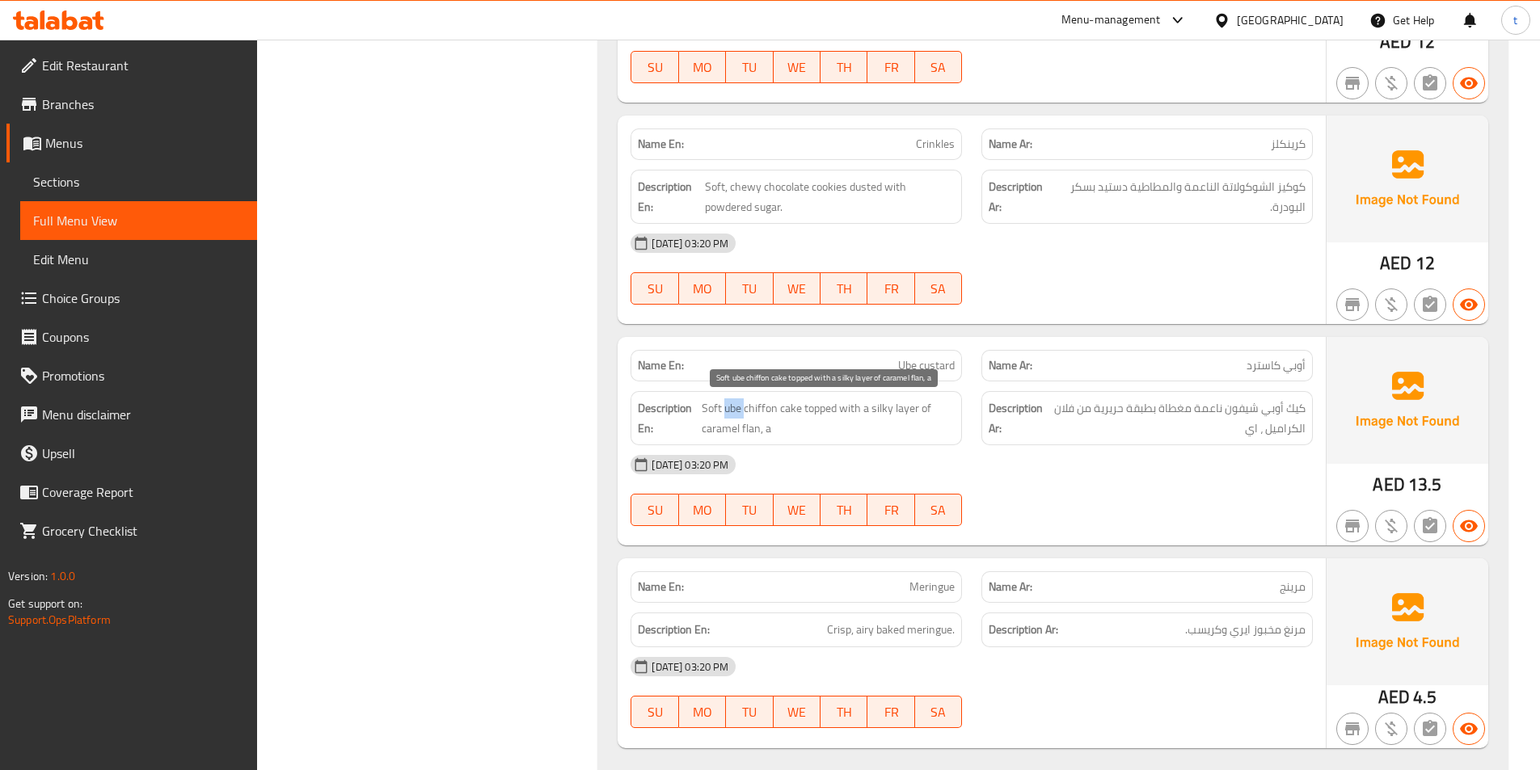
click at [732, 417] on span "Soft ube chiffon cake topped with a silky layer of caramel flan, a" at bounding box center [828, 419] width 253 height 40
click at [757, 410] on span "Soft ube chiffon cake topped with a silky layer of caramel flan, a" at bounding box center [828, 419] width 253 height 40
click at [796, 409] on span "Soft ube chiffon cake topped with a silky layer of caramel flan, a" at bounding box center [828, 419] width 253 height 40
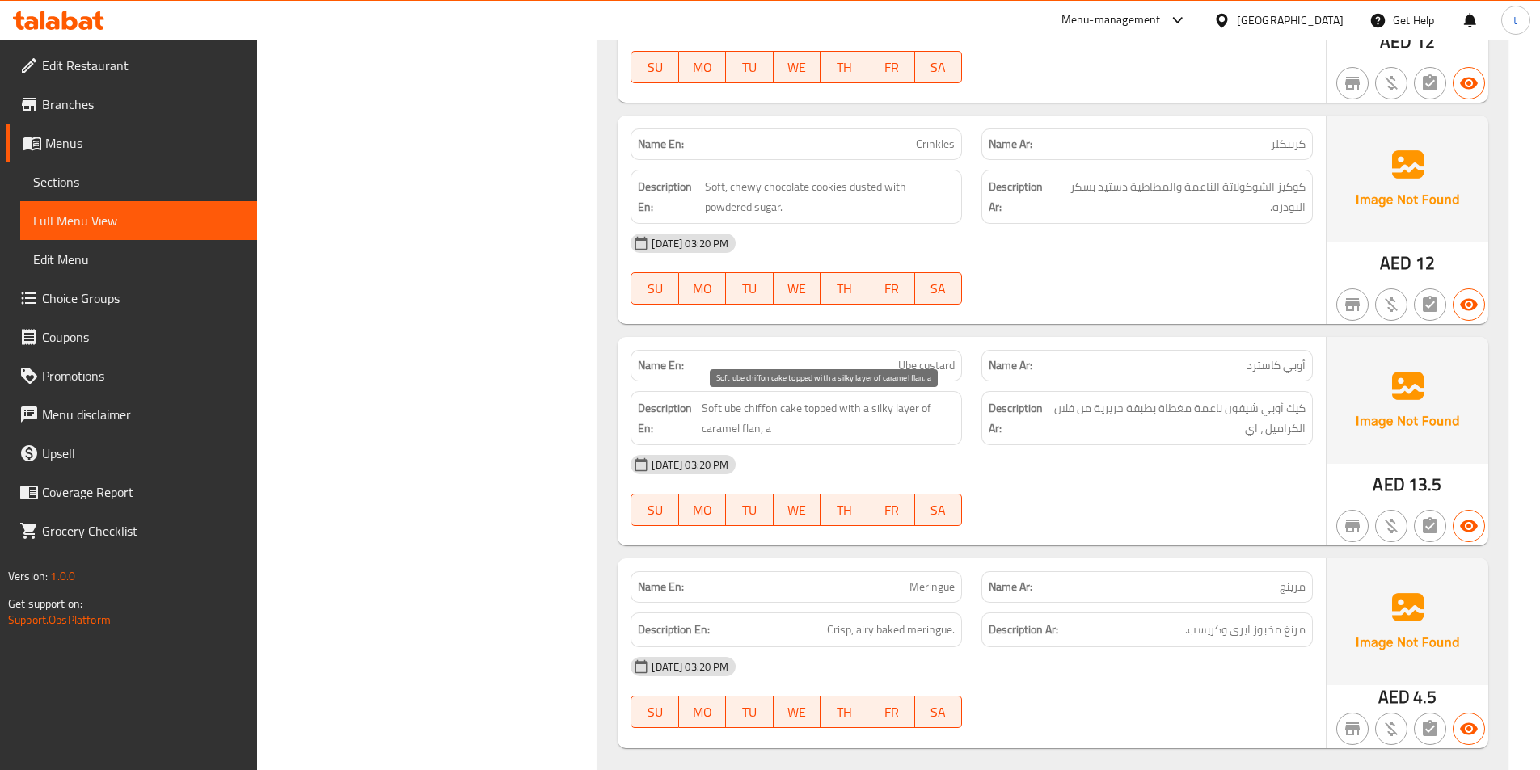
click at [827, 411] on span "Soft ube chiffon cake topped with a silky layer of caramel flan, a" at bounding box center [828, 419] width 253 height 40
click at [848, 410] on span "Soft ube chiffon cake topped with a silky layer of caramel flan, a" at bounding box center [828, 419] width 253 height 40
click at [879, 409] on span "Soft ube chiffon cake topped with a silky layer of caramel flan, a" at bounding box center [828, 419] width 253 height 40
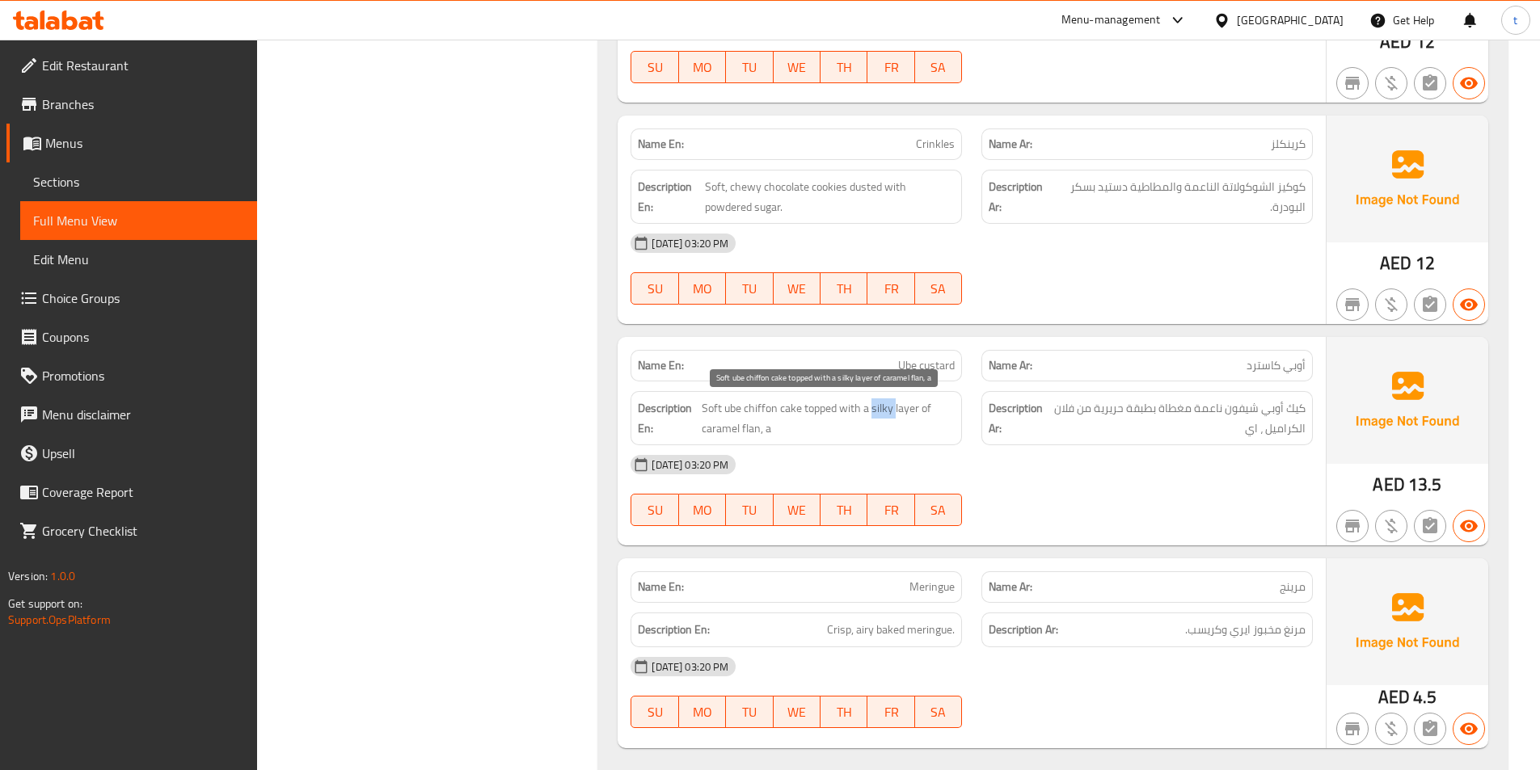
click at [879, 409] on span "Soft ube chiffon cake topped with a silky layer of caramel flan, a" at bounding box center [828, 419] width 253 height 40
click at [904, 409] on span "Soft ube chiffon cake topped with a silky layer of caramel flan, a" at bounding box center [828, 419] width 253 height 40
click at [724, 429] on span "Soft ube chiffon cake topped with a silky layer of caramel flan, a" at bounding box center [828, 419] width 253 height 40
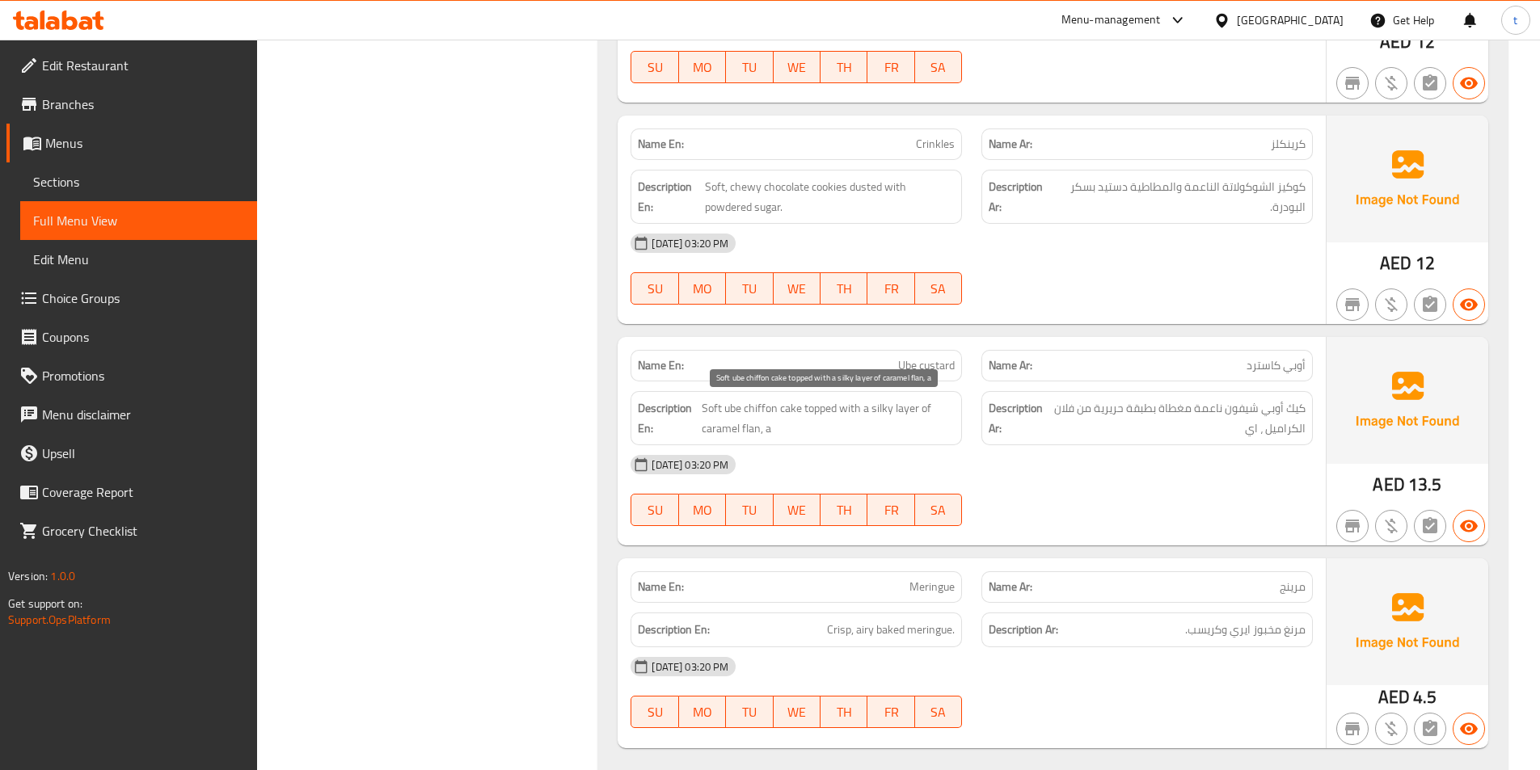
click at [771, 428] on span "Soft ube chiffon cake topped with a silky layer of caramel flan, a" at bounding box center [828, 419] width 253 height 40
click at [828, 432] on span "Soft ube chiffon cake topped with a silky layer of caramel flan, a" at bounding box center [828, 419] width 253 height 40
click at [721, 430] on span "Soft ube chiffon cake topped with a silky layer of caramel flan, a" at bounding box center [828, 419] width 253 height 40
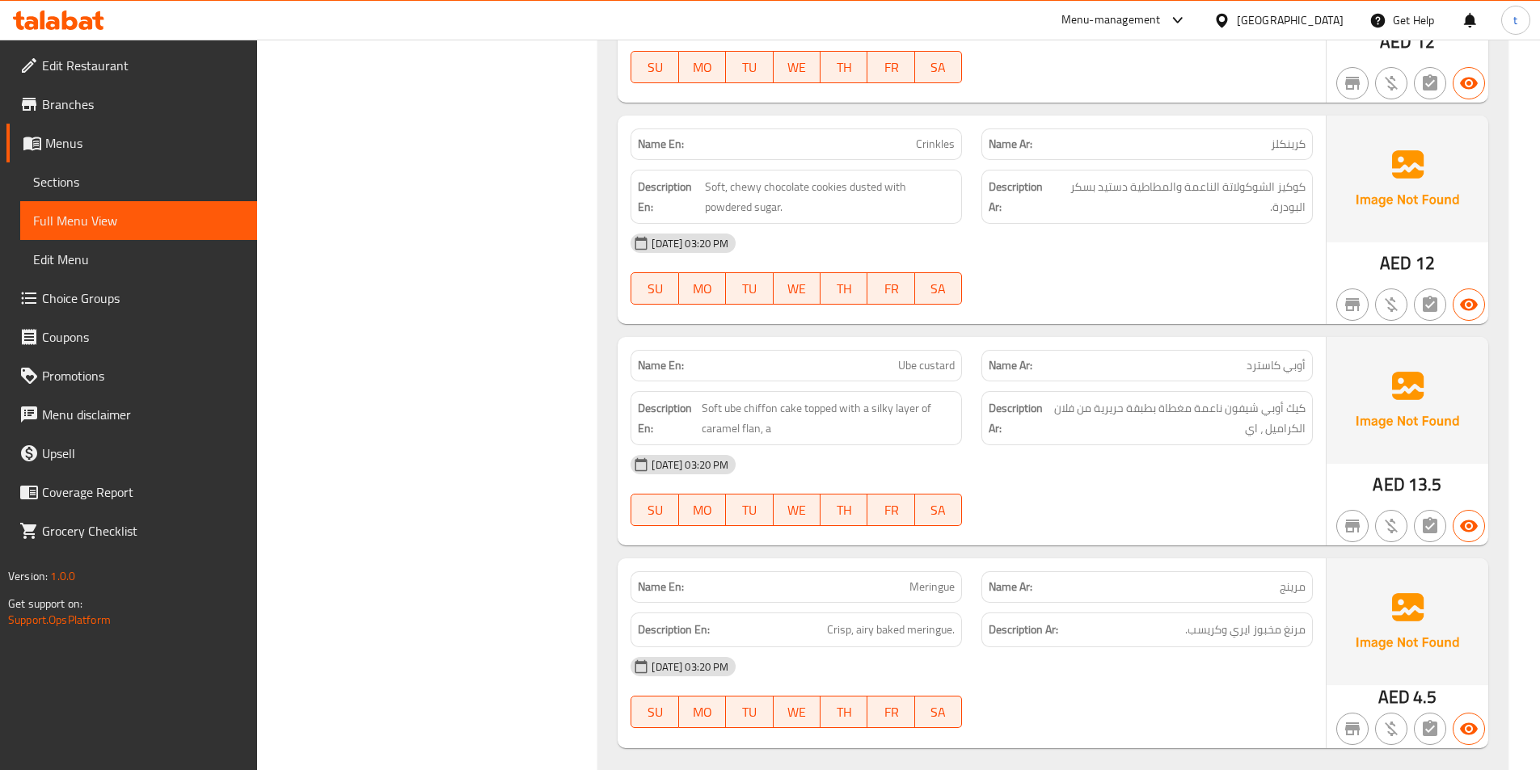
scroll to position [4204, 0]
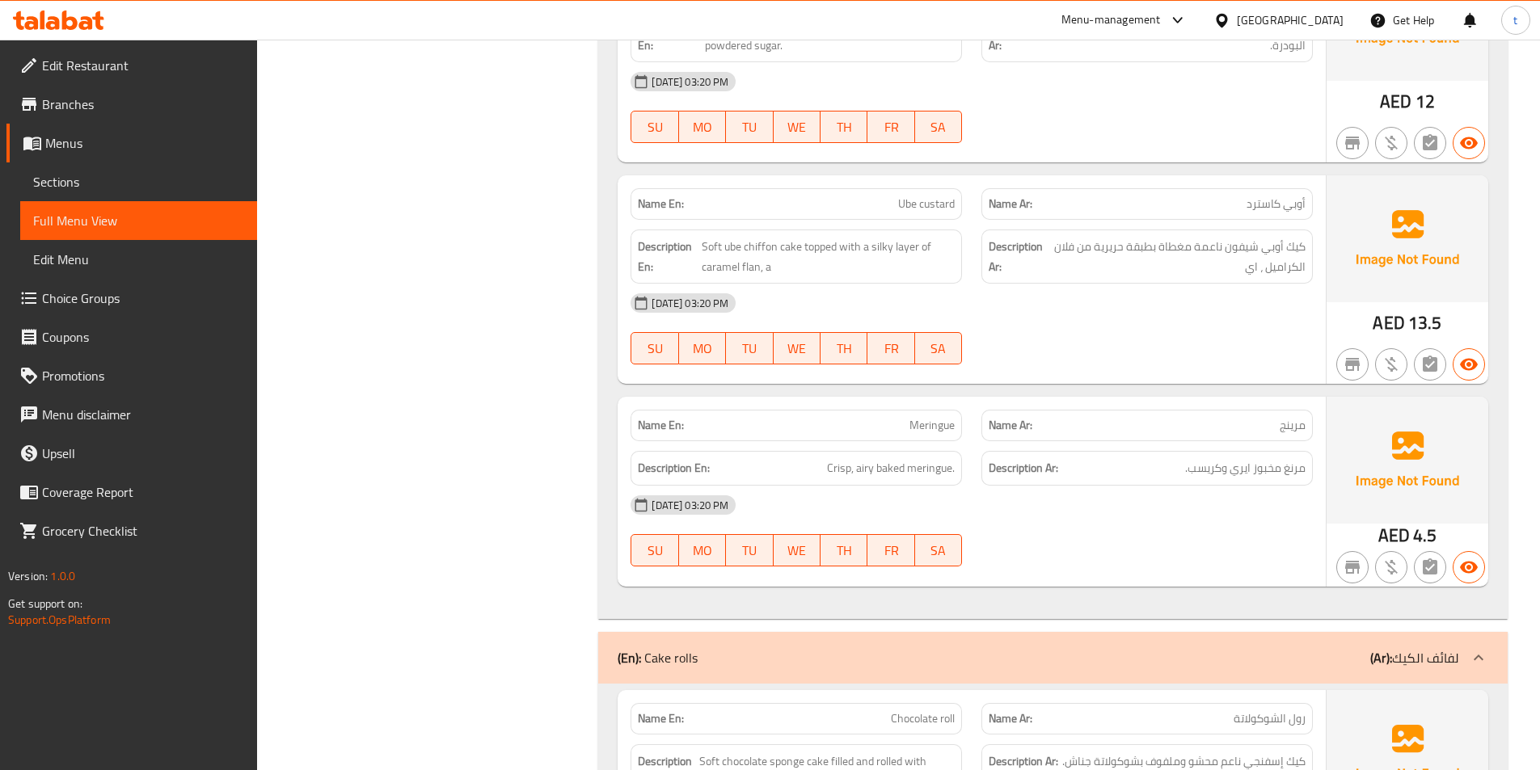
click at [1287, 428] on span "مرينج" at bounding box center [1293, 425] width 26 height 17
drag, startPoint x: 1287, startPoint y: 428, endPoint x: 839, endPoint y: 413, distance: 448.1
click at [1264, 430] on p "Name Ar: مرينج" at bounding box center [1147, 425] width 317 height 17
click at [941, 427] on span "Meringue" at bounding box center [932, 425] width 45 height 17
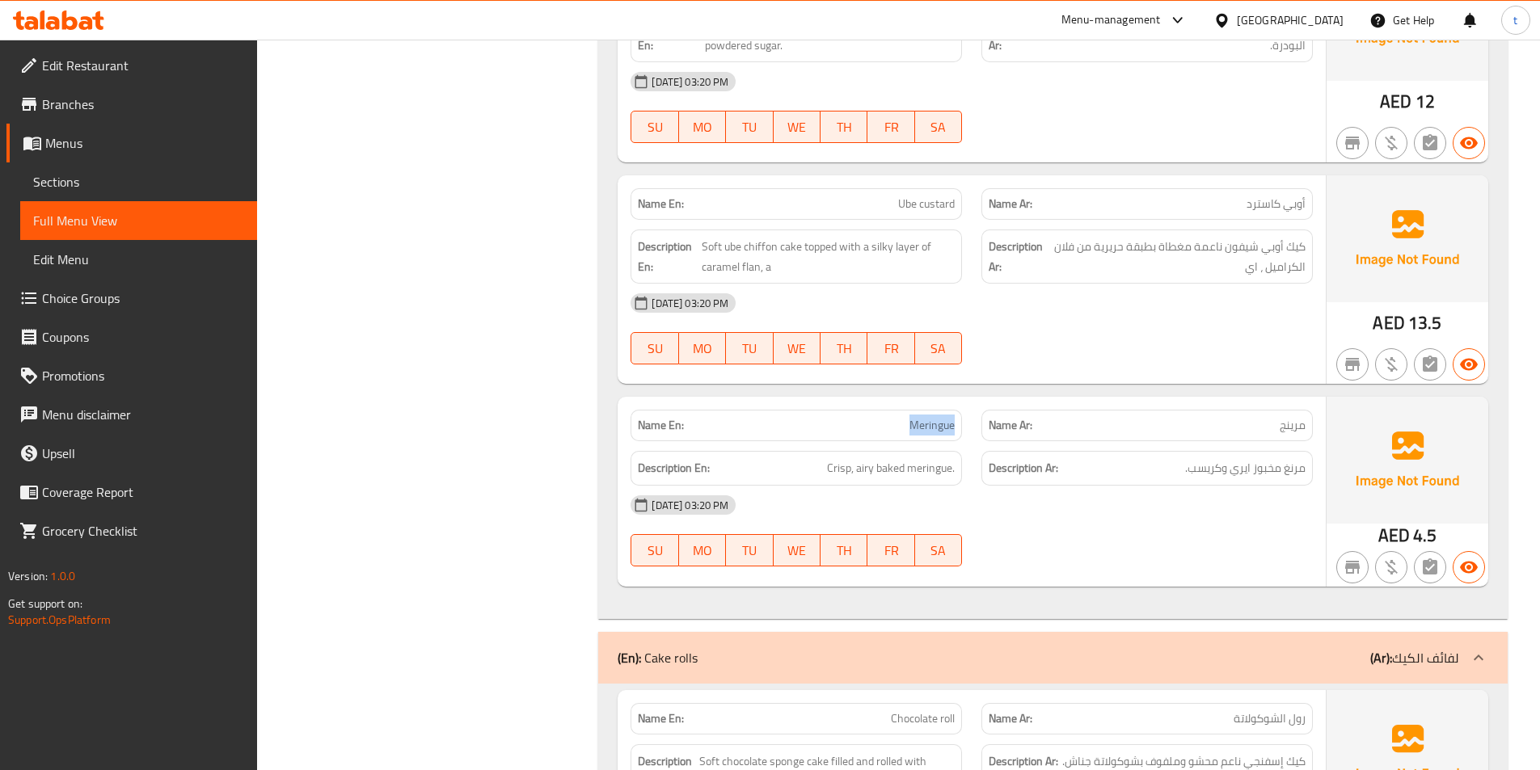
click at [941, 427] on span "Meringue" at bounding box center [932, 425] width 45 height 17
click at [839, 470] on span "Crisp, airy baked meringue." at bounding box center [891, 468] width 128 height 20
click at [1305, 426] on span "مرينج" at bounding box center [1293, 425] width 26 height 17
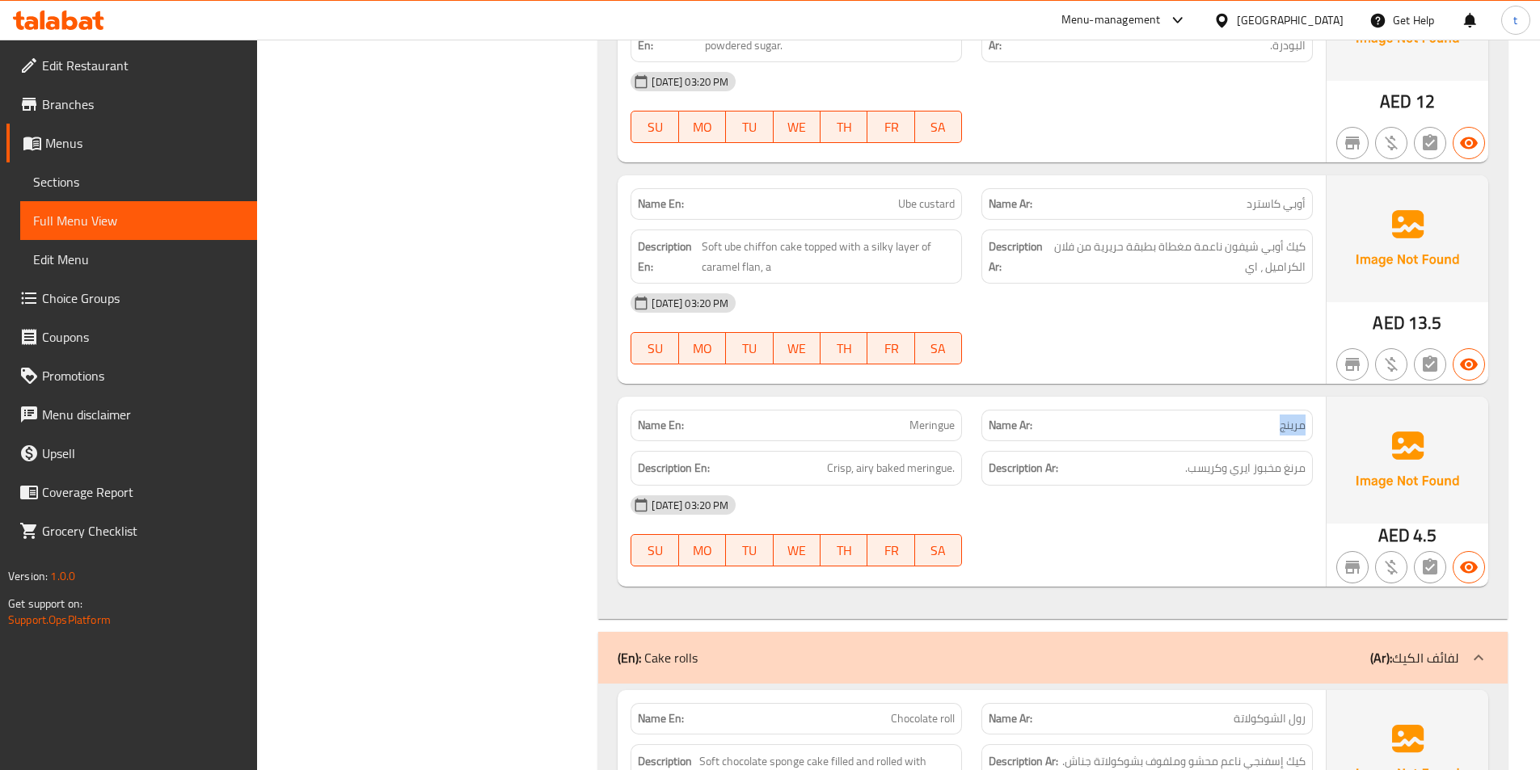
click at [1305, 426] on span "مرينج" at bounding box center [1293, 425] width 26 height 17
drag, startPoint x: 1305, startPoint y: 426, endPoint x: 879, endPoint y: 433, distance: 426.1
click at [1289, 426] on span "مرينج" at bounding box center [1293, 425] width 26 height 17
click at [927, 428] on span "Meringue" at bounding box center [932, 425] width 45 height 17
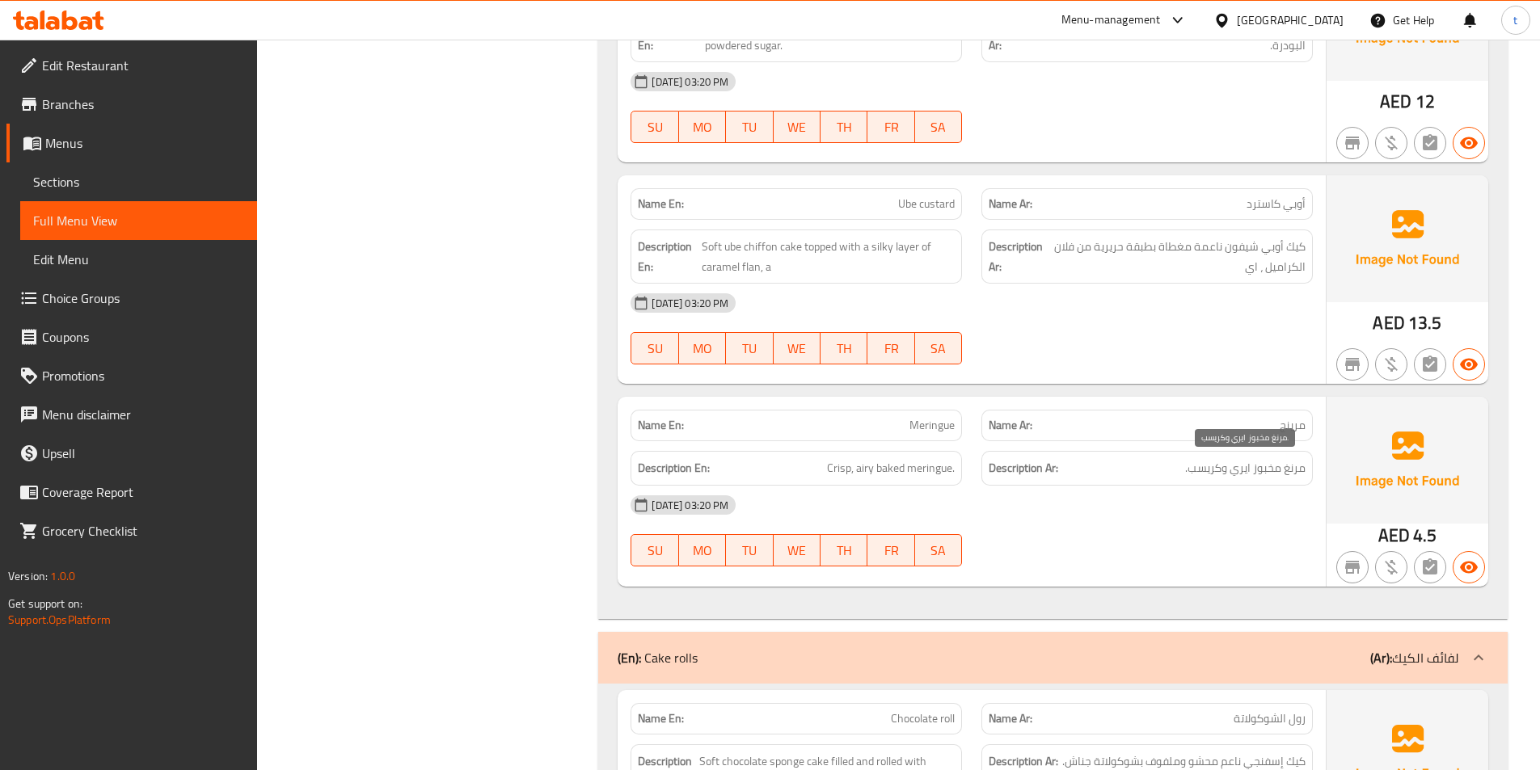
click at [1201, 462] on span "مرنغ مخبوز ايري وكريسب." at bounding box center [1245, 468] width 120 height 20
drag, startPoint x: 1201, startPoint y: 462, endPoint x: 967, endPoint y: 428, distance: 236.8
click at [1198, 462] on span "مرنغ مخبوز ايري وكريسب." at bounding box center [1245, 468] width 120 height 20
click at [863, 458] on div "Description En: Crisp, airy baked meringue." at bounding box center [796, 468] width 331 height 35
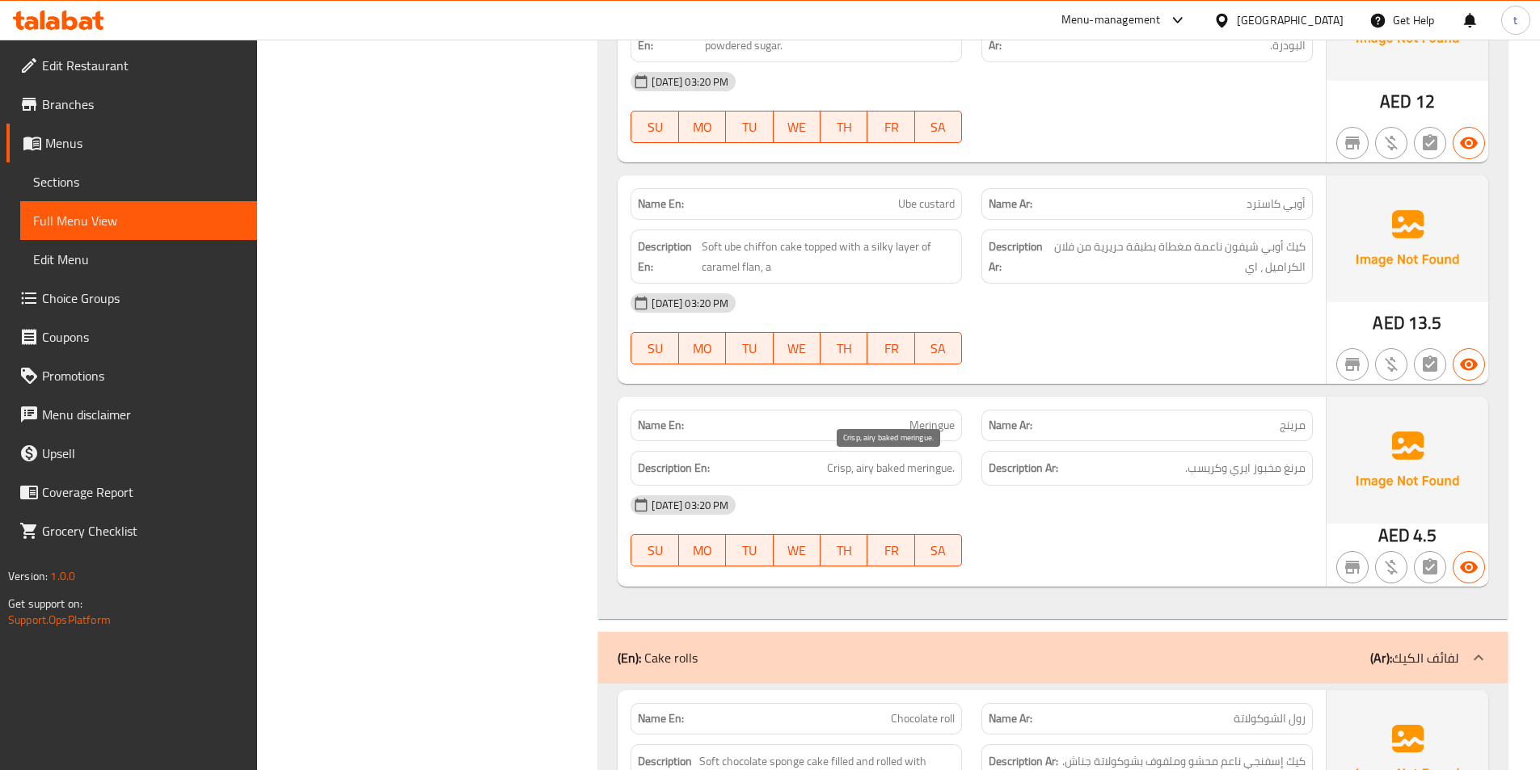
click at [888, 467] on span "Crisp, airy baked meringue." at bounding box center [891, 468] width 128 height 20
click at [938, 467] on span "Crisp, airy baked meringue." at bounding box center [891, 468] width 128 height 20
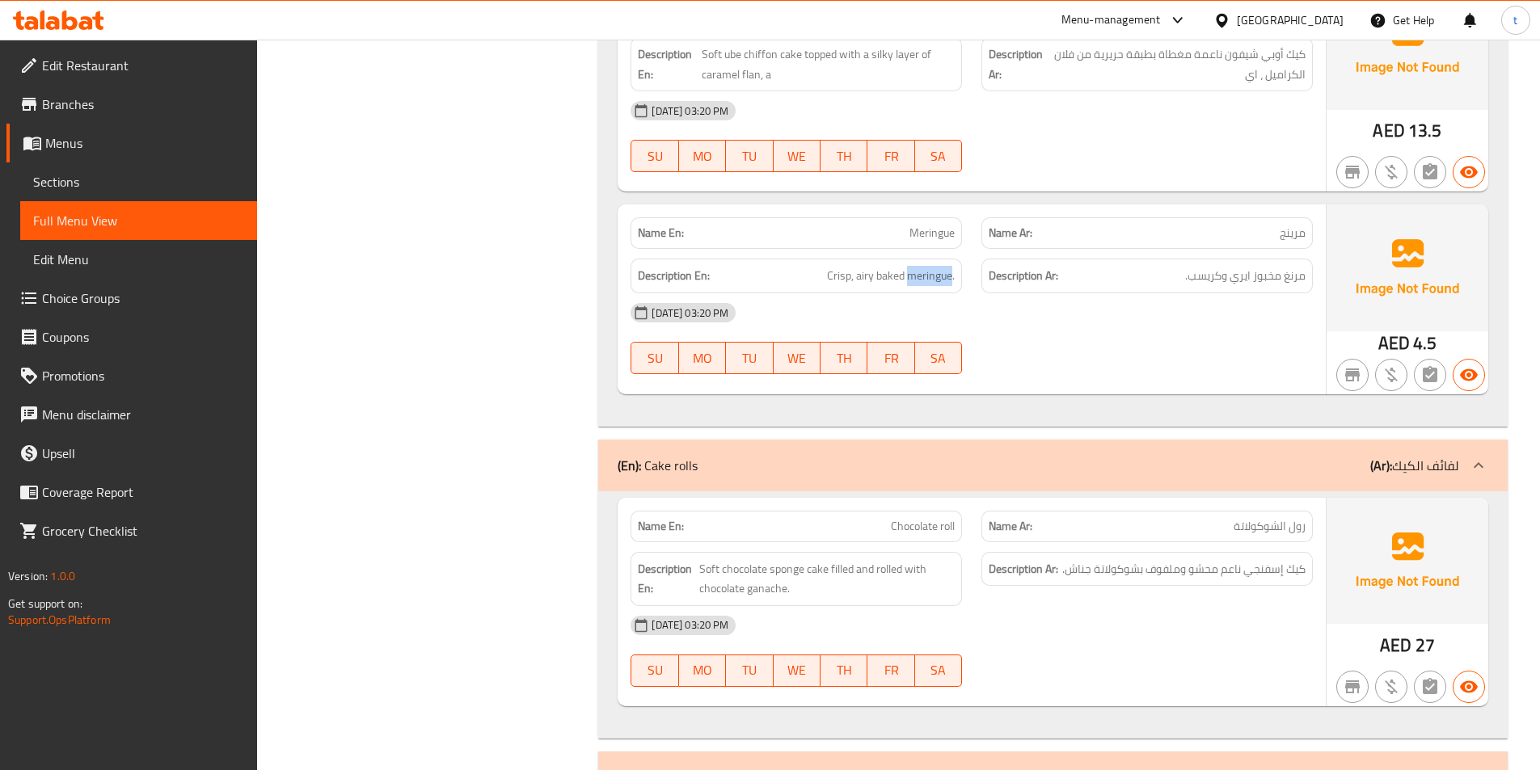
scroll to position [4447, 0]
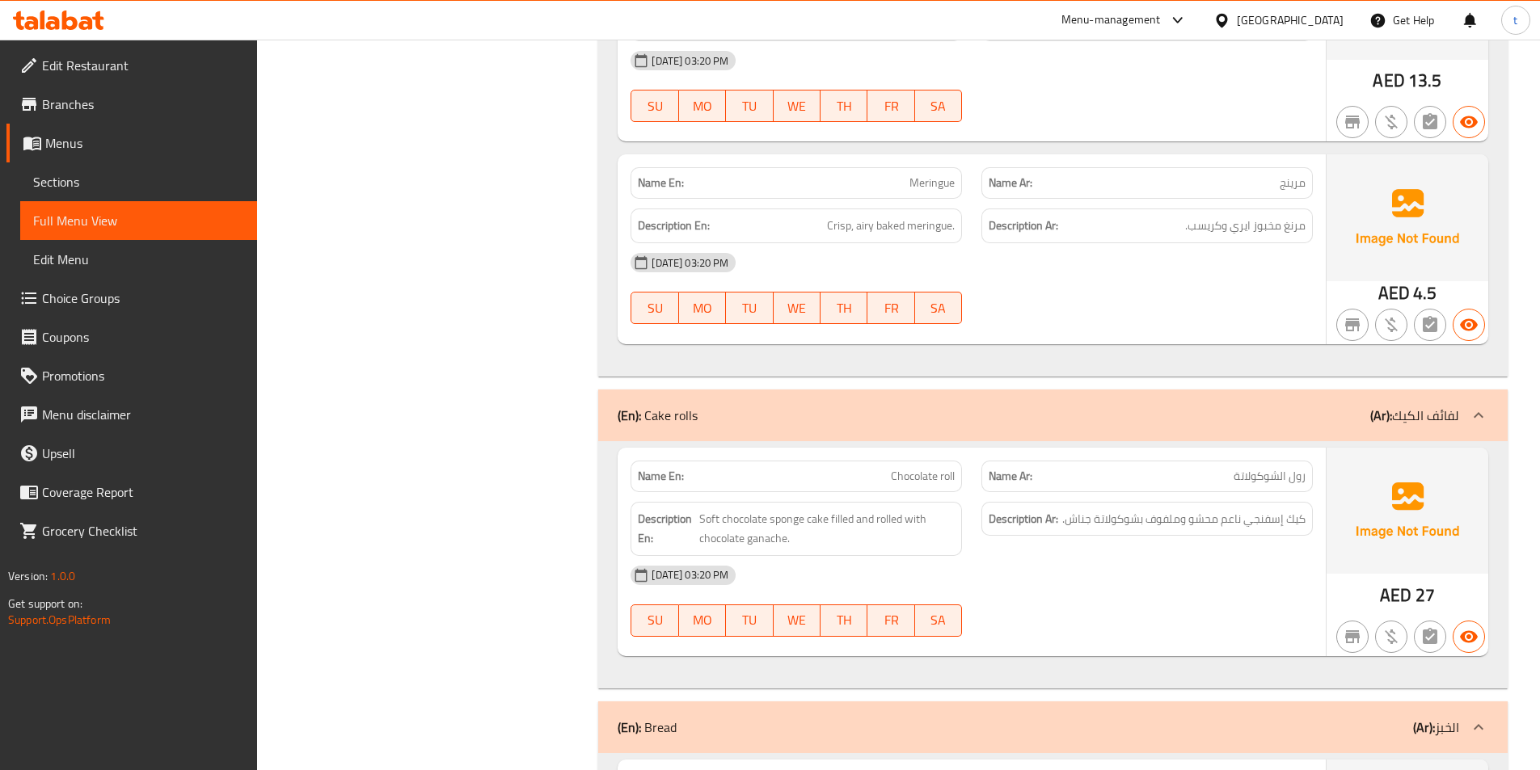
click at [927, 480] on span "Chocolate roll" at bounding box center [923, 476] width 64 height 17
click at [703, 514] on span "Soft chocolate sponge cake filled and rolled with chocolate ganache." at bounding box center [827, 529] width 256 height 40
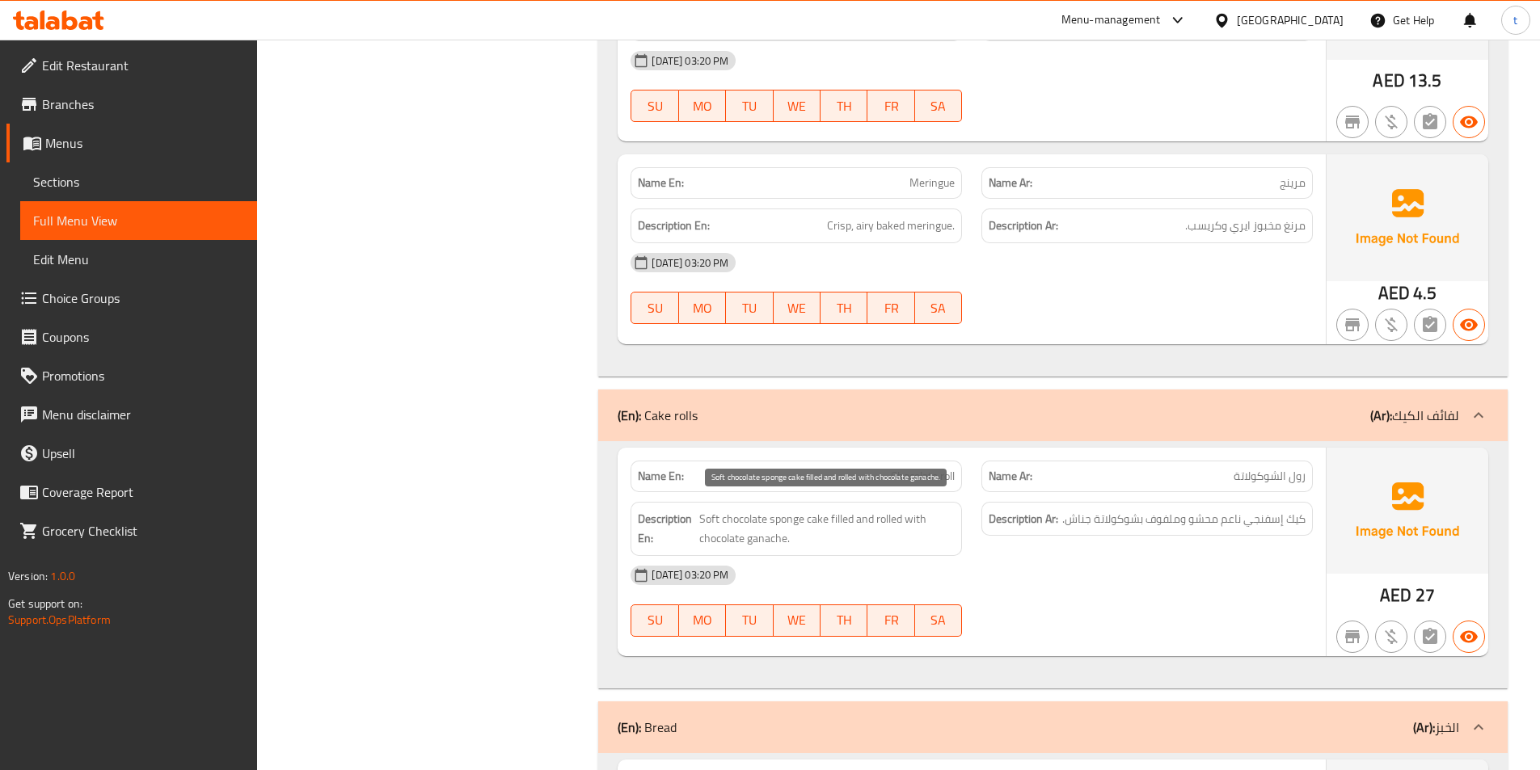
click at [774, 524] on span "Soft chocolate sponge cake filled and rolled with chocolate ganache." at bounding box center [827, 529] width 256 height 40
click at [841, 523] on span "Soft chocolate sponge cake filled and rolled with chocolate ganache." at bounding box center [827, 529] width 256 height 40
click at [826, 524] on span "Soft chocolate sponge cake filled and rolled with chocolate ganache." at bounding box center [827, 529] width 256 height 40
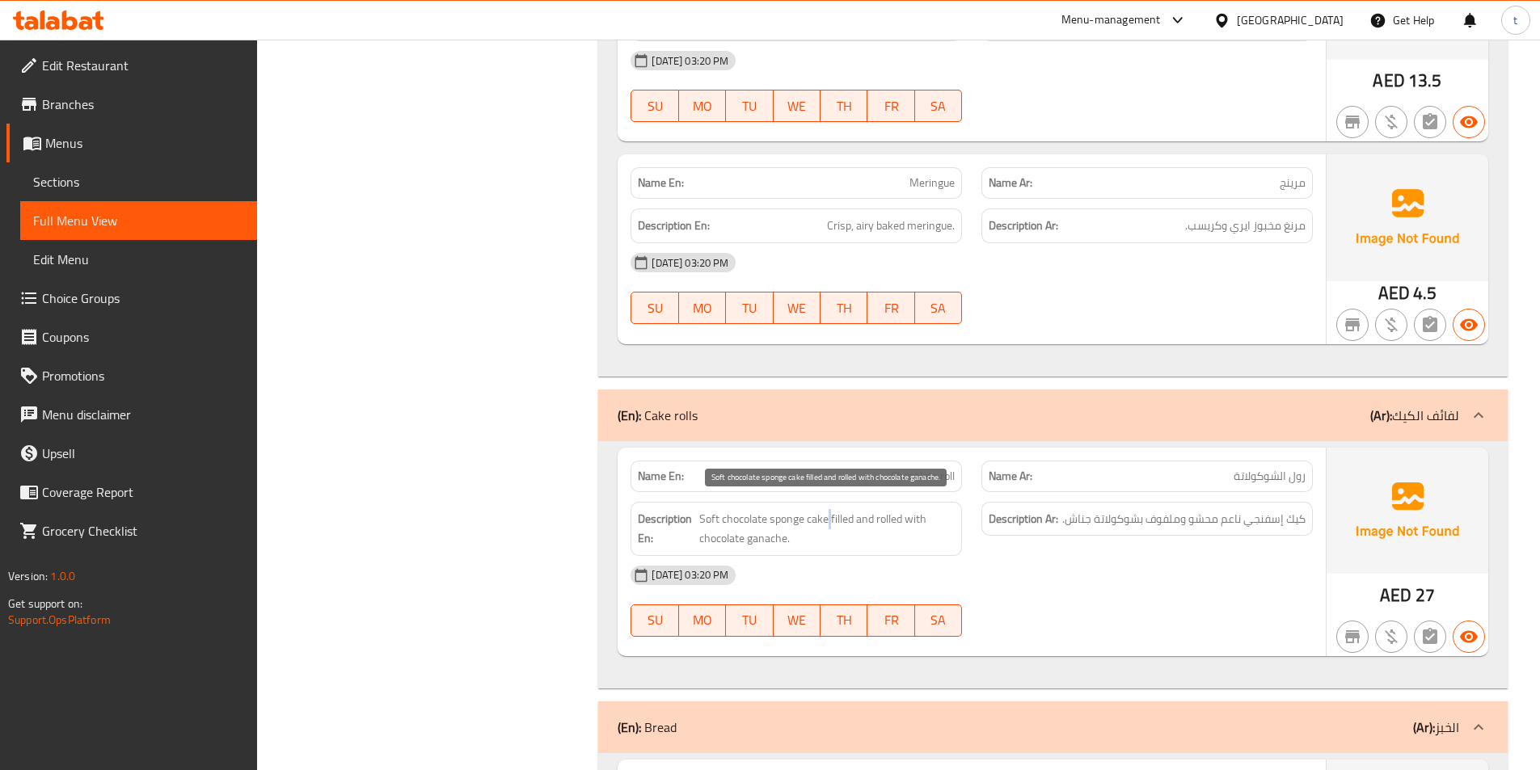
click at [826, 524] on span "Soft chocolate sponge cake filled and rolled with chocolate ganache." at bounding box center [827, 529] width 256 height 40
click at [863, 518] on span "Soft chocolate sponge cake filled and rolled with chocolate ganache." at bounding box center [827, 529] width 256 height 40
click at [902, 518] on span "Soft chocolate sponge cake filled and rolled with chocolate ganache." at bounding box center [827, 529] width 256 height 40
drag, startPoint x: 725, startPoint y: 533, endPoint x: 739, endPoint y: 534, distance: 13.8
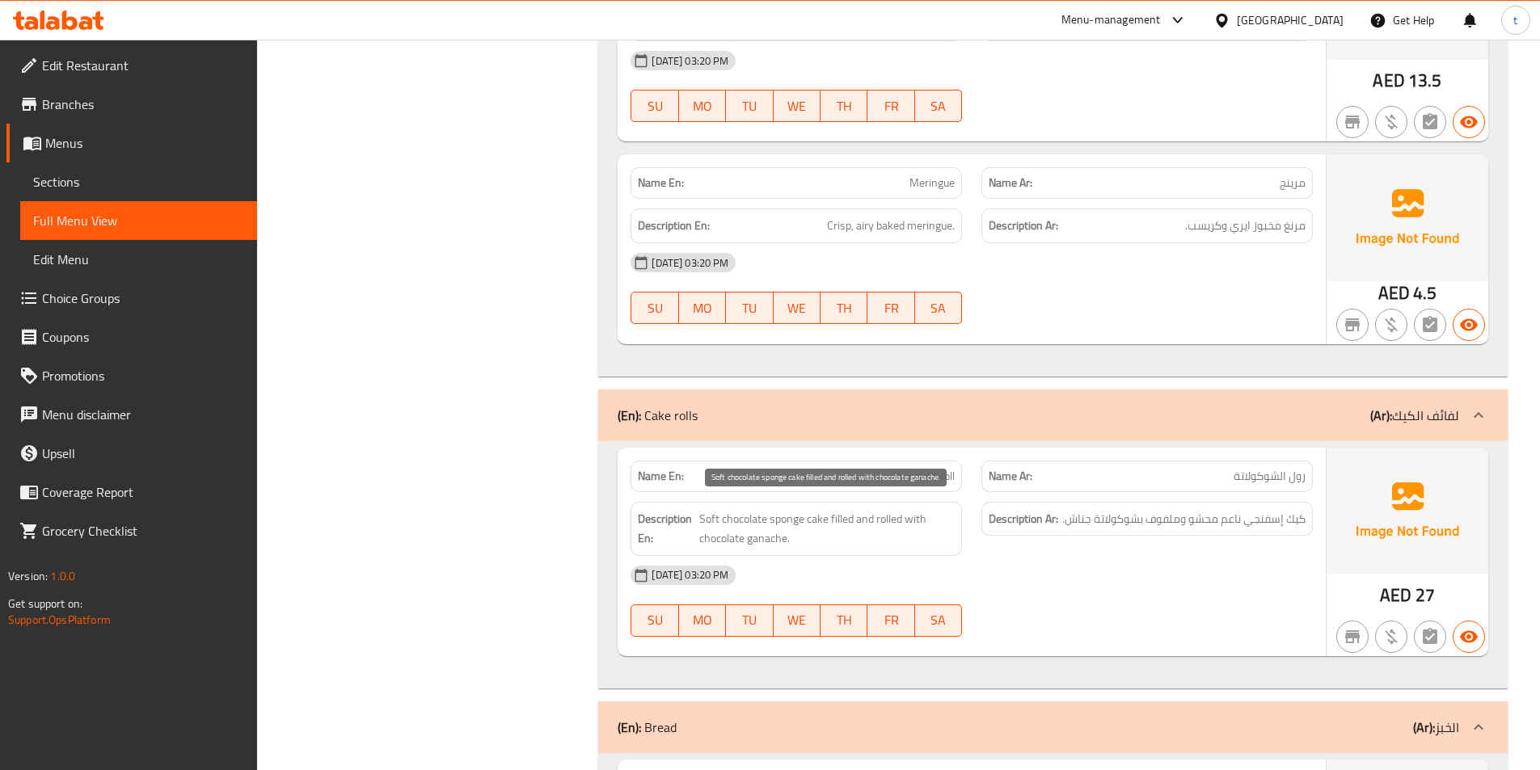
click at [727, 534] on span "Soft chocolate sponge cake filled and rolled with chocolate ganache." at bounding box center [827, 529] width 256 height 40
drag, startPoint x: 739, startPoint y: 534, endPoint x: 778, endPoint y: 537, distance: 38.9
click at [749, 534] on span "Soft chocolate sponge cake filled and rolled with chocolate ganache." at bounding box center [827, 529] width 256 height 40
click at [779, 538] on span "Soft chocolate sponge cake filled and rolled with chocolate ganache." at bounding box center [827, 529] width 256 height 40
drag, startPoint x: 779, startPoint y: 538, endPoint x: 833, endPoint y: 519, distance: 57.3
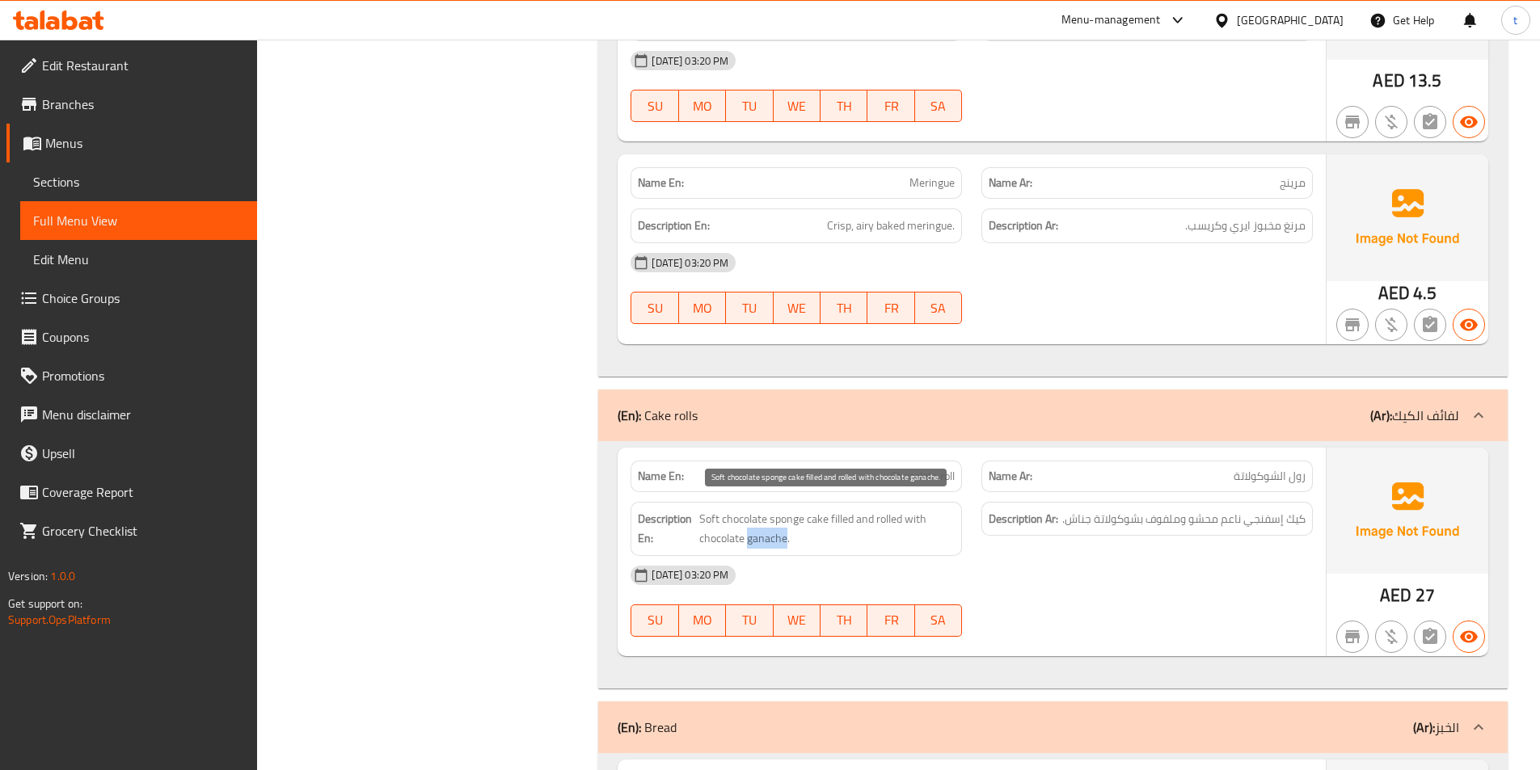
click at [806, 534] on span "Soft chocolate sponge cake filled and rolled with chocolate ganache." at bounding box center [827, 529] width 256 height 40
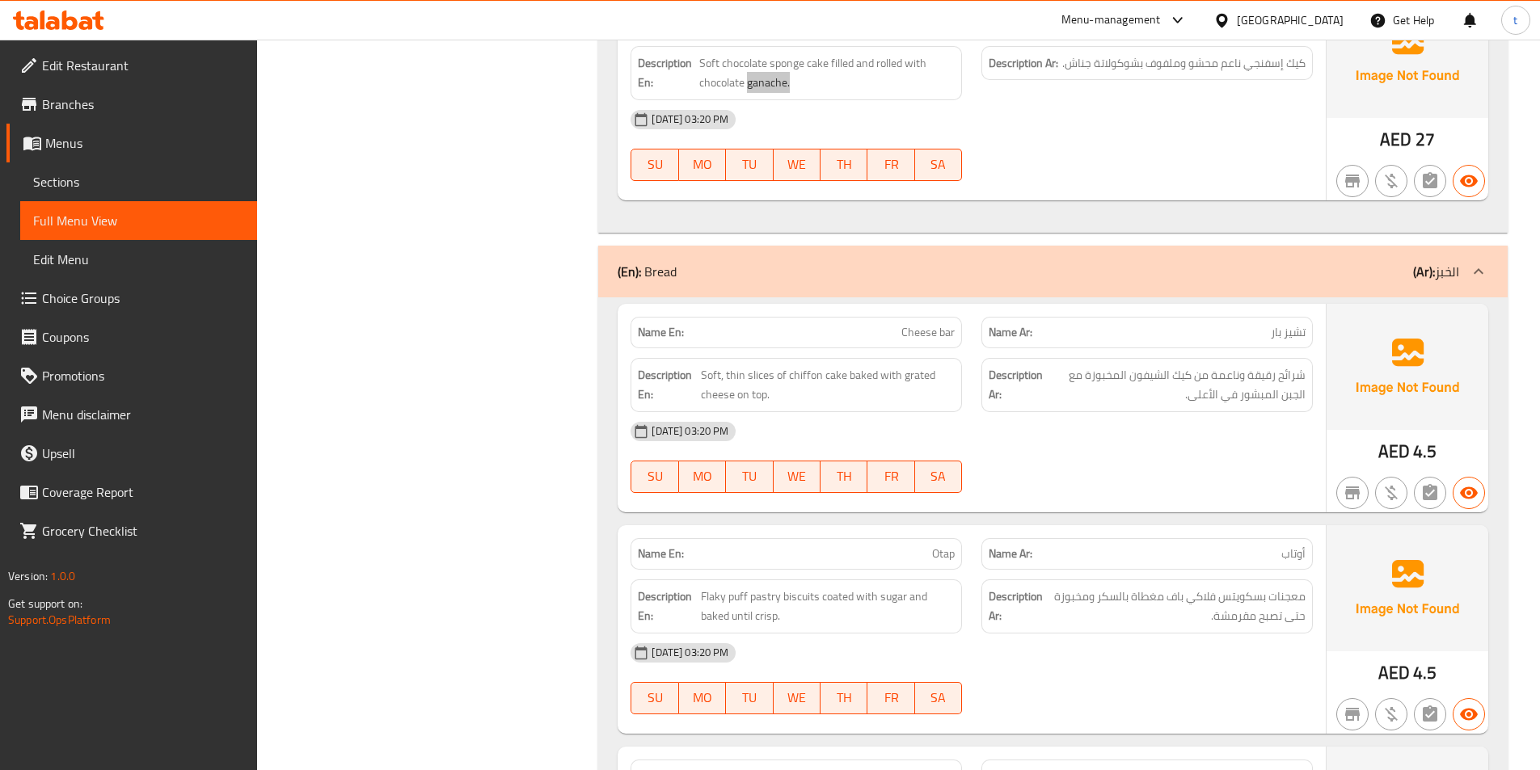
scroll to position [4932, 0]
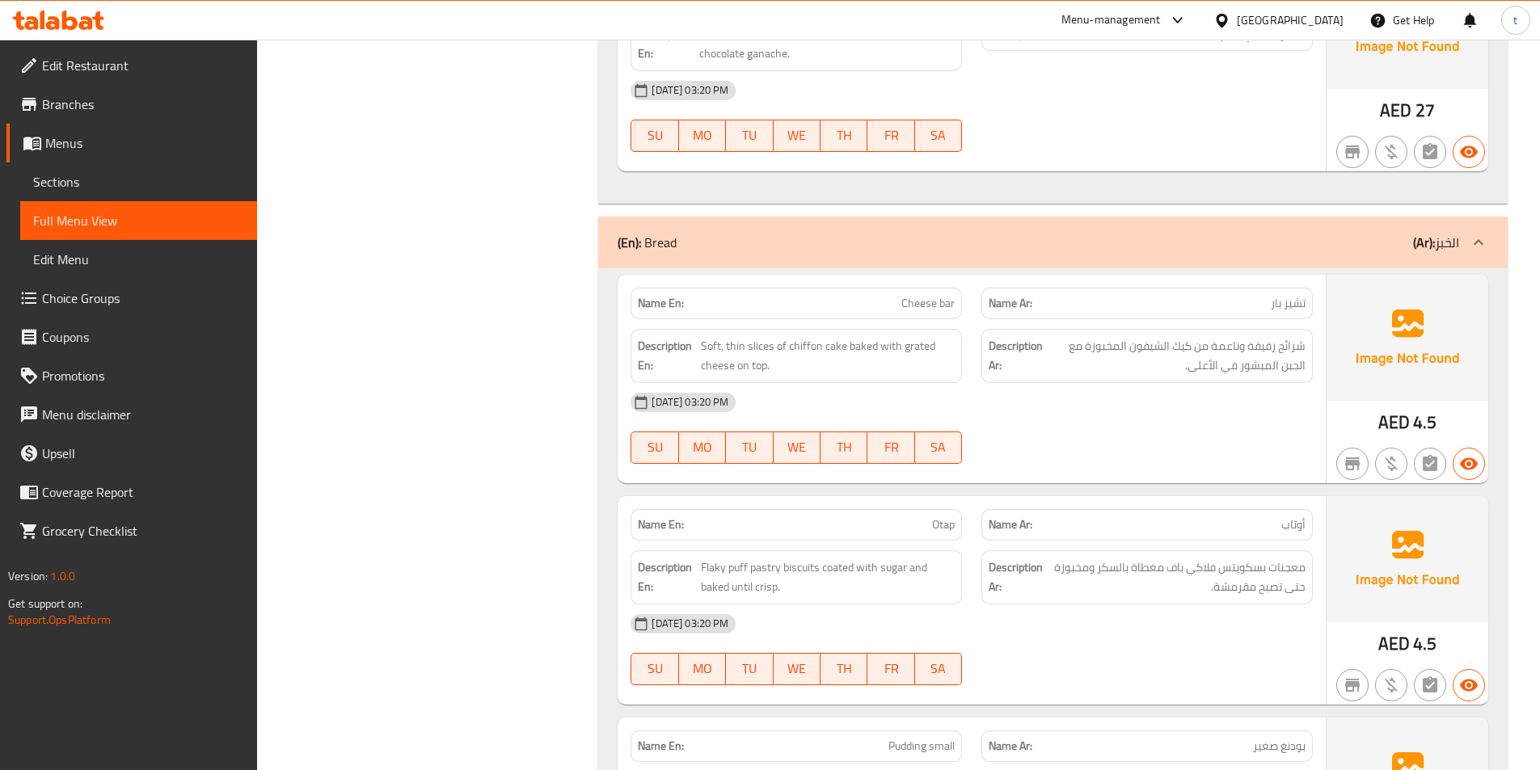
click at [1301, 306] on span "تشيز بار" at bounding box center [1288, 303] width 35 height 17
click at [919, 288] on div "Name En: Cheese bar" at bounding box center [796, 304] width 331 height 32
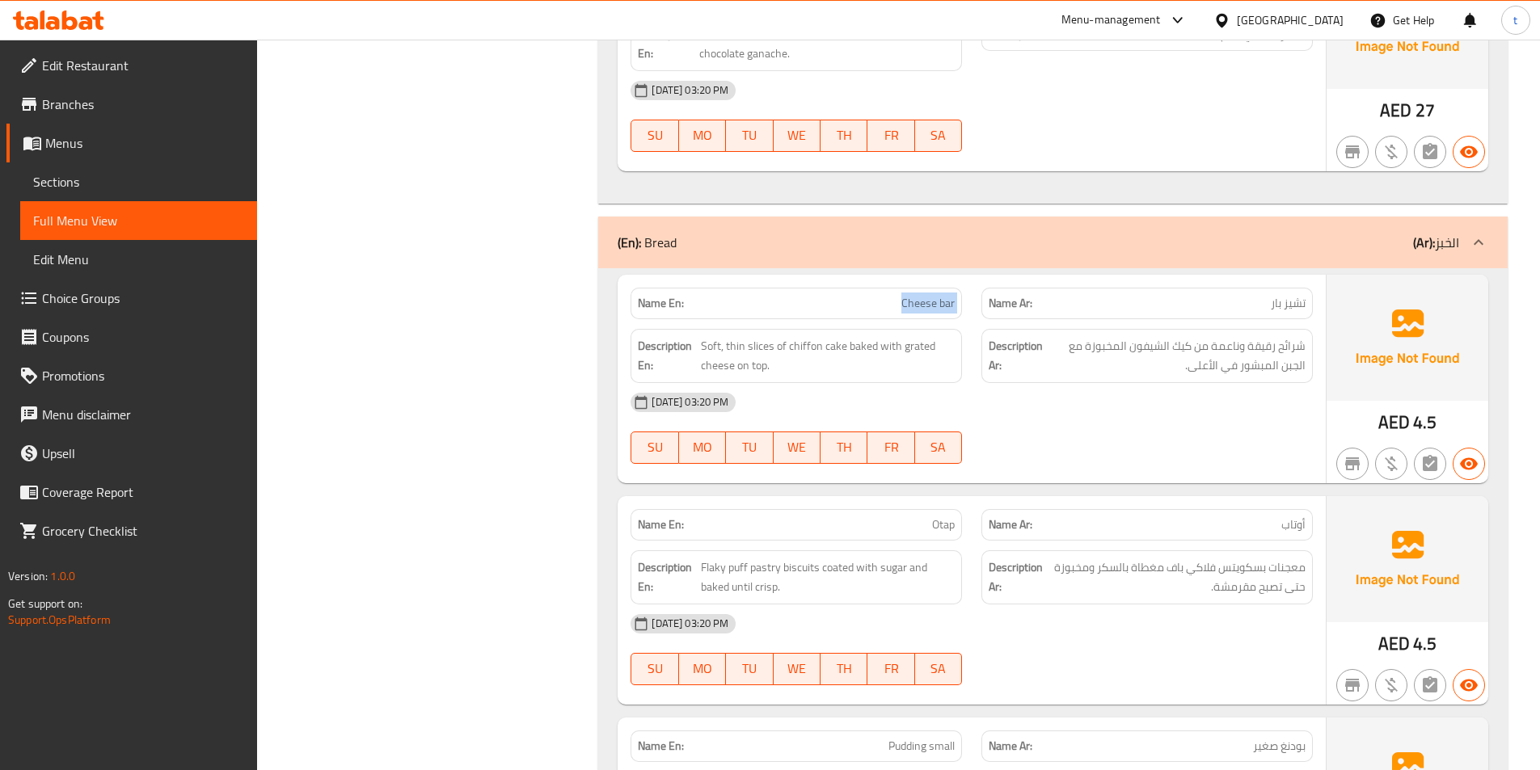
click at [919, 288] on div "Name En: Cheese bar" at bounding box center [796, 304] width 331 height 32
click at [709, 339] on span "Soft, thin slices of chiffon cake baked with grated cheese on top." at bounding box center [828, 356] width 254 height 40
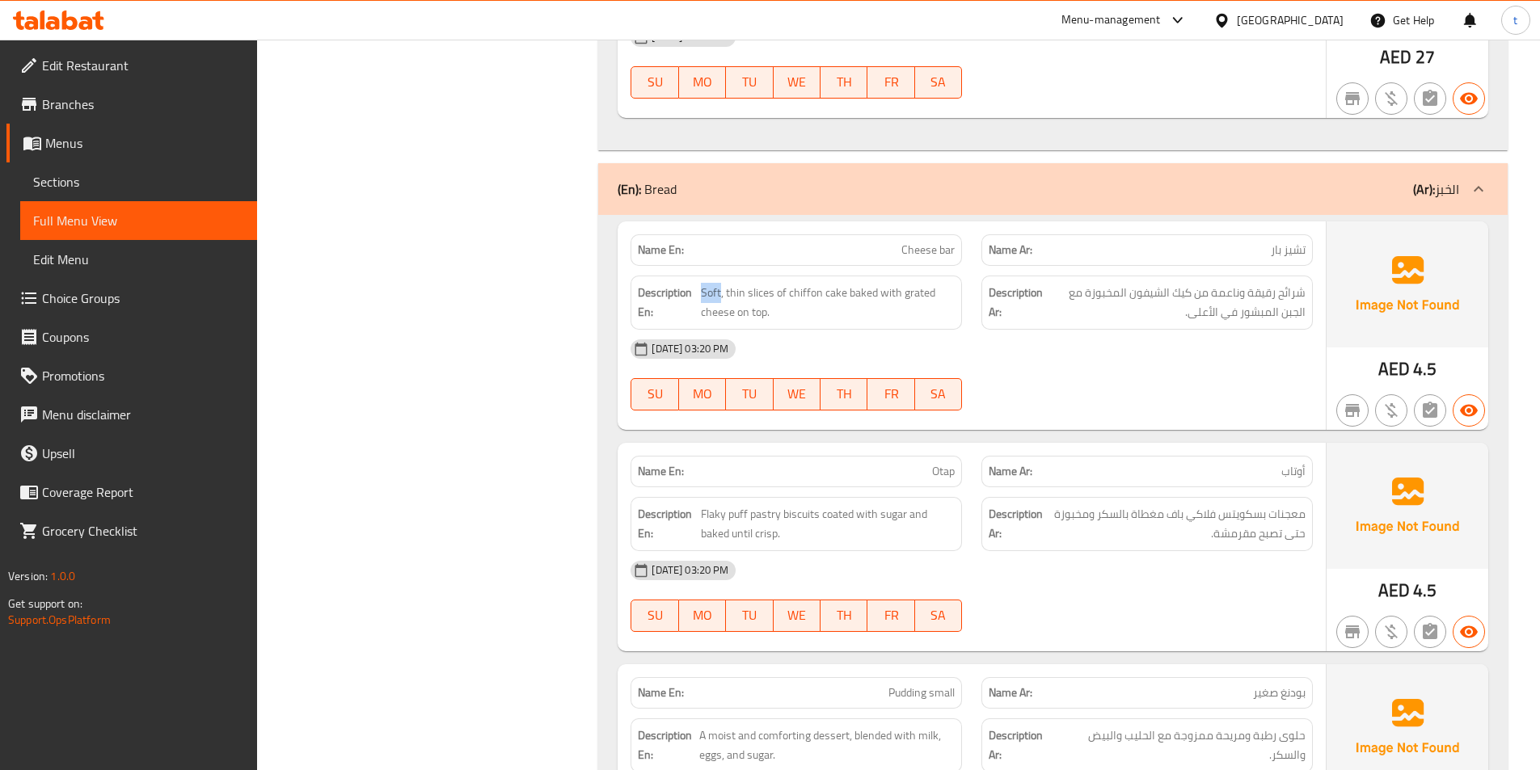
scroll to position [5174, 0]
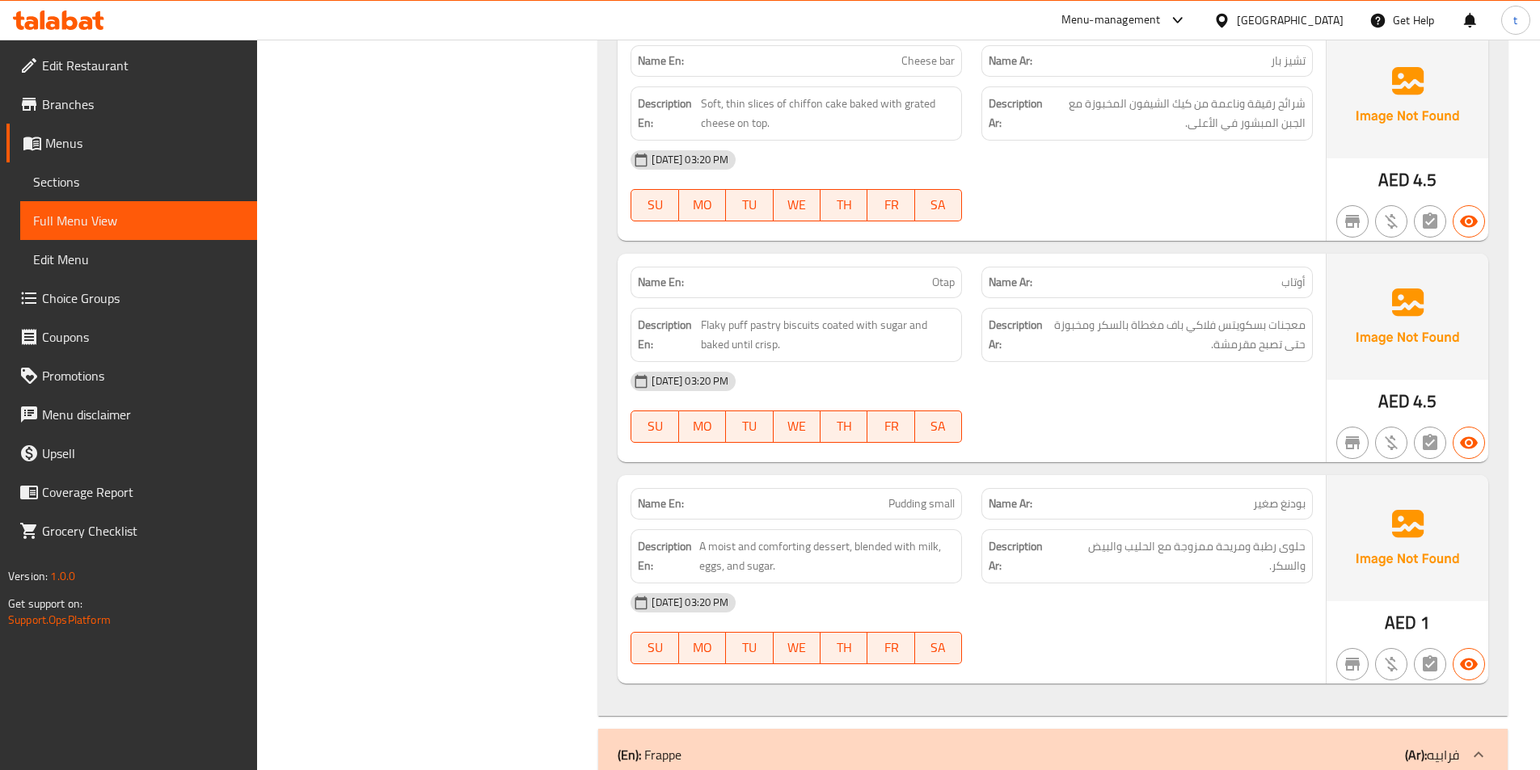
click at [1301, 276] on span "أوتاب" at bounding box center [1293, 282] width 24 height 17
click at [936, 277] on span "Otap" at bounding box center [943, 282] width 23 height 17
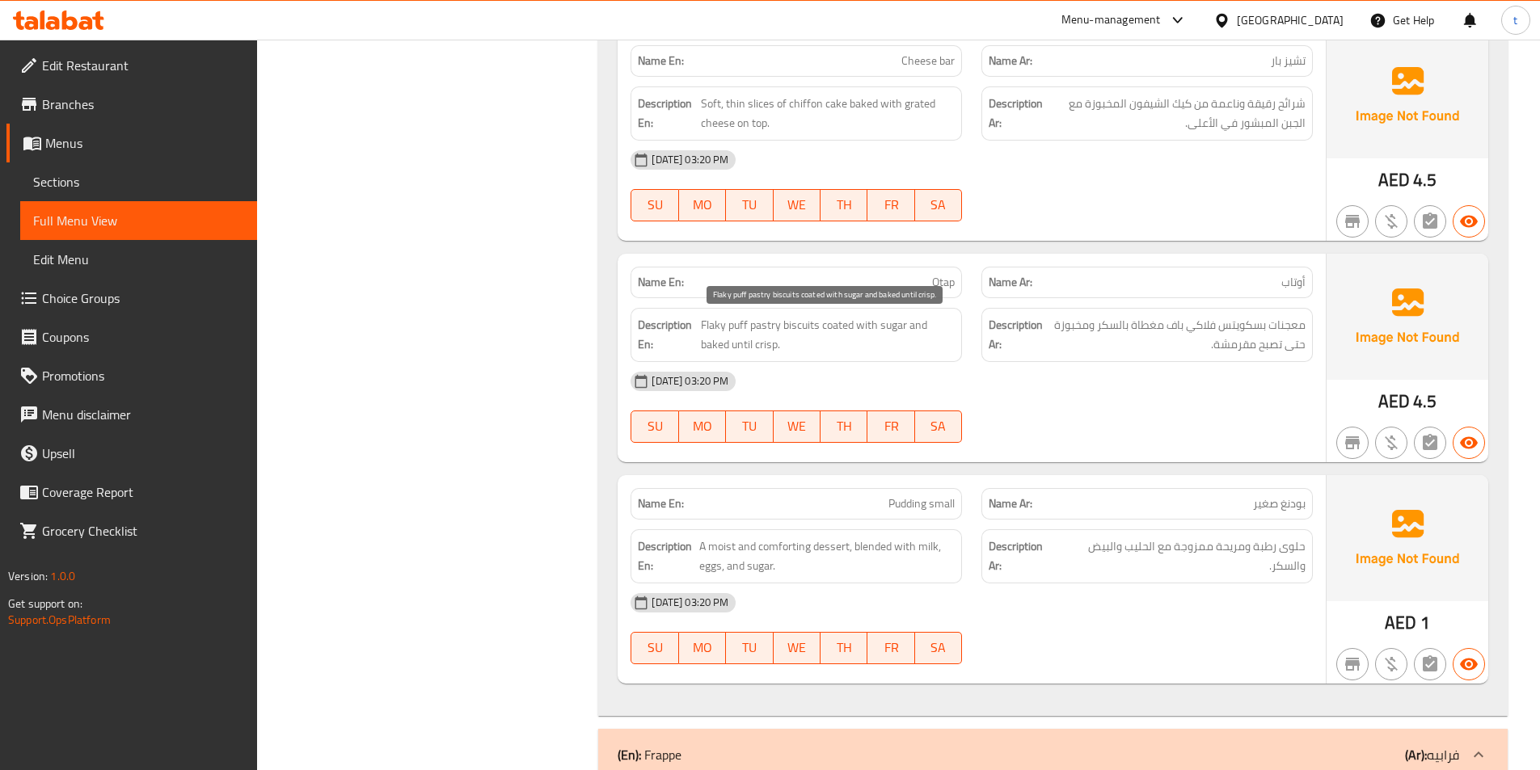
click at [706, 323] on span "Flaky puff pastry biscuits coated with sugar and baked until crisp." at bounding box center [828, 335] width 254 height 40
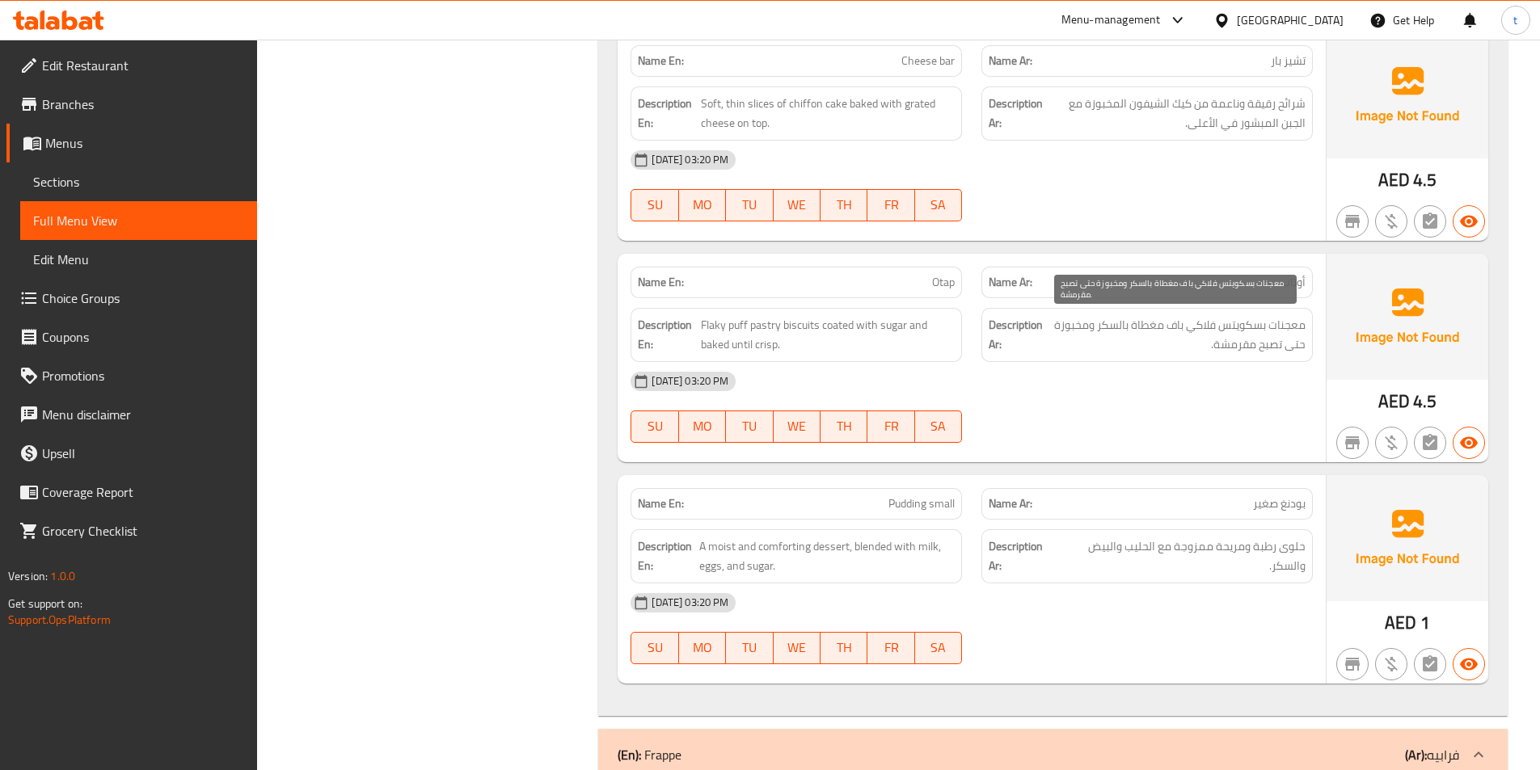
click at [1186, 322] on span "معجنات بسكويتس فلاكي باف مغطاة بالسكر ومخبوزة حتى تصبح مقرمشة." at bounding box center [1176, 335] width 260 height 40
drag, startPoint x: 1186, startPoint y: 322, endPoint x: 796, endPoint y: 303, distance: 390.9
click at [1183, 323] on span "معجنات بسكويتس فلاكي باف مغطاة بالسكر ومخبوزة حتى تصبح مقرمشة." at bounding box center [1176, 335] width 260 height 40
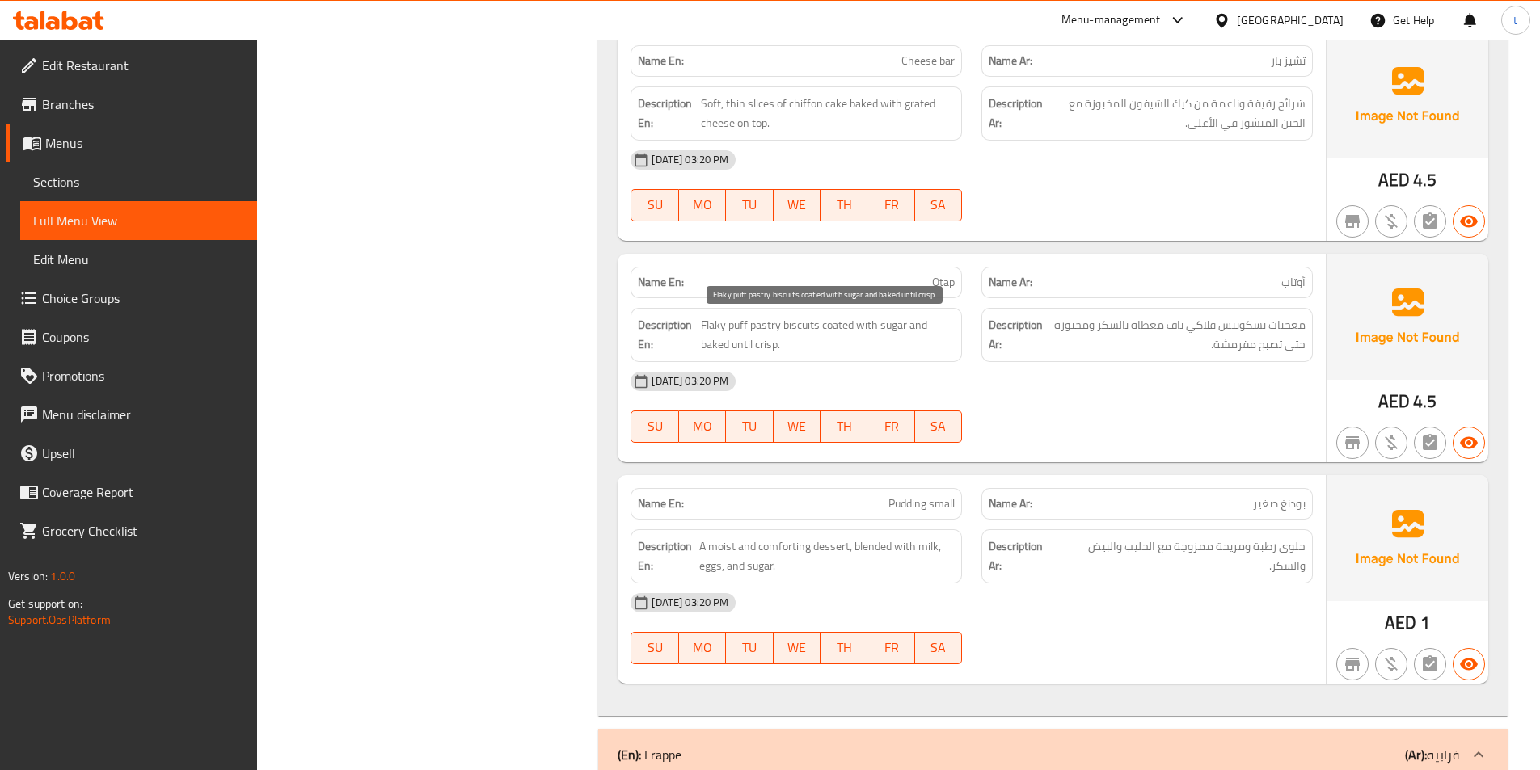
click at [725, 325] on span "Flaky puff pastry biscuits coated with sugar and baked until crisp." at bounding box center [828, 335] width 254 height 40
click at [758, 327] on span "Flaky puff pastry biscuits coated with sugar and baked until crisp." at bounding box center [828, 335] width 254 height 40
drag, startPoint x: 758, startPoint y: 327, endPoint x: 879, endPoint y: 321, distance: 120.6
click at [779, 325] on span "Flaky puff pastry biscuits coated with sugar and baked until crisp." at bounding box center [828, 335] width 254 height 40
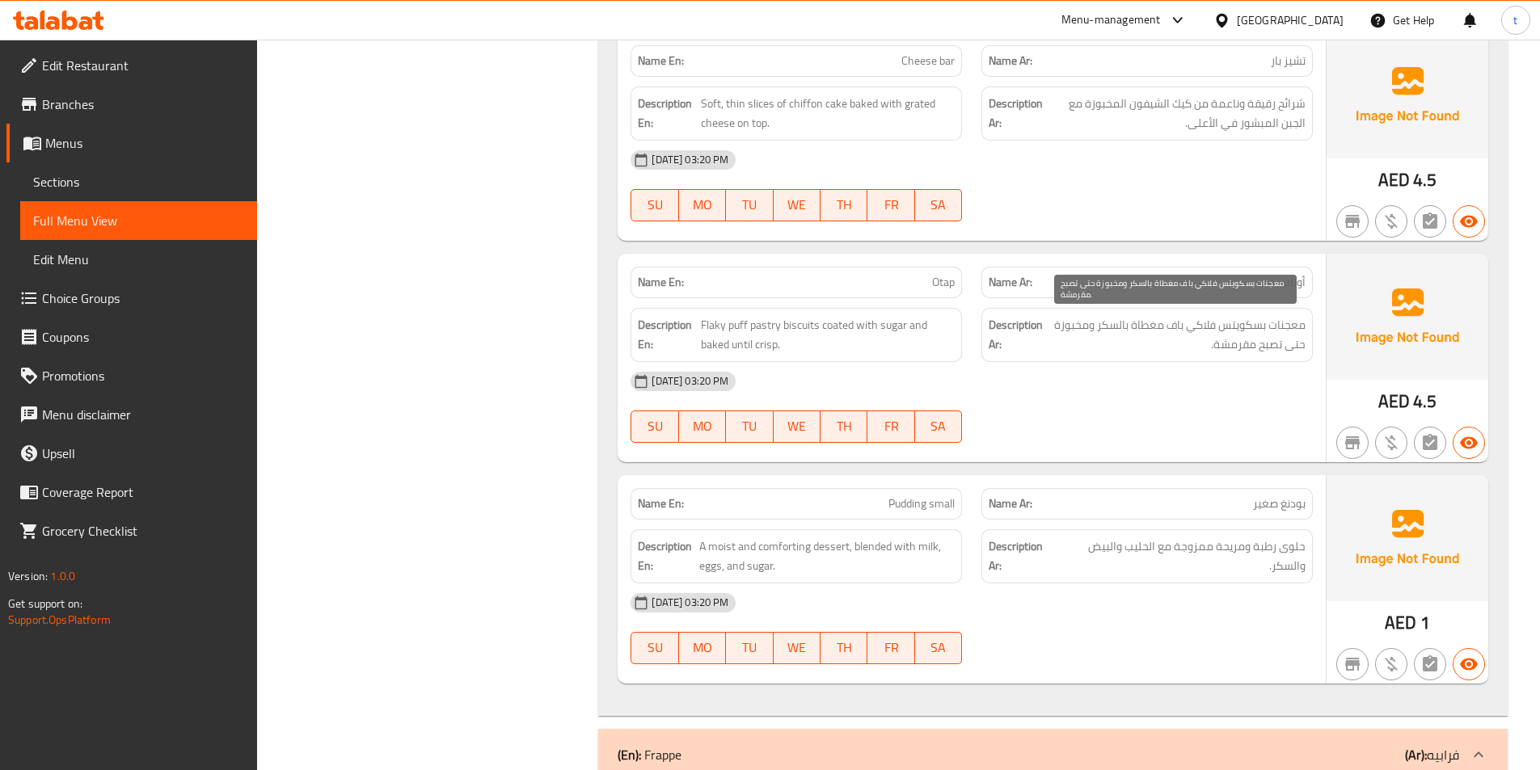
click at [1235, 318] on span "معجنات بسكويتس فلاكي باف مغطاة بالسكر ومخبوزة حتى تصبح مقرمشة." at bounding box center [1176, 335] width 260 height 40
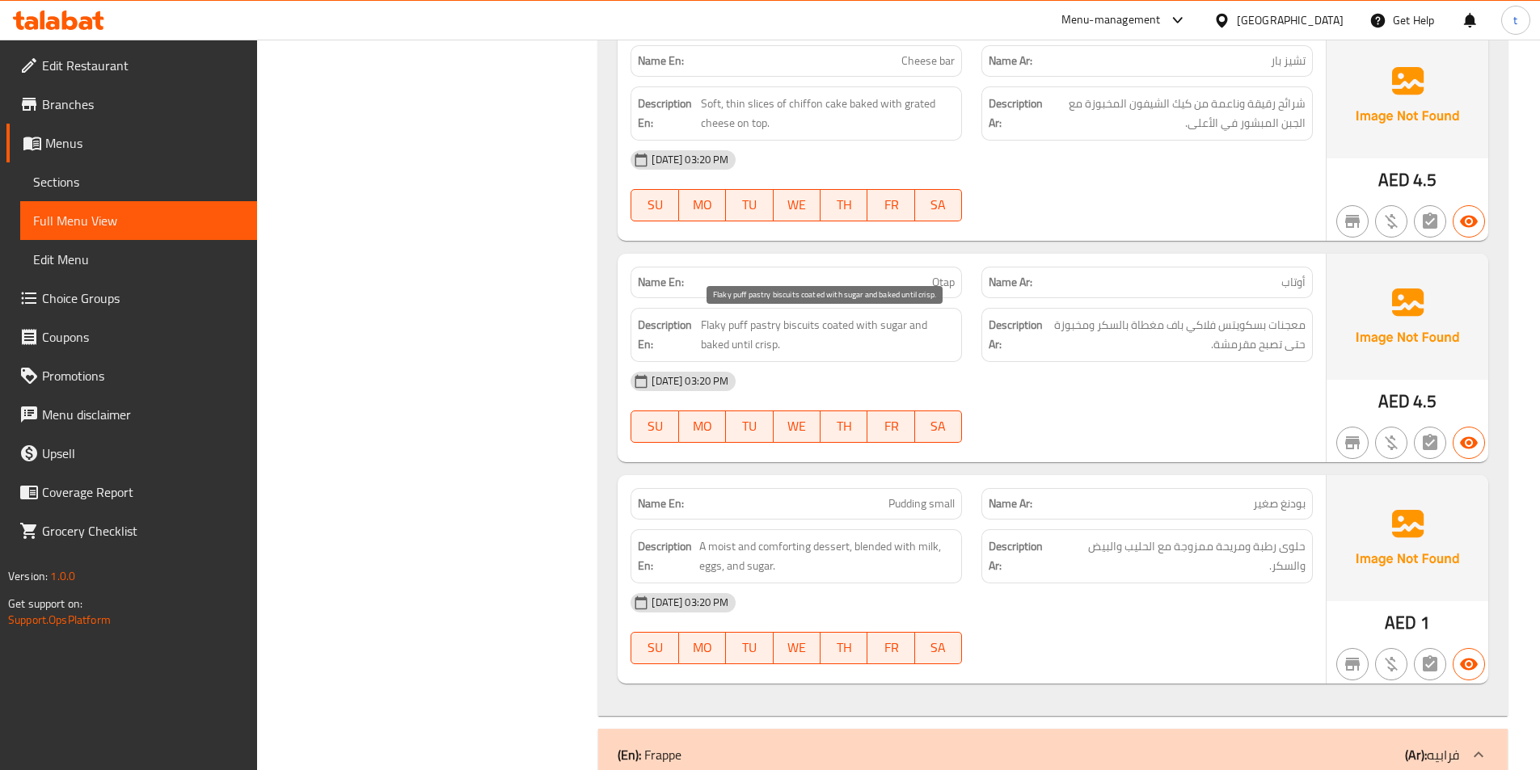
click at [836, 329] on span "Flaky puff pastry biscuits coated with sugar and baked until crisp." at bounding box center [828, 335] width 254 height 40
click at [880, 329] on span "Flaky puff pastry biscuits coated with sugar and baked until crisp." at bounding box center [828, 335] width 254 height 40
click at [912, 325] on span "Flaky puff pastry biscuits coated with sugar and baked until crisp." at bounding box center [828, 335] width 254 height 40
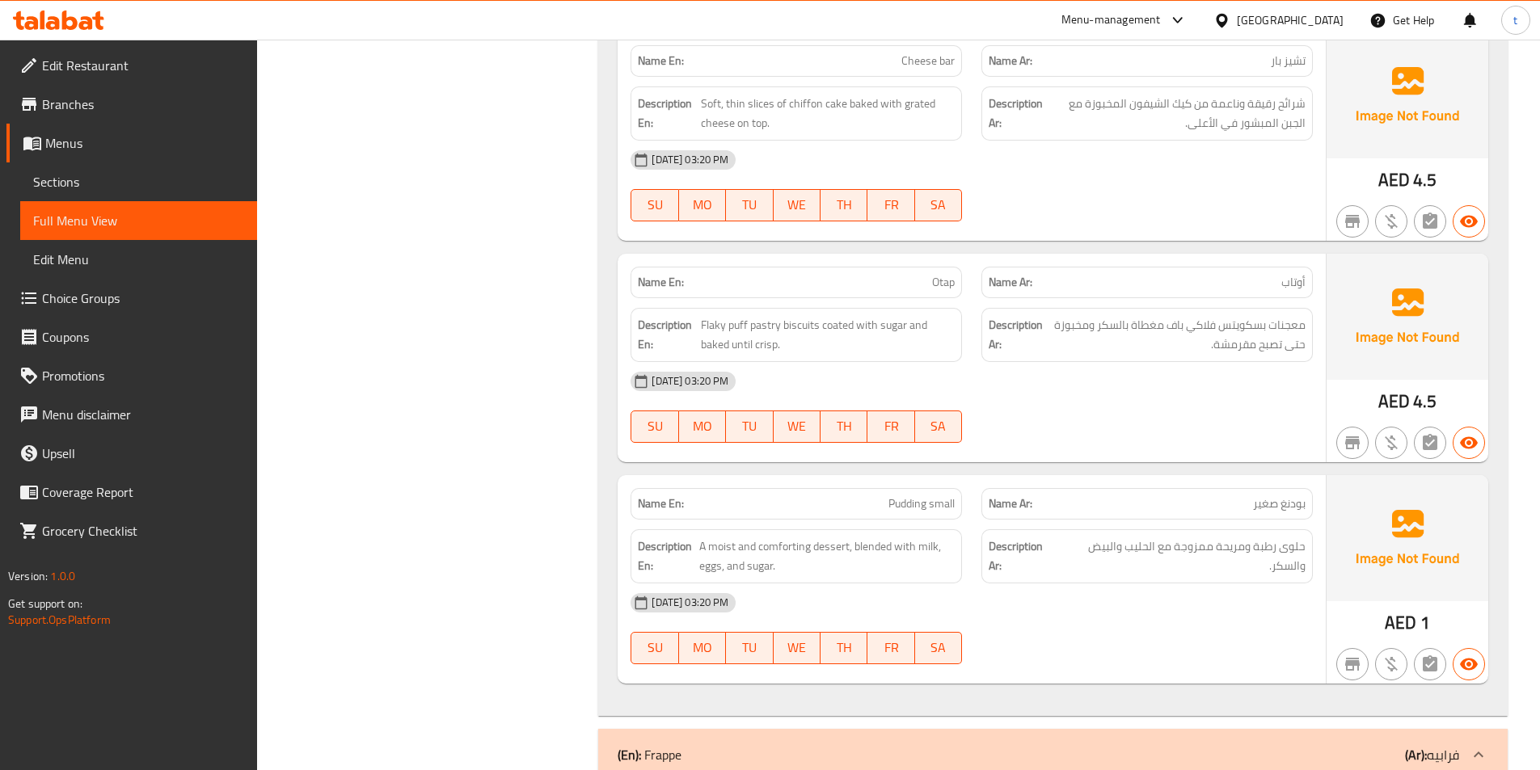
click at [948, 285] on span "Otap" at bounding box center [943, 282] width 23 height 17
copy span "Otap"
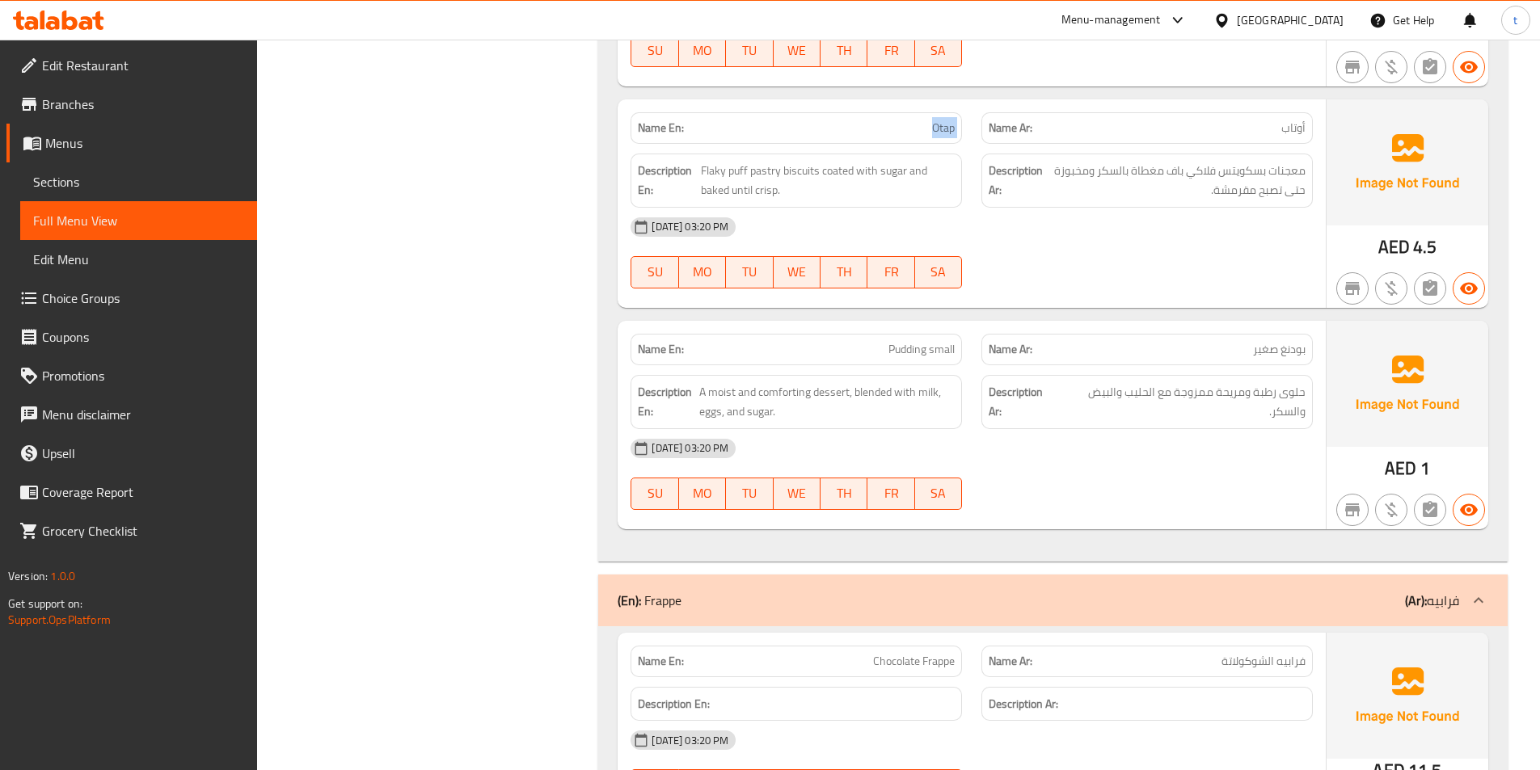
scroll to position [5336, 0]
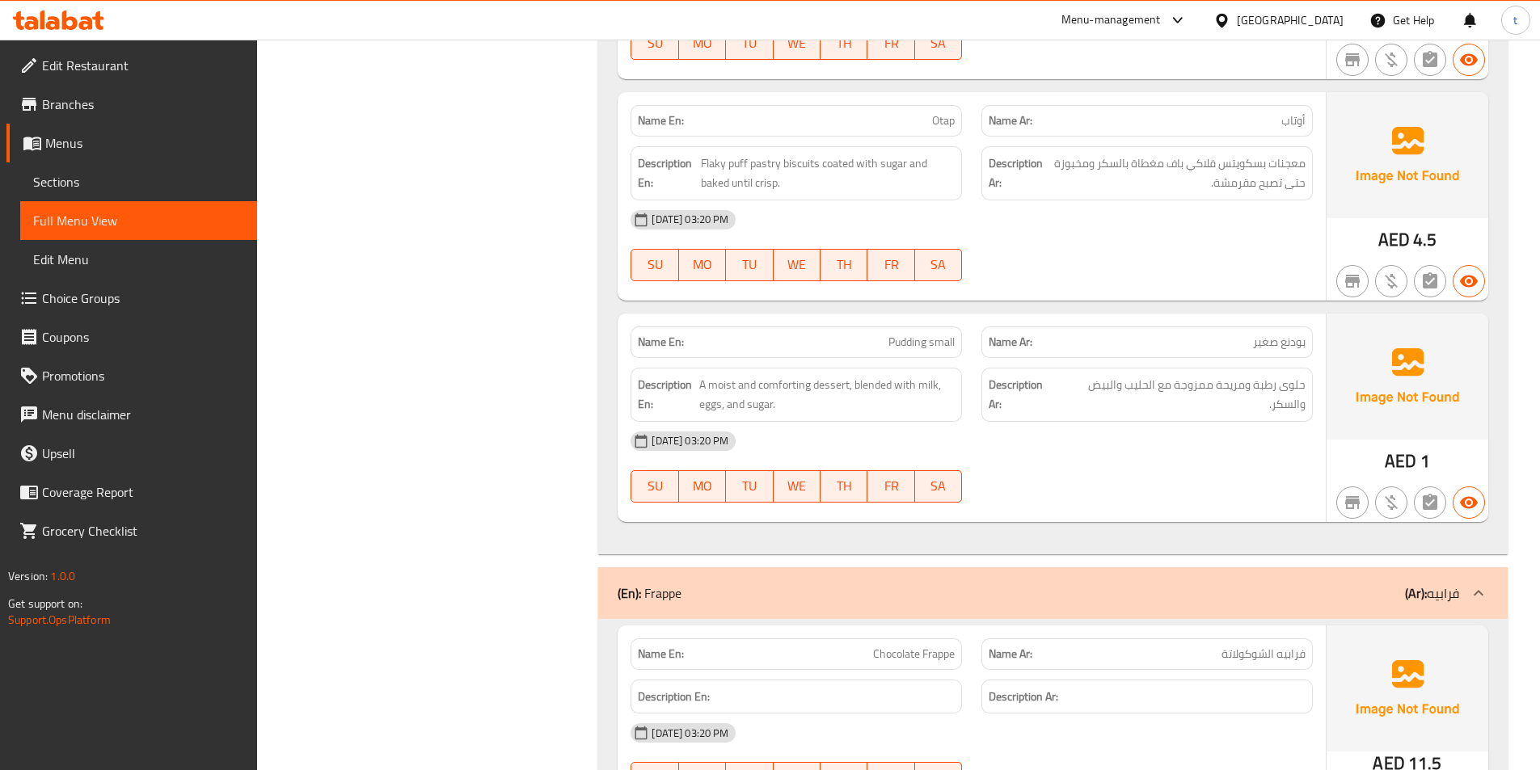
click at [1281, 348] on span "بودنغ صغير" at bounding box center [1279, 342] width 53 height 17
click at [927, 348] on span "Pudding small" at bounding box center [922, 342] width 66 height 17
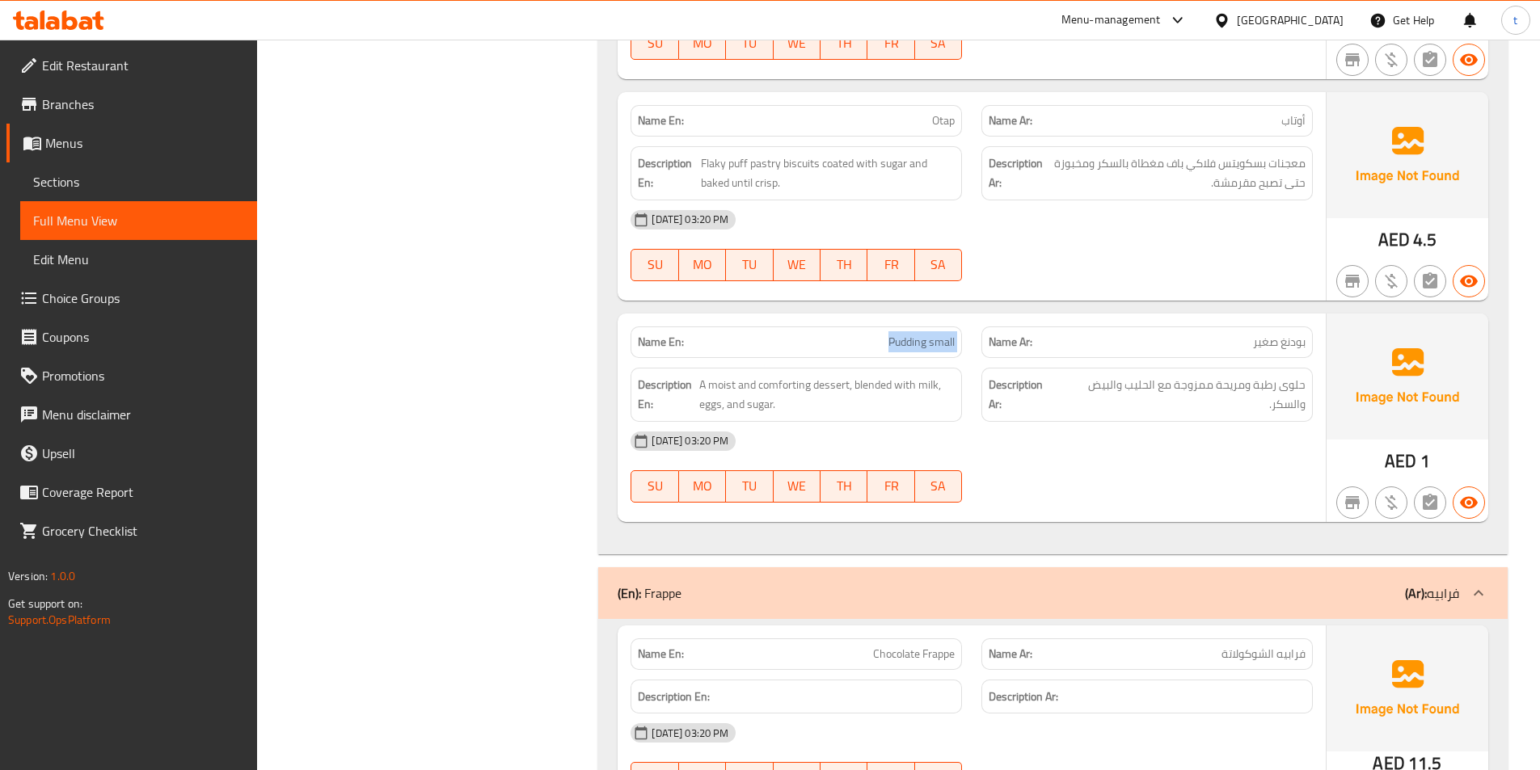
click at [927, 348] on span "Pudding small" at bounding box center [922, 342] width 66 height 17
drag, startPoint x: 703, startPoint y: 384, endPoint x: 807, endPoint y: 390, distance: 104.4
click at [807, 390] on span "A moist and comforting dessert, blended with milk, eggs, and sugar." at bounding box center [827, 395] width 256 height 40
drag, startPoint x: 1306, startPoint y: 386, endPoint x: 1065, endPoint y: 434, distance: 246.5
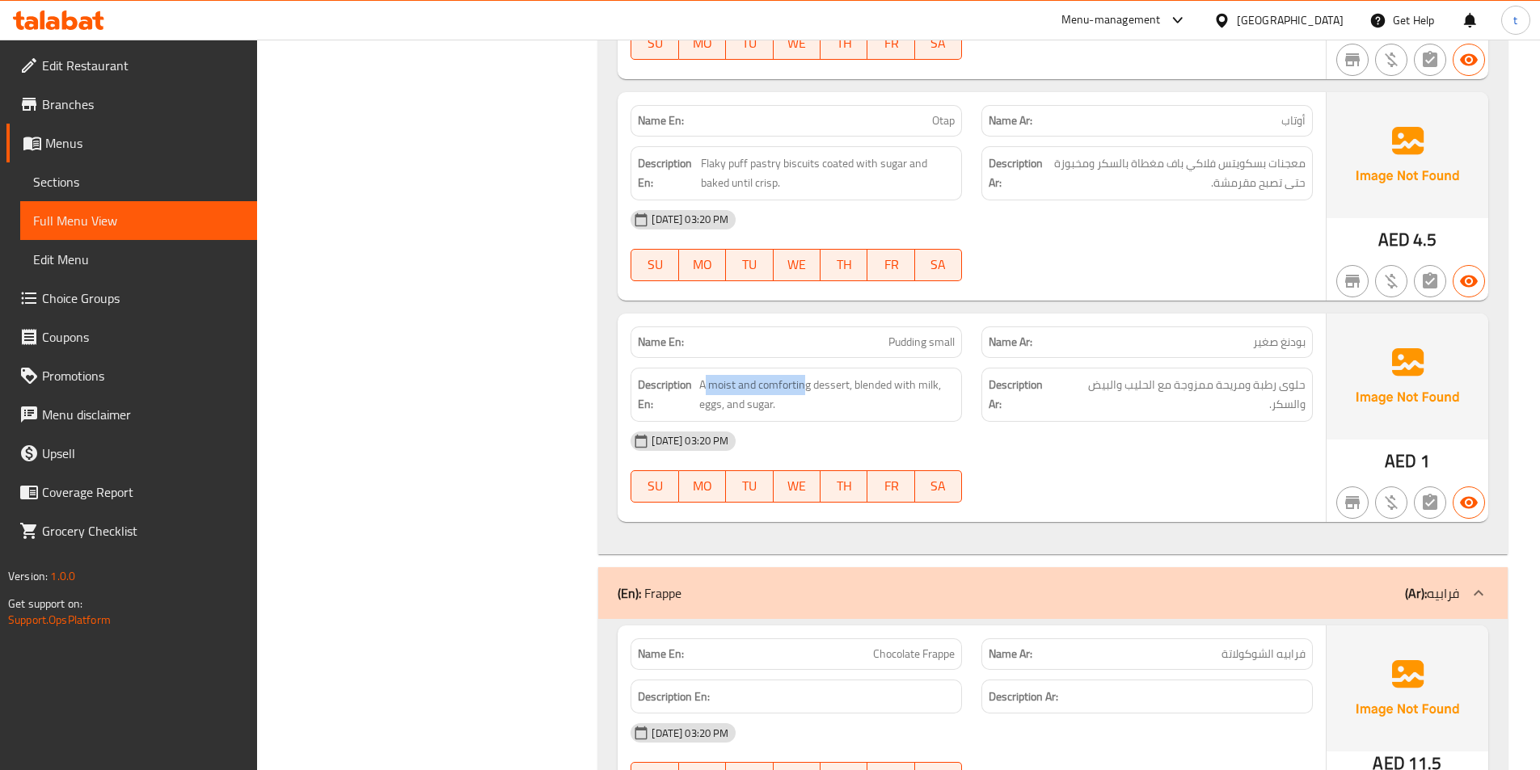
click at [1065, 434] on div "Name En: Pudding small Name Ar: بودنغ صغير Description En: A moist and comforti…" at bounding box center [972, 418] width 708 height 209
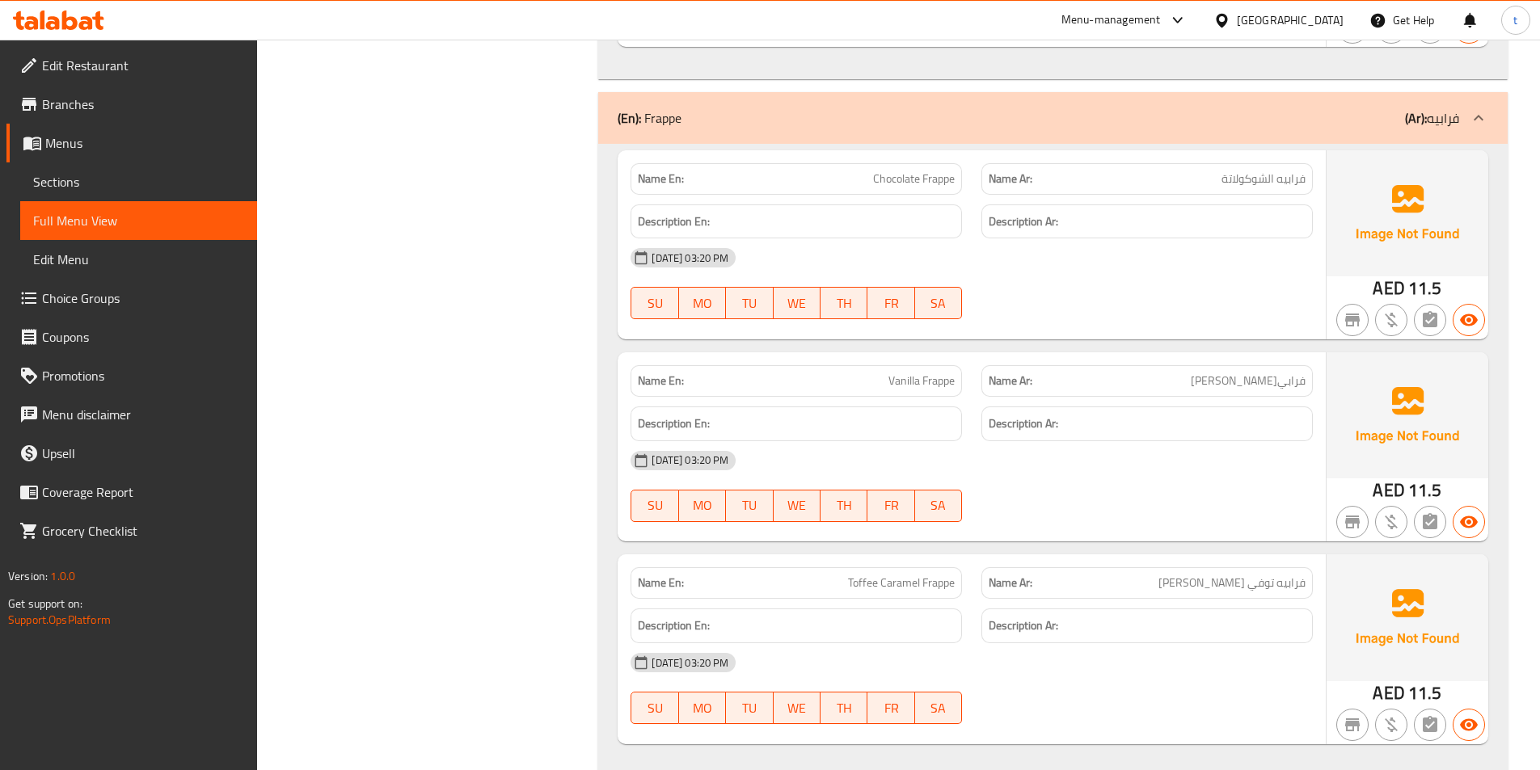
scroll to position [5821, 0]
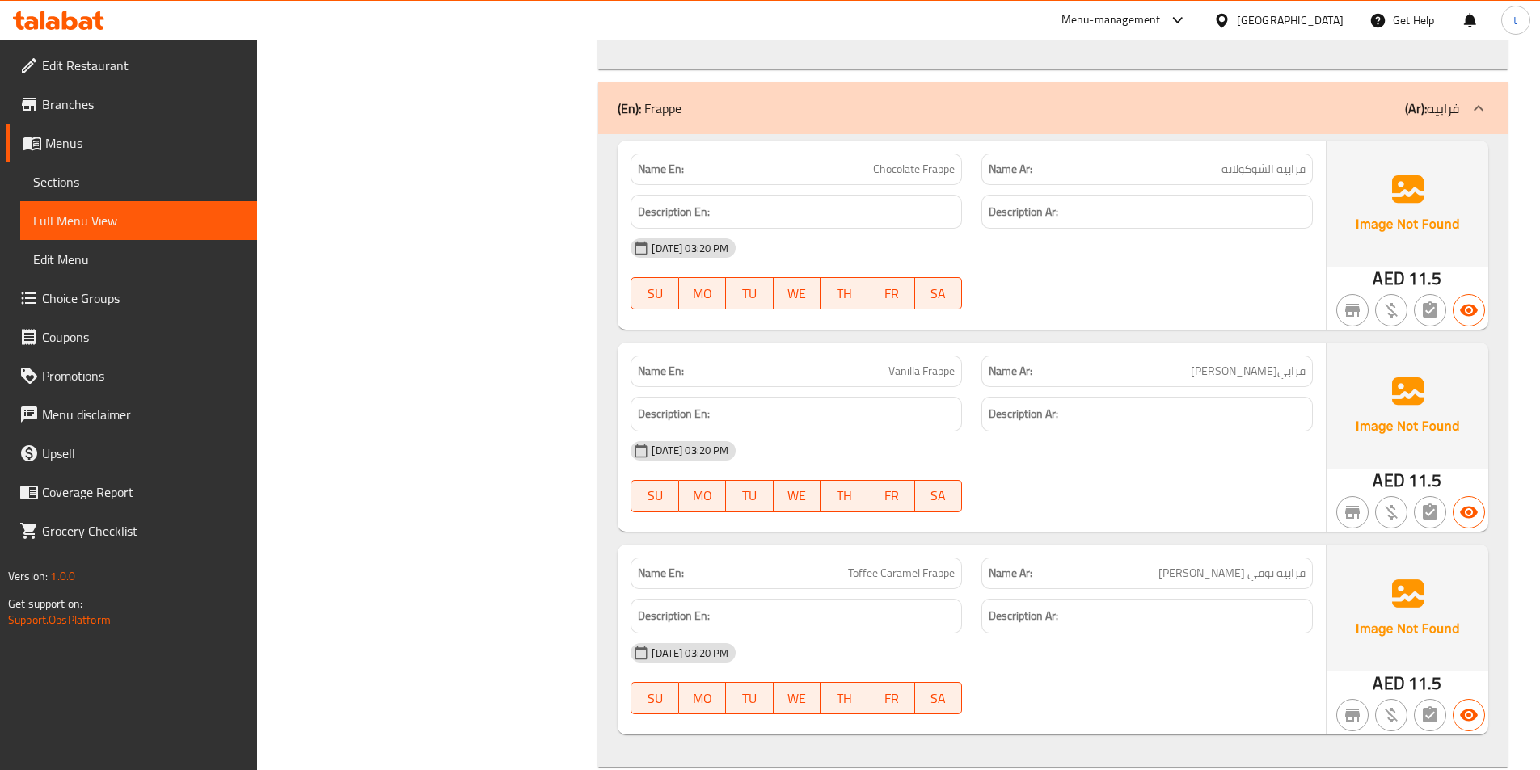
click at [1285, 165] on span "فرابيه الشوكولاتة" at bounding box center [1264, 169] width 84 height 17
drag, startPoint x: 1285, startPoint y: 165, endPoint x: 1224, endPoint y: 167, distance: 60.7
click at [1281, 166] on span "فرابيه الشوكولاتة" at bounding box center [1264, 169] width 84 height 17
click at [876, 164] on span "Chocolate Frappe" at bounding box center [914, 169] width 82 height 17
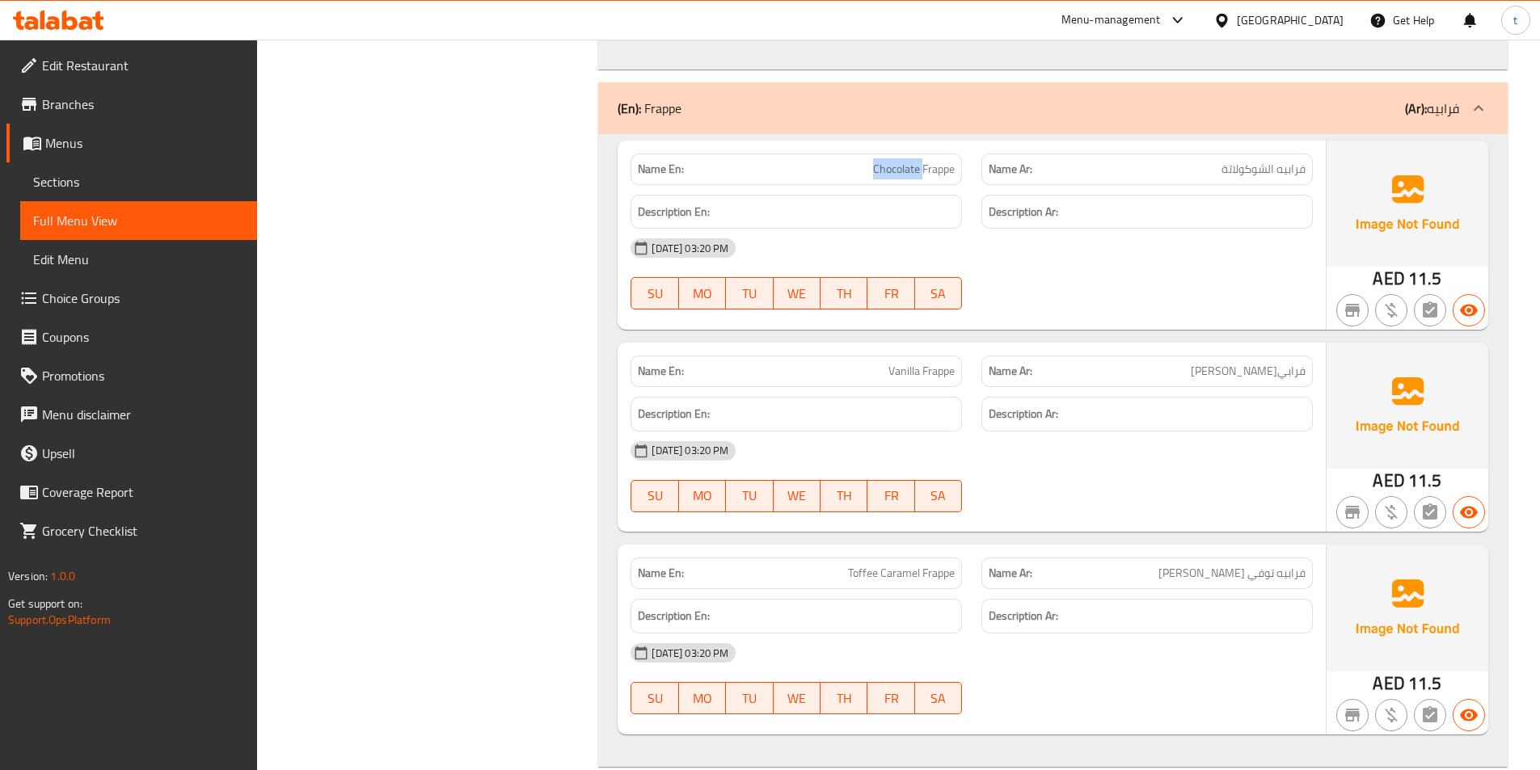
click at [876, 164] on span "Chocolate Frappe" at bounding box center [914, 169] width 82 height 17
click at [1235, 375] on p "Name Ar: فرابيه فانيليا" at bounding box center [1147, 371] width 317 height 17
click at [1243, 373] on p "Name Ar: فرابيه فانيليا" at bounding box center [1147, 371] width 317 height 17
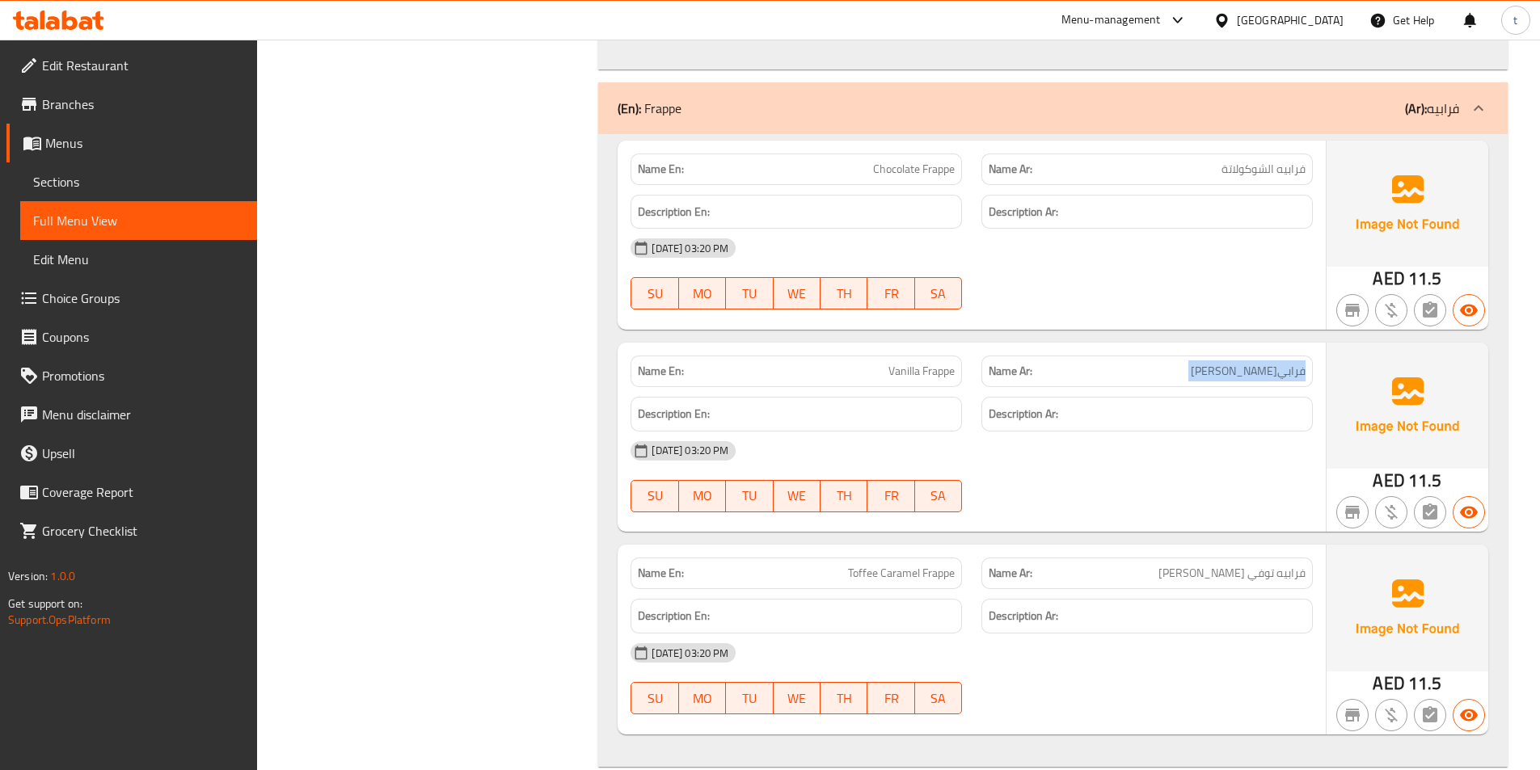
click at [1243, 373] on p "Name Ar: فرابيه فانيليا" at bounding box center [1147, 371] width 317 height 17
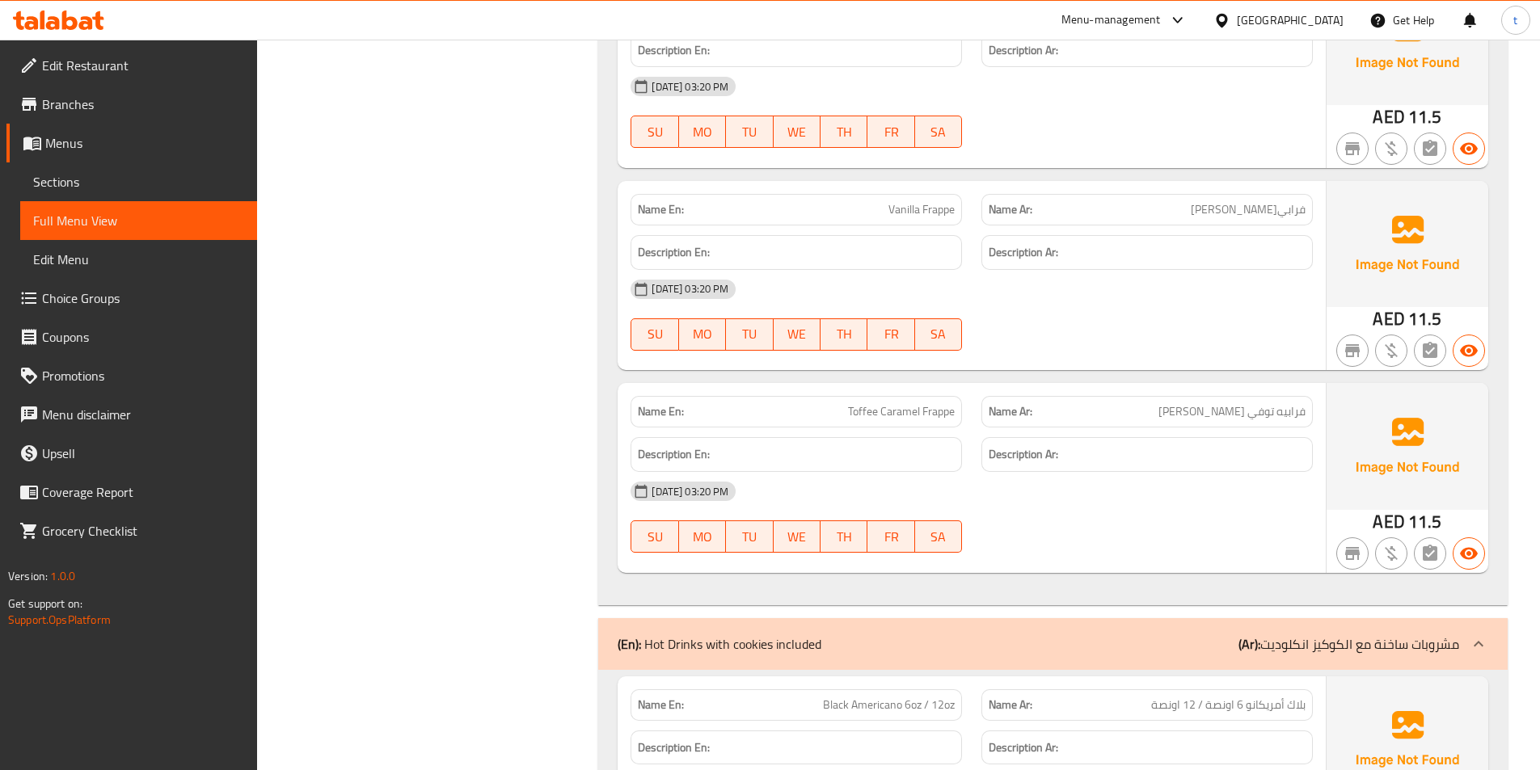
click at [887, 415] on span "Toffee Caramel Frappe" at bounding box center [901, 411] width 107 height 17
click at [1260, 415] on span "فرابيه توفي [PERSON_NAME]" at bounding box center [1232, 411] width 147 height 17
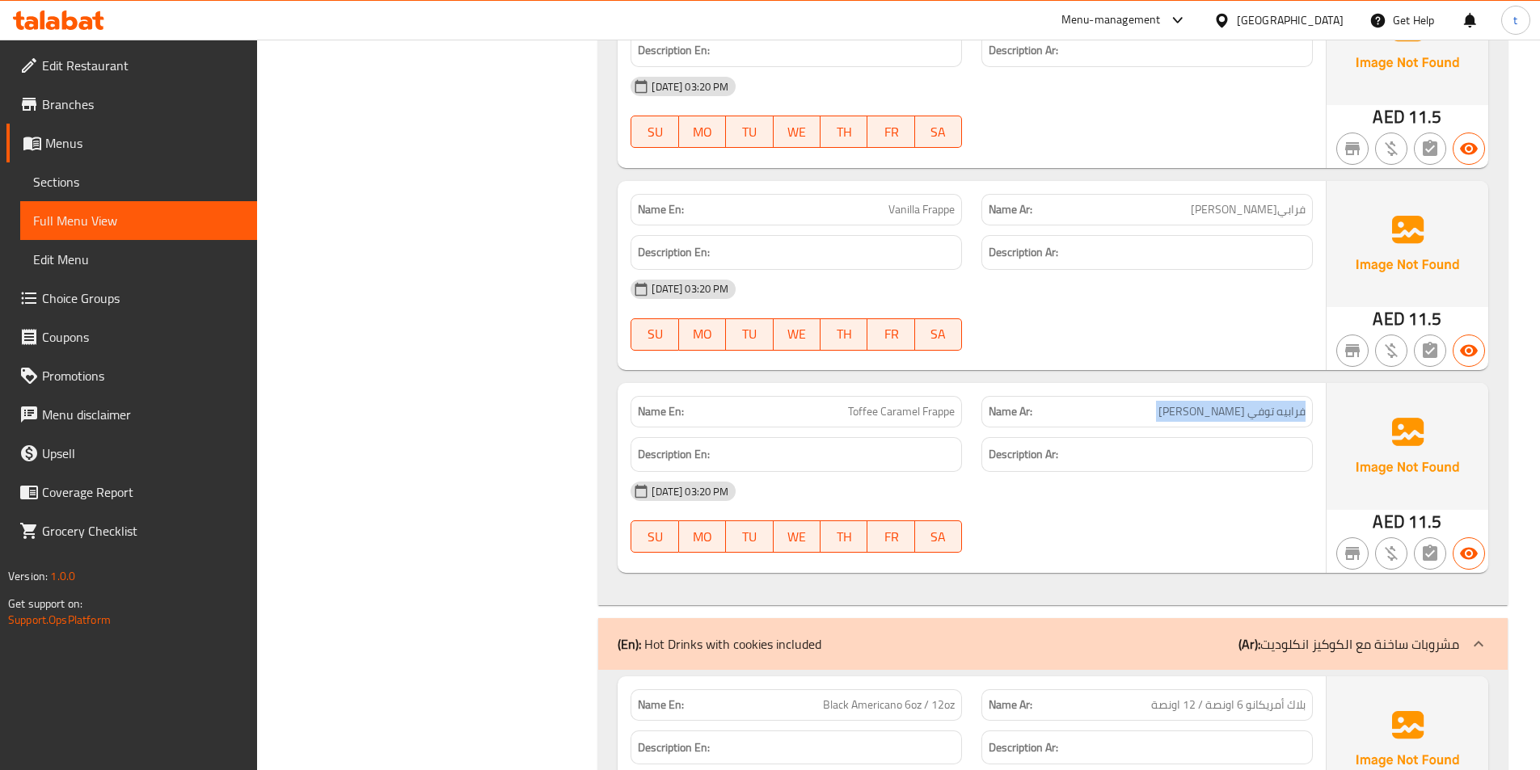
click at [1260, 415] on span "فرابيه توفي [PERSON_NAME]" at bounding box center [1232, 411] width 147 height 17
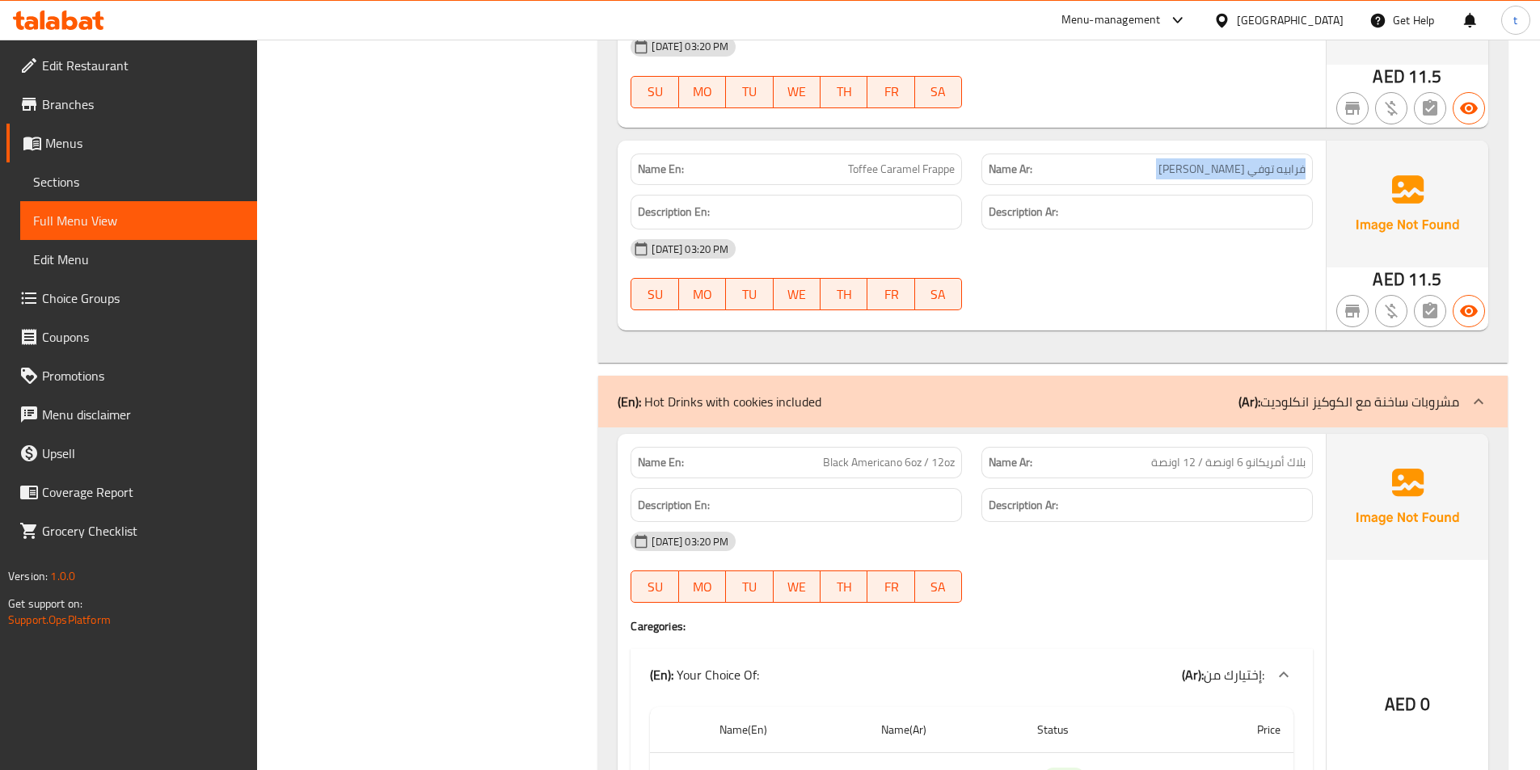
scroll to position [6306, 0]
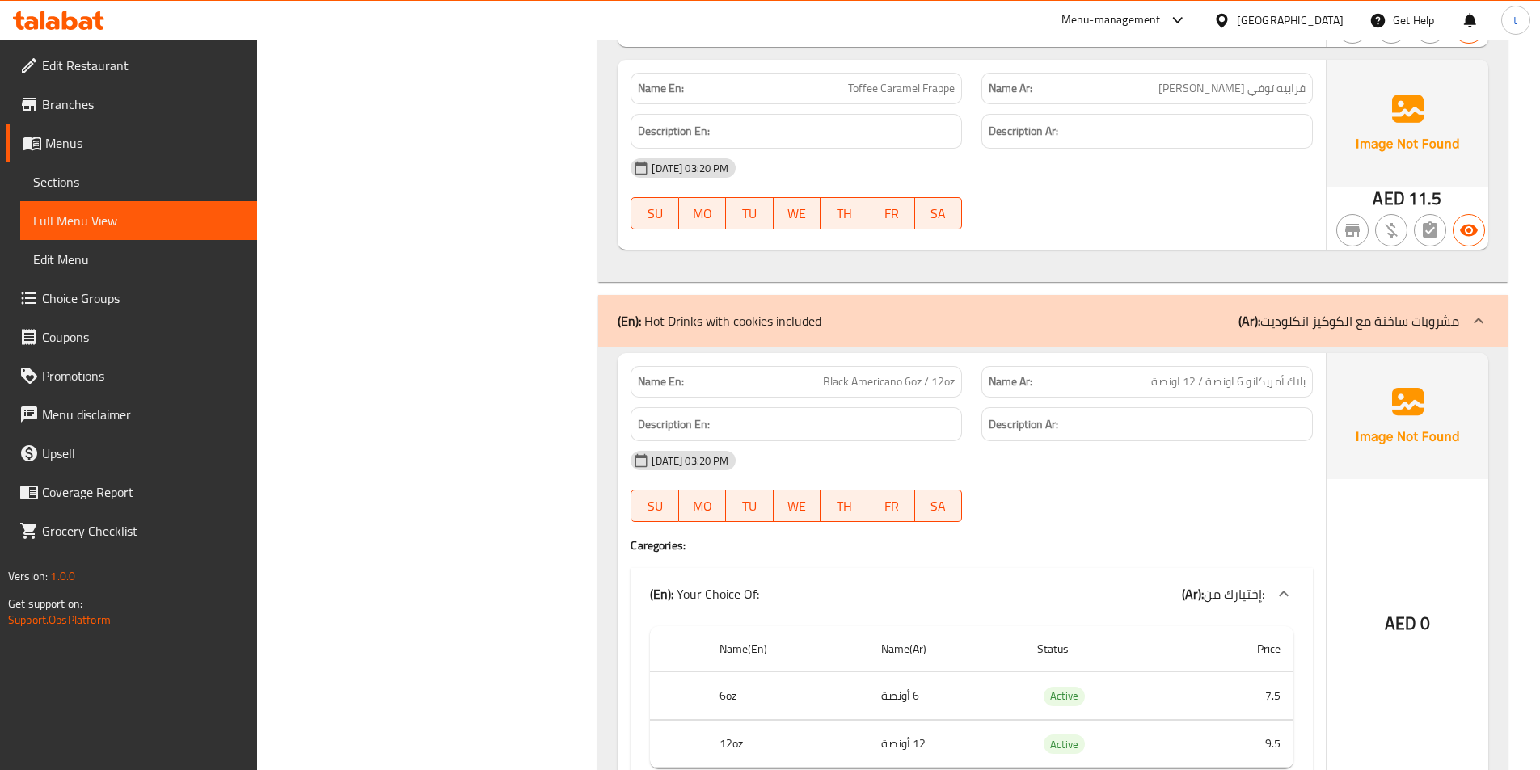
click at [1291, 388] on span "بلاك أمريكانو 6 اونصة / 12 اونصة" at bounding box center [1228, 382] width 154 height 17
drag, startPoint x: 1291, startPoint y: 388, endPoint x: 1260, endPoint y: 390, distance: 30.8
click at [1285, 389] on span "بلاك أمريكانو 6 اونصة / 12 اونصة" at bounding box center [1228, 382] width 154 height 17
click at [1125, 368] on div "Name Ar: بلاك أمريكانو 6 اونصة / 12 اونصة" at bounding box center [1146, 382] width 331 height 32
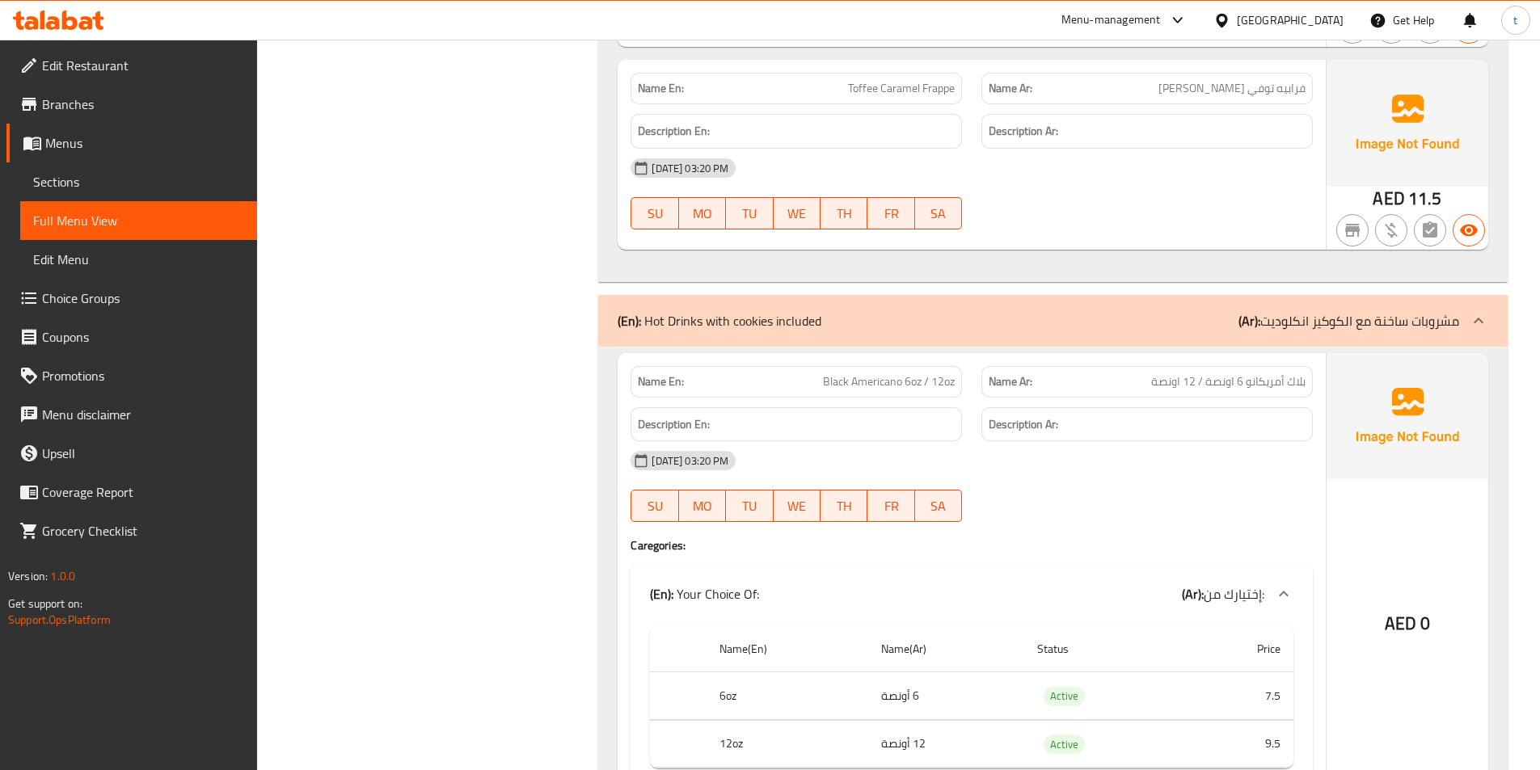
click at [842, 379] on span "Black Americano 6oz / 12oz" at bounding box center [889, 382] width 132 height 17
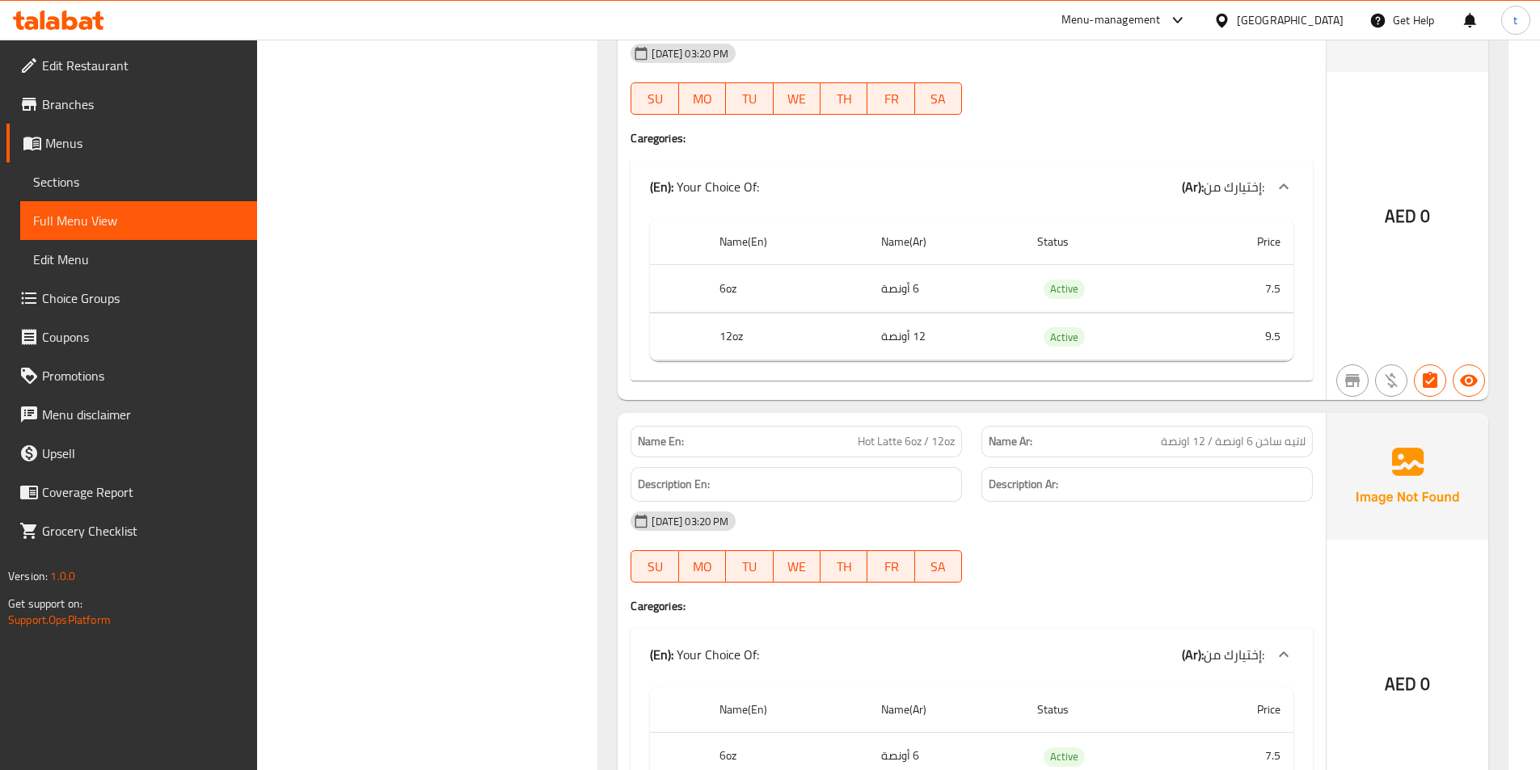
scroll to position [6791, 0]
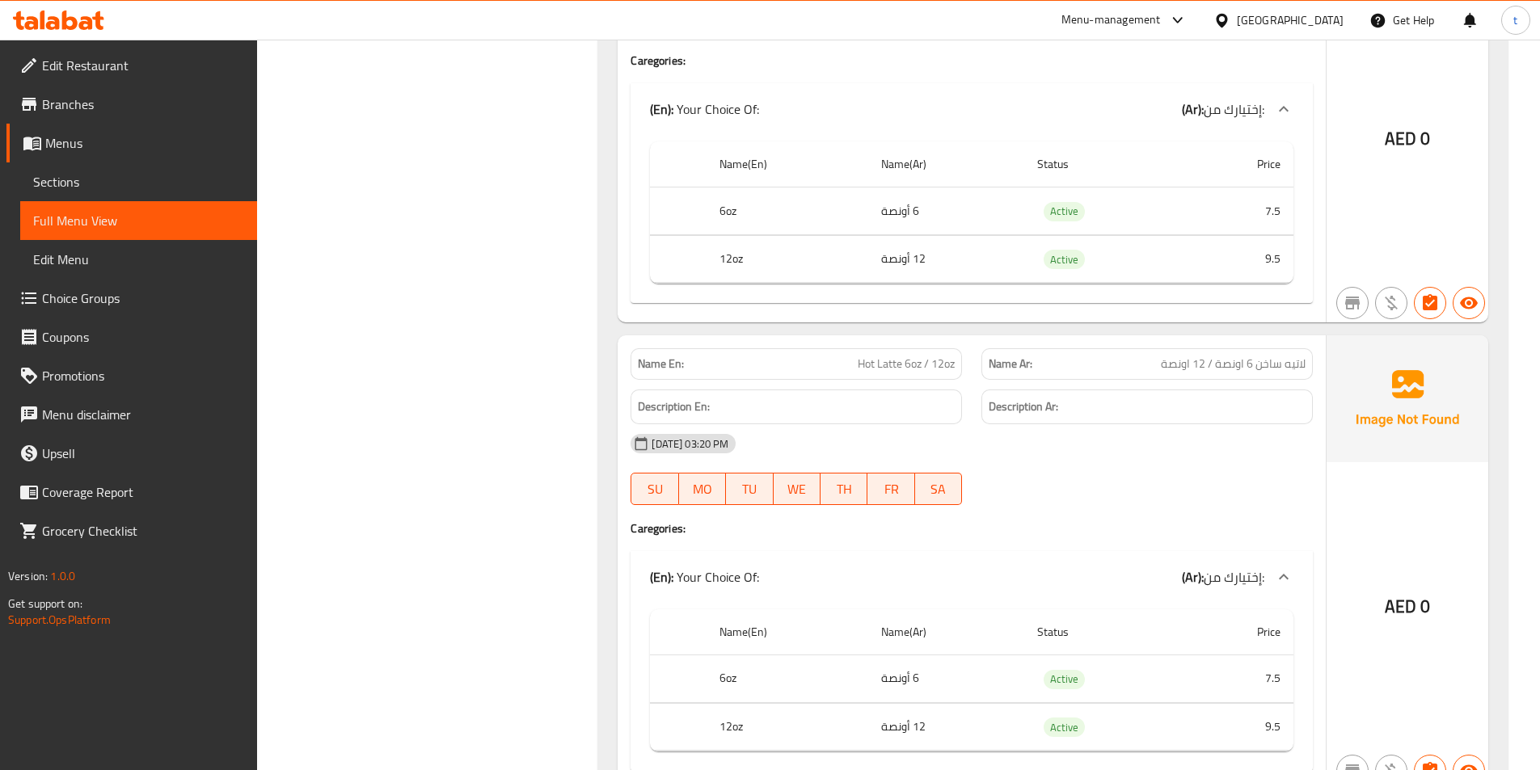
click at [1272, 377] on div "Name Ar: لاتيه ساخن 6 اونصة / 12 اونصة" at bounding box center [1146, 364] width 331 height 32
click at [1274, 369] on span "لاتيه ساخن 6 اونصة / 12 اونصة" at bounding box center [1233, 364] width 145 height 17
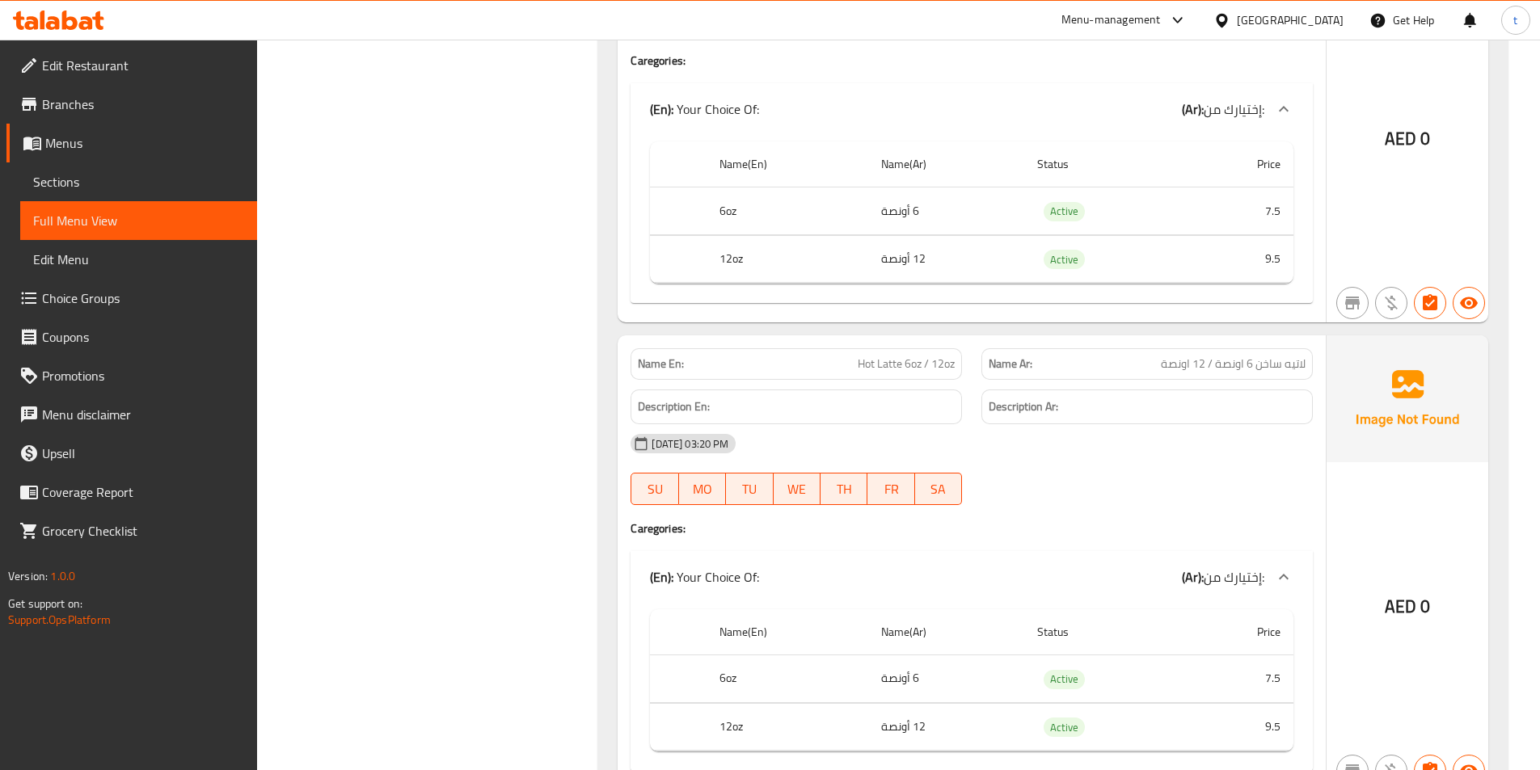
click at [890, 370] on span "Hot Latte 6oz / 12oz" at bounding box center [906, 364] width 97 height 17
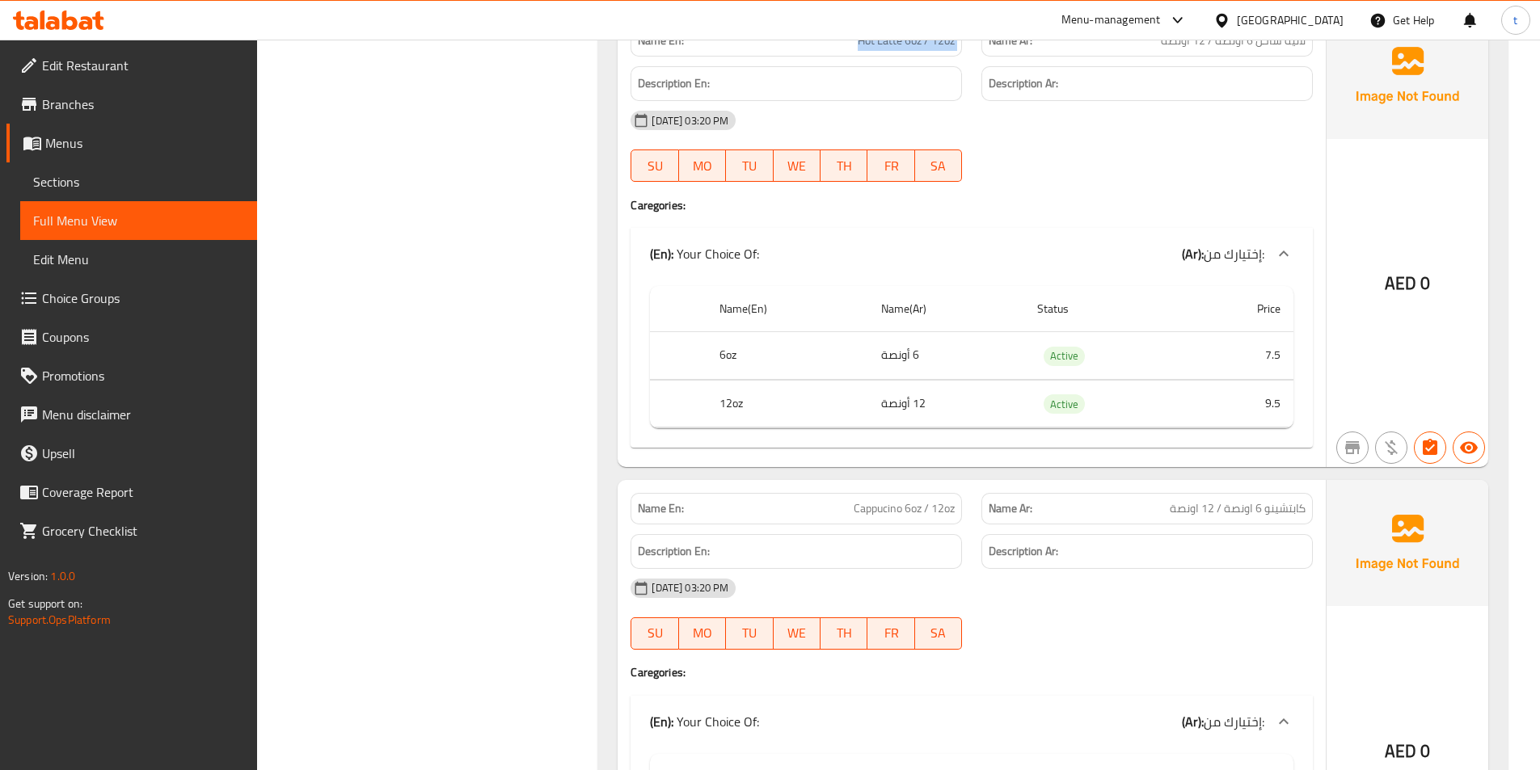
scroll to position [7276, 0]
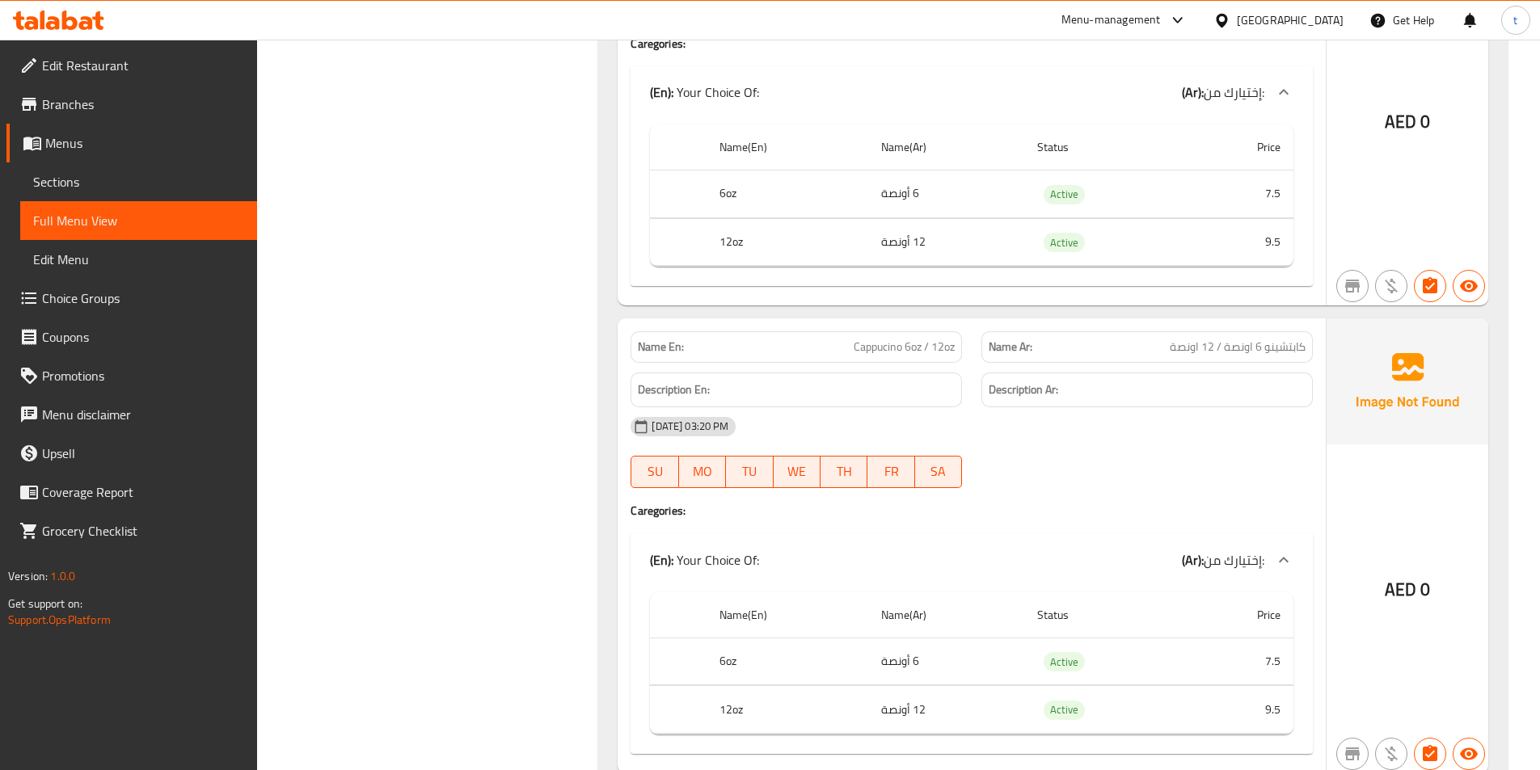
click at [1255, 348] on span "كابتشينو 6 اونصة / 12 اونصة" at bounding box center [1238, 347] width 136 height 17
drag, startPoint x: 1255, startPoint y: 348, endPoint x: 905, endPoint y: 327, distance: 349.9
click at [1249, 348] on span "كابتشينو 6 اونصة / 12 اونصة" at bounding box center [1238, 347] width 136 height 17
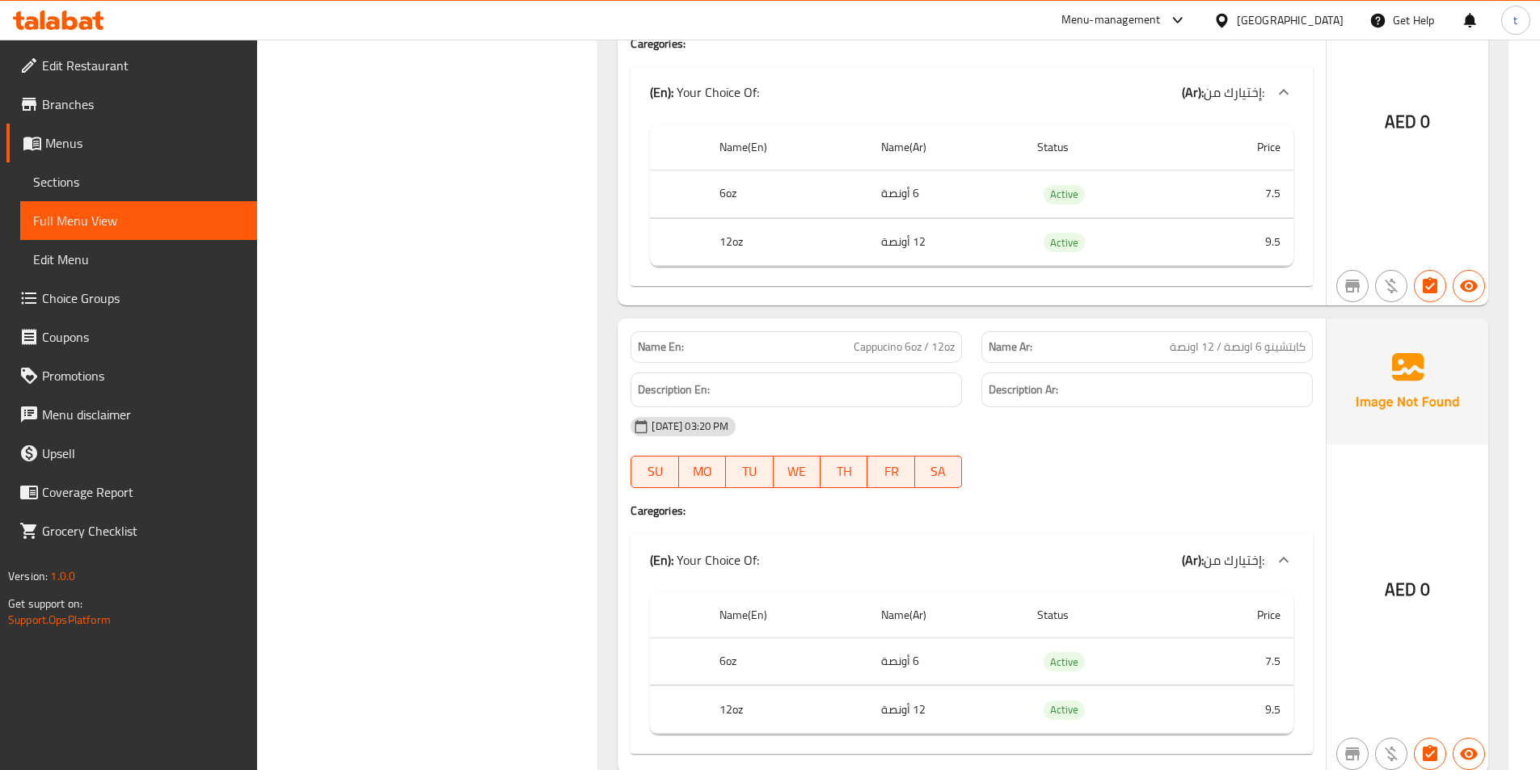
click at [901, 347] on span "Cappucino 6oz / 12oz" at bounding box center [904, 347] width 101 height 17
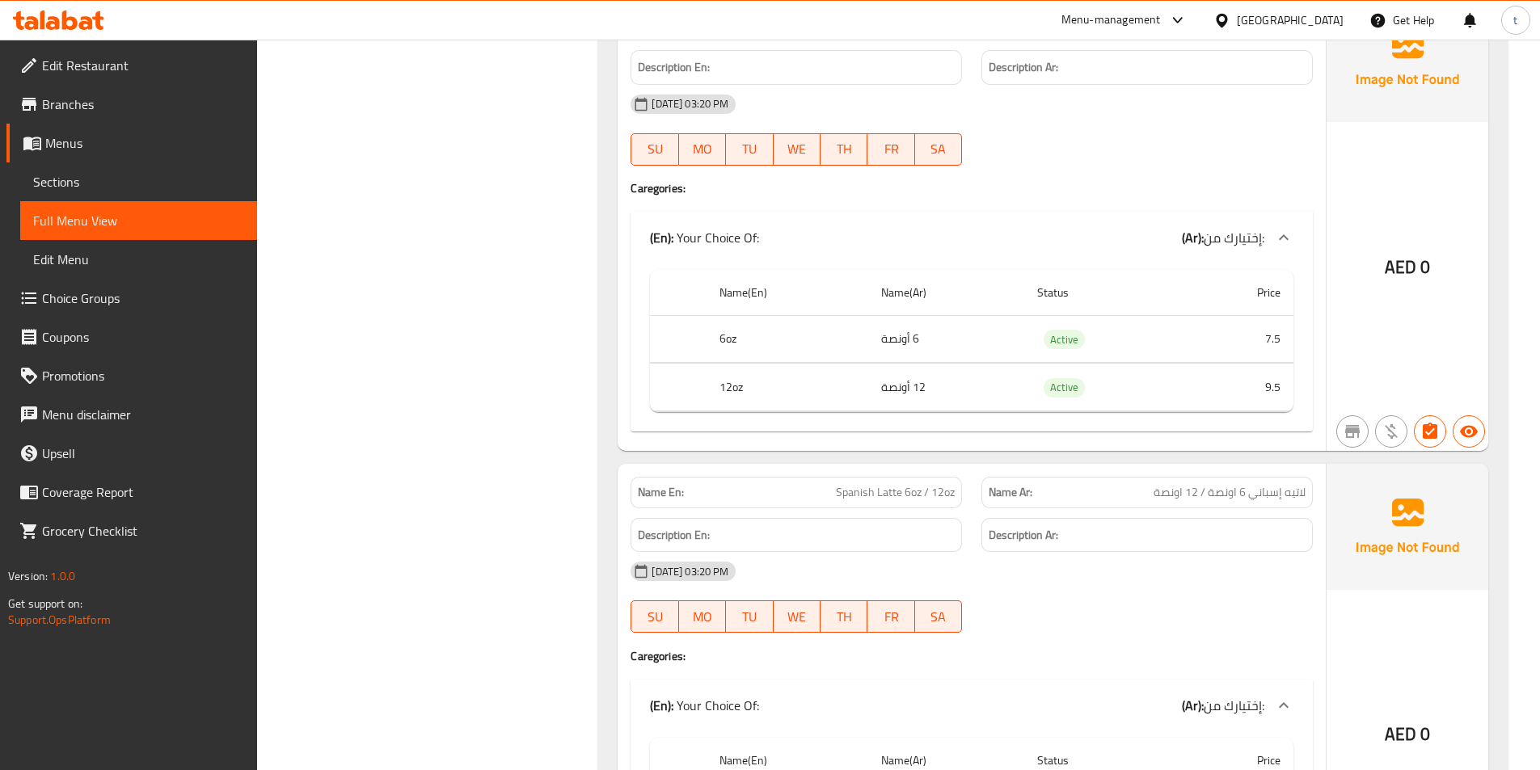
scroll to position [7600, 0]
click at [1180, 488] on span "لاتيه إسباني 6 اونصة / 12 اونصة" at bounding box center [1230, 491] width 152 height 17
drag, startPoint x: 1180, startPoint y: 488, endPoint x: 1088, endPoint y: 486, distance: 92.2
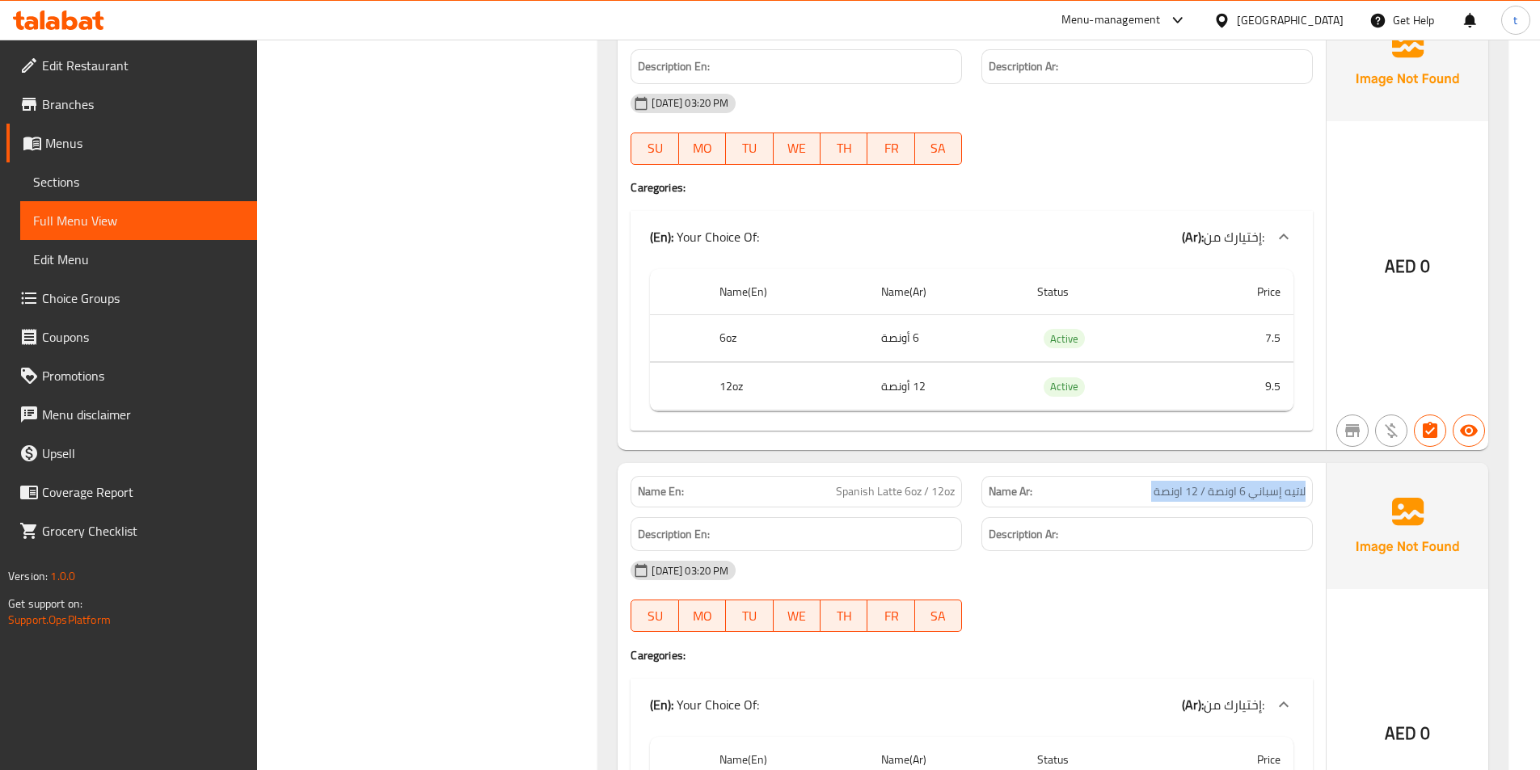
click at [1176, 488] on span "لاتيه إسباني 6 اونصة / 12 اونصة" at bounding box center [1230, 491] width 152 height 17
click at [892, 489] on span "Spanish Latte 6oz / 12oz" at bounding box center [895, 491] width 119 height 17
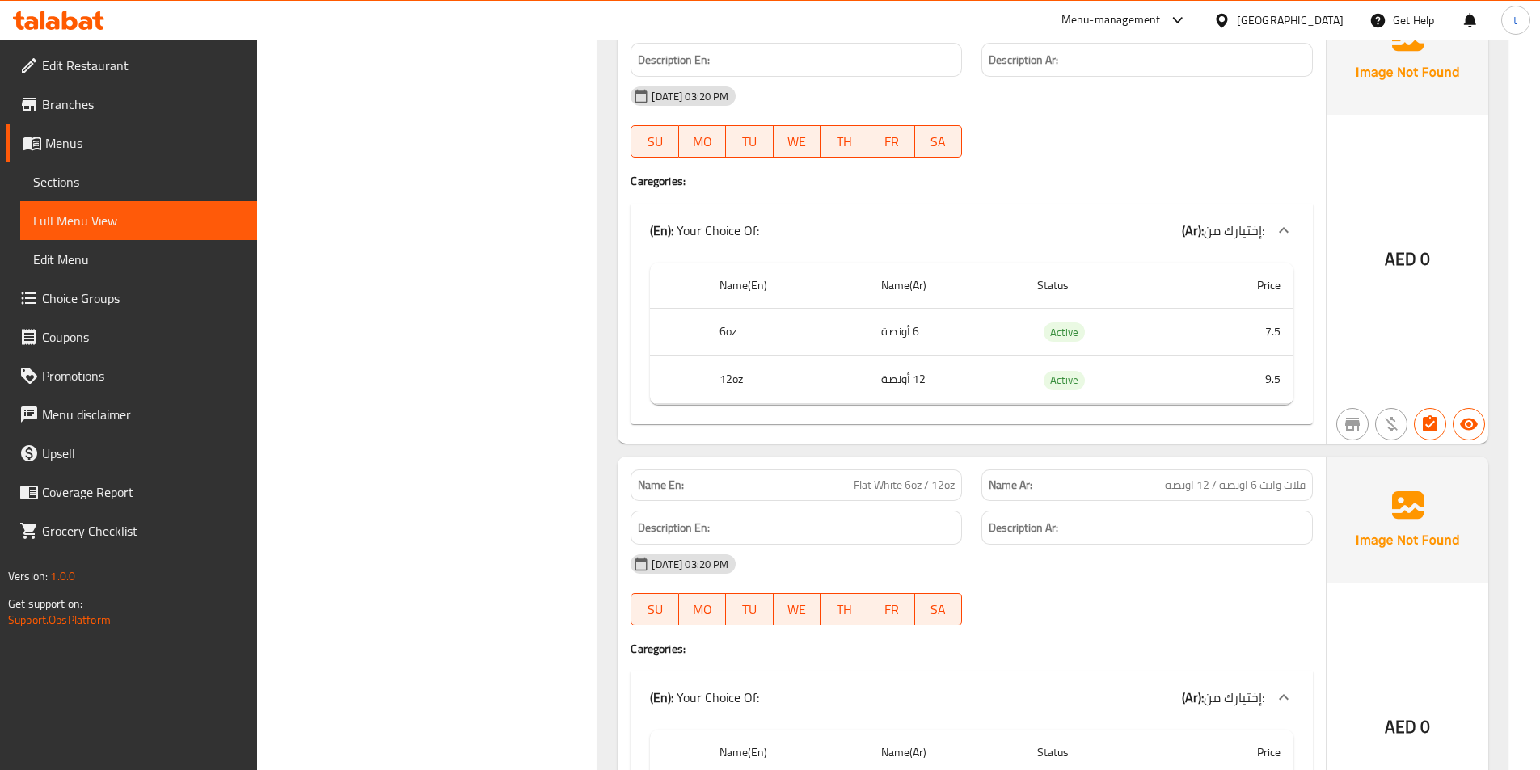
scroll to position [8165, 0]
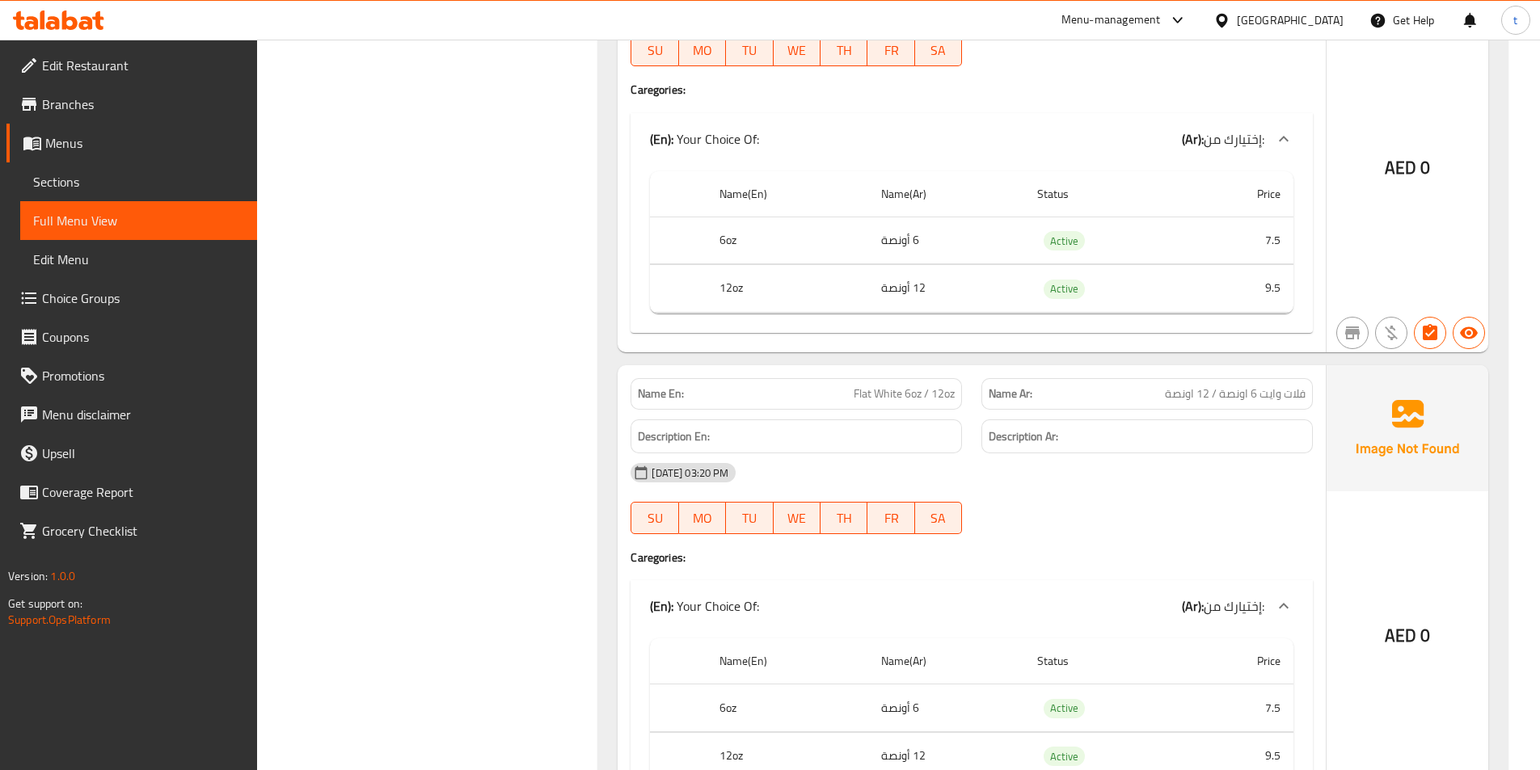
click at [1204, 395] on span "فلات وايت 6 اونصة / 12 اونصة" at bounding box center [1235, 394] width 141 height 17
click at [872, 387] on span "Flat White 6oz / 12oz" at bounding box center [904, 394] width 101 height 17
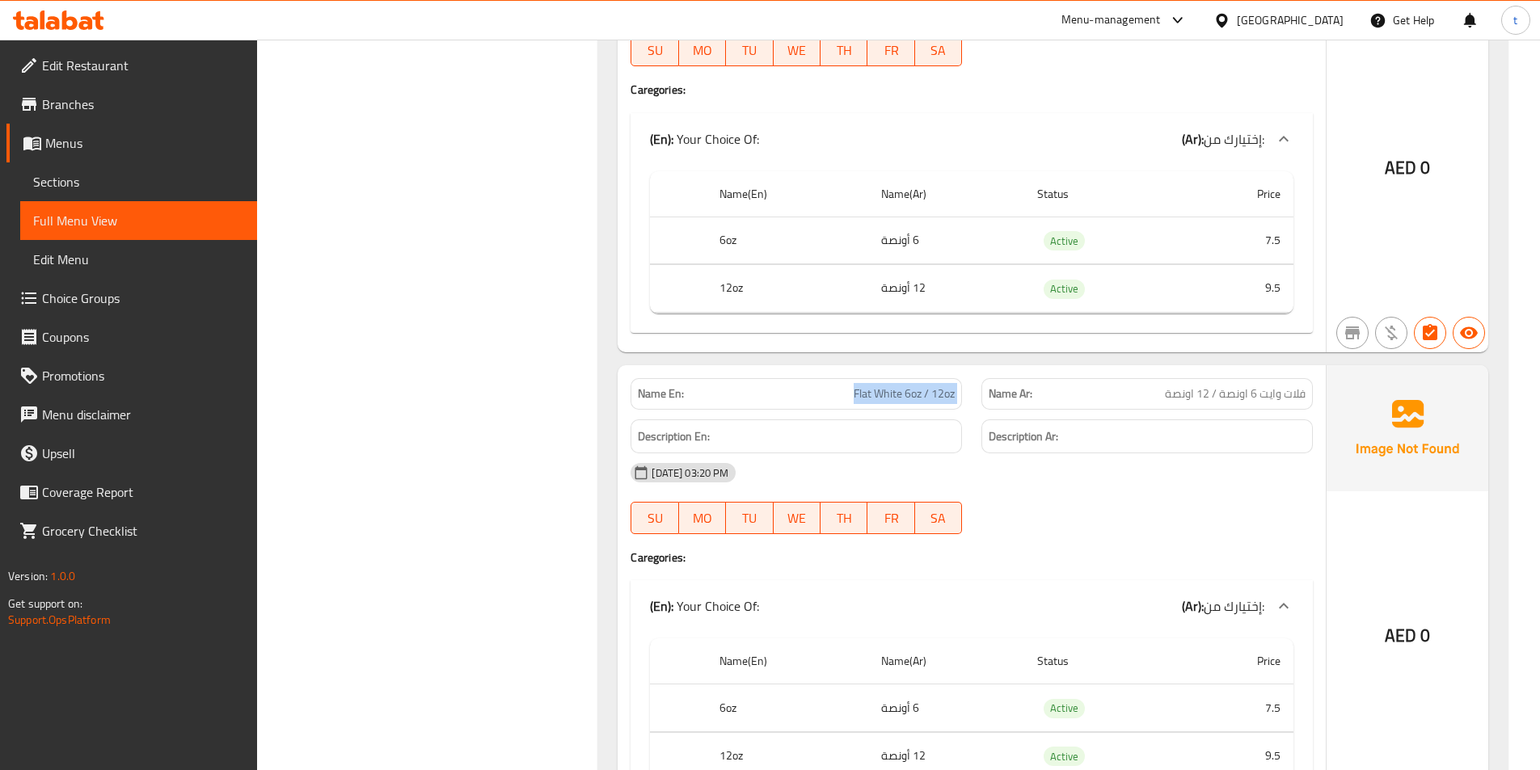
click at [872, 387] on span "Flat White 6oz / 12oz" at bounding box center [904, 394] width 101 height 17
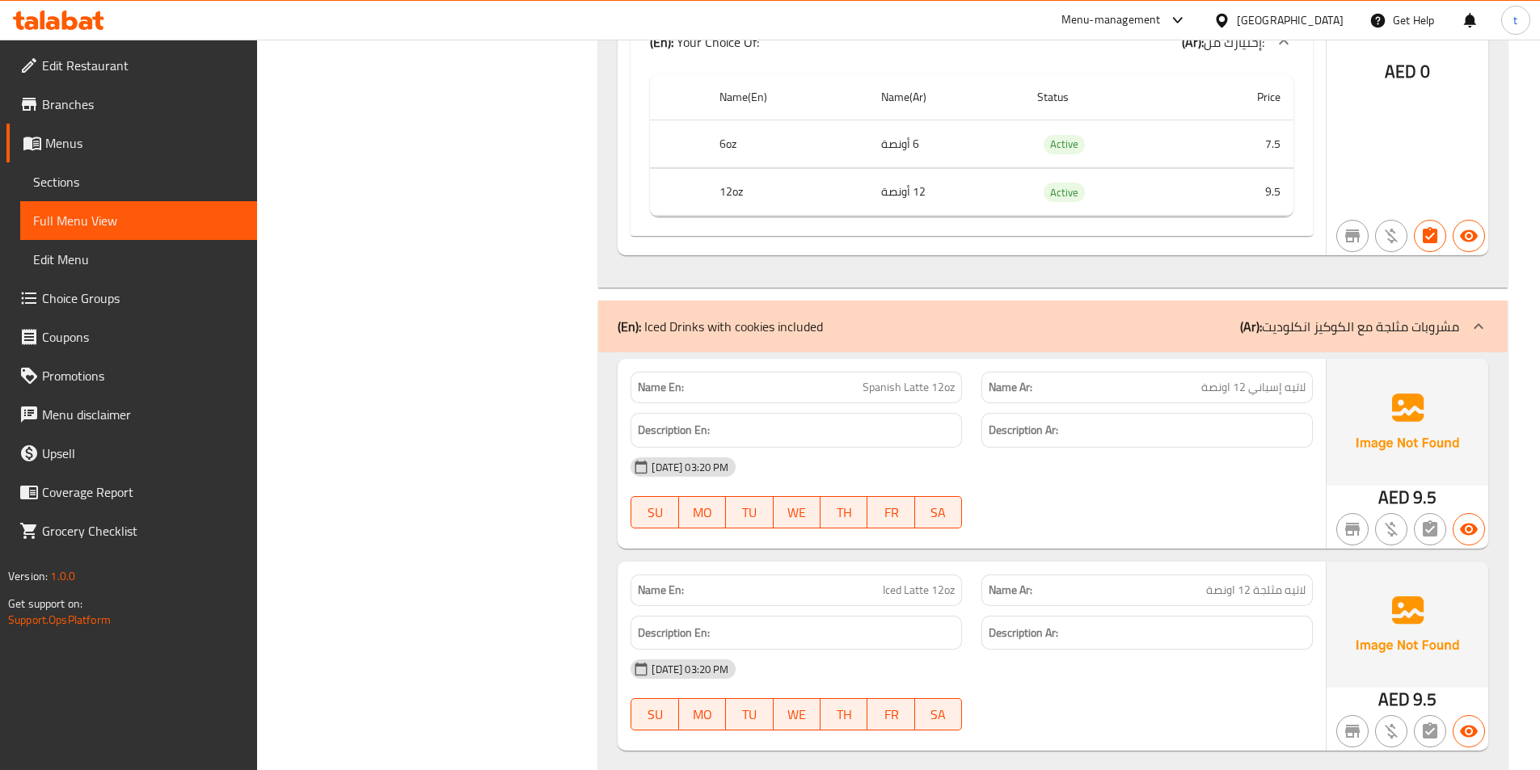
scroll to position [8731, 0]
click at [1268, 399] on div "Name Ar: لاتيه إسباني 12 اونصة" at bounding box center [1146, 386] width 331 height 32
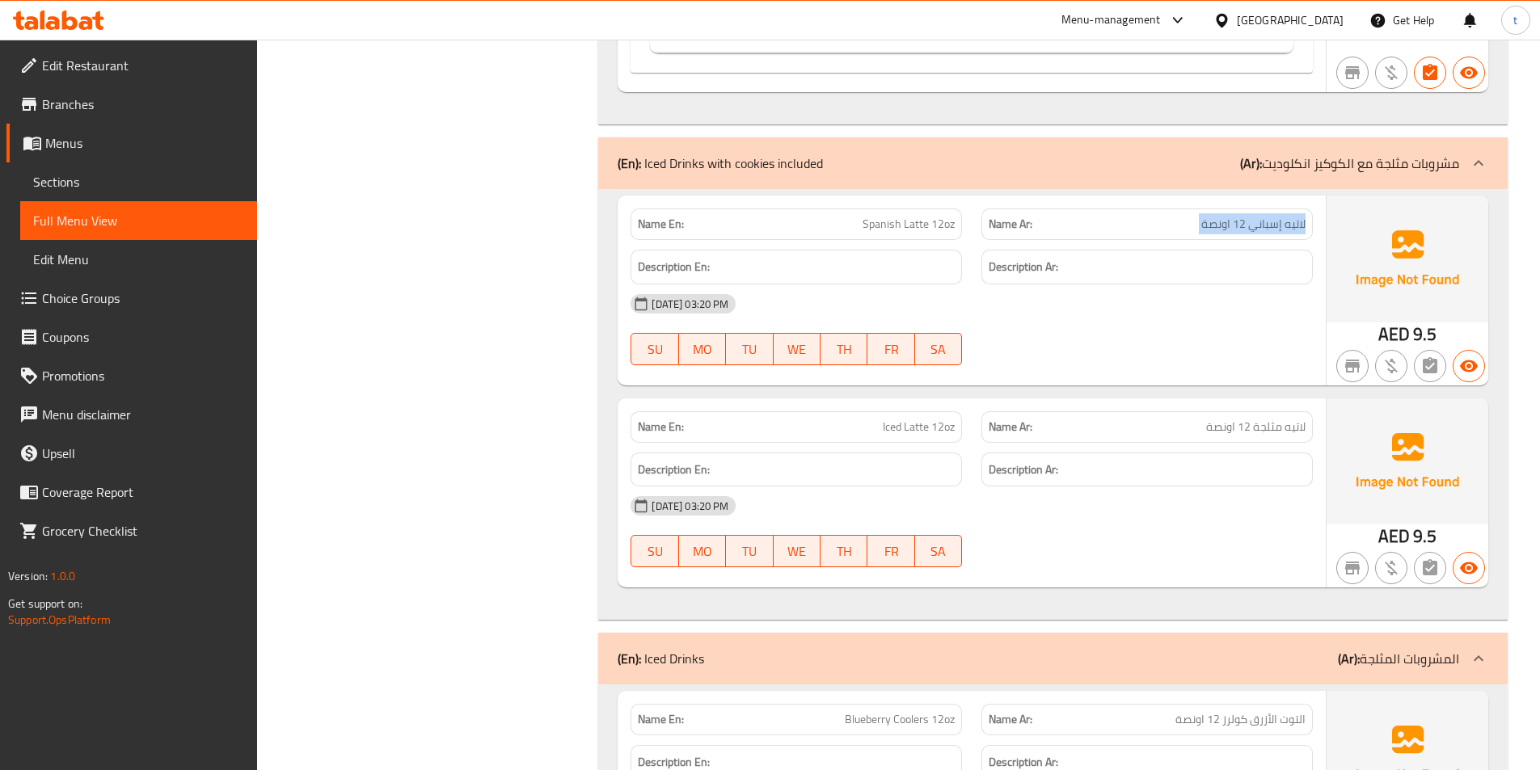
scroll to position [9136, 0]
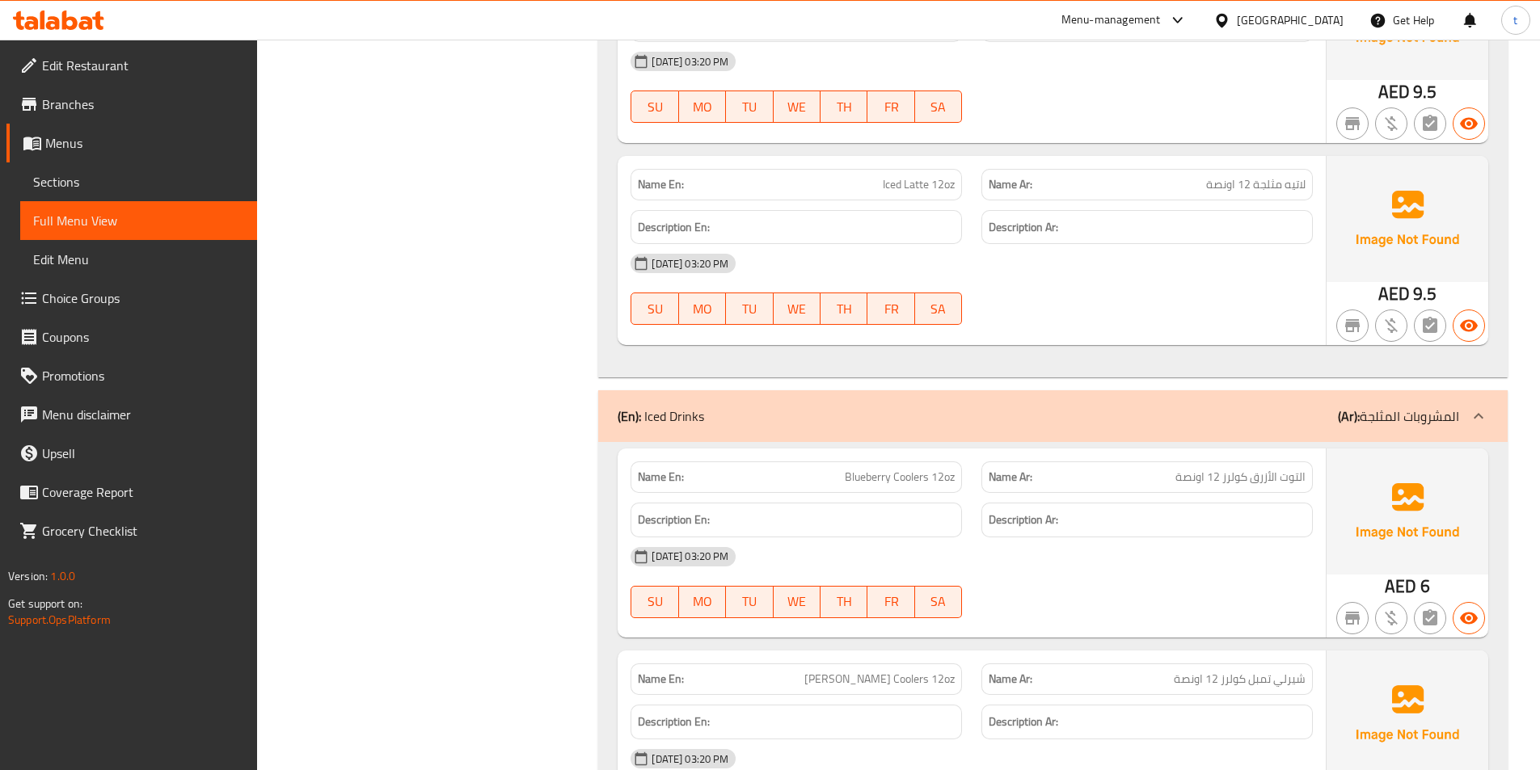
click at [1235, 469] on span "التوت الأزرق كولرز 12 اونصة" at bounding box center [1241, 477] width 130 height 17
click at [876, 477] on span "Blueberry Coolers 12oz" at bounding box center [900, 477] width 110 height 17
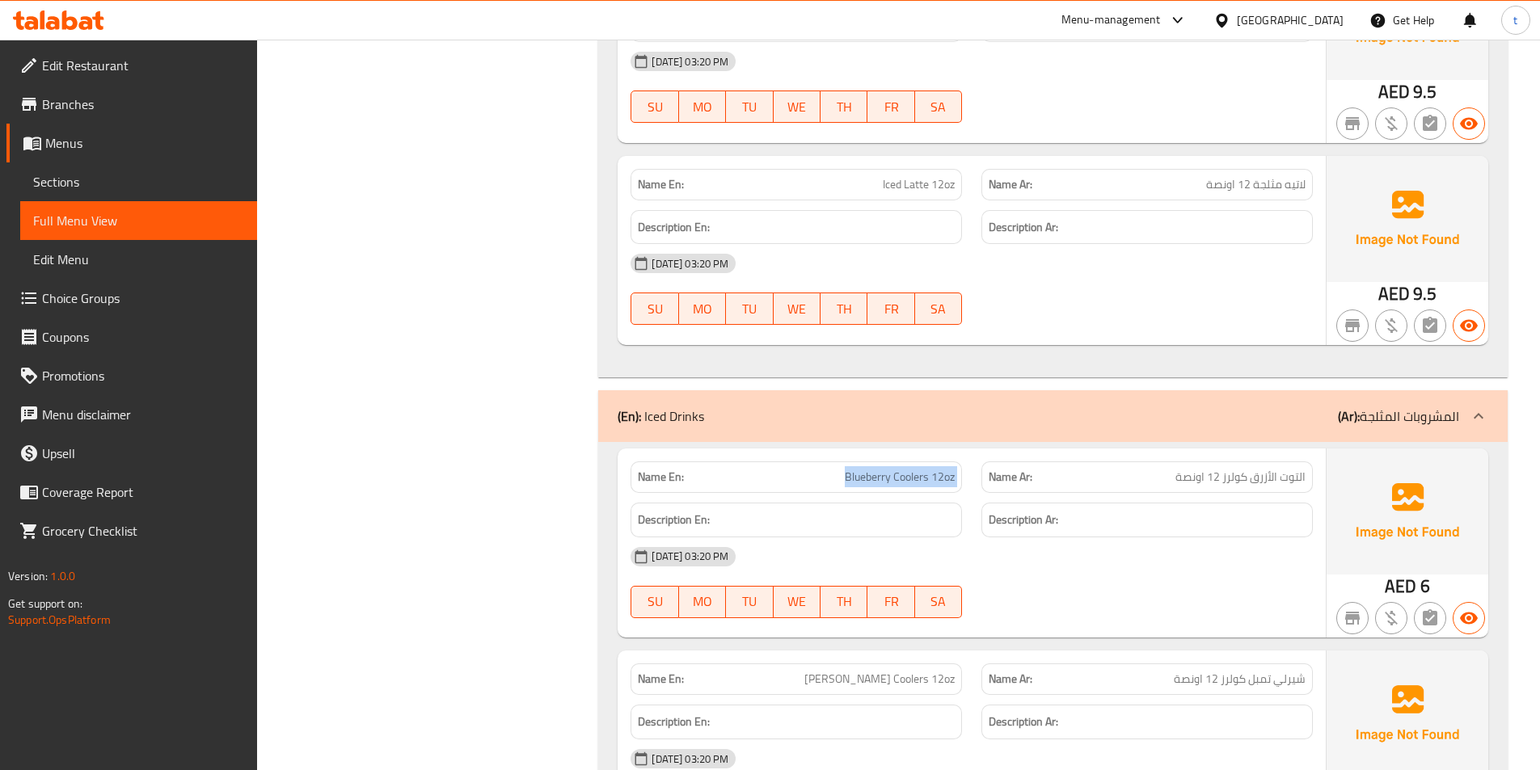
click at [876, 477] on span "Blueberry Coolers 12oz" at bounding box center [900, 477] width 110 height 17
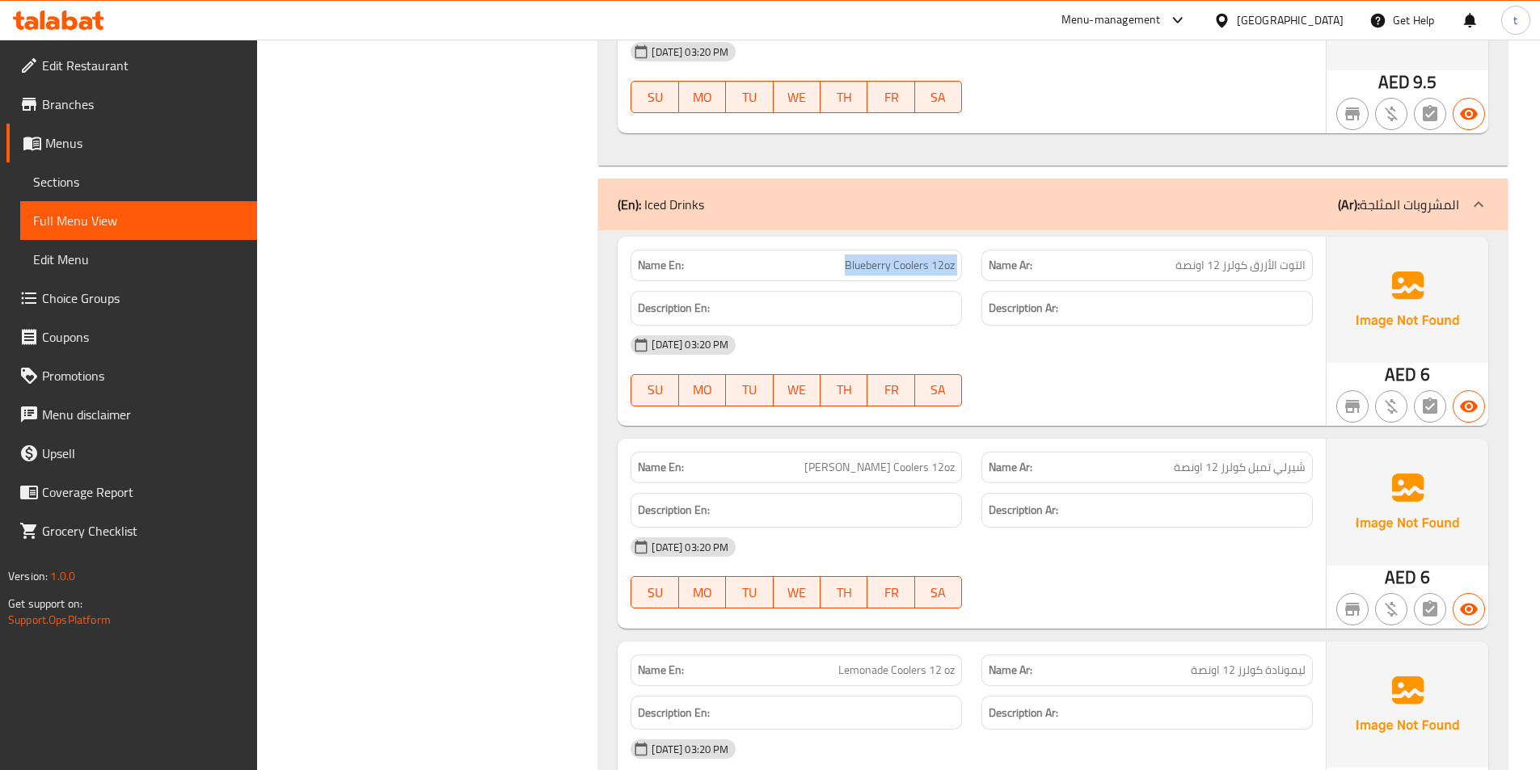
scroll to position [9459, 0]
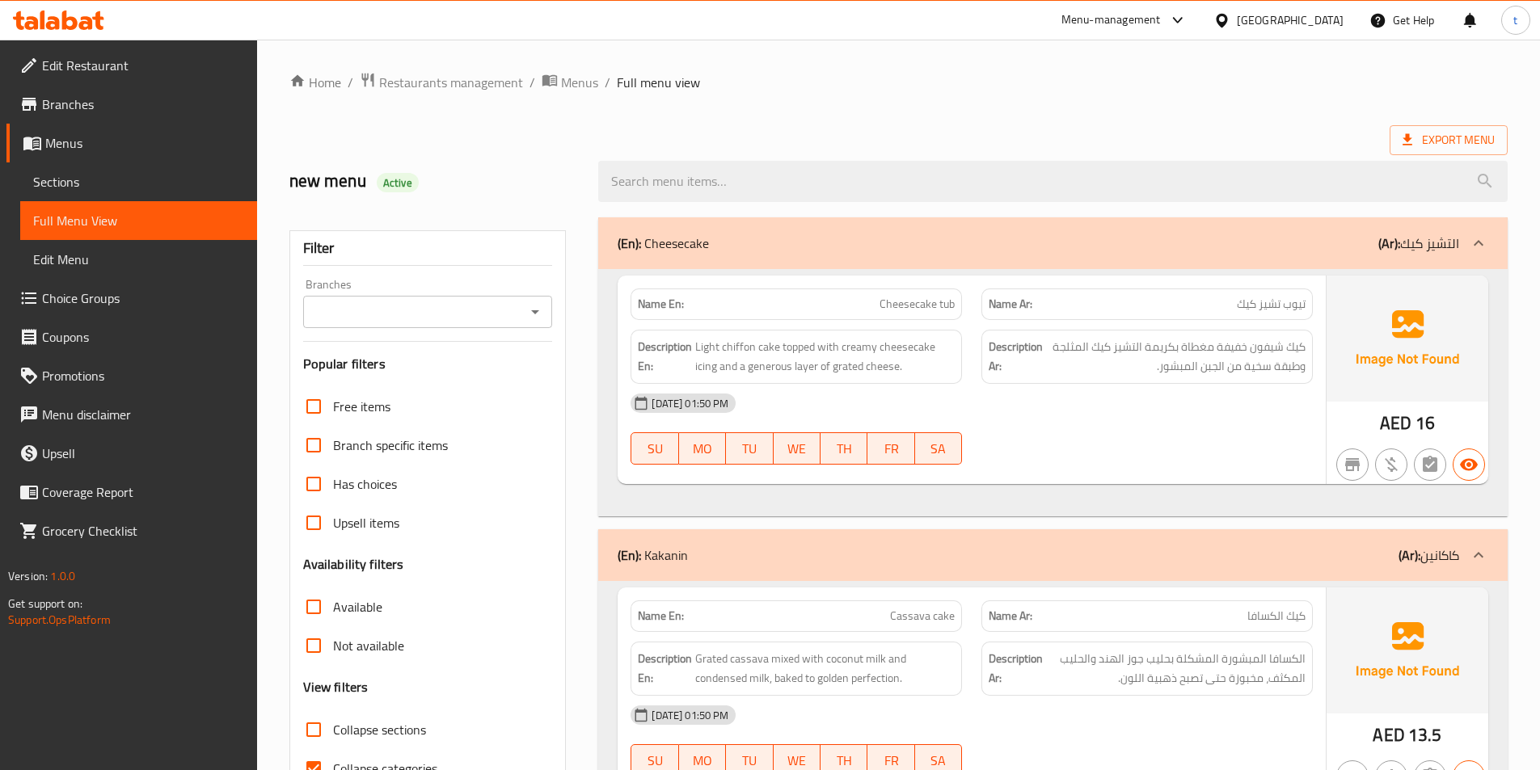
click at [103, 172] on span "Sections" at bounding box center [138, 181] width 211 height 19
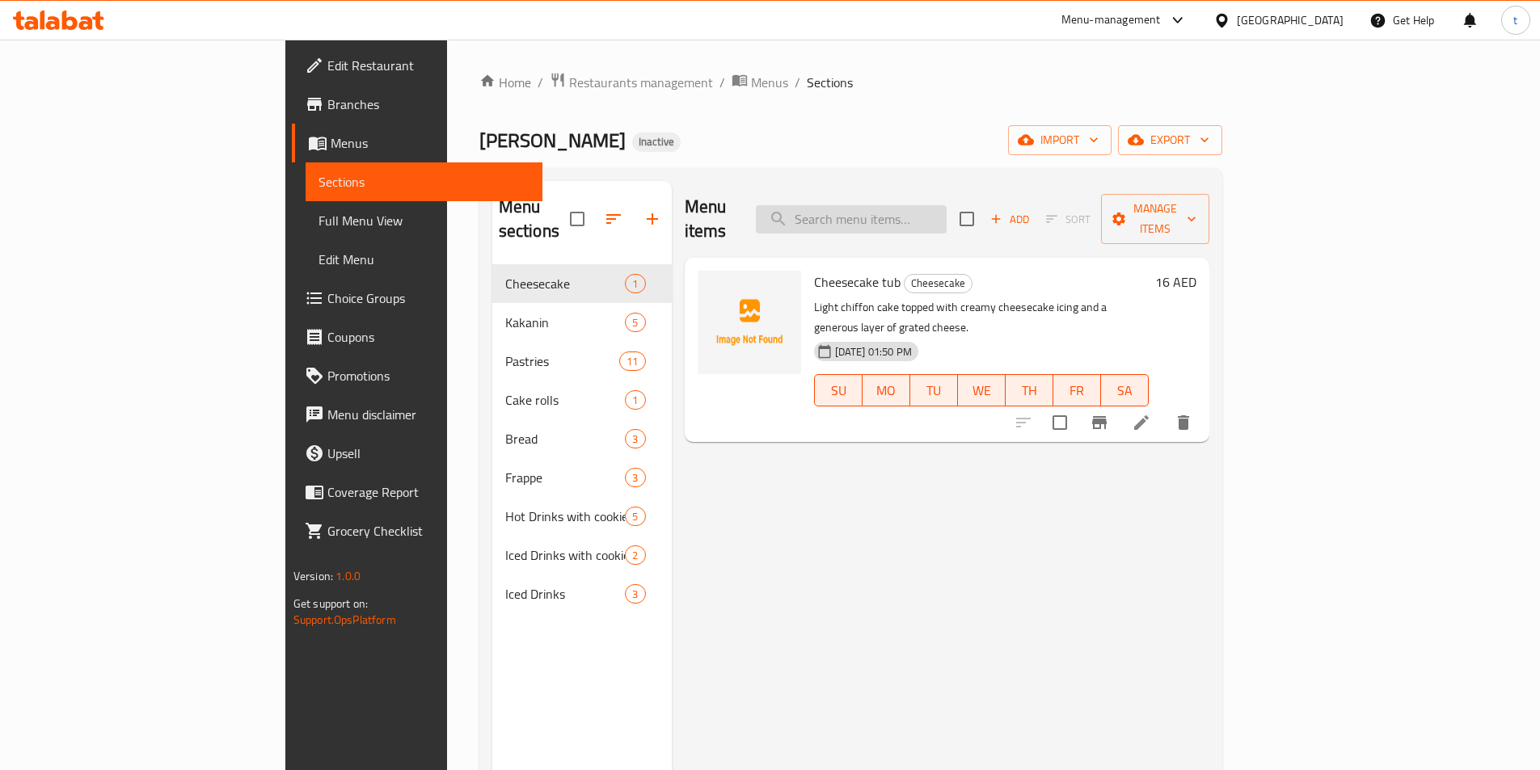
click at [947, 216] on input "search" at bounding box center [851, 219] width 191 height 28
paste input "Otap"
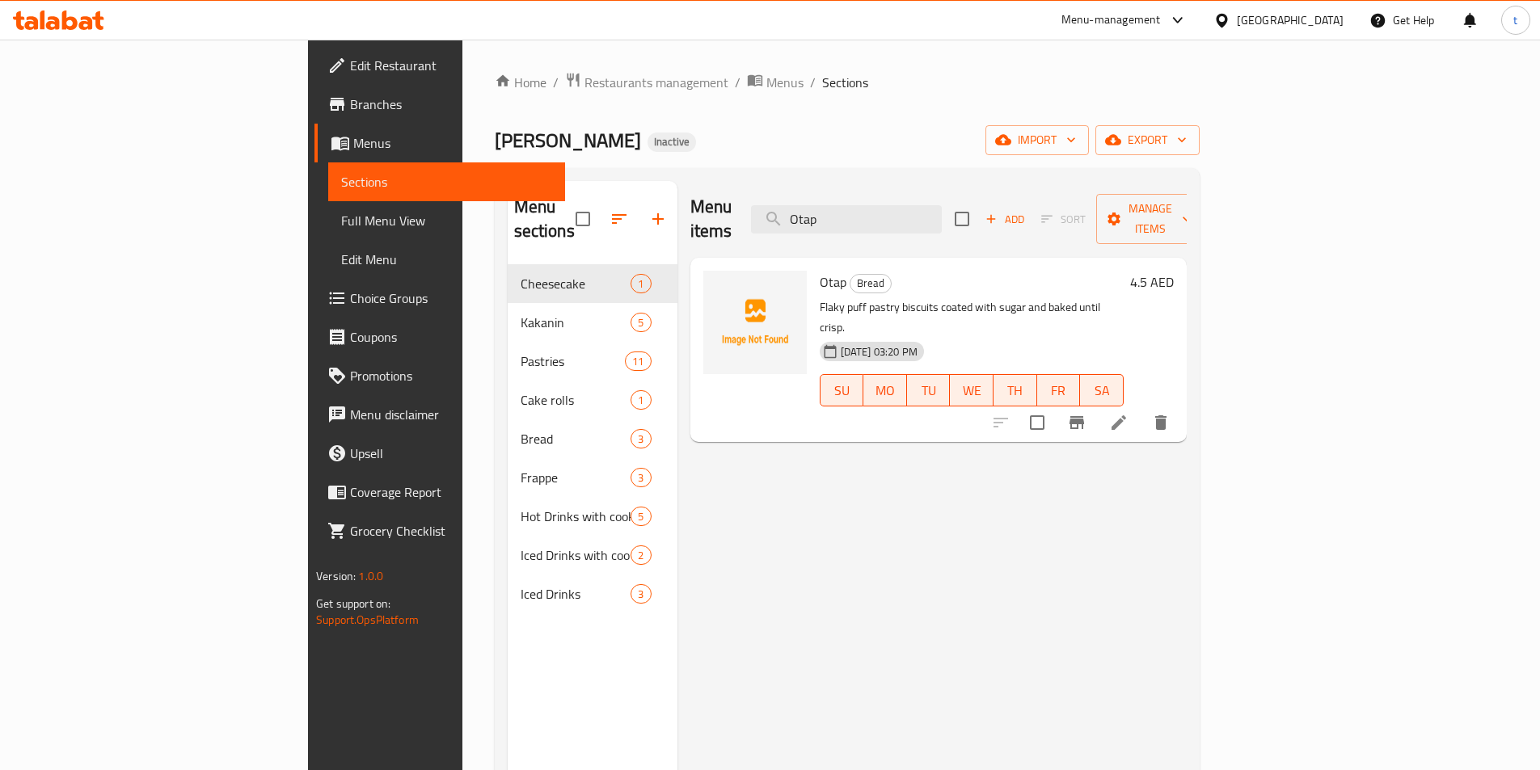
type input "Otap"
click at [1129, 413] on icon at bounding box center [1118, 422] width 19 height 19
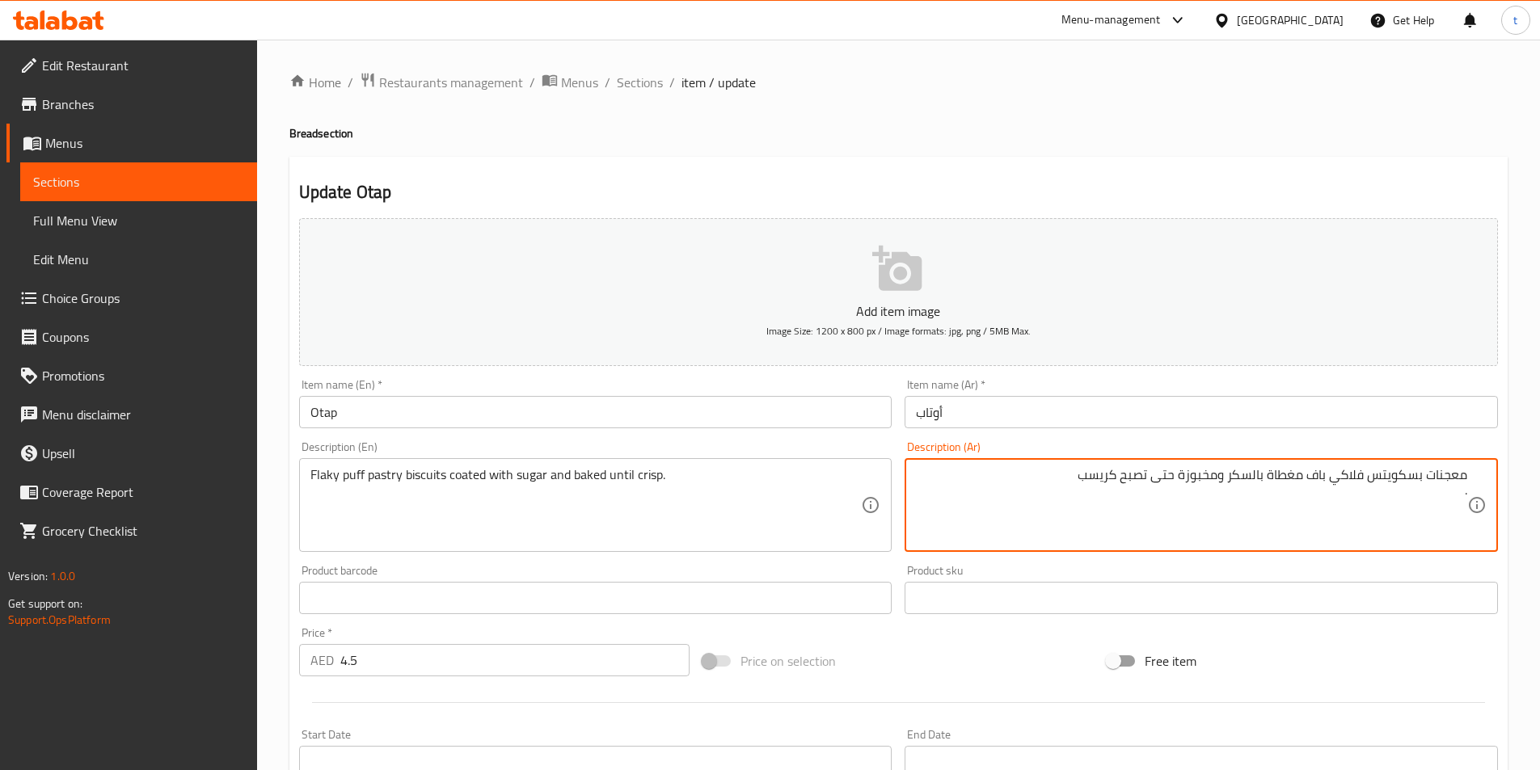
click at [1036, 496] on textarea "معجنات بسكويتس فلاكي باف مغطاة بالسكر ومخبوزة حتى تصبح كريسب ." at bounding box center [1191, 505] width 551 height 77
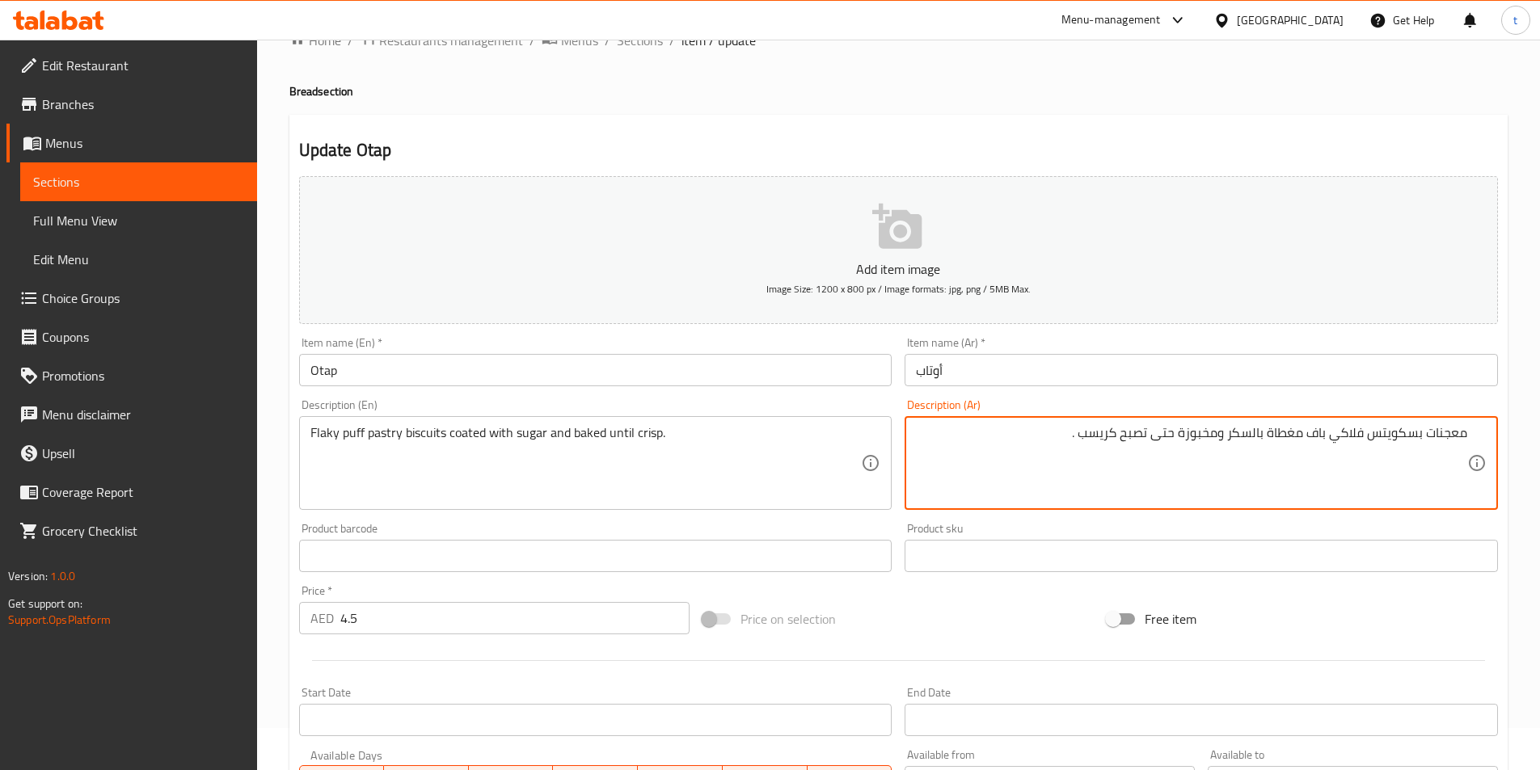
scroll to position [372, 0]
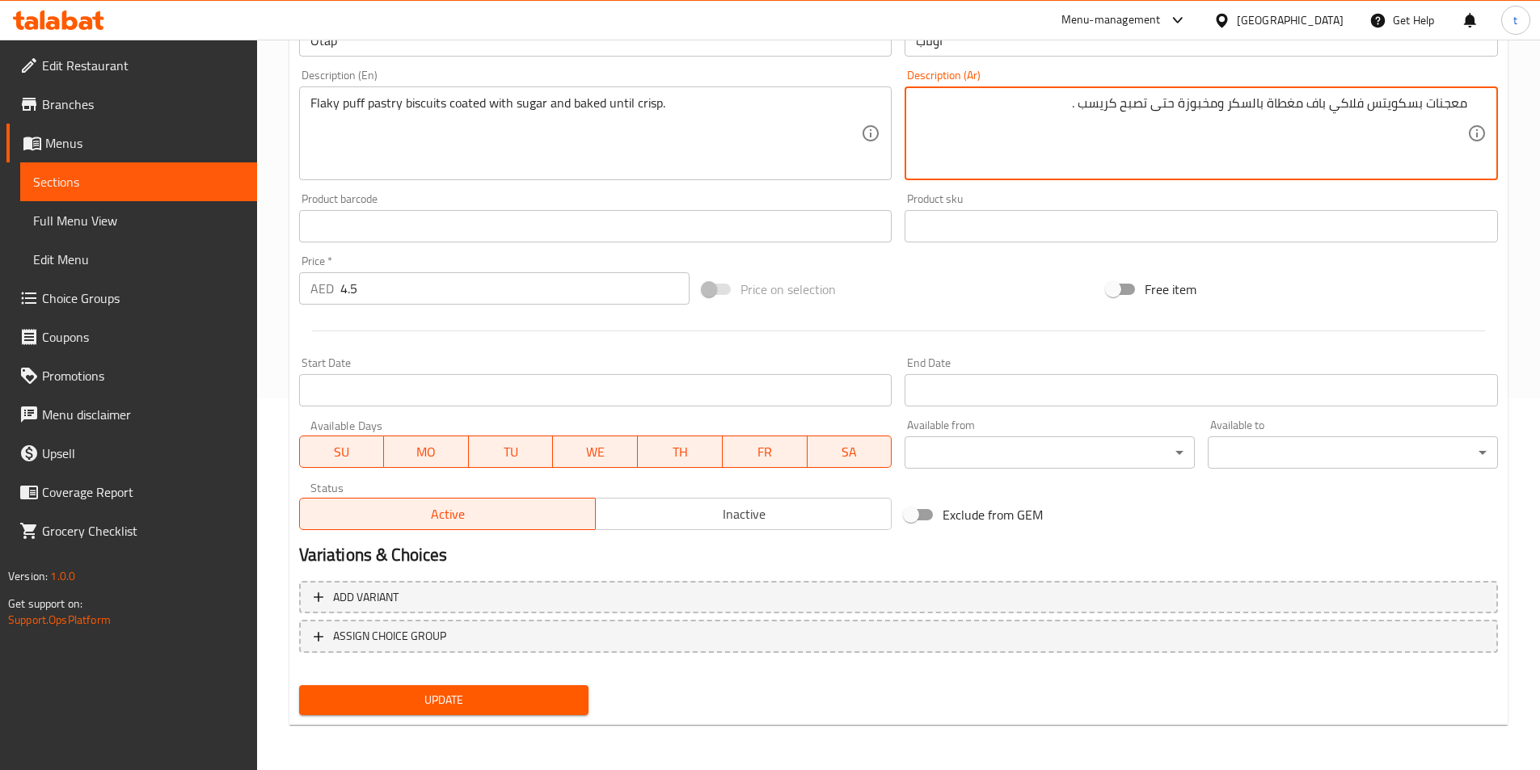
type textarea "معجنات بسكويتس فلاكي باف مغطاة بالسكر ومخبوزة حتى تصبح كريسب ."
click at [551, 692] on span "Update" at bounding box center [444, 700] width 264 height 20
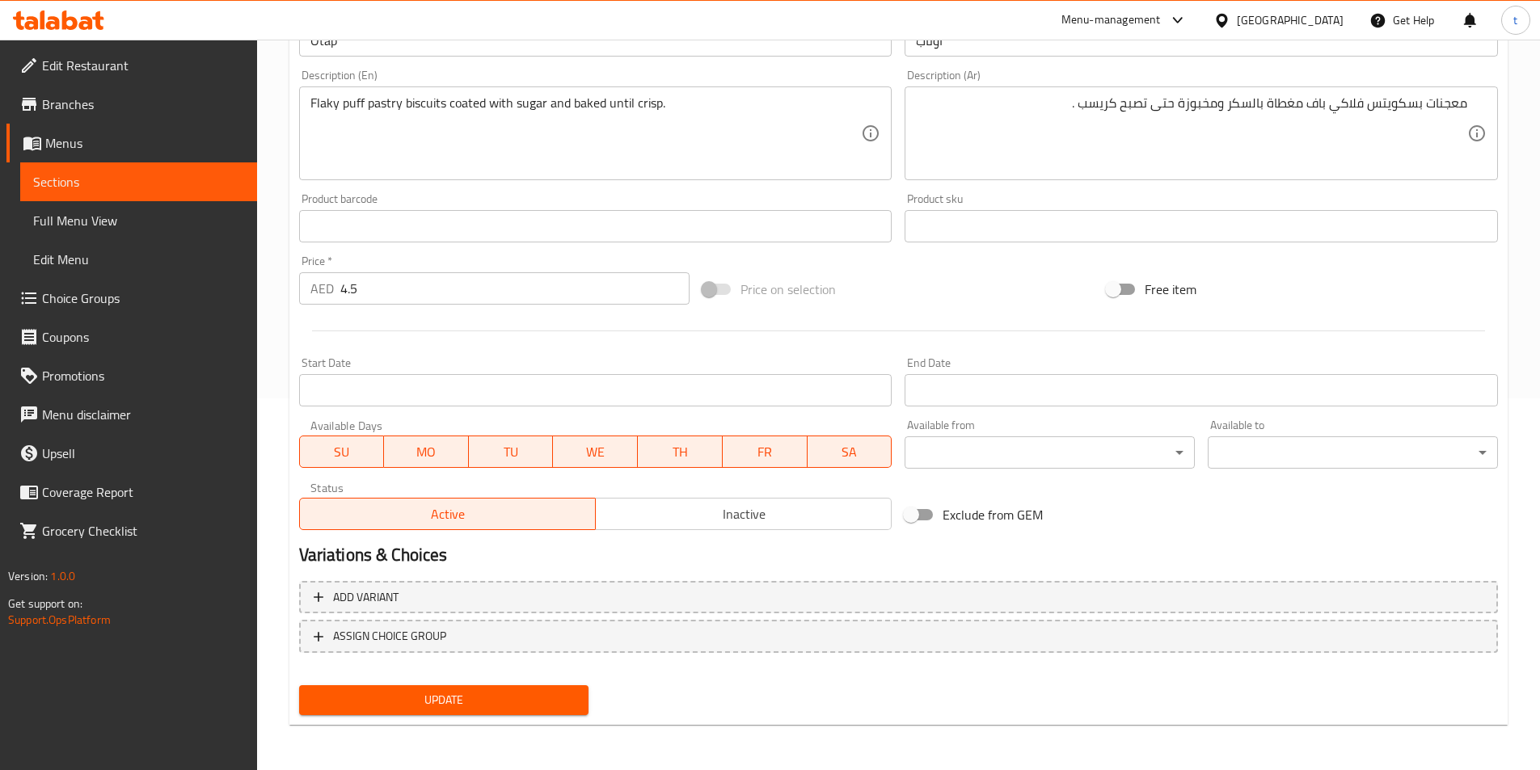
click at [428, 693] on span "Update" at bounding box center [444, 700] width 264 height 20
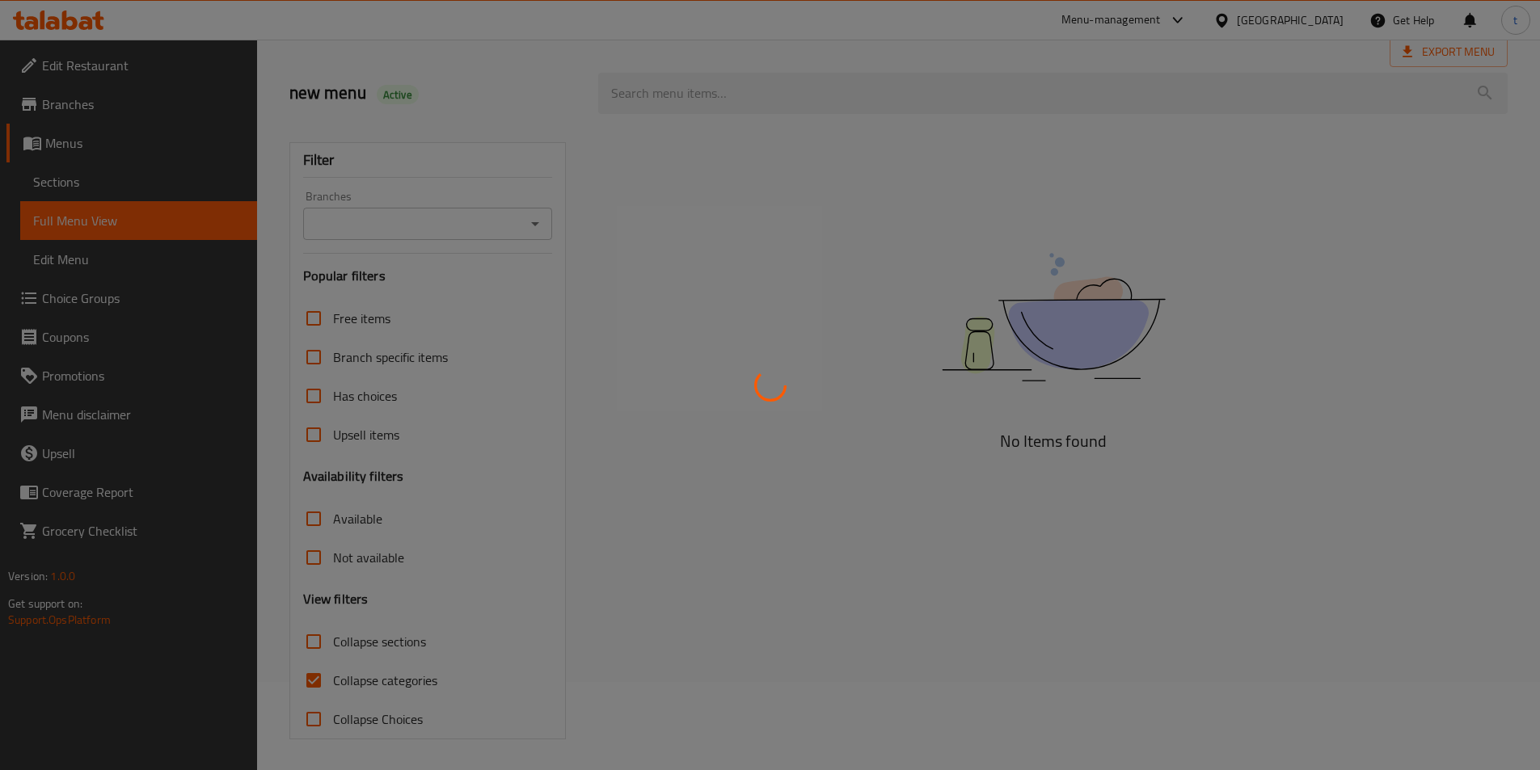
scroll to position [90, 0]
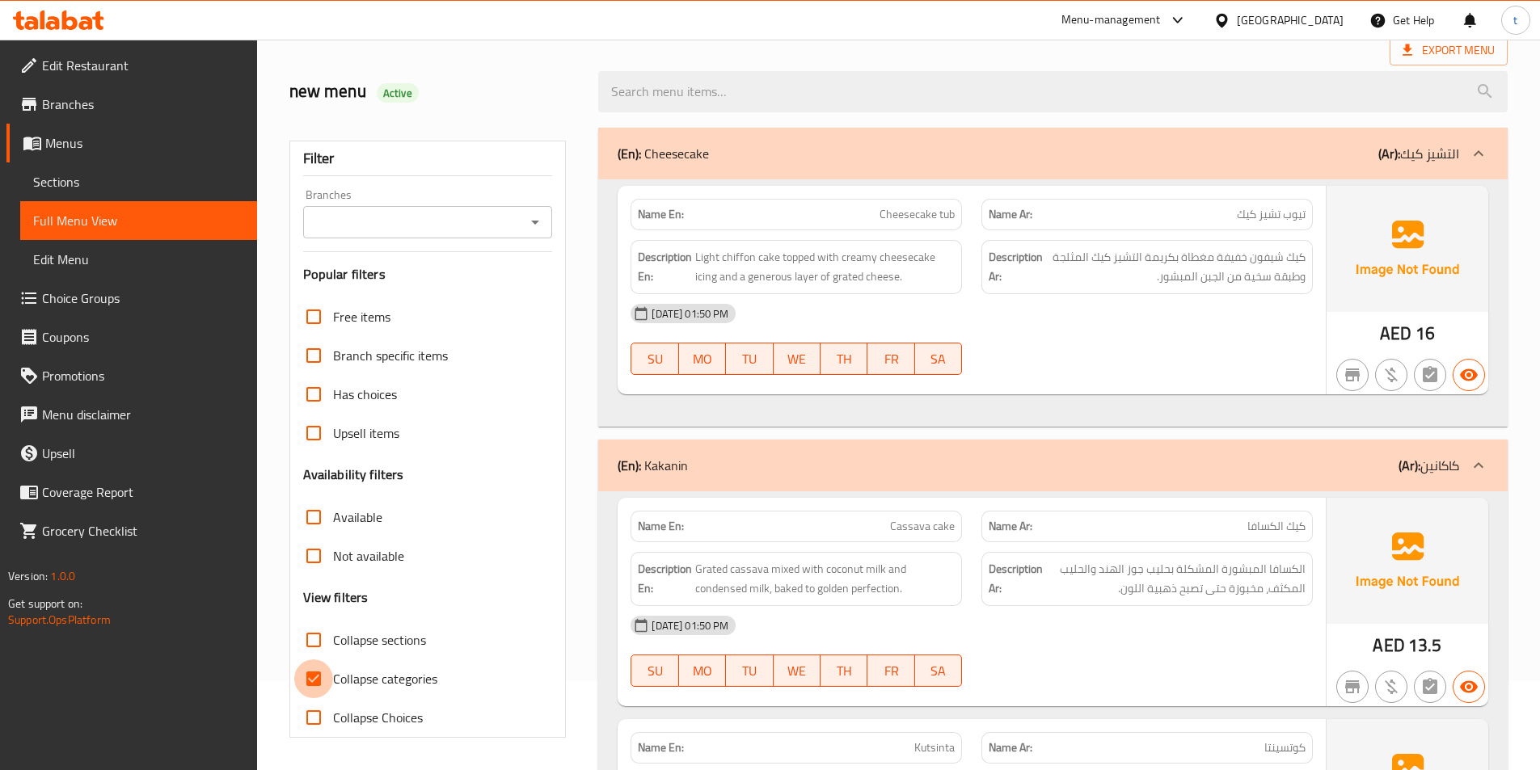
click at [307, 679] on input "Collapse categories" at bounding box center [313, 679] width 39 height 39
checkbox input "false"
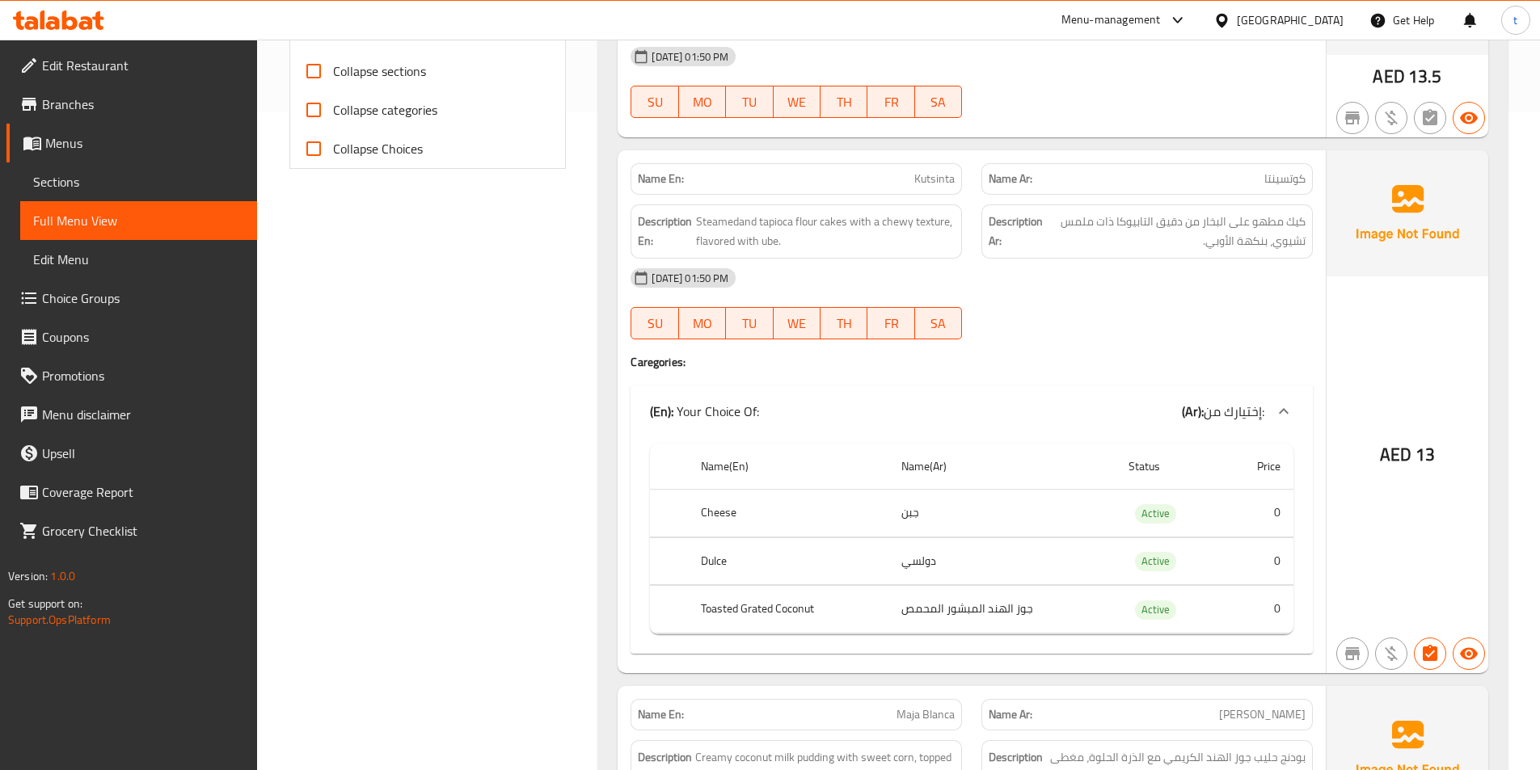
scroll to position [525, 0]
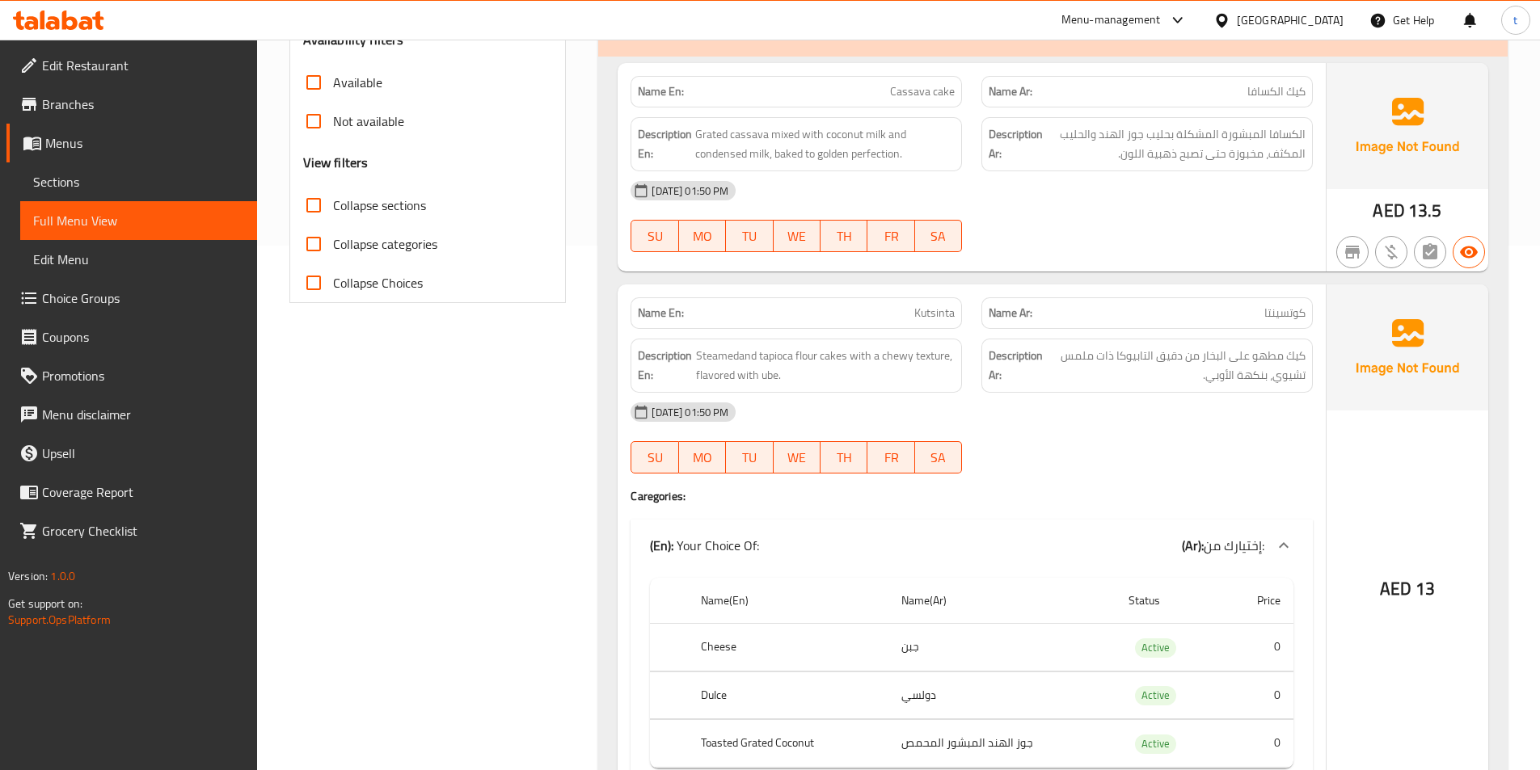
click at [938, 308] on span "Kutsinta" at bounding box center [934, 313] width 40 height 17
copy span "Kutsinta"
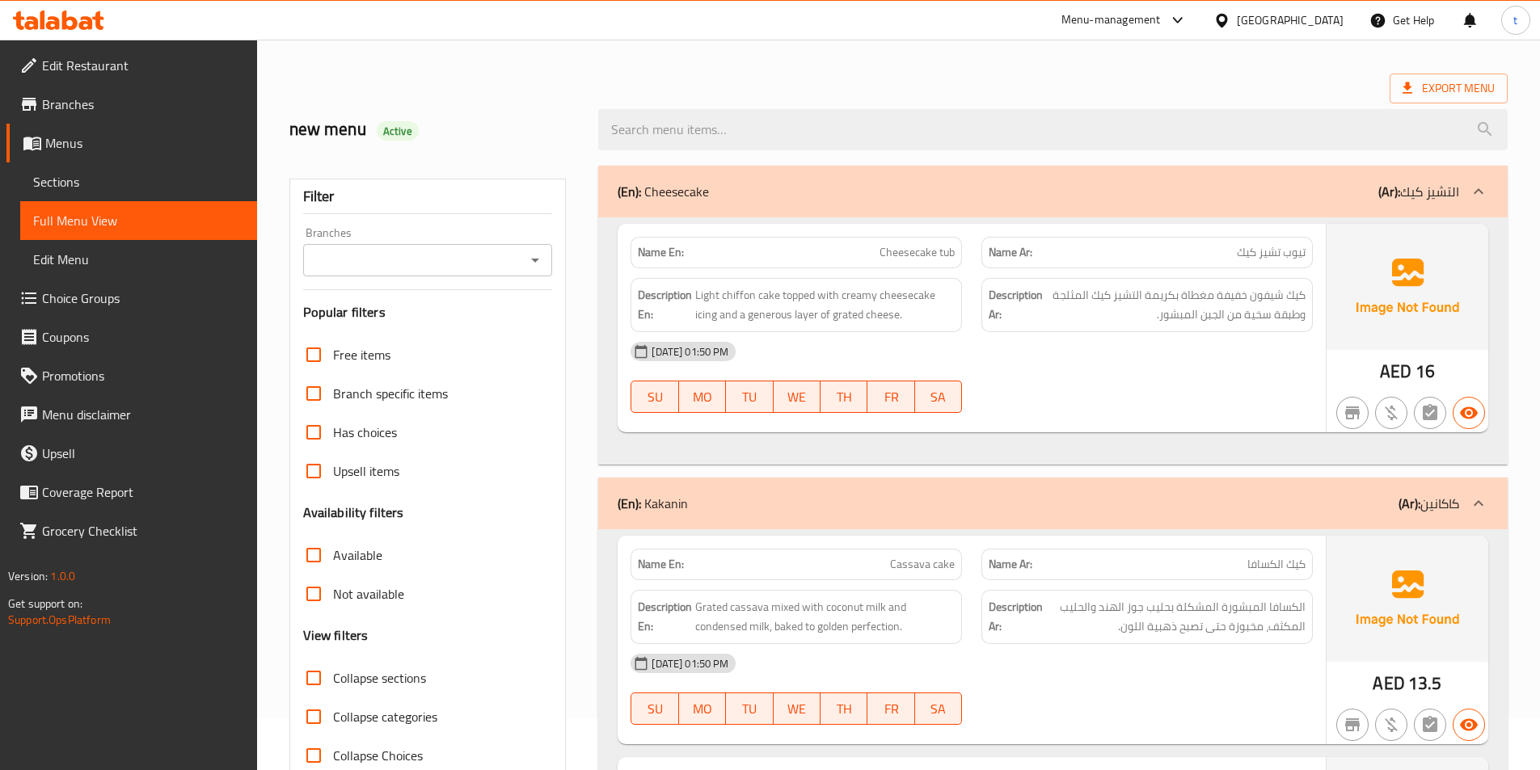
scroll to position [0, 0]
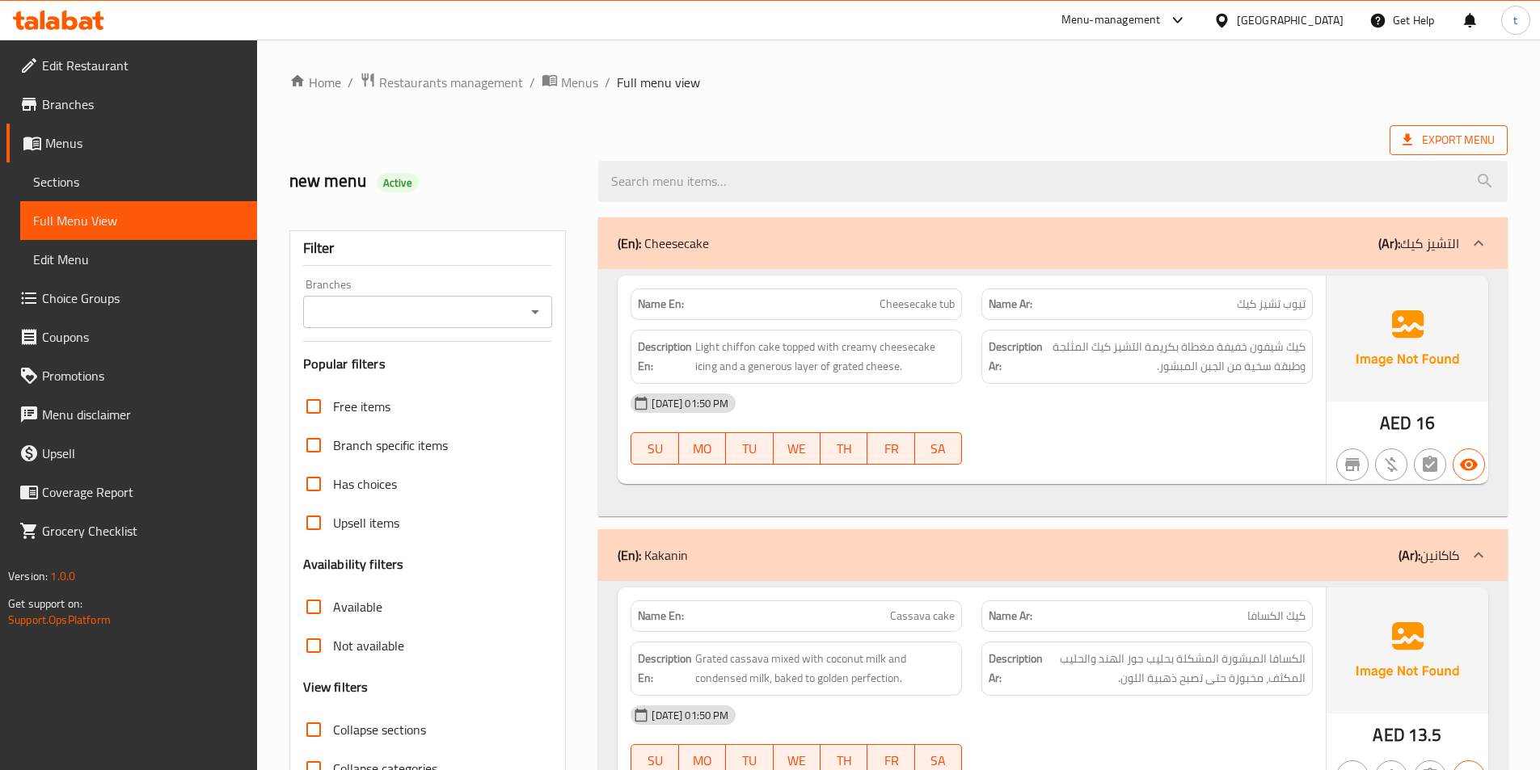
click at [1402, 139] on icon at bounding box center [1407, 140] width 16 height 16
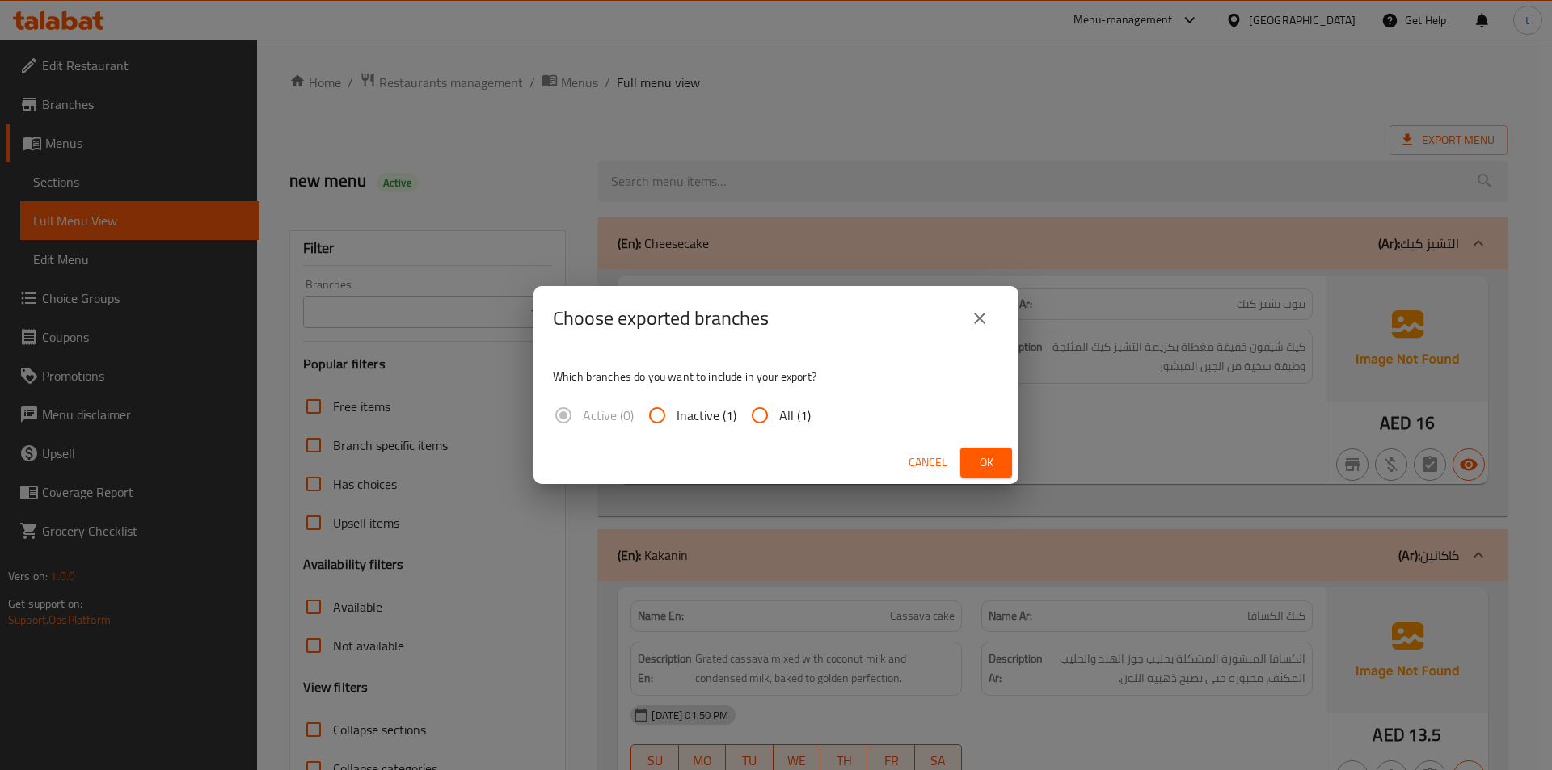
drag, startPoint x: 773, startPoint y: 407, endPoint x: 814, endPoint y: 414, distance: 41.7
click at [774, 407] on input "All (1)" at bounding box center [760, 415] width 39 height 39
radio input "true"
click at [994, 454] on span "Ok" at bounding box center [986, 463] width 26 height 20
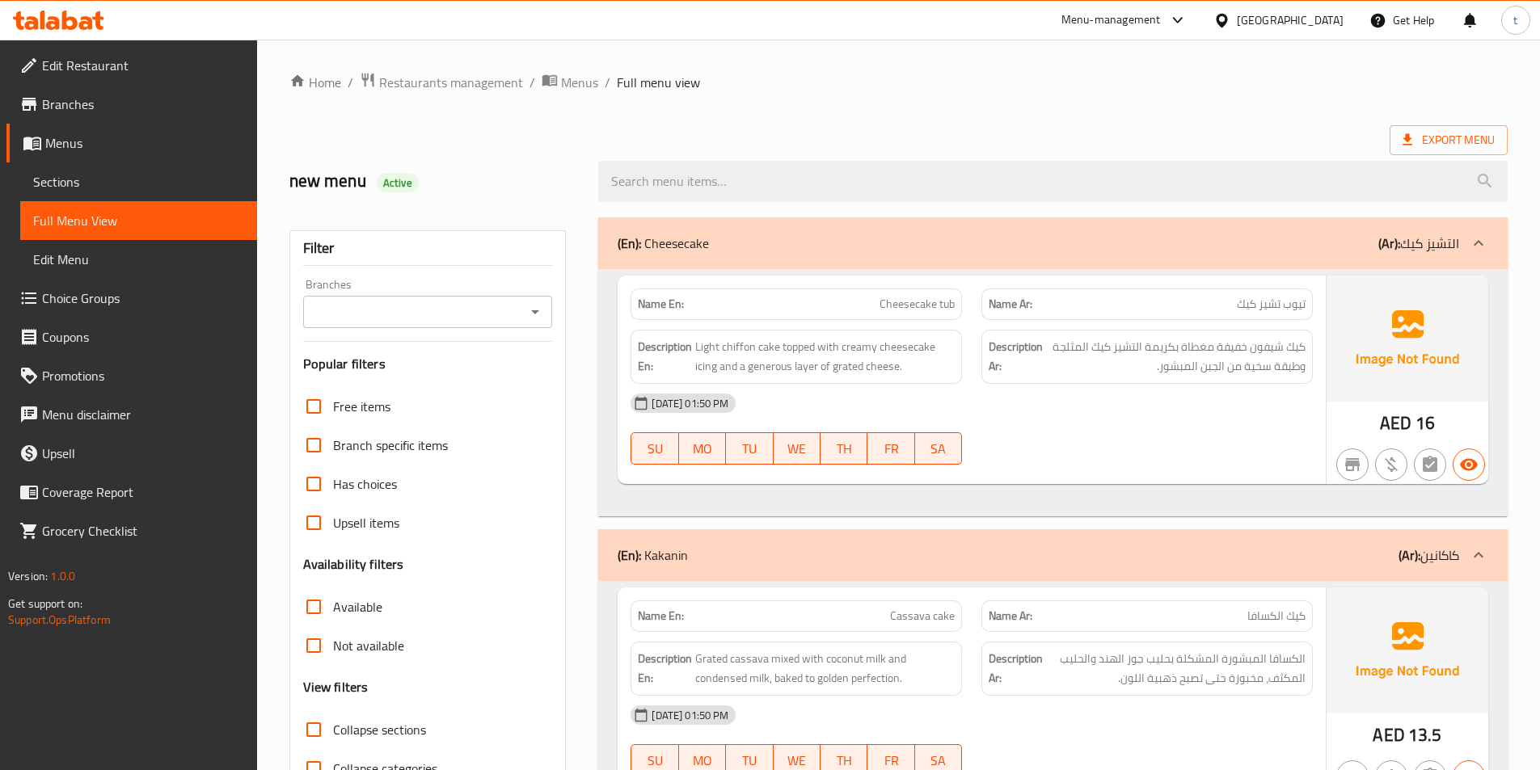
drag, startPoint x: 1341, startPoint y: 98, endPoint x: 1327, endPoint y: 97, distance: 13.8
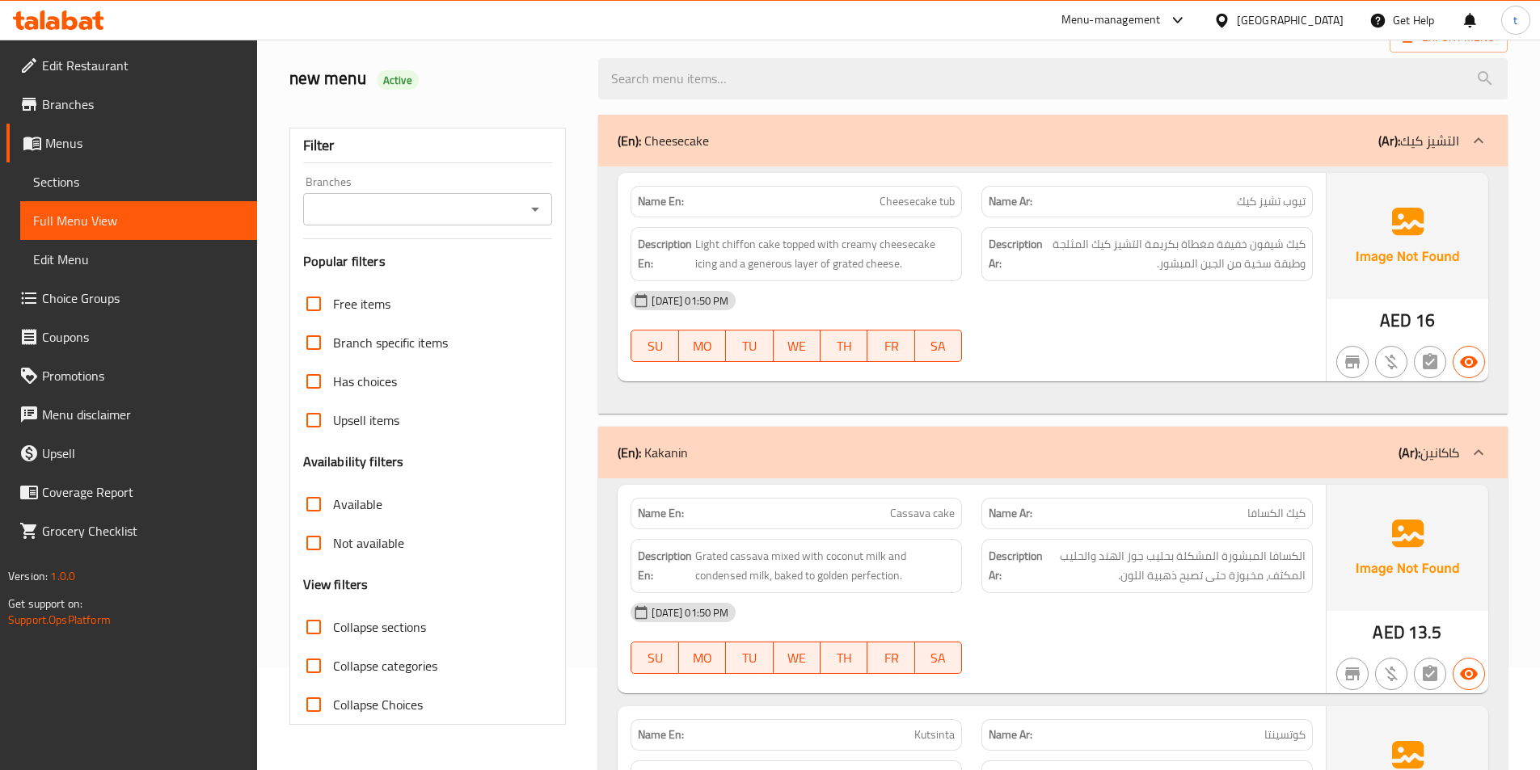
scroll to position [243, 0]
